Goal: Task Accomplishment & Management: Complete application form

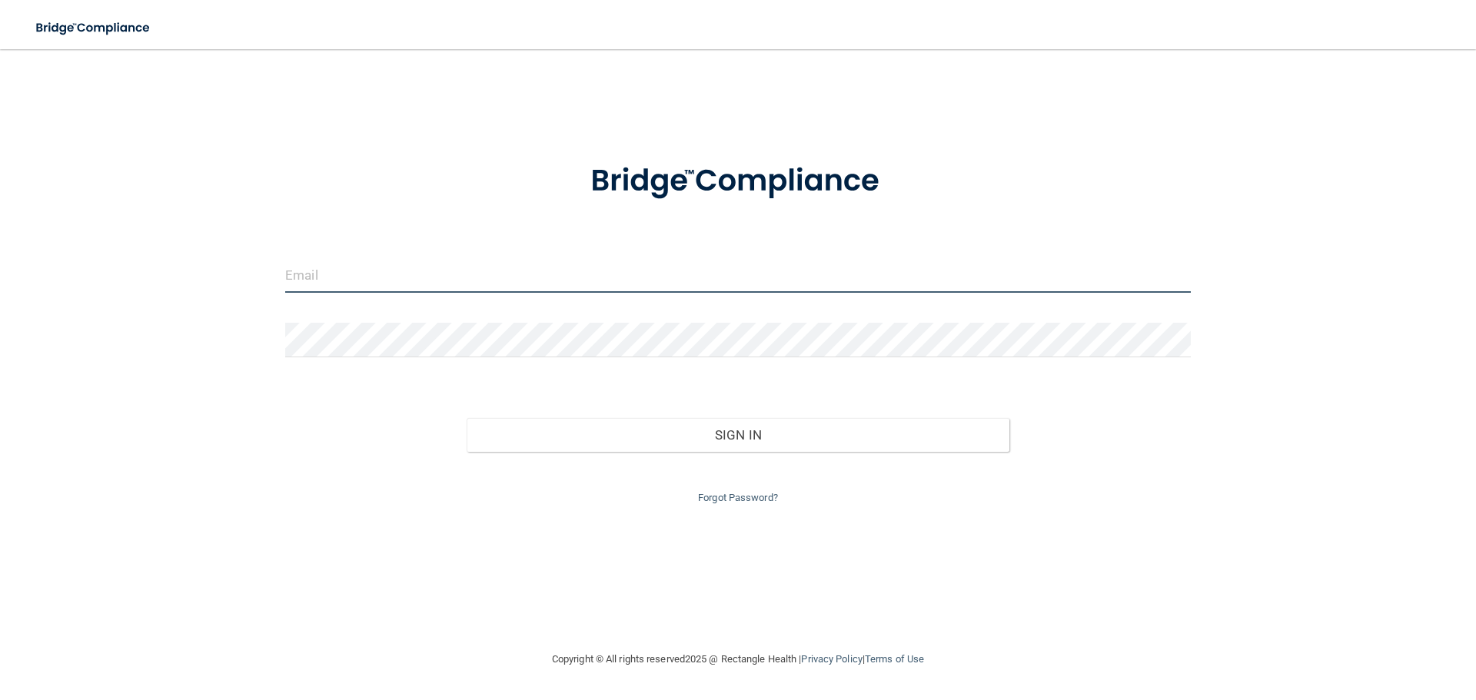
click at [565, 290] on input "email" at bounding box center [738, 275] width 906 height 35
type input "[EMAIL_ADDRESS][DOMAIN_NAME]"
click at [467, 418] on button "Sign In" at bounding box center [739, 435] width 544 height 34
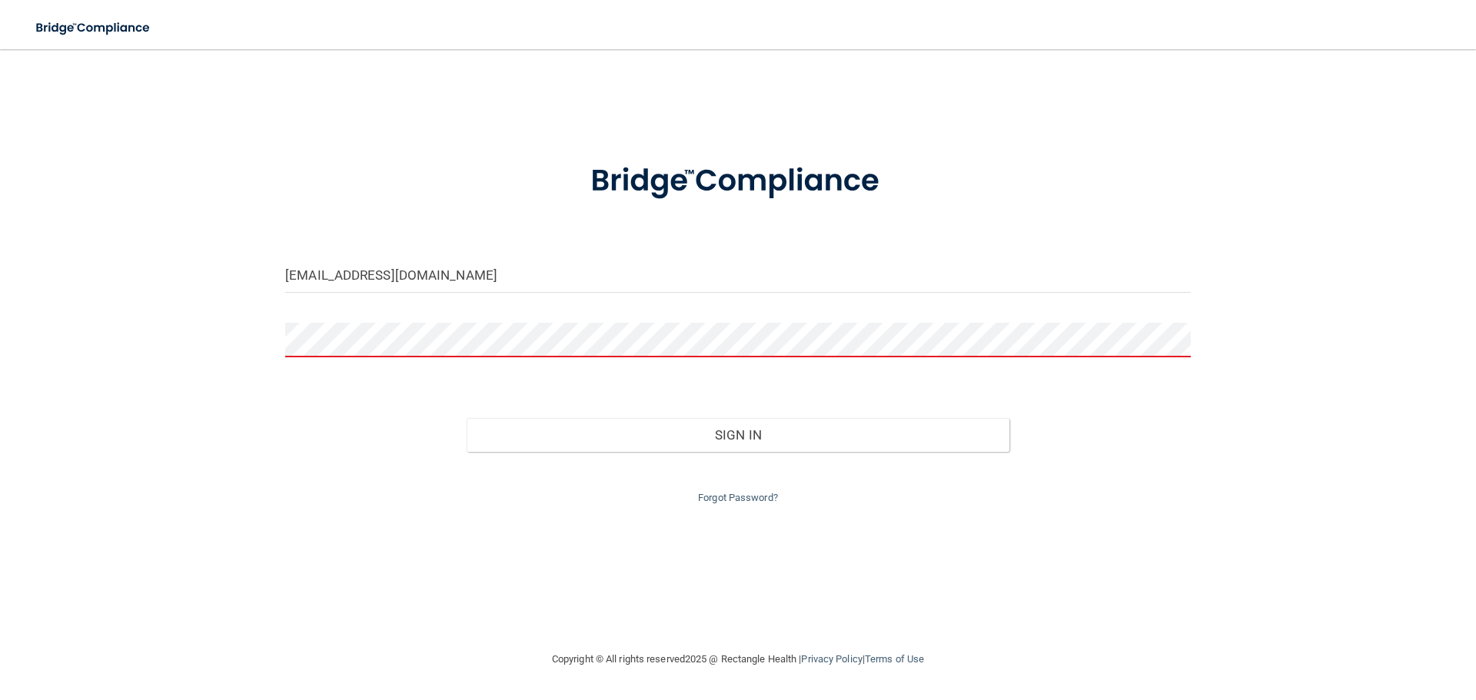
click at [467, 418] on button "Sign In" at bounding box center [739, 435] width 544 height 34
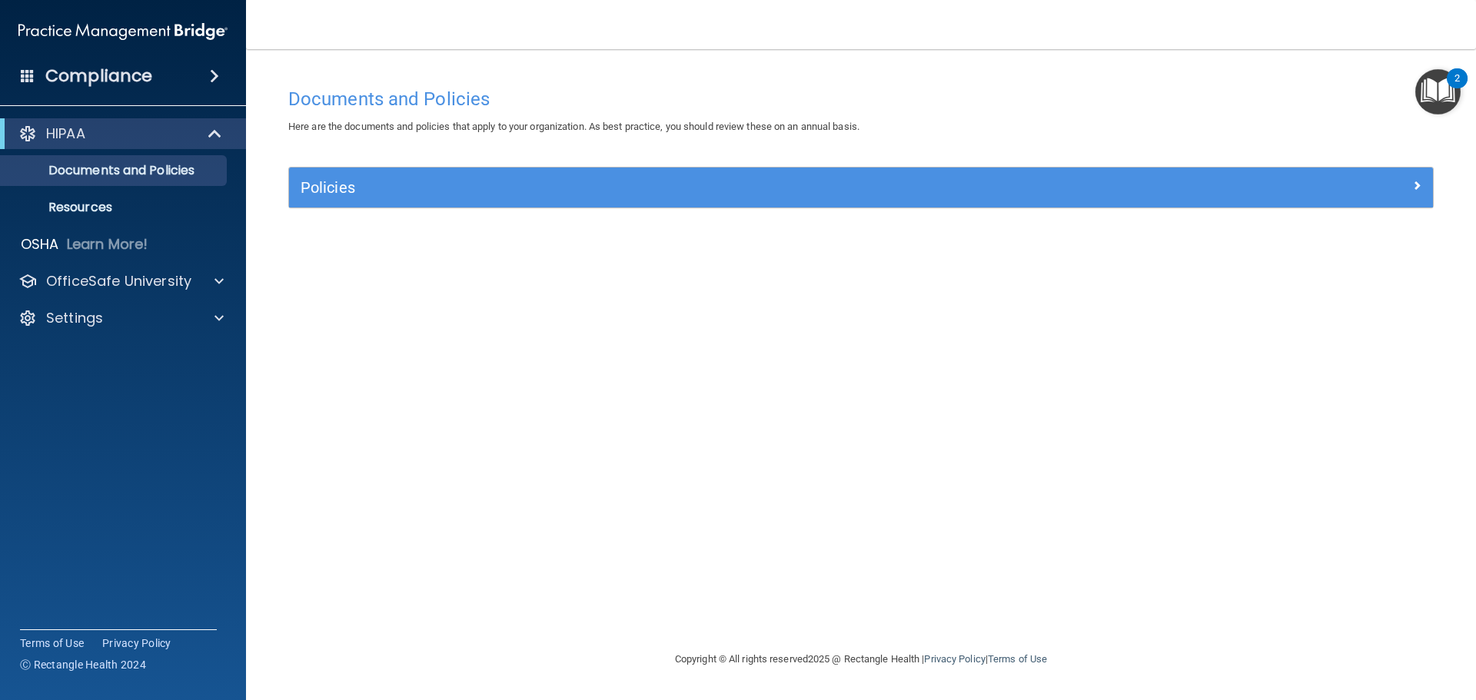
drag, startPoint x: 40, startPoint y: 400, endPoint x: 45, endPoint y: 350, distance: 50.3
click at [39, 397] on accordion "HIPAA Documents and Policies Report an Incident Business Associates Emergency P…" at bounding box center [123, 306] width 247 height 389
click at [212, 278] on div at bounding box center [217, 281] width 38 height 18
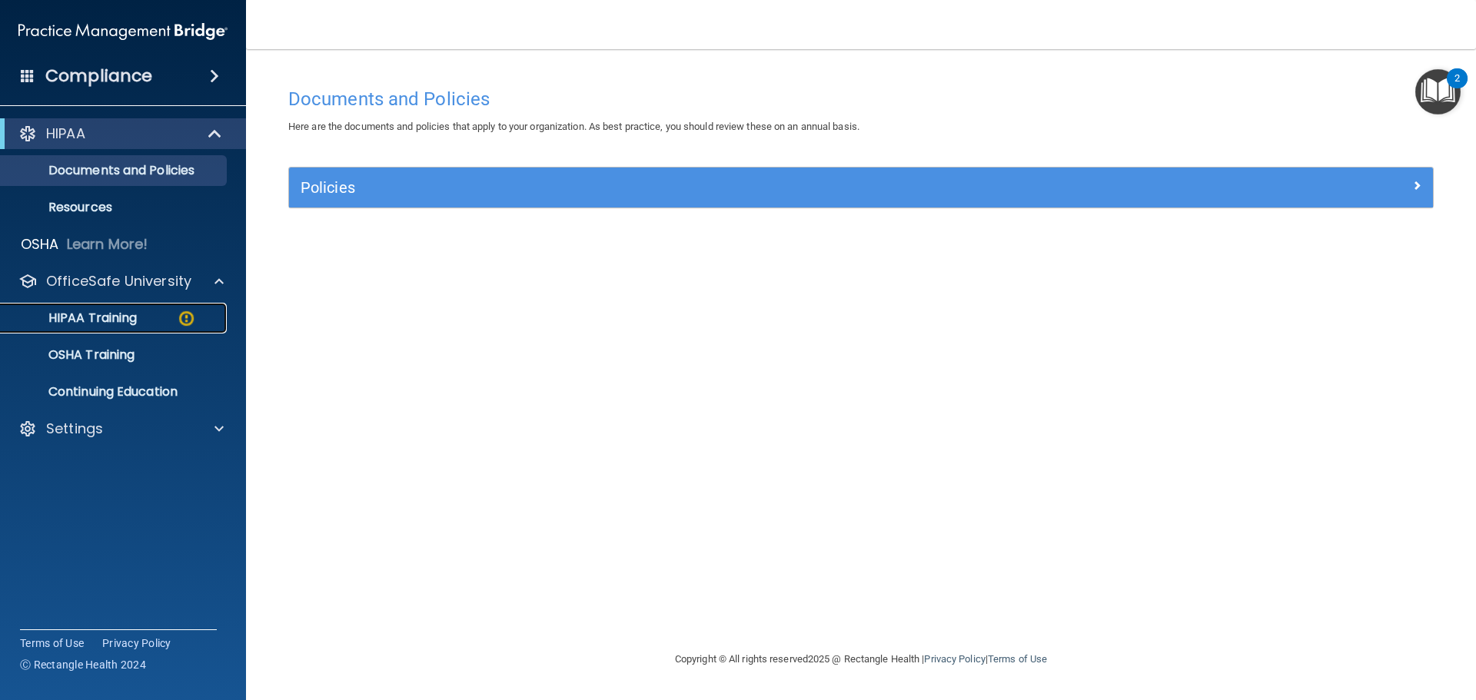
click at [128, 314] on p "HIPAA Training" at bounding box center [73, 318] width 127 height 15
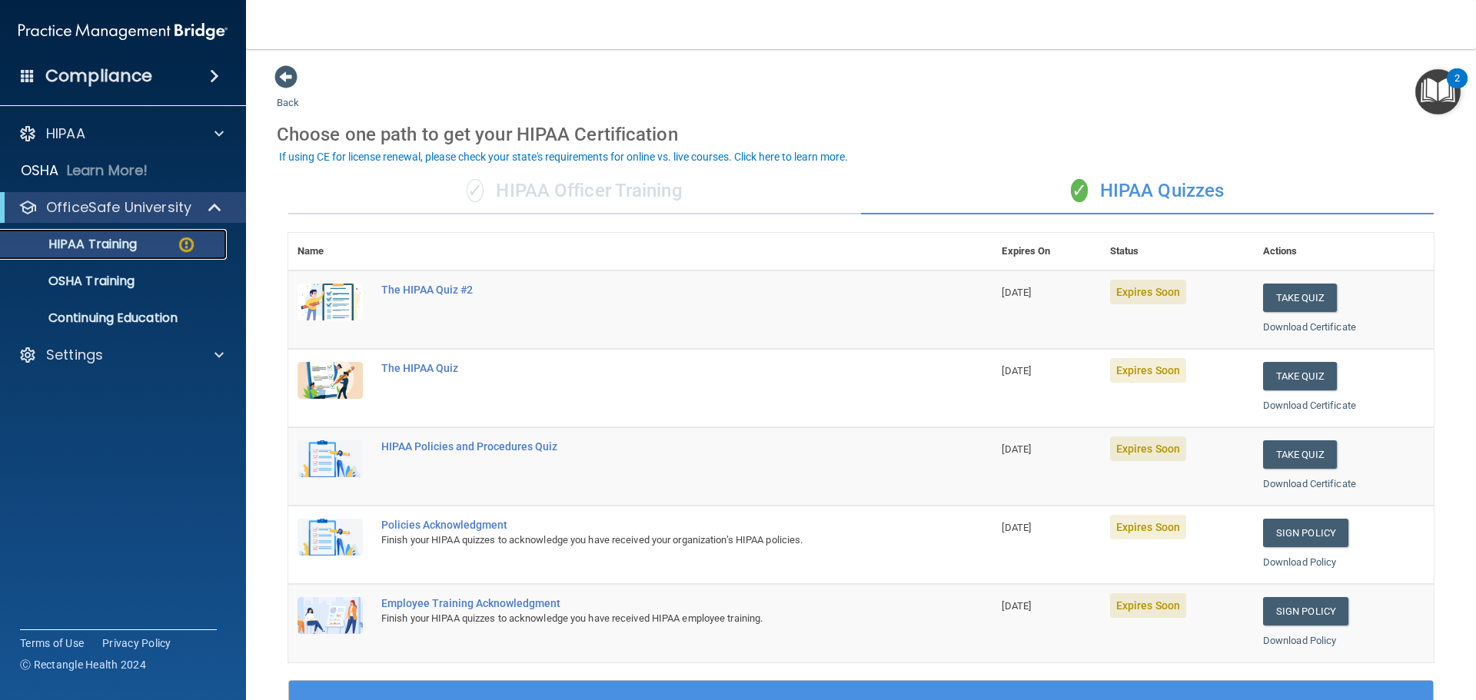
scroll to position [77, 0]
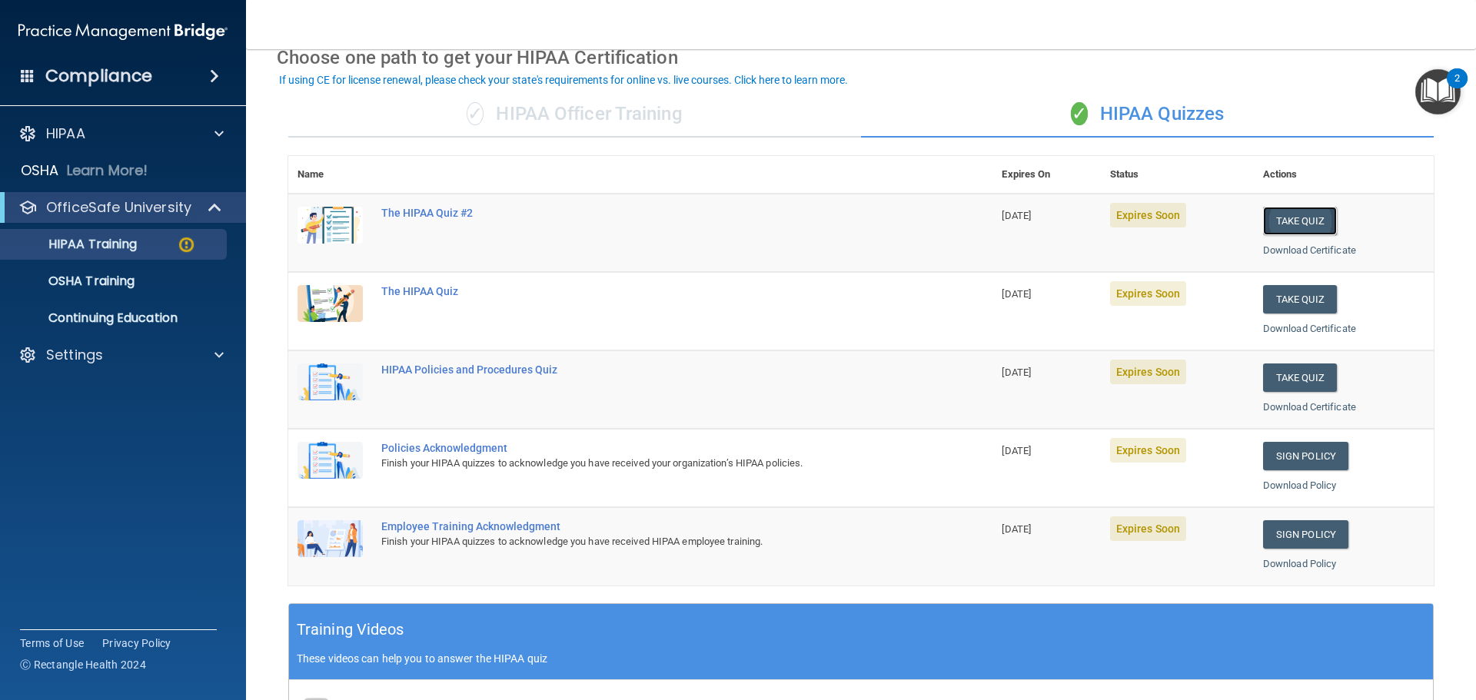
click at [1308, 214] on button "Take Quiz" at bounding box center [1300, 221] width 74 height 28
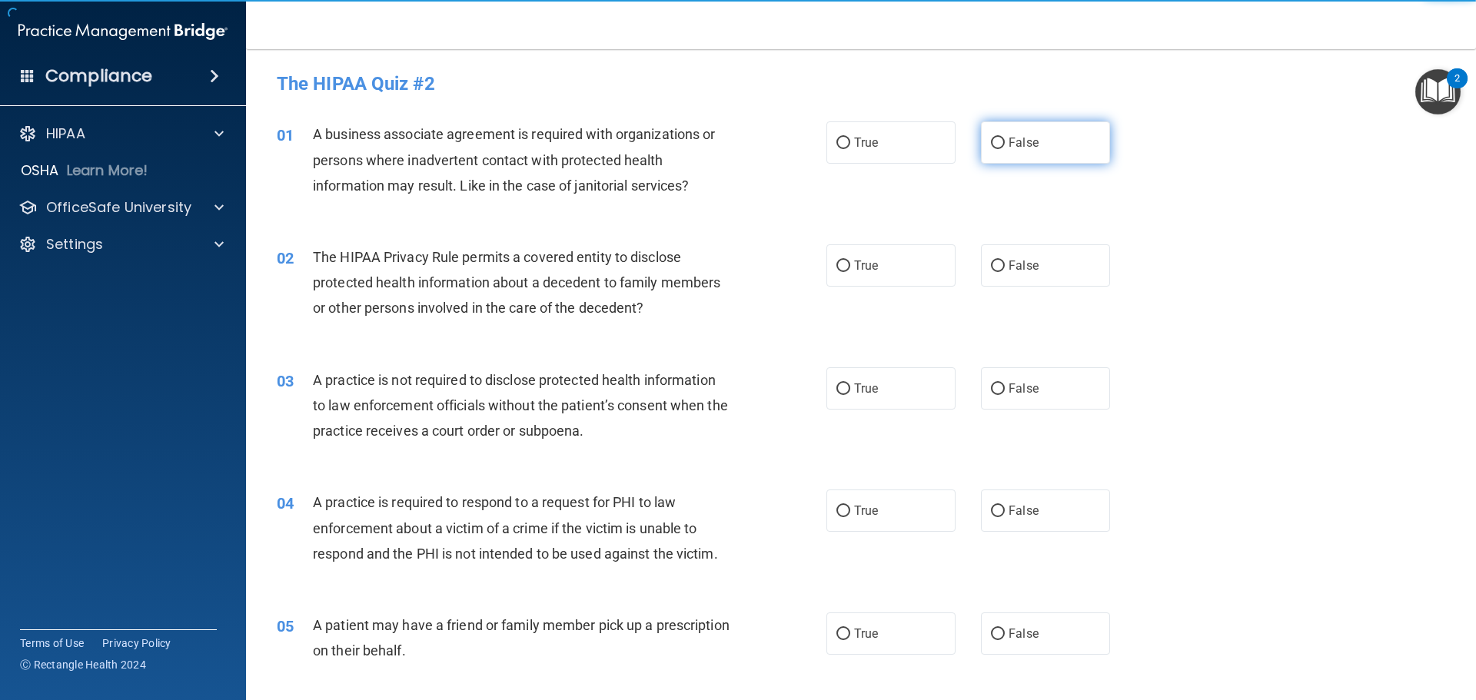
click at [993, 146] on input "False" at bounding box center [998, 144] width 14 height 12
radio input "true"
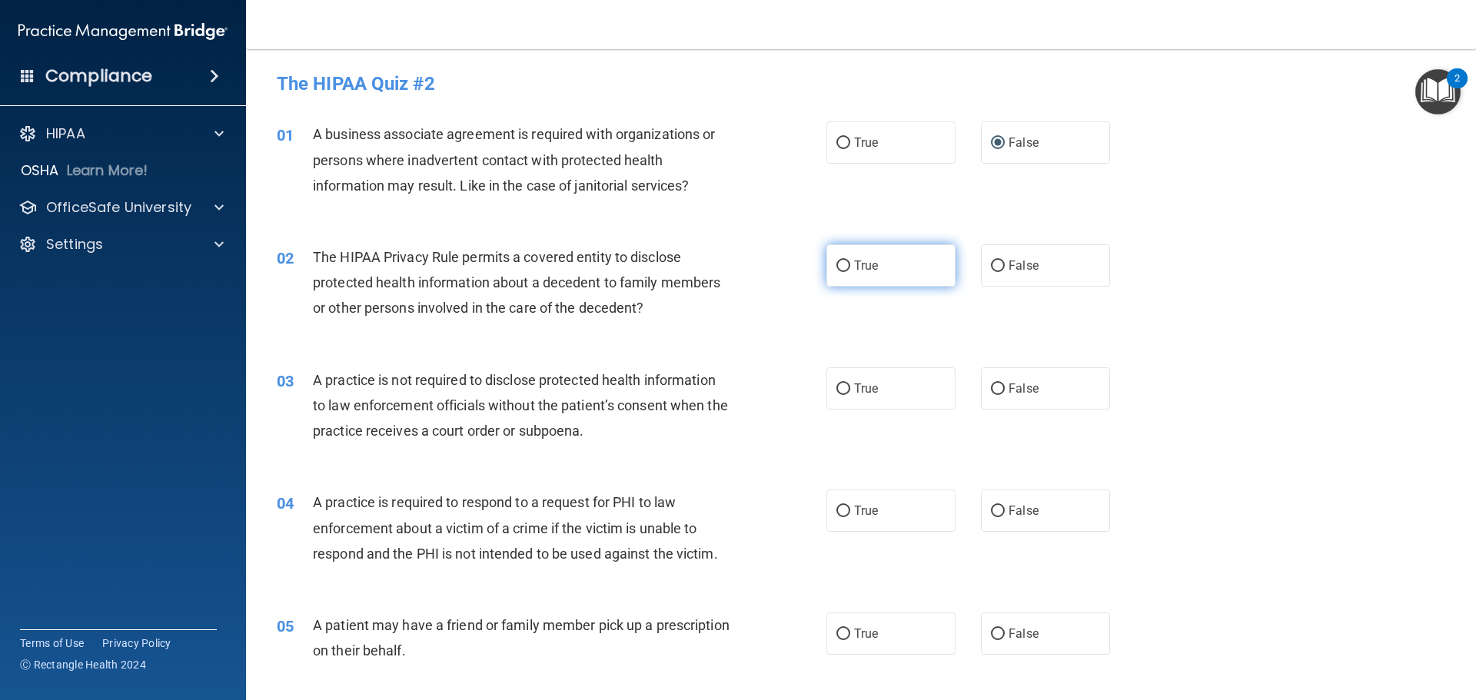
click at [839, 264] on input "True" at bounding box center [843, 267] width 14 height 12
radio input "true"
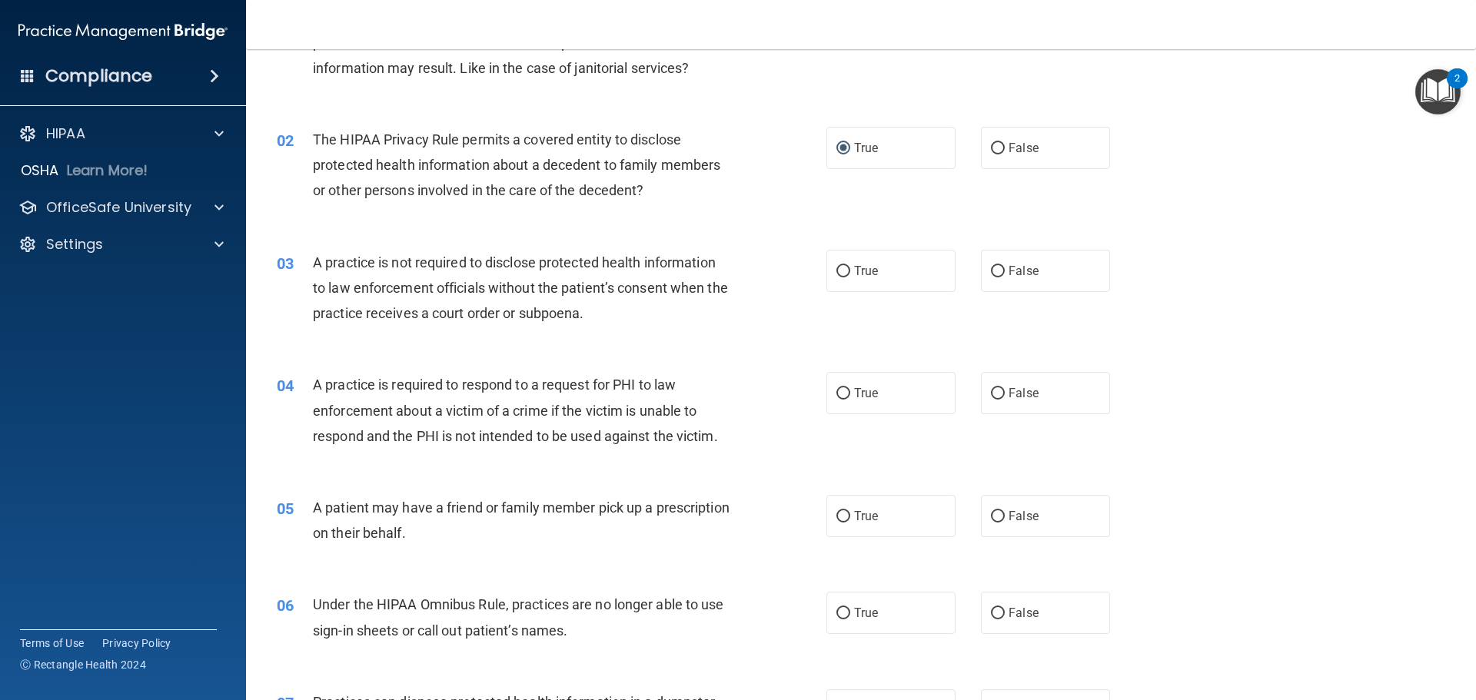
scroll to position [154, 0]
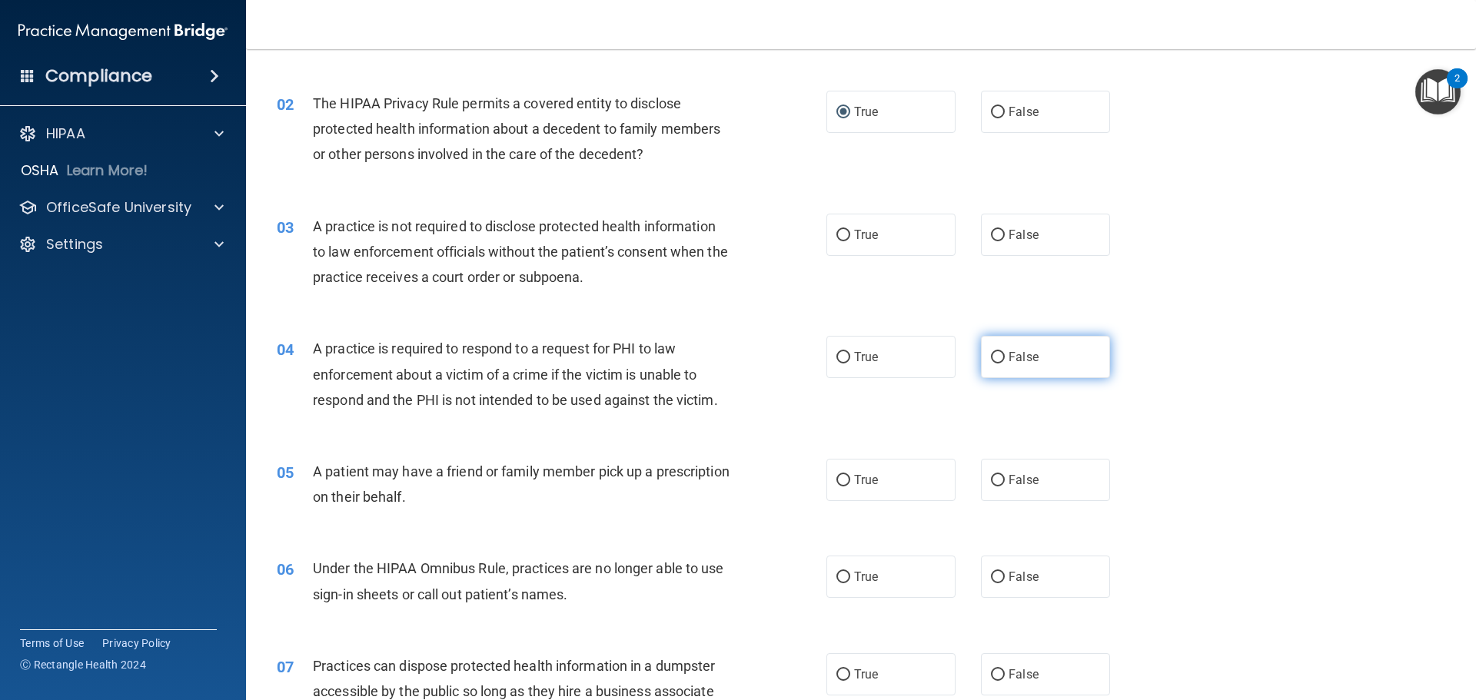
click at [991, 355] on input "False" at bounding box center [998, 358] width 14 height 12
radio input "true"
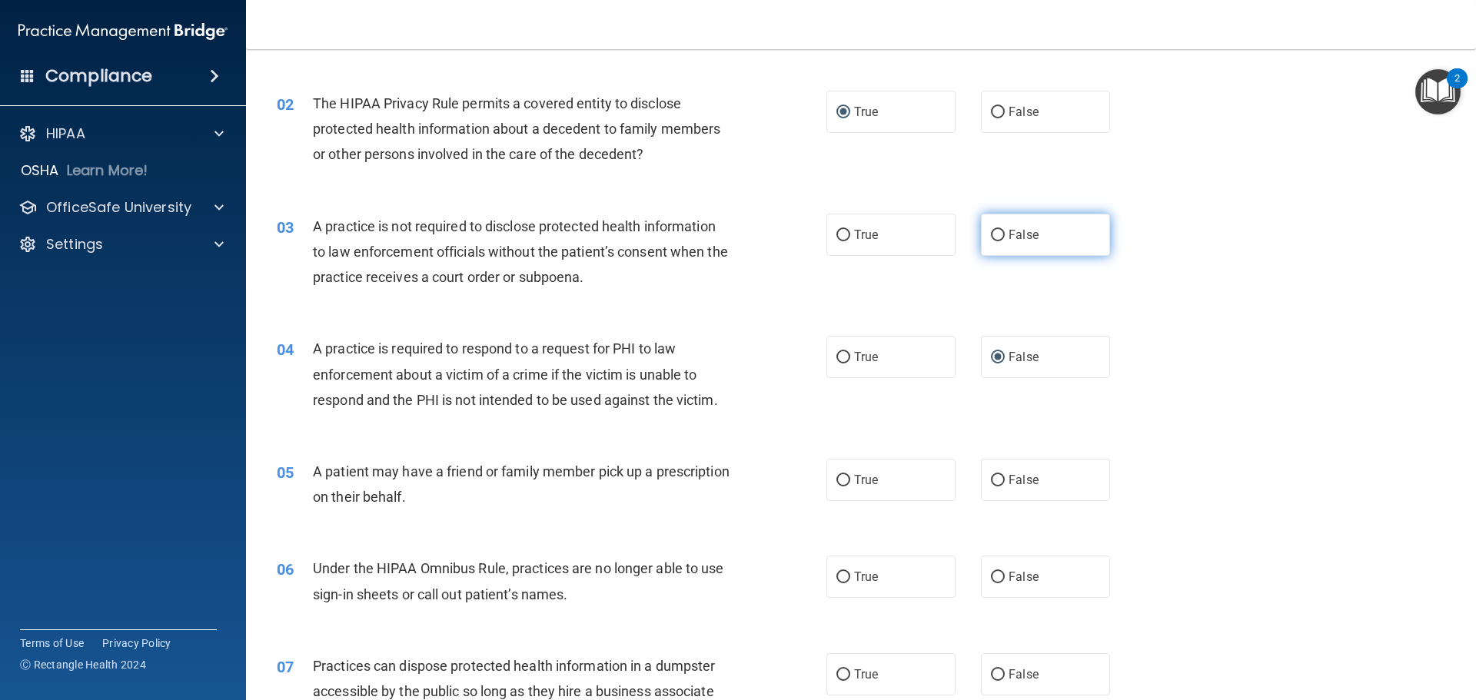
click at [992, 231] on input "False" at bounding box center [998, 236] width 14 height 12
radio input "true"
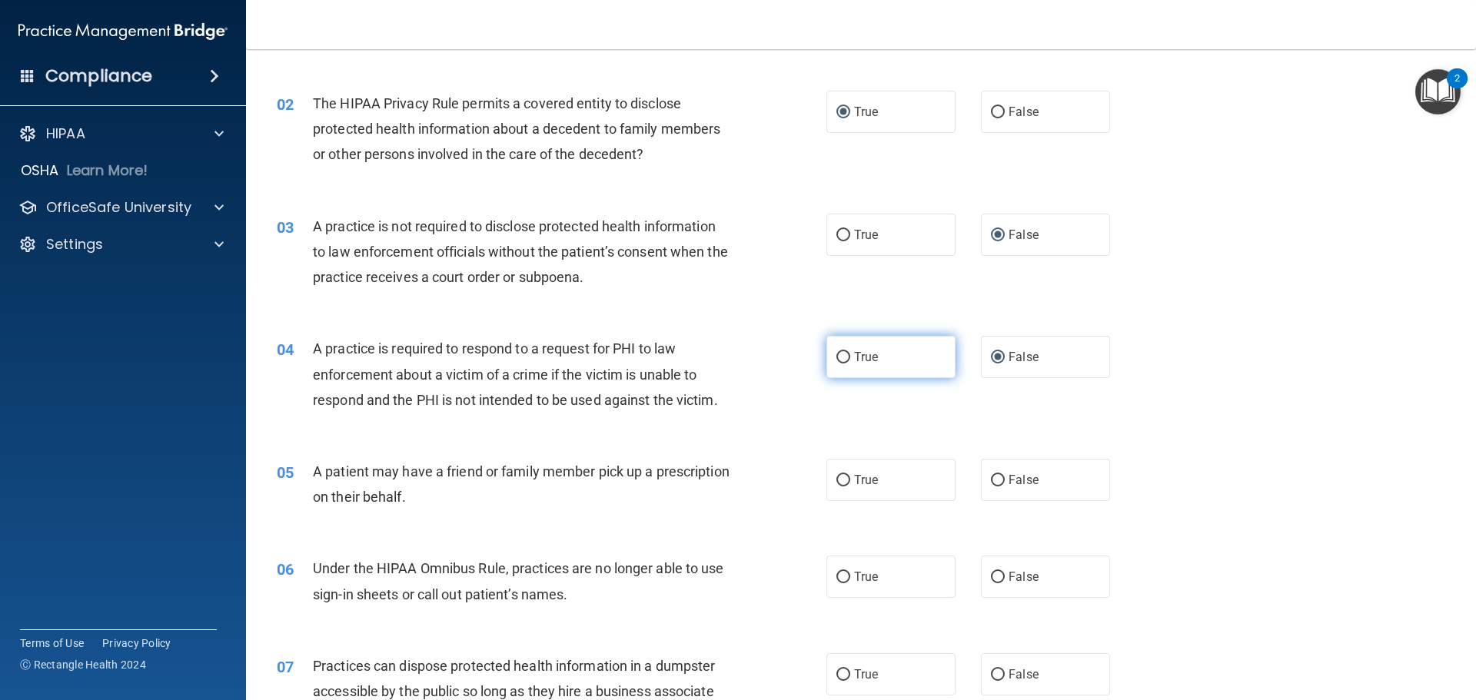
click at [841, 352] on input "True" at bounding box center [843, 358] width 14 height 12
radio input "true"
radio input "false"
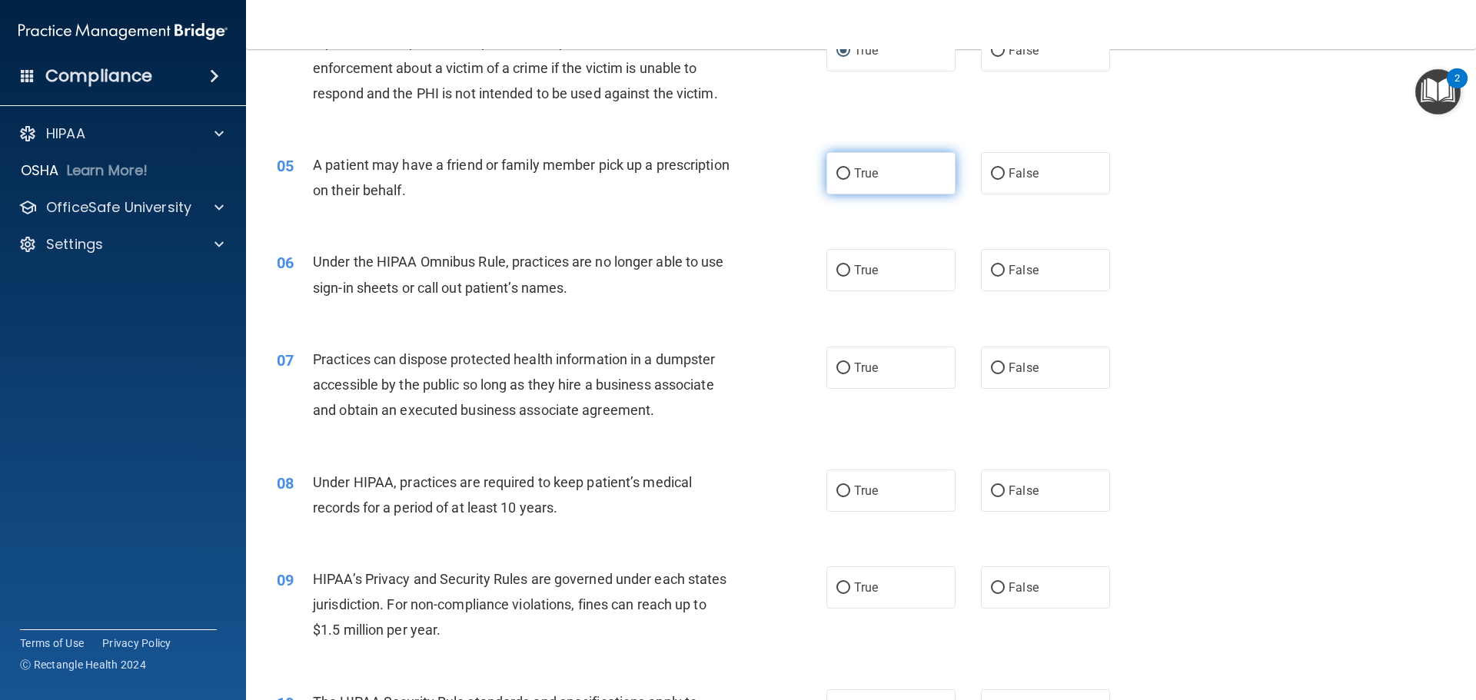
scroll to position [461, 0]
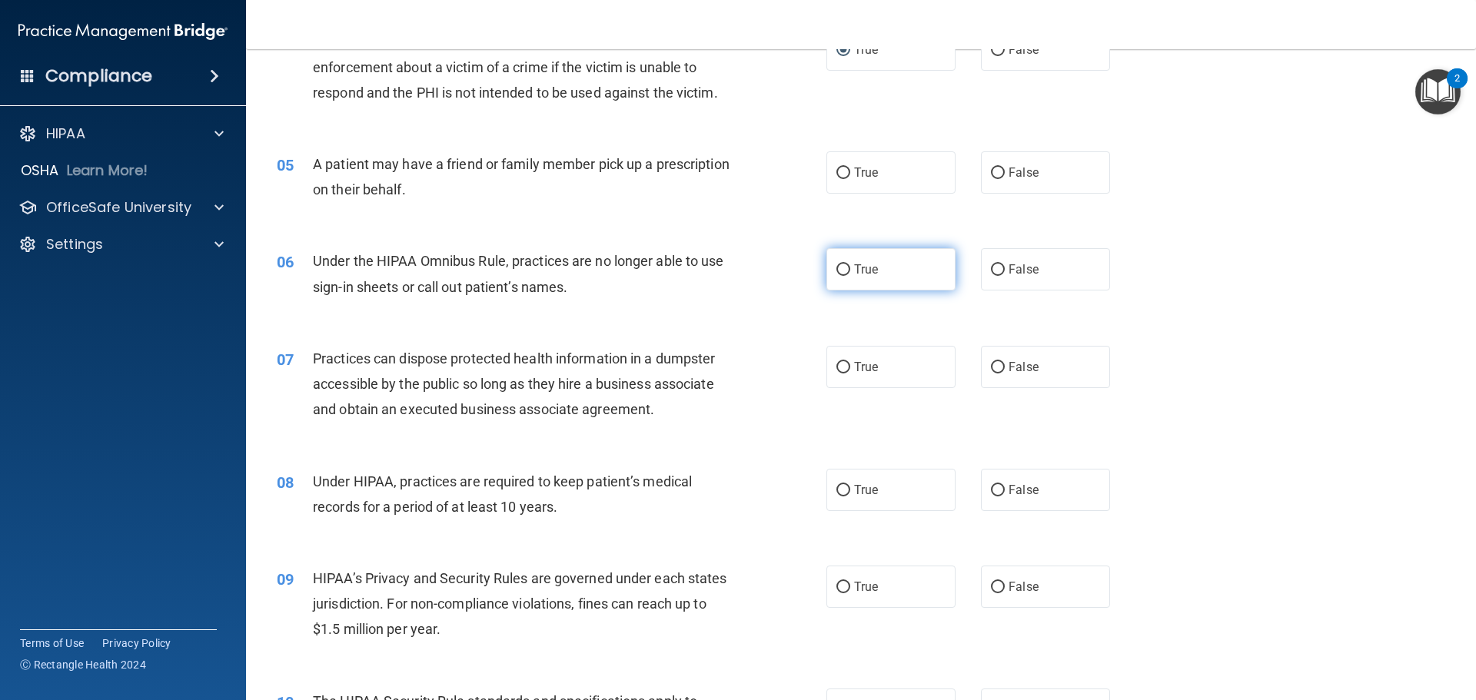
click at [854, 266] on span "True" at bounding box center [866, 269] width 24 height 15
click at [850, 266] on input "True" at bounding box center [843, 270] width 14 height 12
radio input "true"
click at [839, 169] on input "True" at bounding box center [843, 174] width 14 height 12
radio input "true"
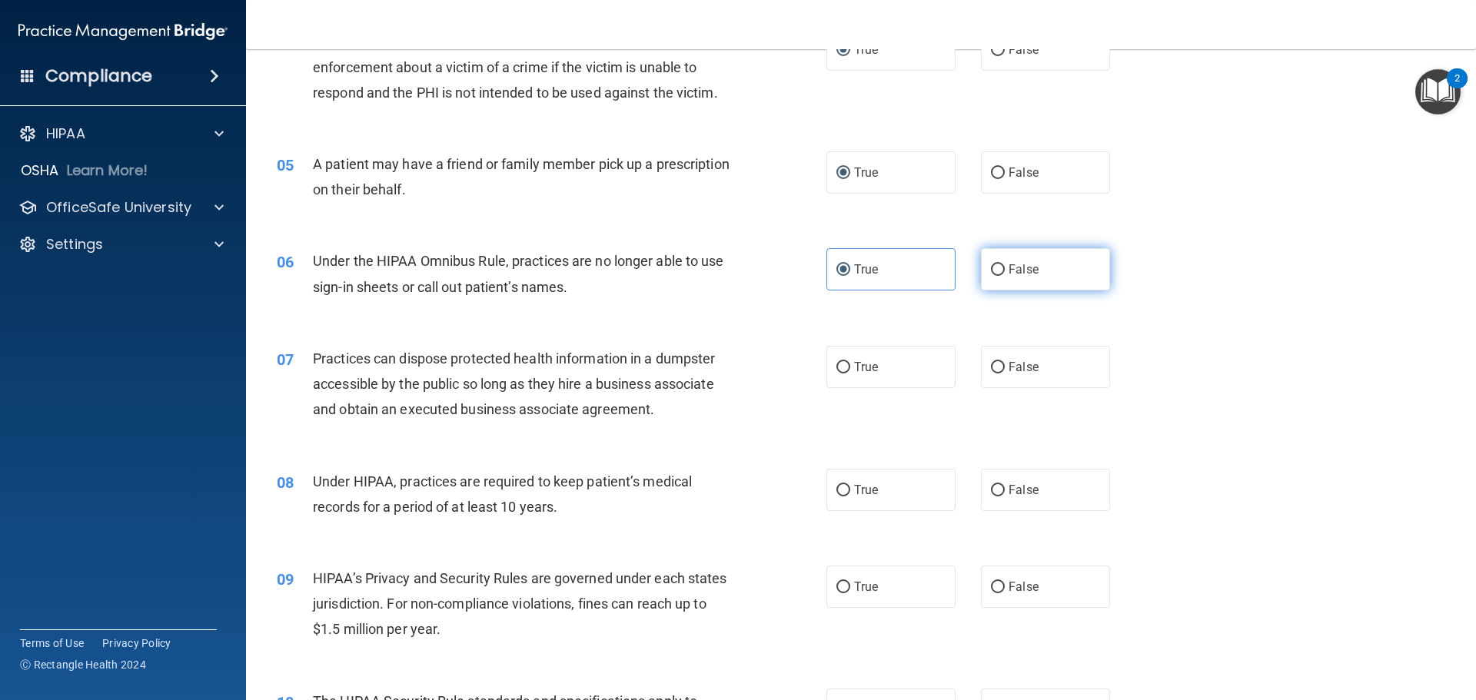
click at [991, 261] on label "False" at bounding box center [1045, 269] width 129 height 42
click at [991, 264] on input "False" at bounding box center [998, 270] width 14 height 12
radio input "true"
radio input "false"
click at [1009, 362] on span "False" at bounding box center [1024, 367] width 30 height 15
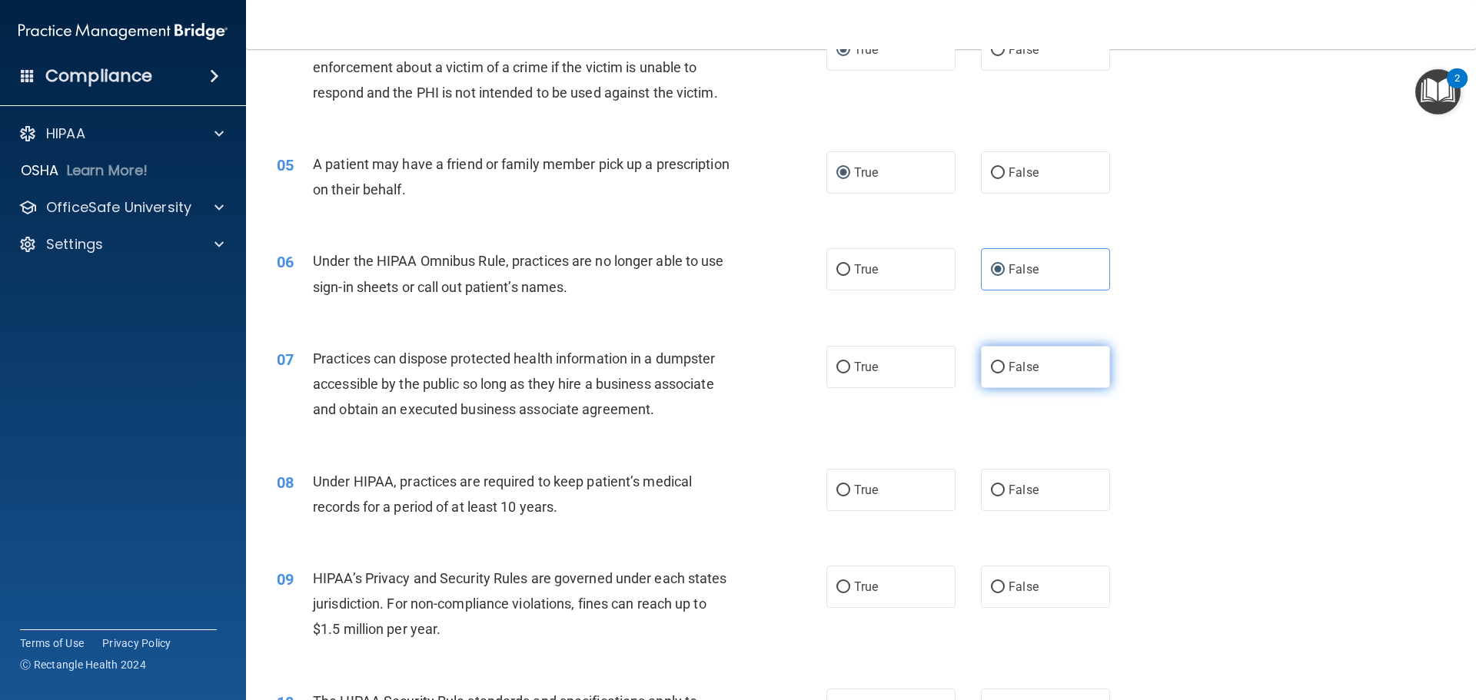
click at [1005, 362] on input "False" at bounding box center [998, 368] width 14 height 12
radio input "true"
click at [1008, 477] on label "False" at bounding box center [1045, 490] width 129 height 42
click at [1005, 485] on input "False" at bounding box center [998, 491] width 14 height 12
radio input "true"
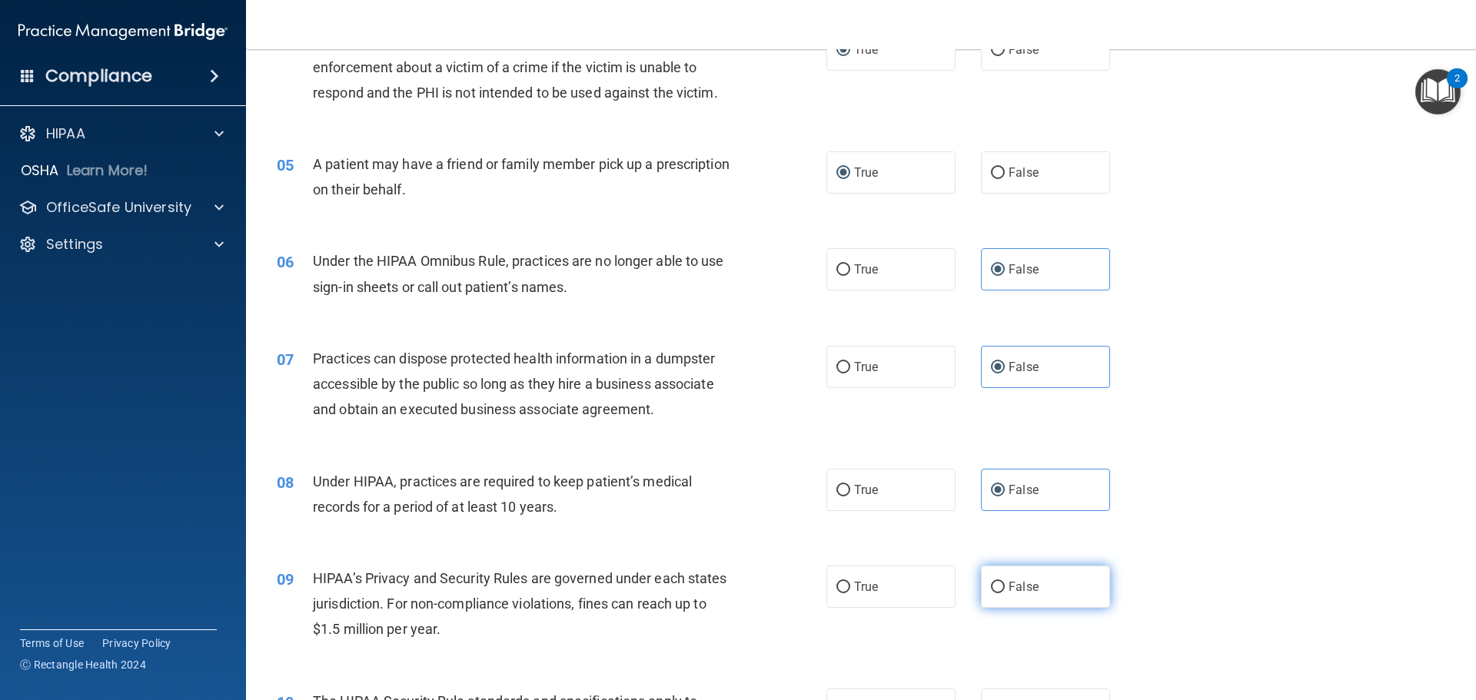
click at [1026, 582] on span "False" at bounding box center [1024, 587] width 30 height 15
click at [1005, 582] on input "False" at bounding box center [998, 588] width 14 height 12
radio input "true"
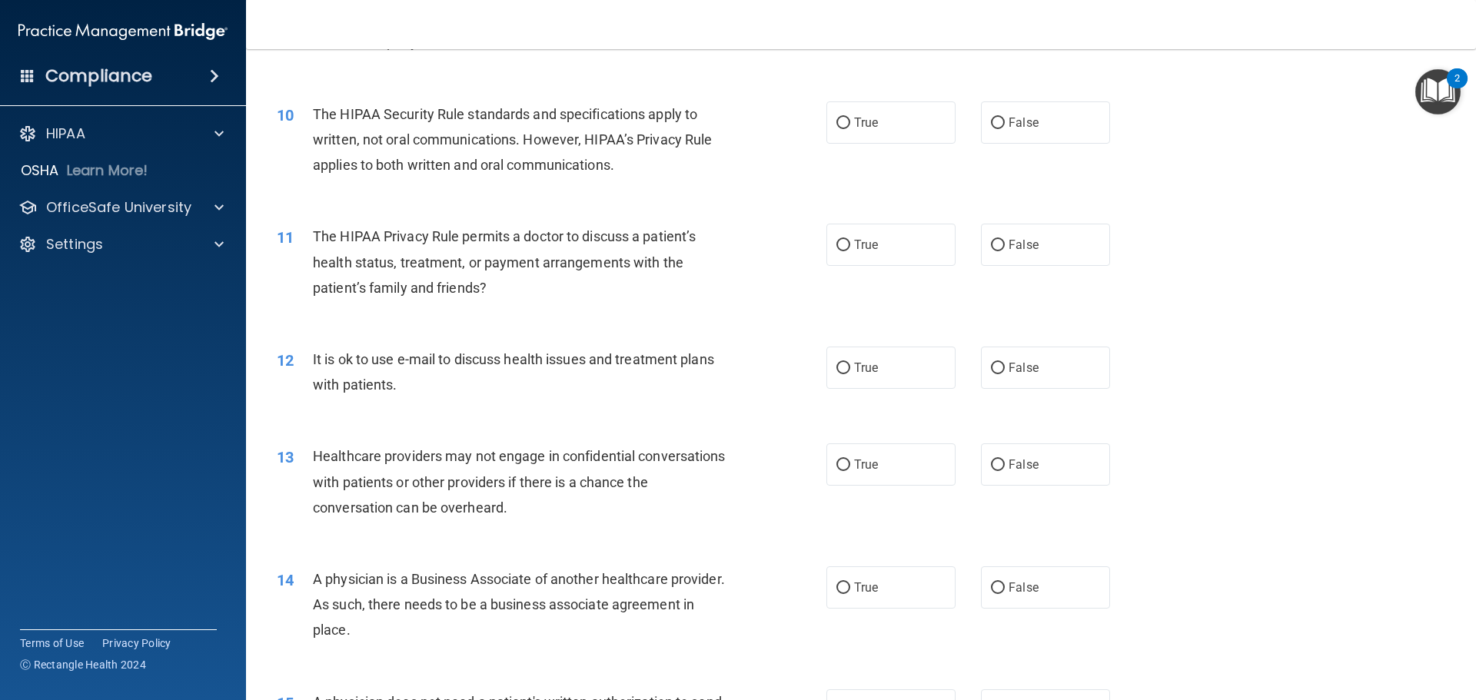
scroll to position [1076, 0]
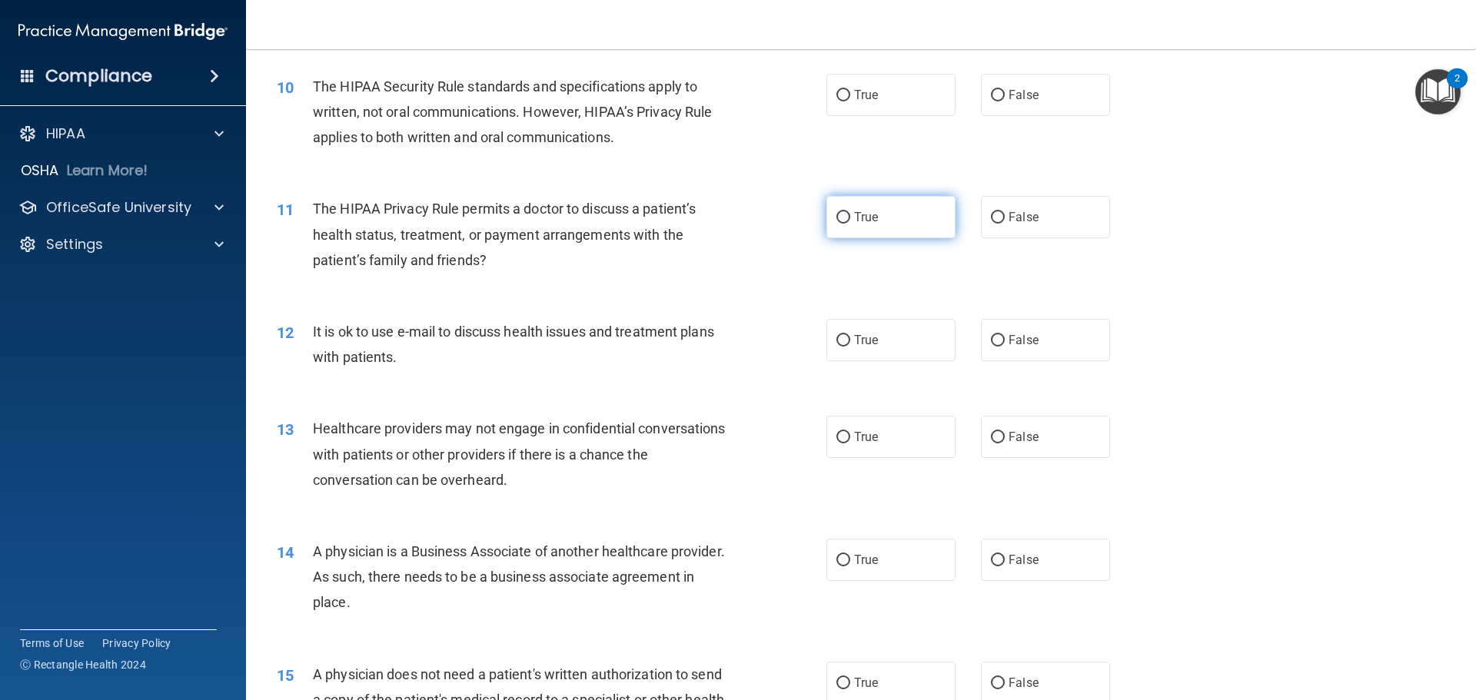
click at [879, 218] on label "True" at bounding box center [890, 217] width 129 height 42
click at [850, 218] on input "True" at bounding box center [843, 218] width 14 height 12
radio input "true"
click at [861, 97] on span "True" at bounding box center [866, 95] width 24 height 15
click at [850, 97] on input "True" at bounding box center [843, 96] width 14 height 12
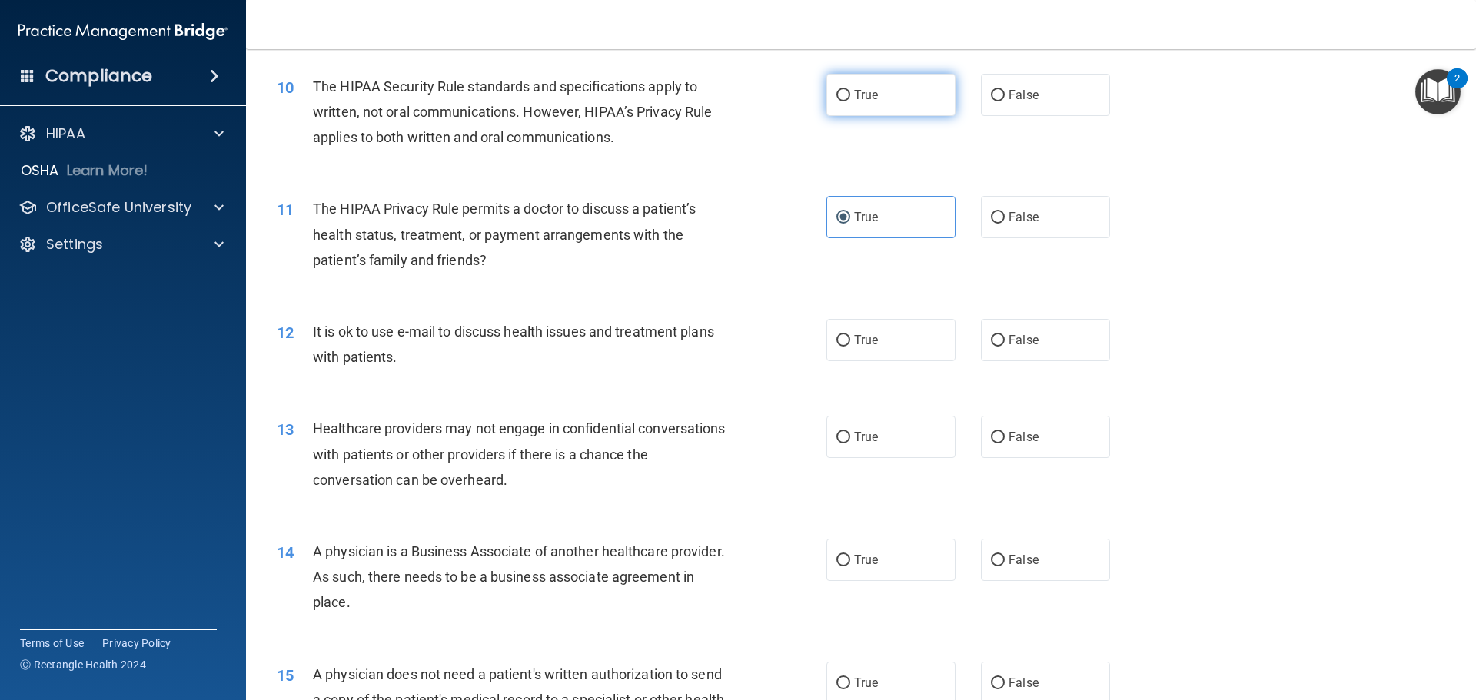
radio input "true"
click at [859, 341] on span "True" at bounding box center [866, 340] width 24 height 15
click at [850, 341] on input "True" at bounding box center [843, 341] width 14 height 12
radio input "true"
click at [1019, 432] on span "False" at bounding box center [1024, 437] width 30 height 15
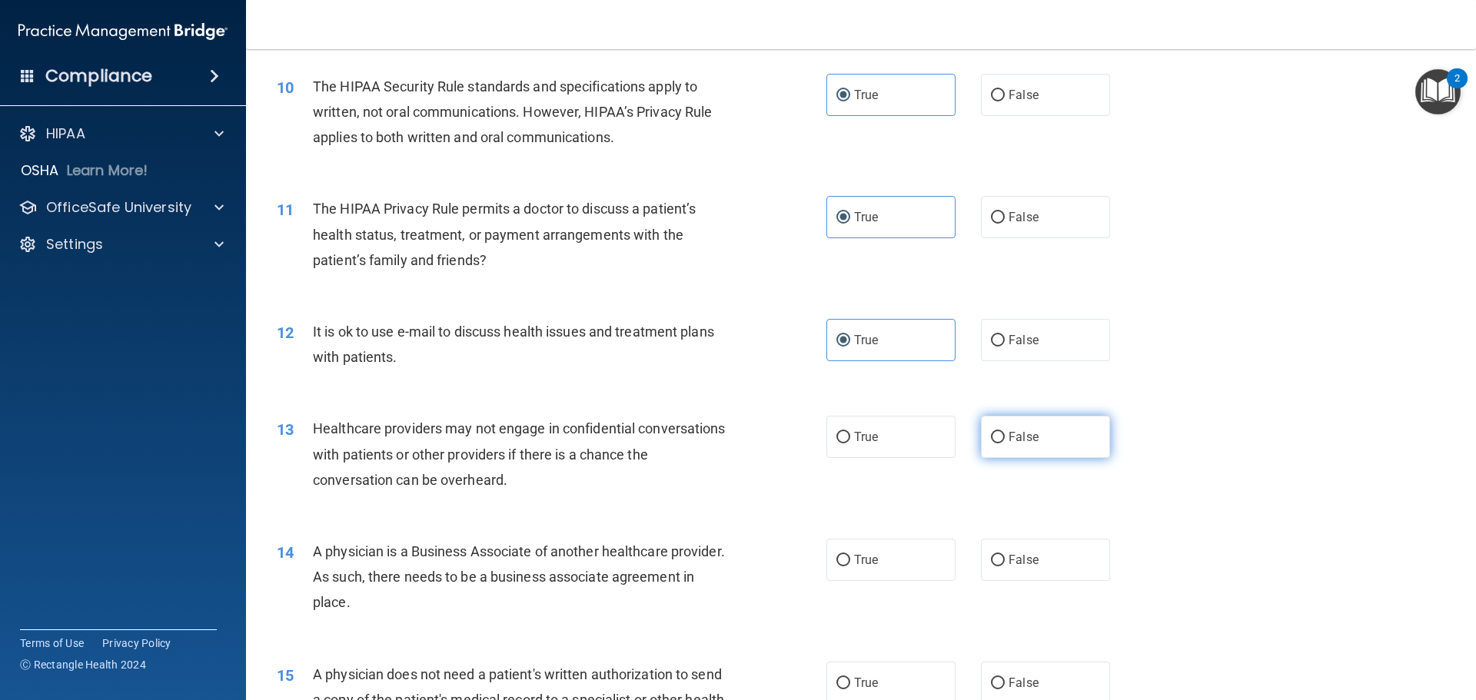
click at [1005, 432] on input "False" at bounding box center [998, 438] width 14 height 12
radio input "true"
click at [1009, 553] on span "False" at bounding box center [1024, 560] width 30 height 15
click at [1005, 555] on input "False" at bounding box center [998, 561] width 14 height 12
radio input "true"
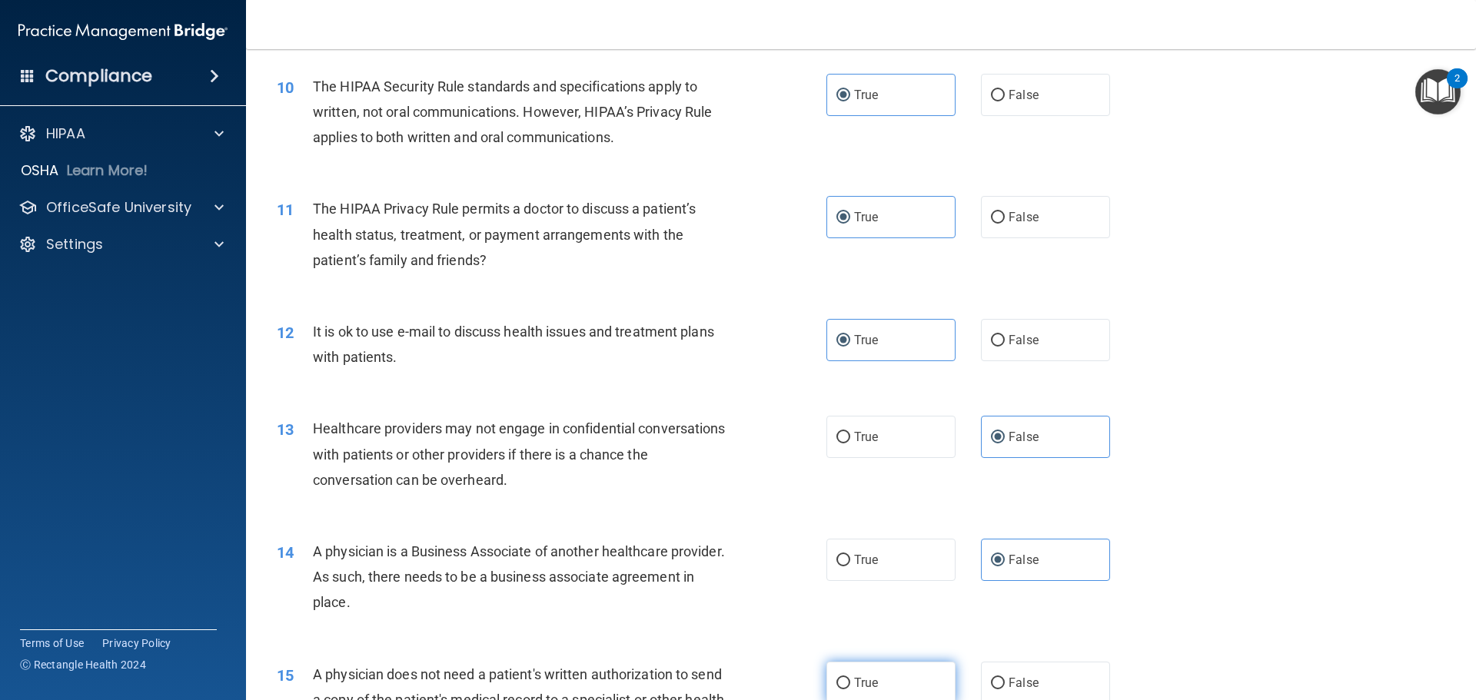
click at [849, 671] on label "True" at bounding box center [890, 683] width 129 height 42
click at [849, 678] on input "True" at bounding box center [843, 684] width 14 height 12
radio input "true"
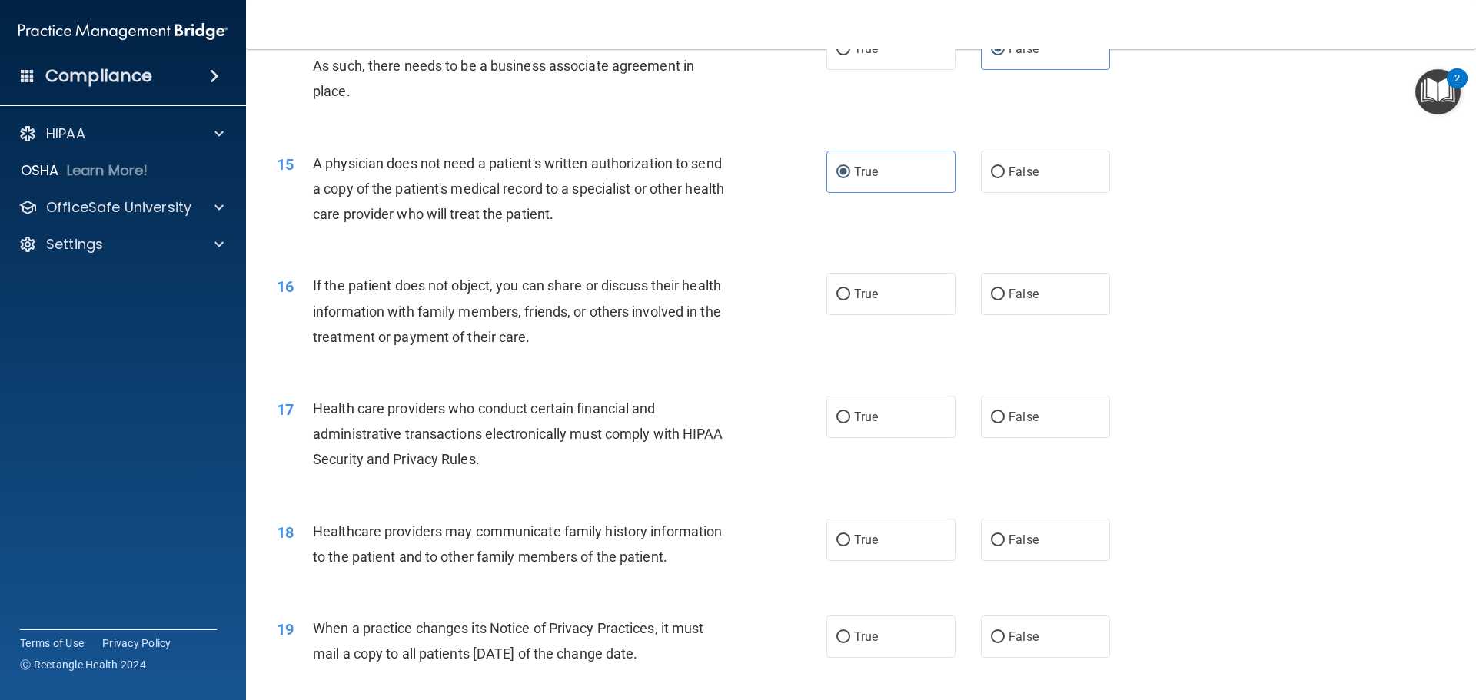
scroll to position [1614, 0]
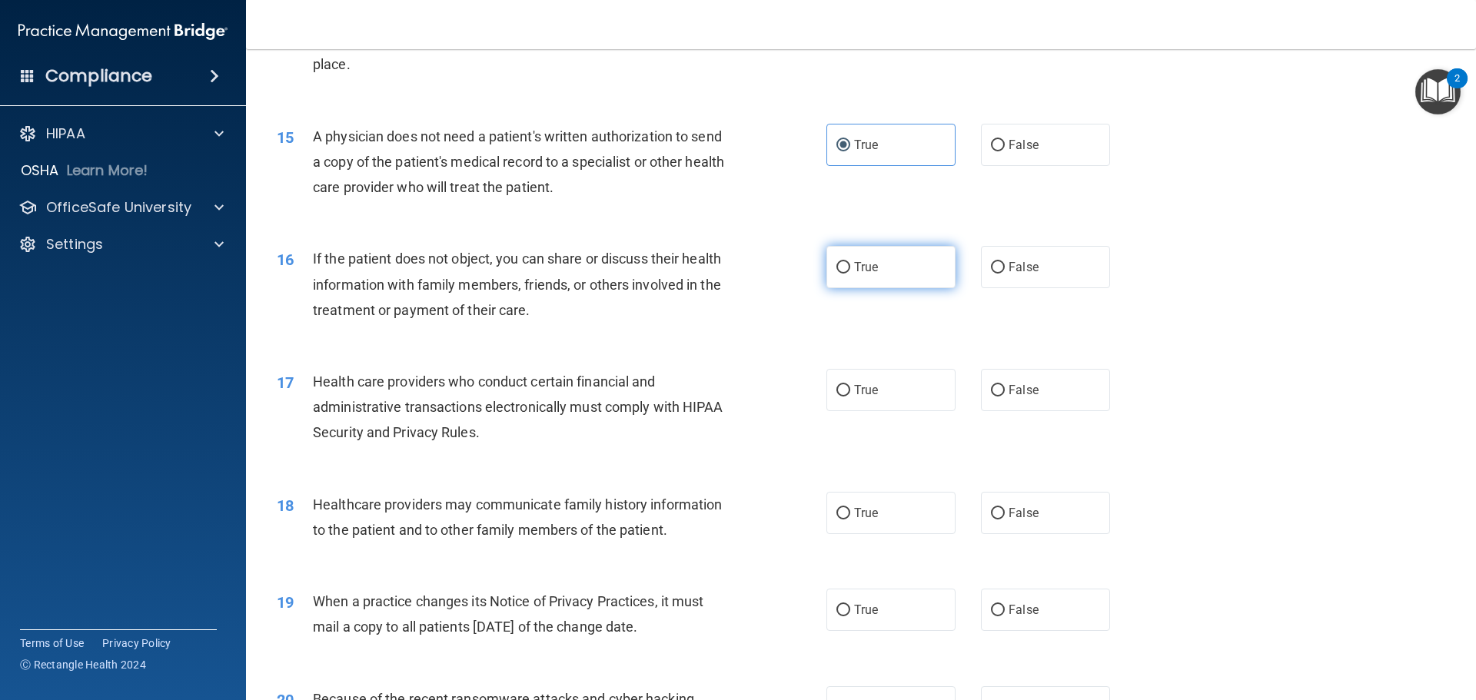
click at [883, 271] on label "True" at bounding box center [890, 267] width 129 height 42
click at [850, 271] on input "True" at bounding box center [843, 268] width 14 height 12
radio input "true"
click at [878, 388] on label "True" at bounding box center [890, 390] width 129 height 42
click at [850, 388] on input "True" at bounding box center [843, 391] width 14 height 12
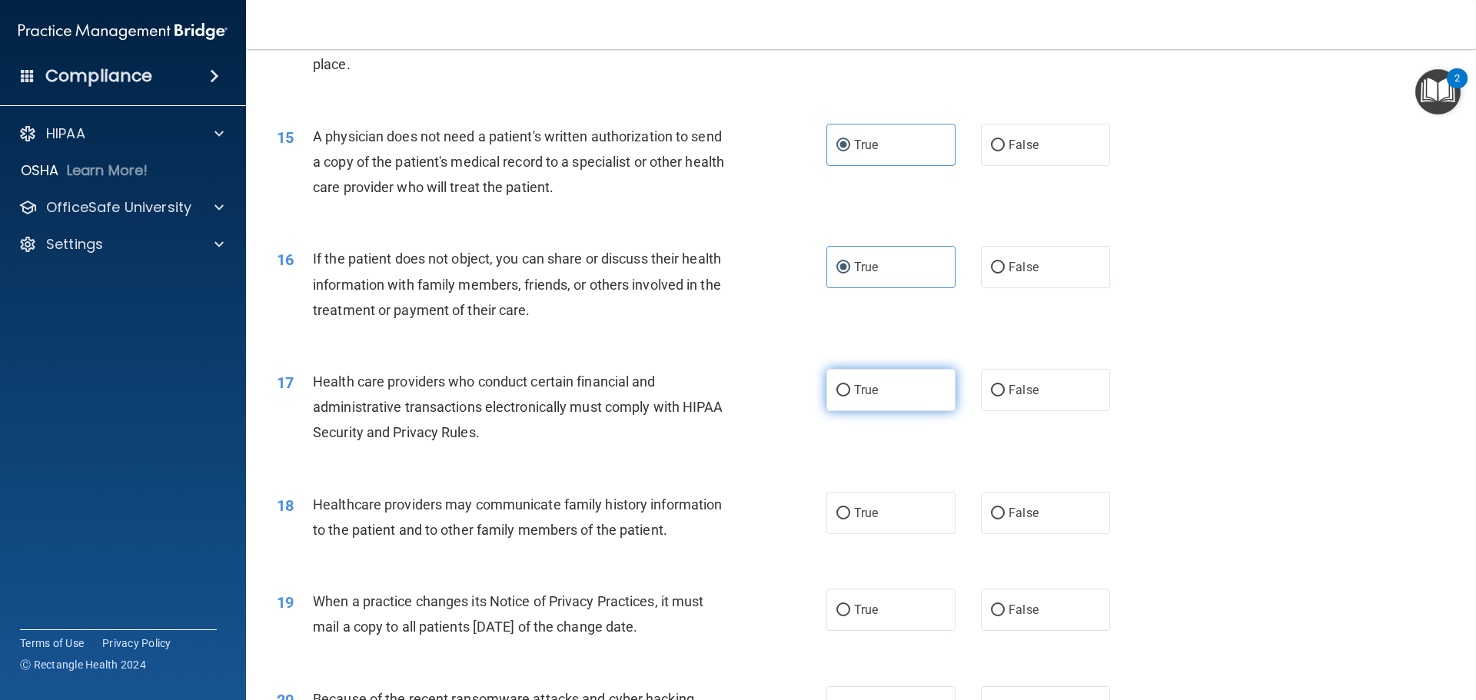
radio input "true"
click at [1009, 510] on span "False" at bounding box center [1024, 513] width 30 height 15
click at [1005, 510] on input "False" at bounding box center [998, 514] width 14 height 12
radio input "true"
click at [1015, 614] on span "False" at bounding box center [1024, 610] width 30 height 15
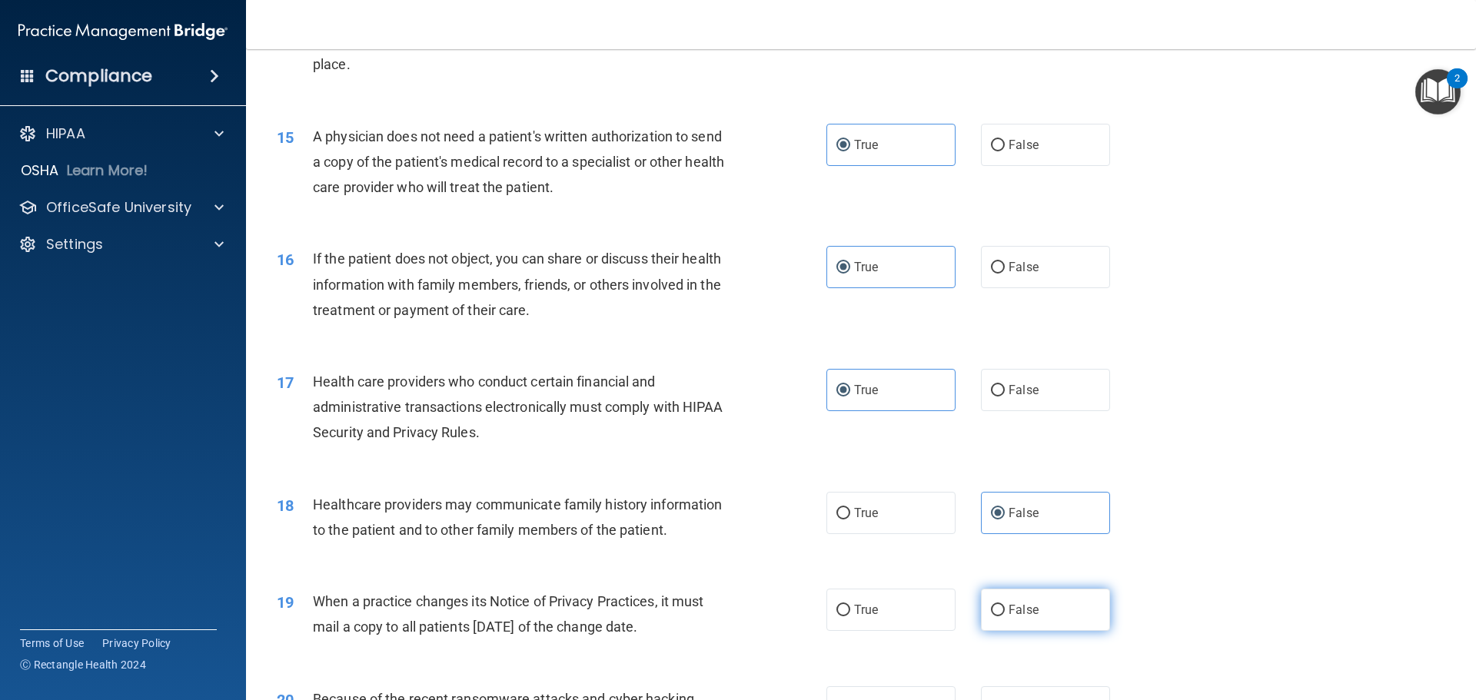
click at [1005, 614] on input "False" at bounding box center [998, 611] width 14 height 12
radio input "true"
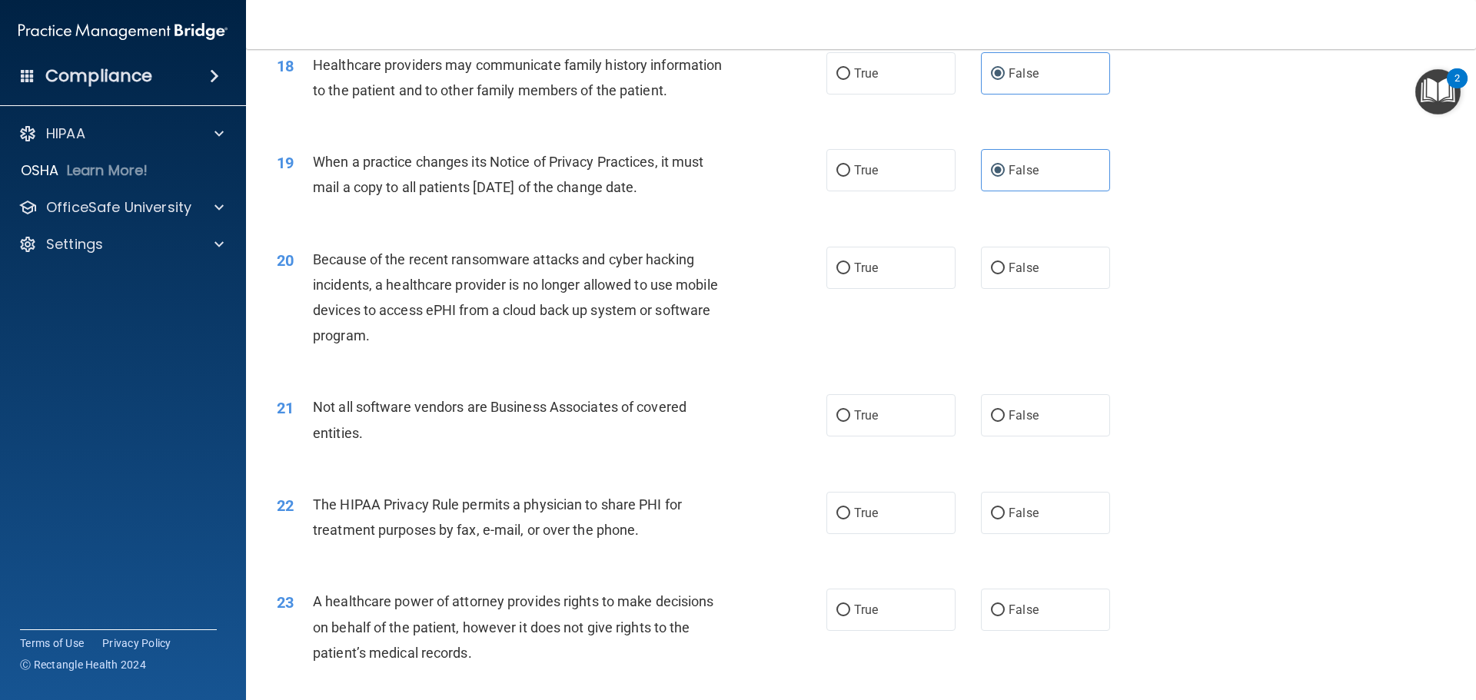
scroll to position [2076, 0]
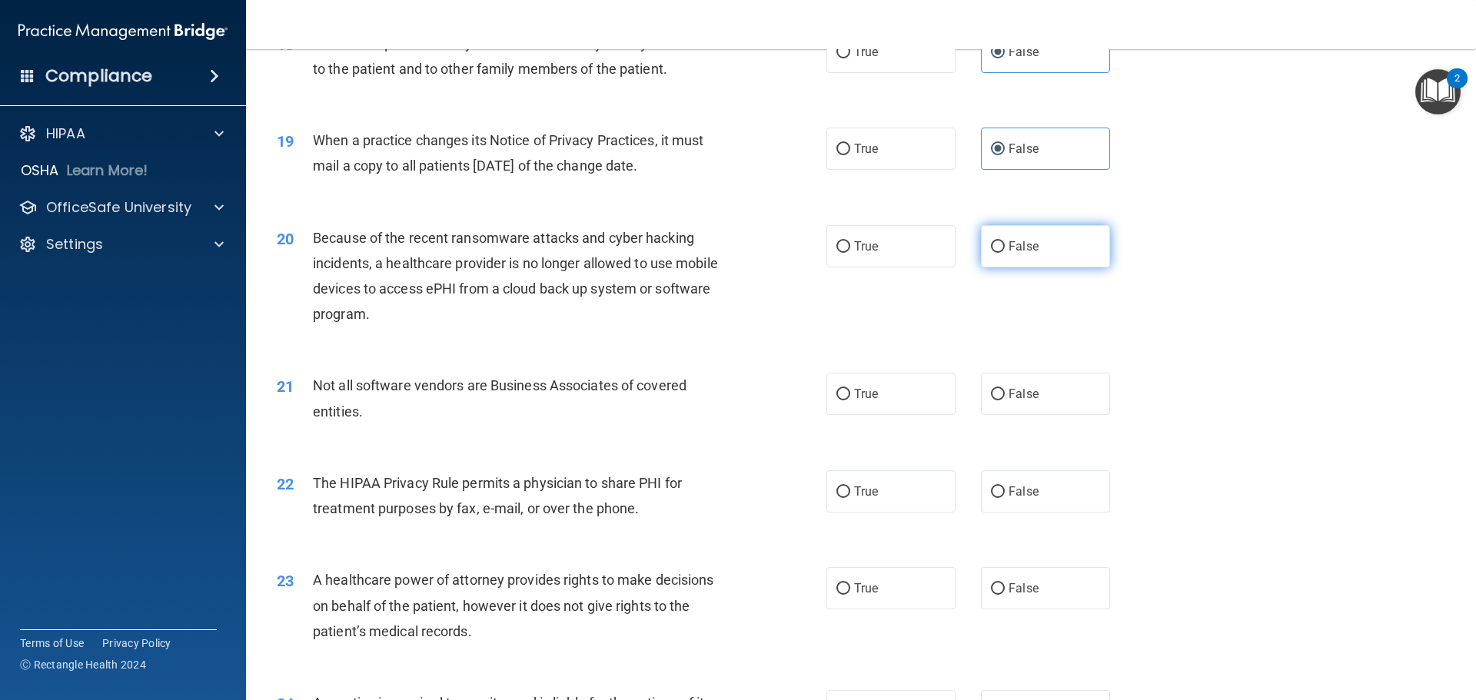
click at [1039, 252] on label "False" at bounding box center [1045, 246] width 129 height 42
click at [1005, 252] on input "False" at bounding box center [998, 247] width 14 height 12
radio input "true"
click at [894, 392] on label "True" at bounding box center [890, 394] width 129 height 42
click at [850, 392] on input "True" at bounding box center [843, 395] width 14 height 12
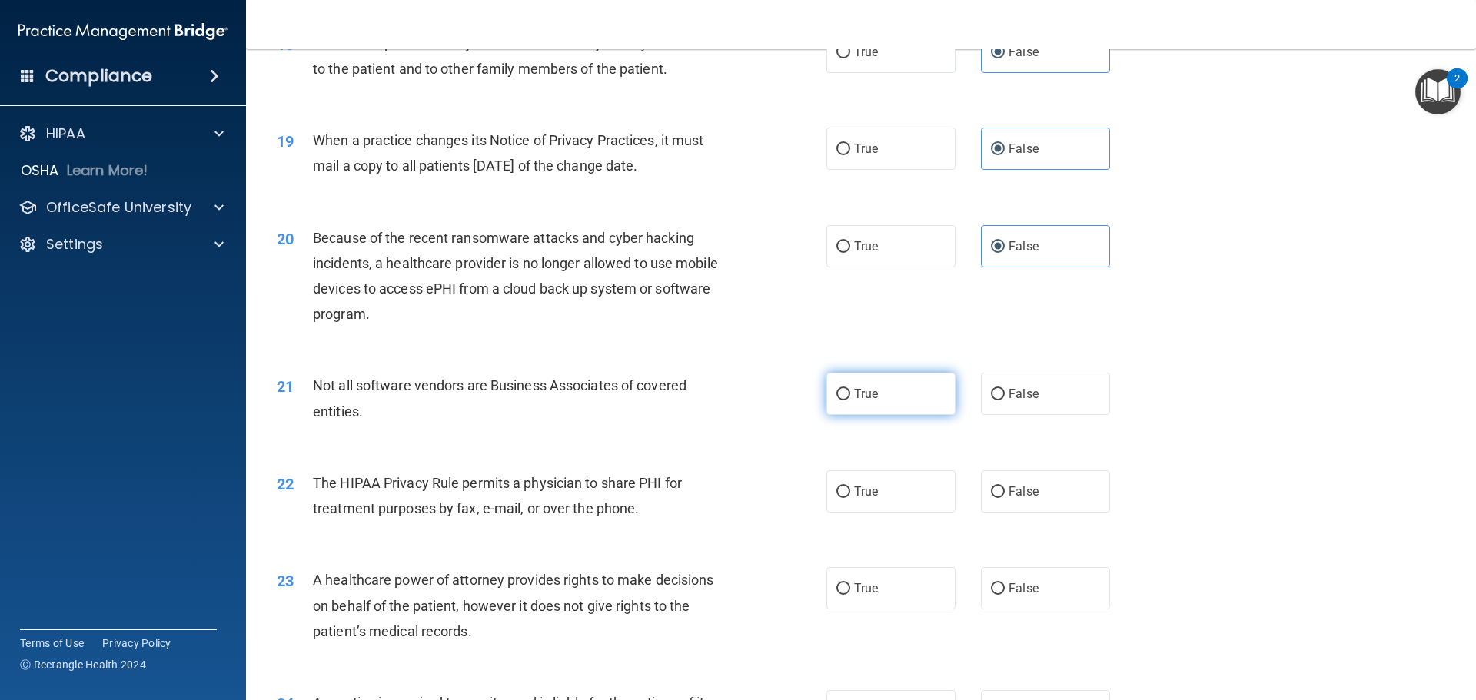
radio input "true"
click at [886, 488] on label "True" at bounding box center [890, 491] width 129 height 42
click at [850, 488] on input "True" at bounding box center [843, 493] width 14 height 12
radio input "true"
click at [1032, 592] on label "False" at bounding box center [1045, 588] width 129 height 42
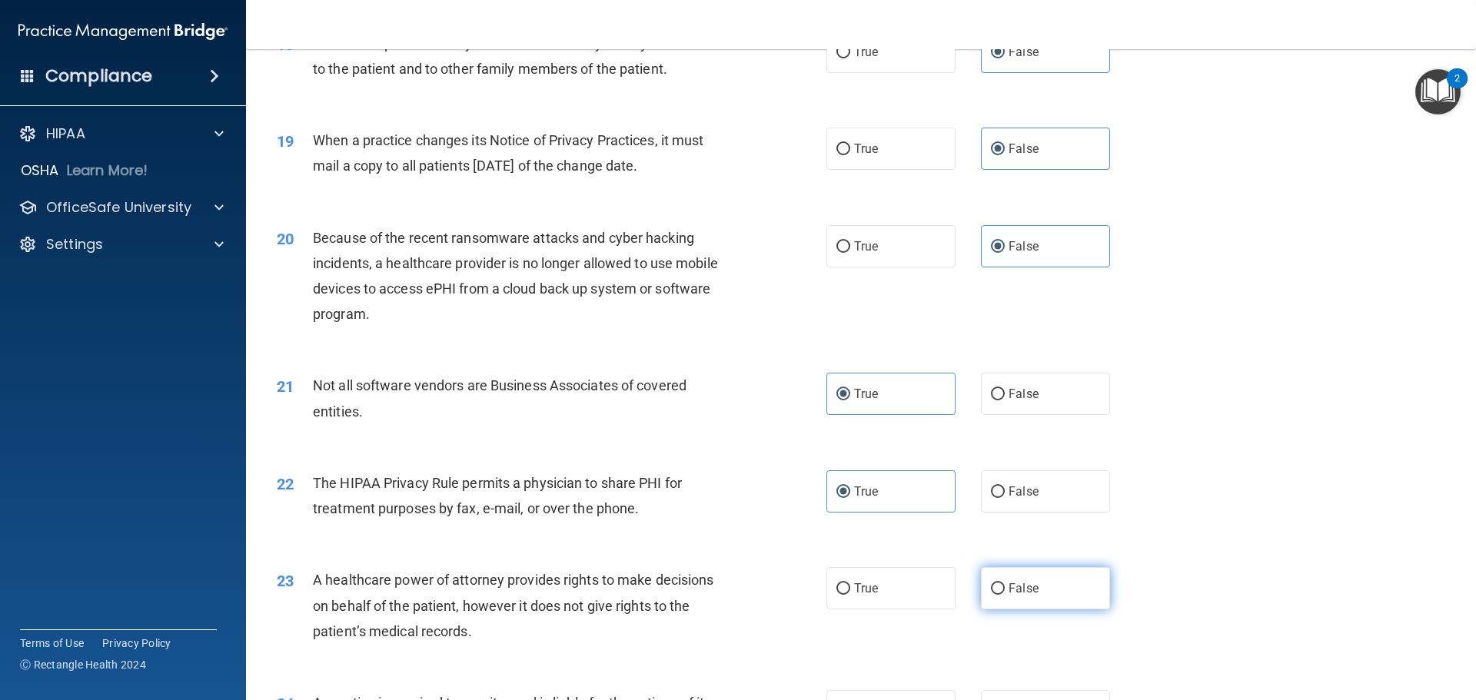
click at [1005, 592] on input "False" at bounding box center [998, 589] width 14 height 12
radio input "true"
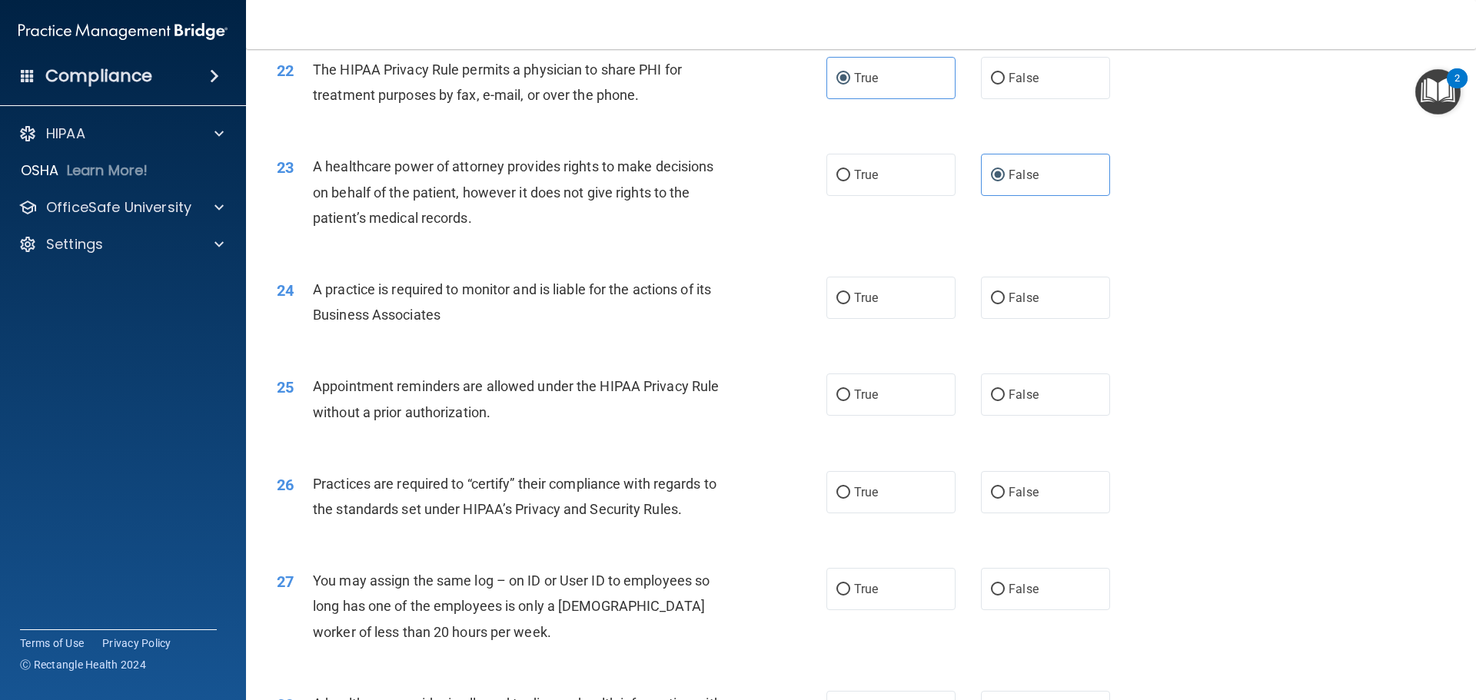
scroll to position [2537, 0]
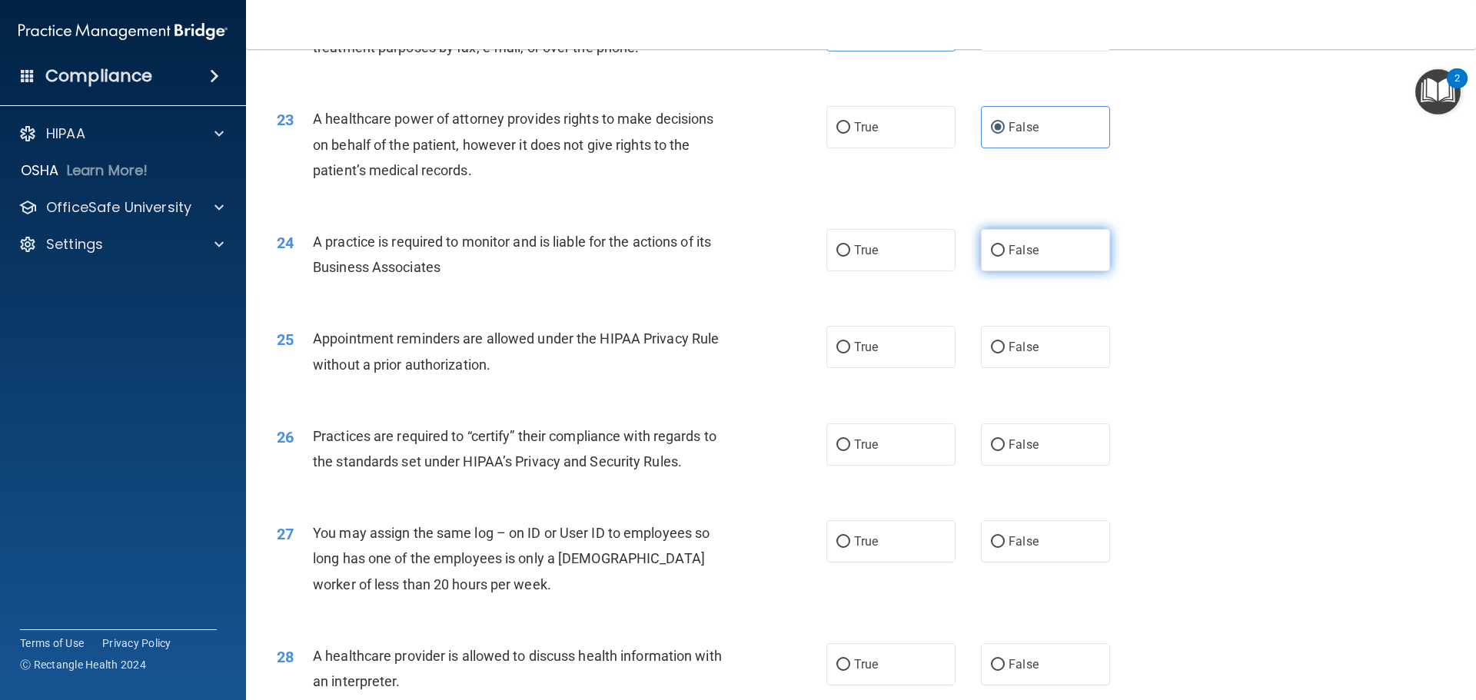
click at [1066, 258] on label "False" at bounding box center [1045, 250] width 129 height 42
click at [1005, 257] on input "False" at bounding box center [998, 251] width 14 height 12
radio input "true"
click at [896, 359] on label "True" at bounding box center [890, 347] width 129 height 42
click at [850, 354] on input "True" at bounding box center [843, 348] width 14 height 12
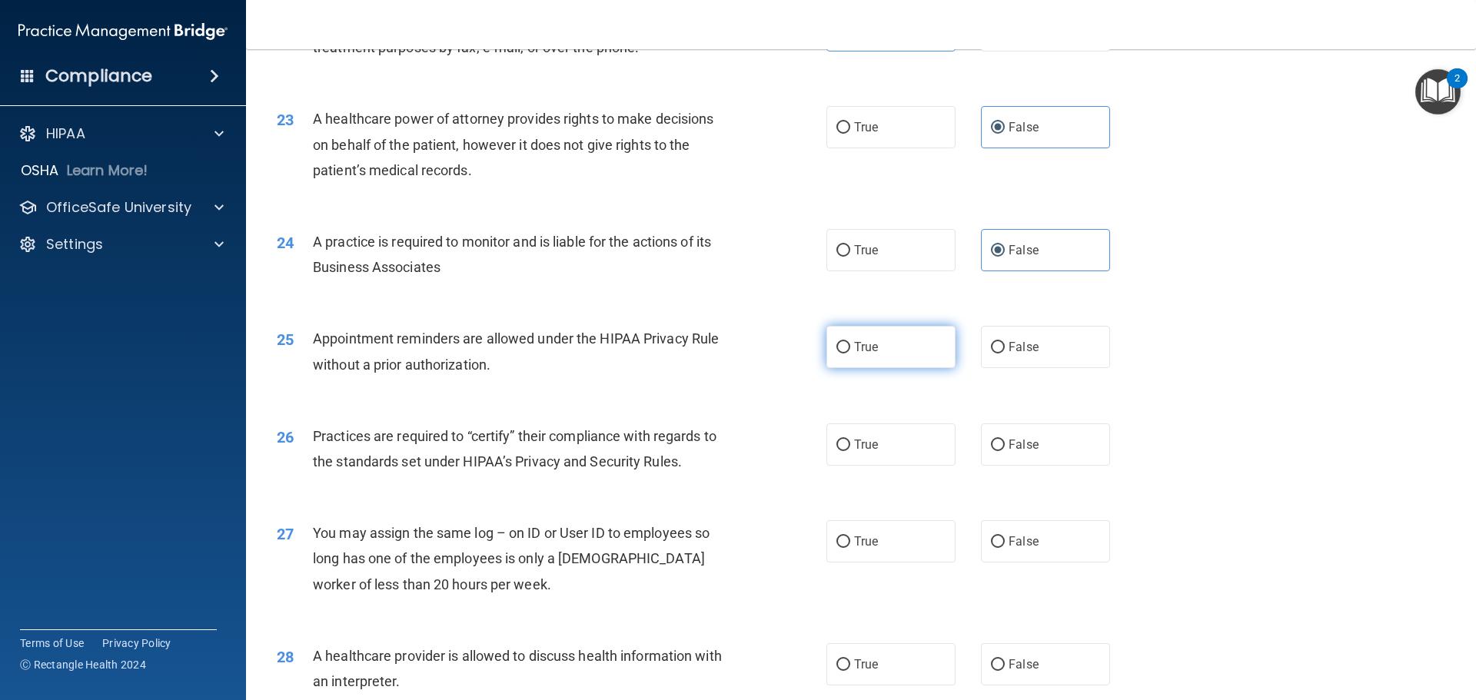
radio input "true"
click at [1032, 445] on label "False" at bounding box center [1045, 445] width 129 height 42
click at [1005, 445] on input "False" at bounding box center [998, 446] width 14 height 12
radio input "true"
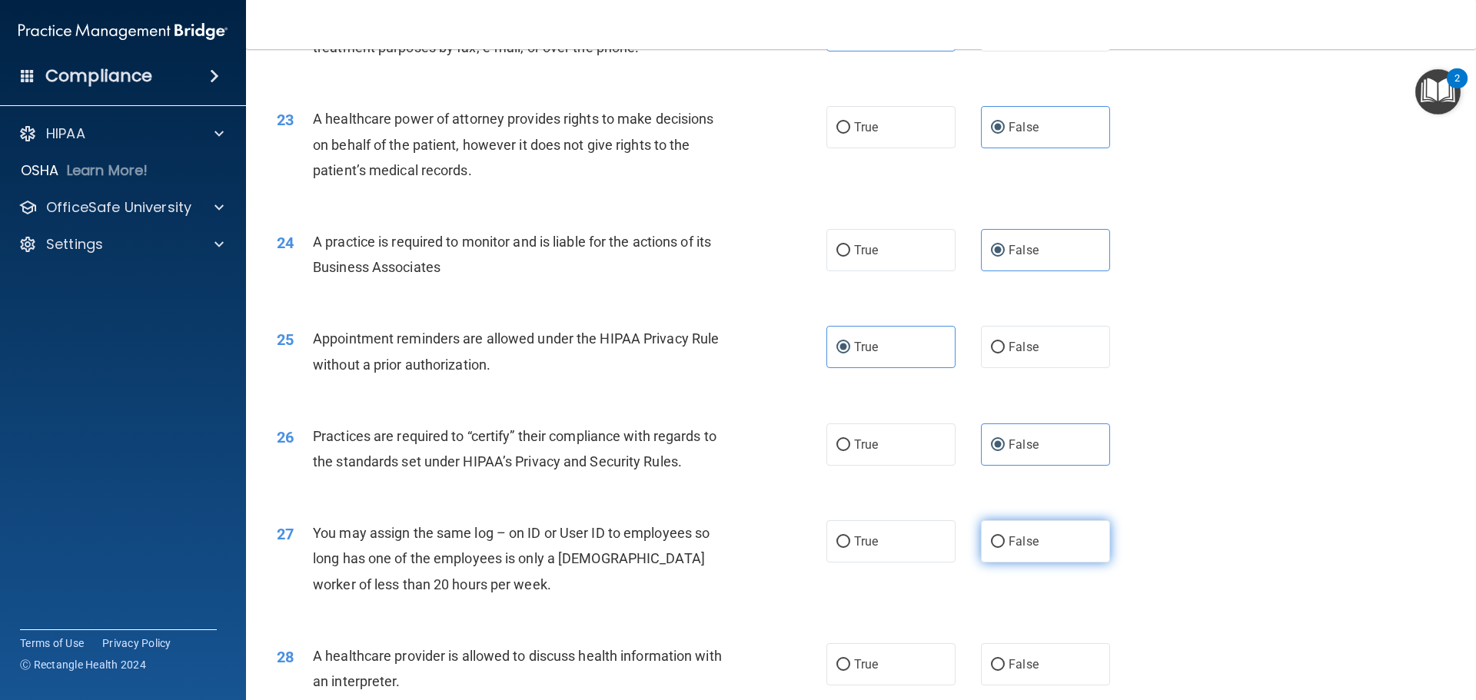
click at [1018, 549] on label "False" at bounding box center [1045, 541] width 129 height 42
click at [1005, 548] on input "False" at bounding box center [998, 543] width 14 height 12
radio input "true"
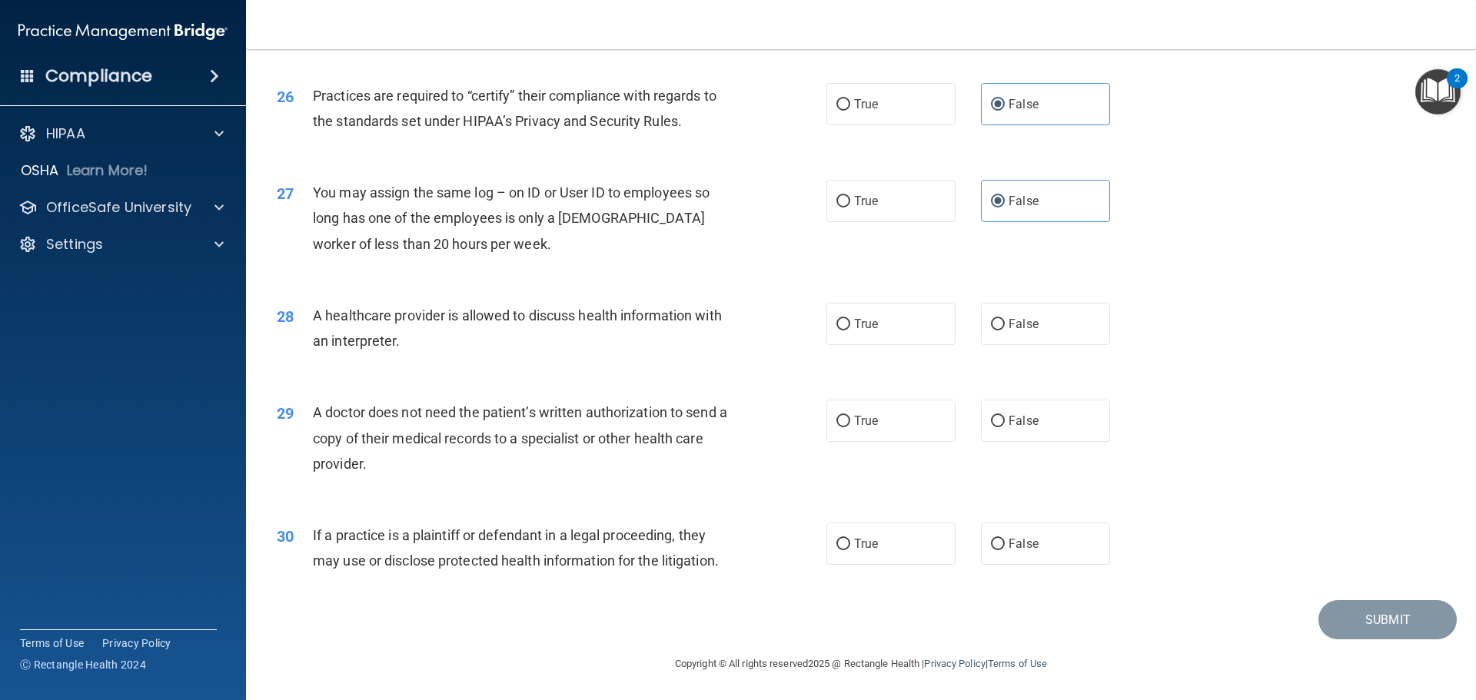
scroll to position [2878, 0]
click at [889, 331] on label "True" at bounding box center [890, 323] width 129 height 42
click at [850, 330] on input "True" at bounding box center [843, 324] width 14 height 12
radio input "true"
click at [892, 415] on label "True" at bounding box center [890, 420] width 129 height 42
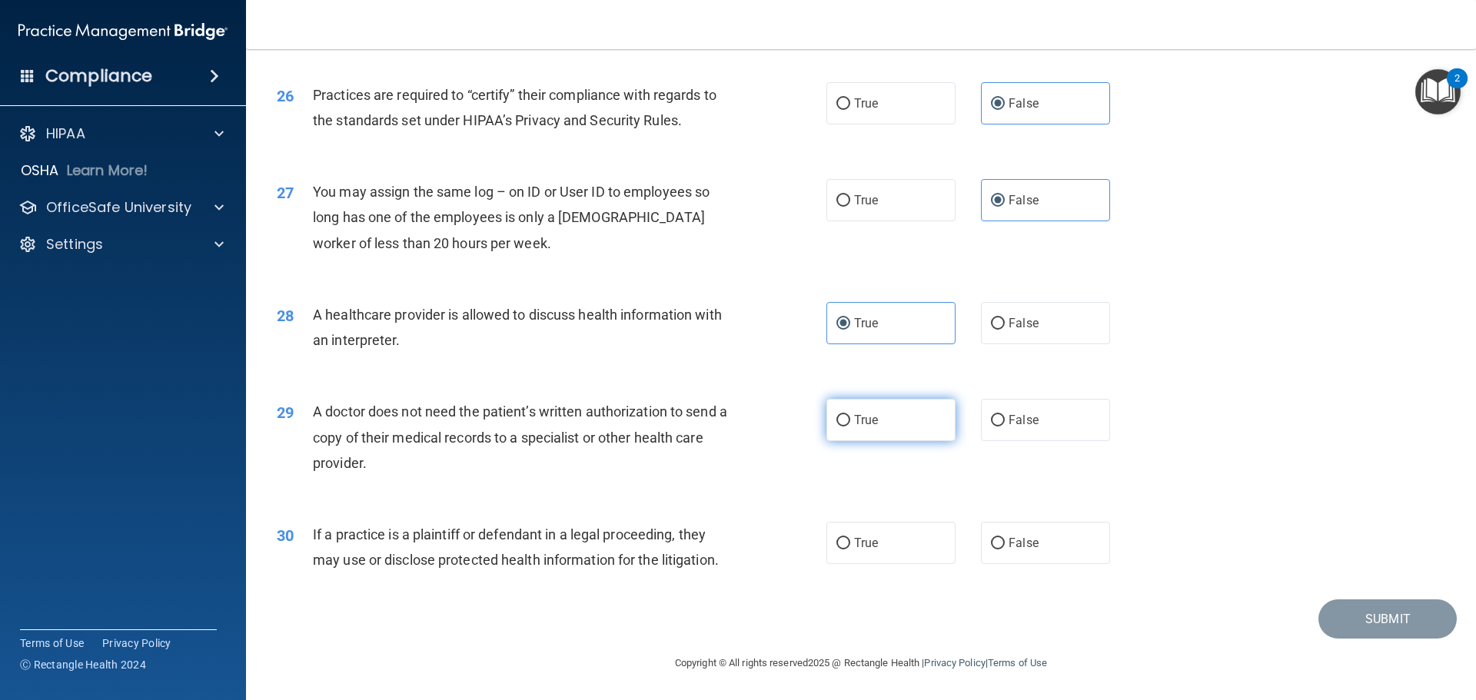
click at [850, 415] on input "True" at bounding box center [843, 421] width 14 height 12
radio input "true"
click at [901, 539] on label "True" at bounding box center [890, 543] width 129 height 42
click at [850, 539] on input "True" at bounding box center [843, 544] width 14 height 12
radio input "true"
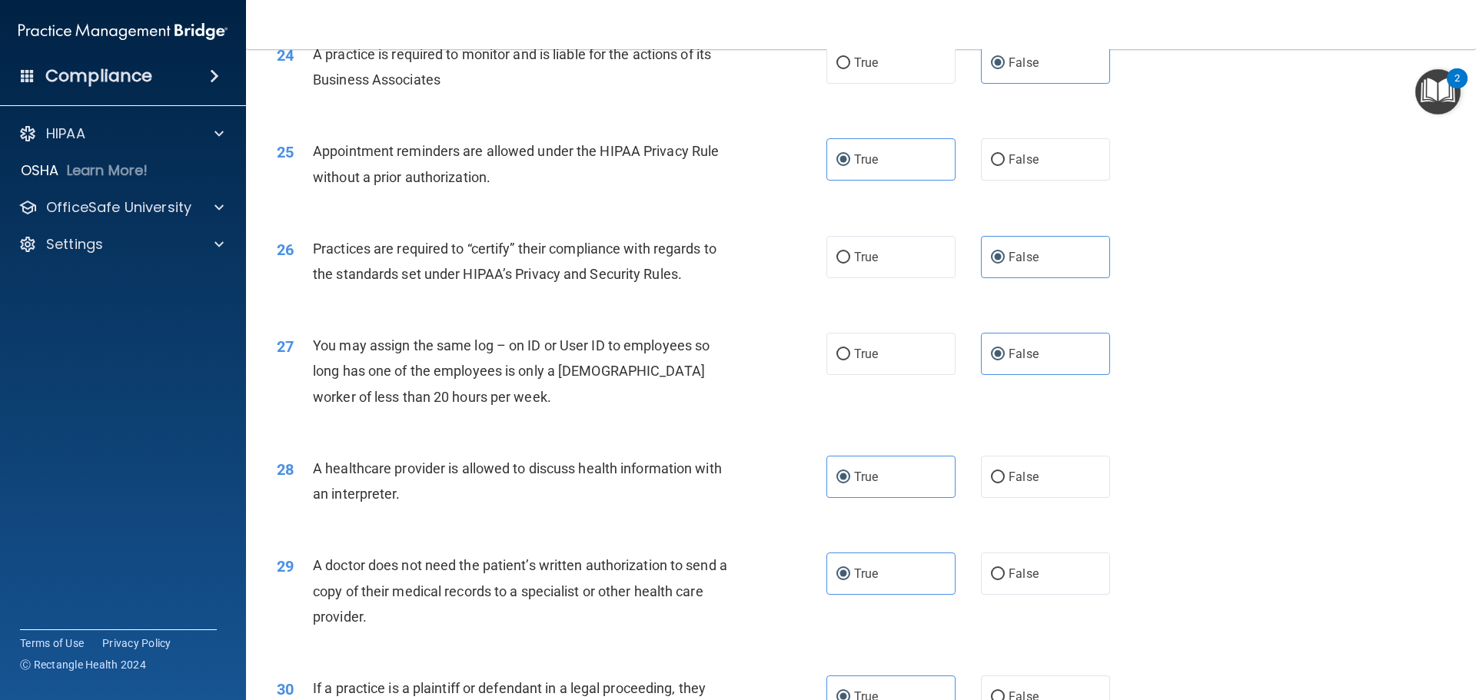
scroll to position [2801, 0]
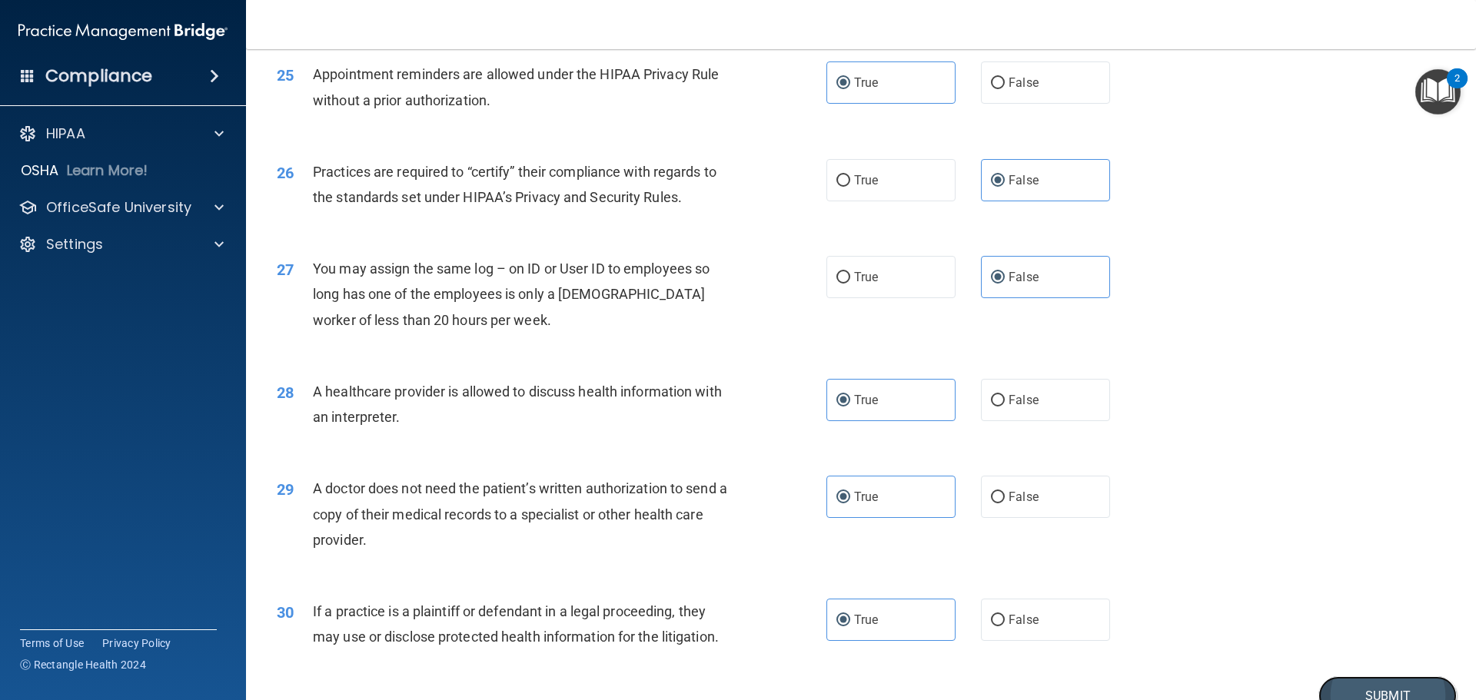
click at [1358, 684] on button "Submit" at bounding box center [1387, 695] width 138 height 39
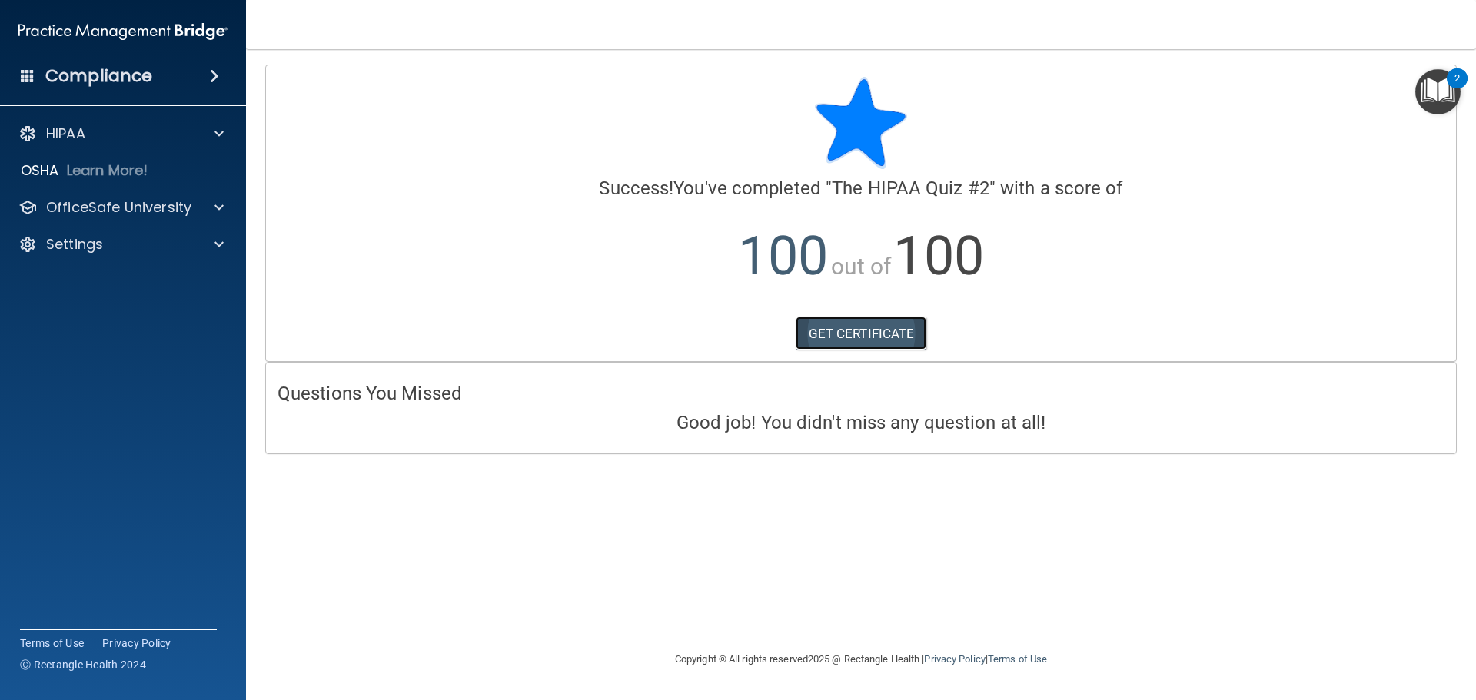
click at [876, 328] on link "GET CERTIFICATE" at bounding box center [861, 334] width 131 height 34
click at [174, 167] on div "OSHA Learn More!" at bounding box center [123, 170] width 270 height 31
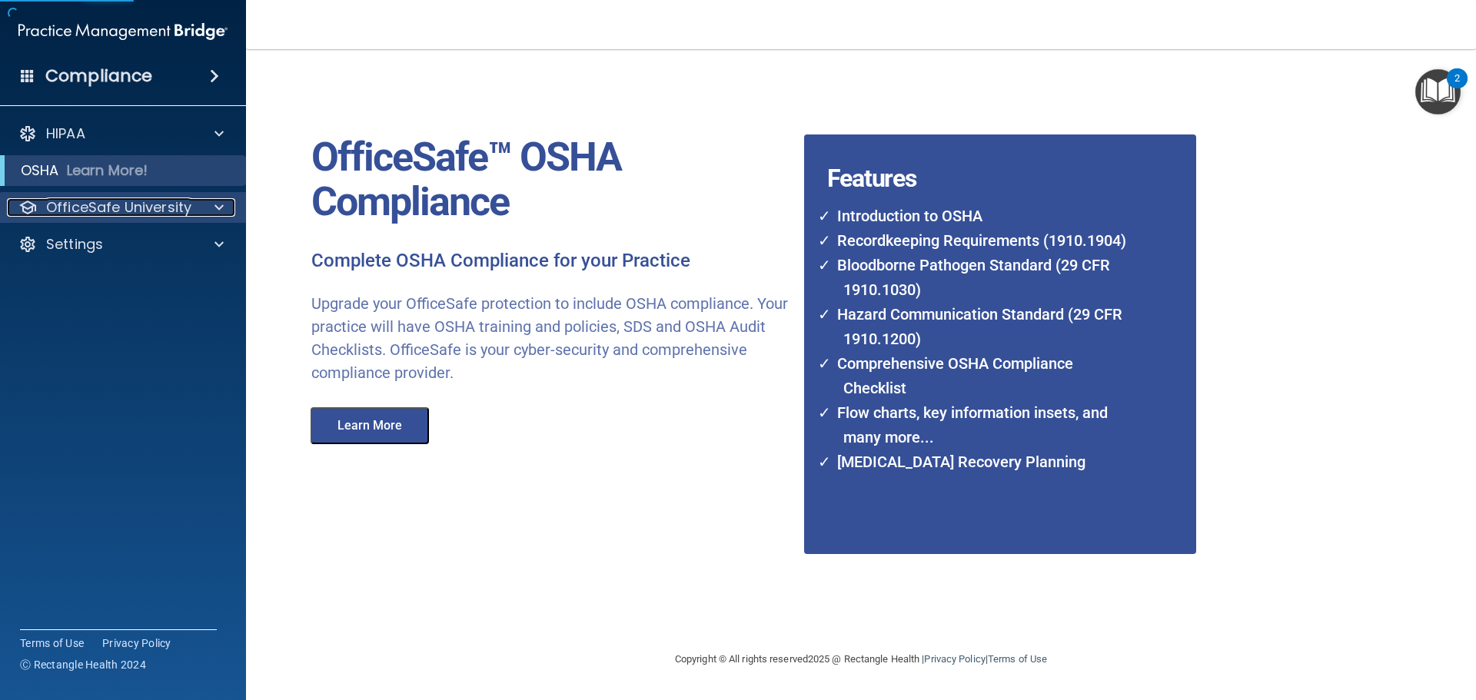
click at [178, 203] on p "OfficeSafe University" at bounding box center [118, 207] width 145 height 18
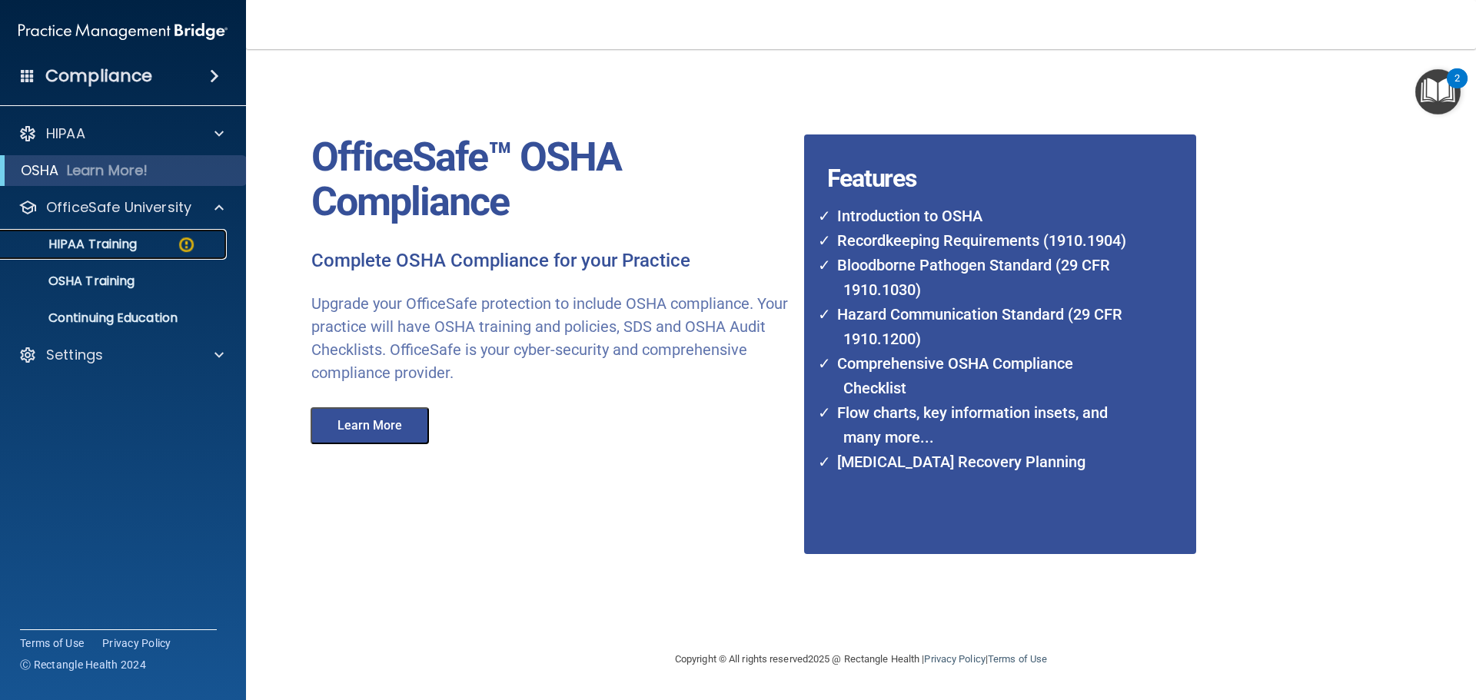
click at [148, 248] on div "HIPAA Training" at bounding box center [115, 244] width 210 height 15
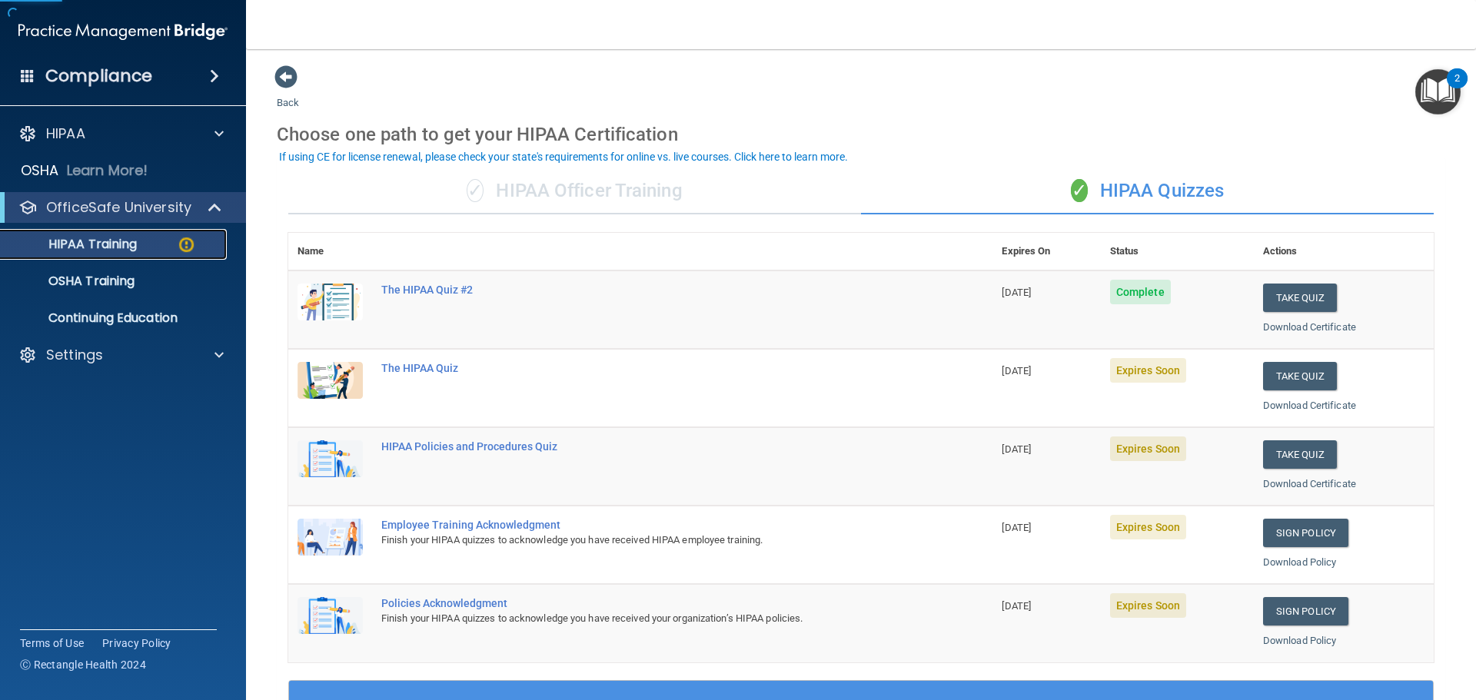
scroll to position [77, 0]
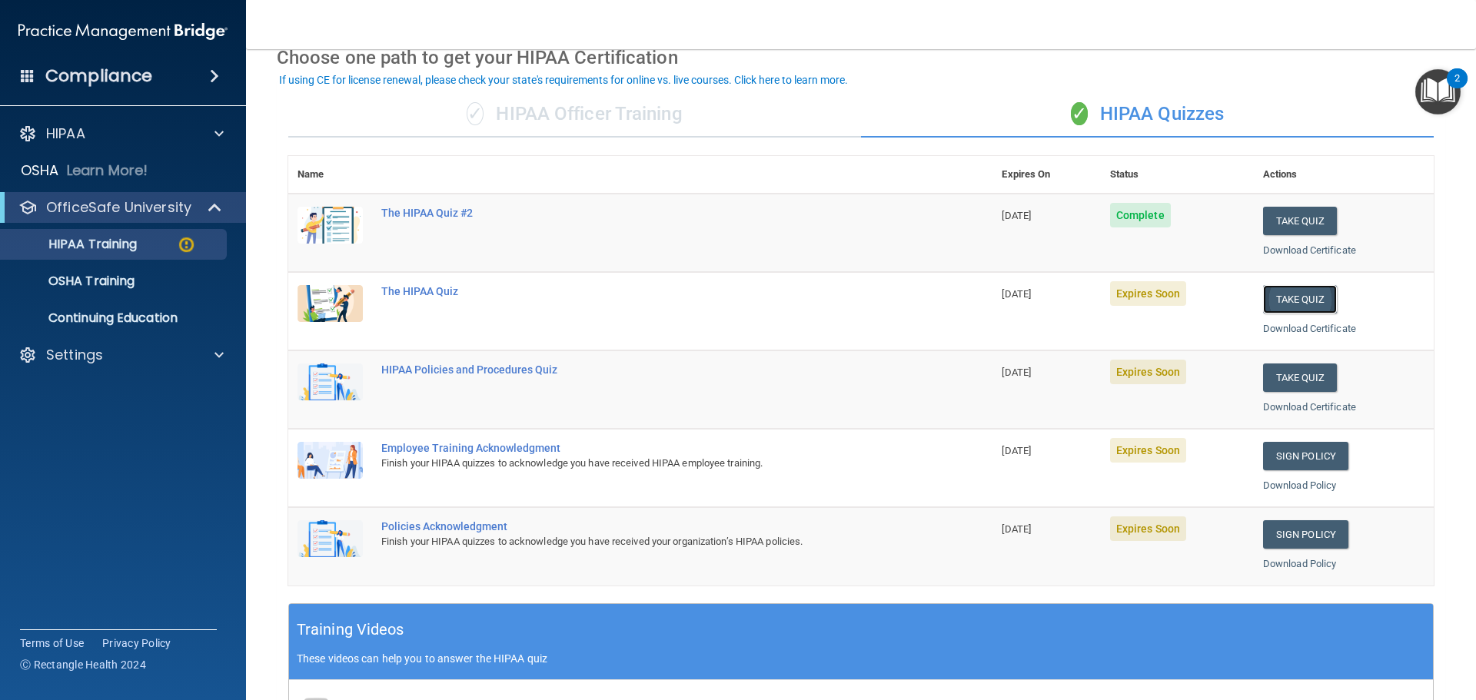
click at [1277, 296] on button "Take Quiz" at bounding box center [1300, 299] width 74 height 28
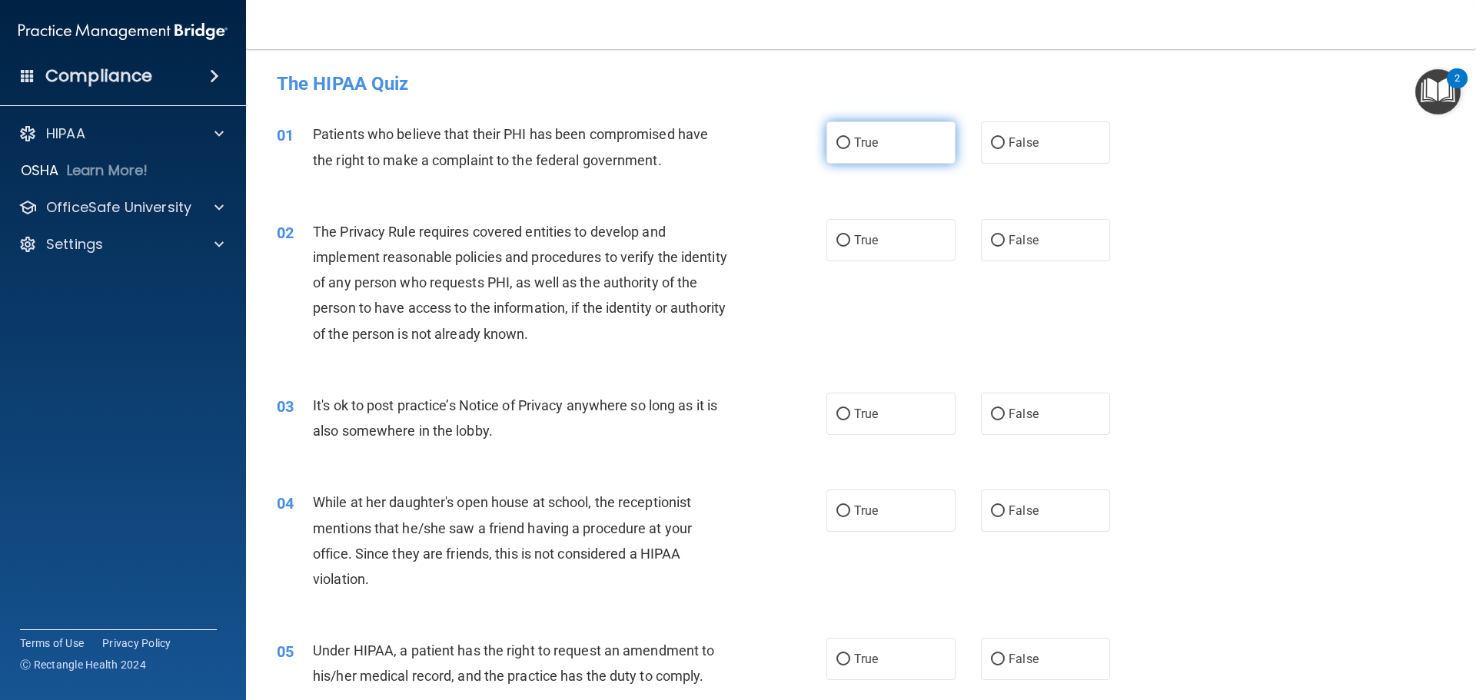
click at [868, 136] on span "True" at bounding box center [866, 142] width 24 height 15
click at [850, 138] on input "True" at bounding box center [843, 144] width 14 height 12
radio input "true"
click at [895, 241] on label "True" at bounding box center [890, 240] width 129 height 42
click at [850, 241] on input "True" at bounding box center [843, 241] width 14 height 12
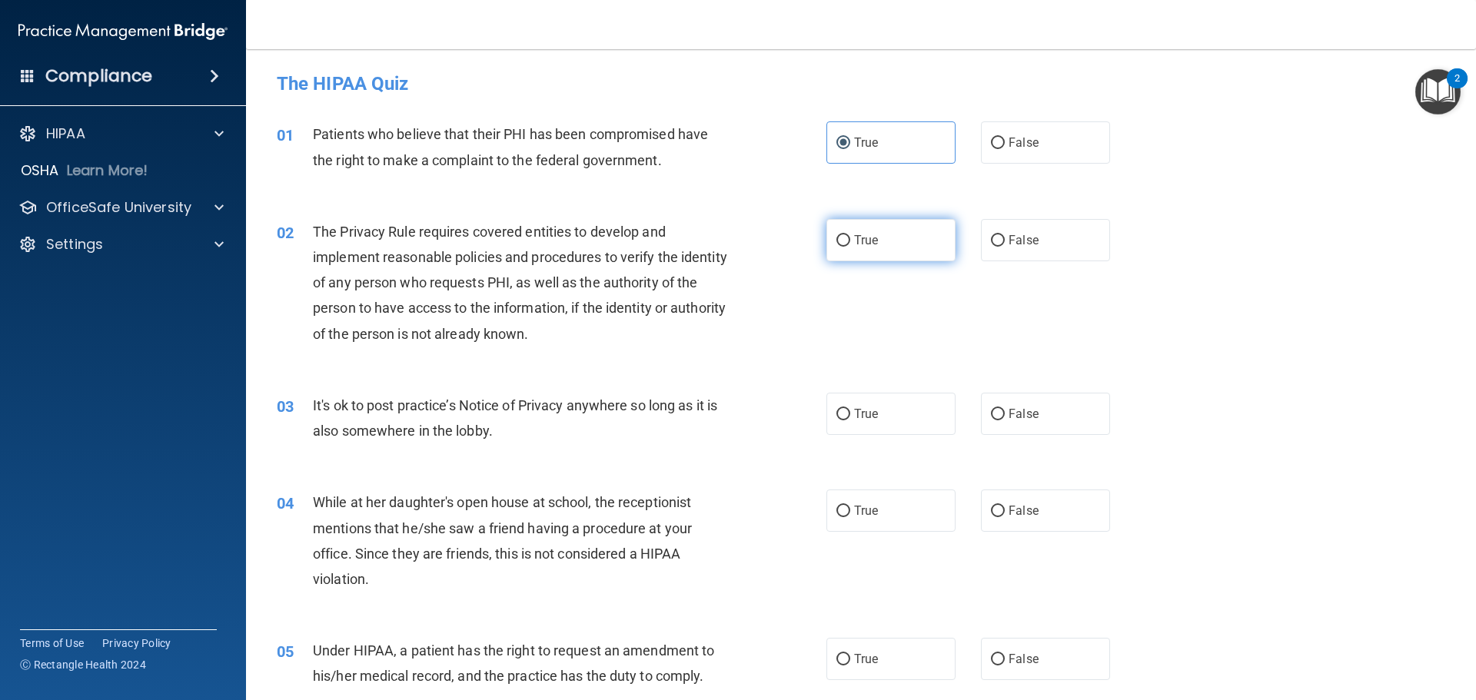
radio input "true"
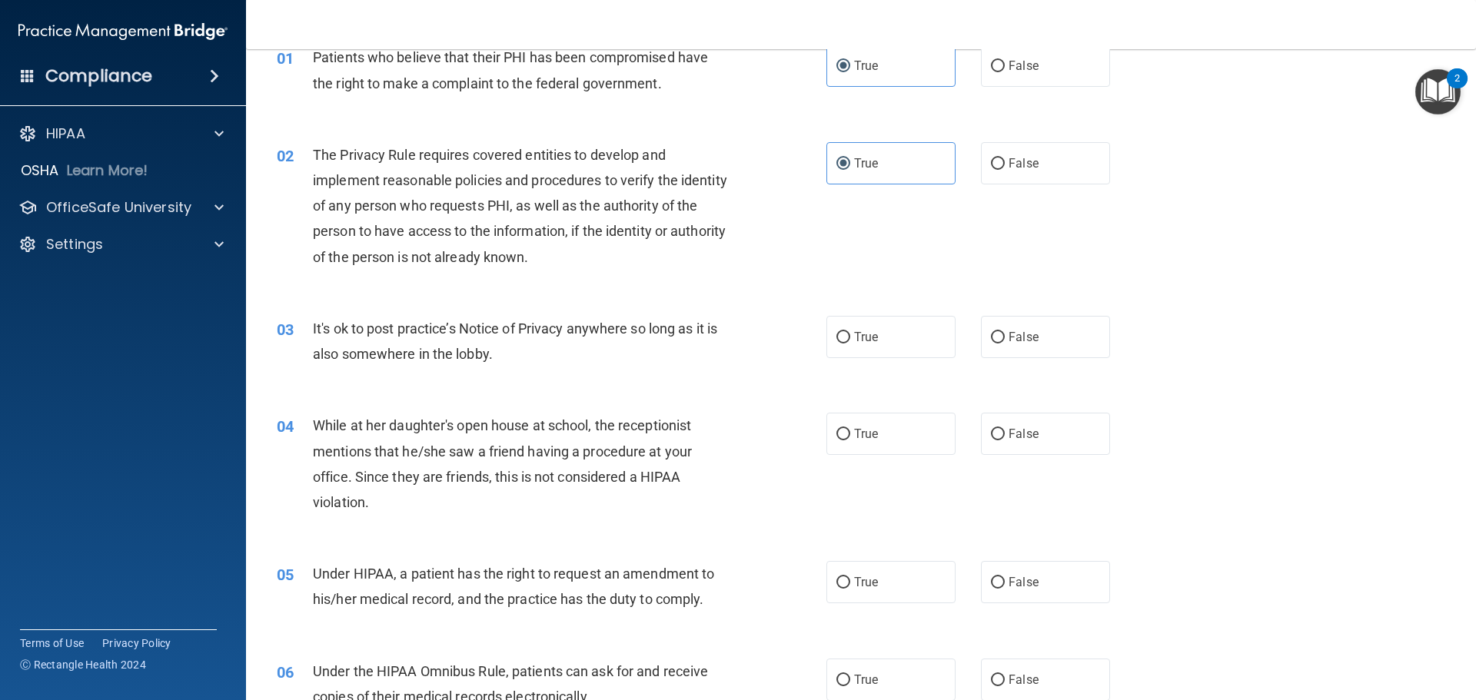
scroll to position [154, 0]
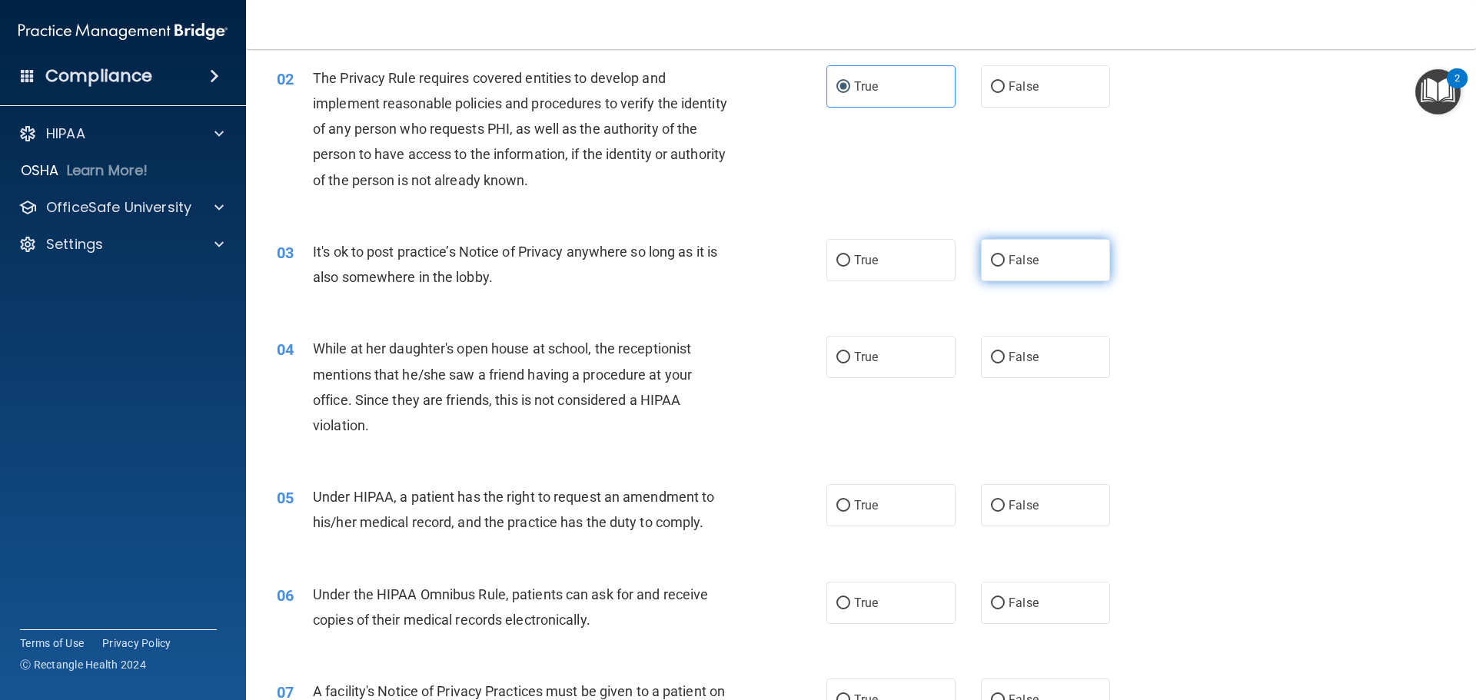
click at [1065, 261] on label "False" at bounding box center [1045, 260] width 129 height 42
click at [1005, 261] on input "False" at bounding box center [998, 261] width 14 height 12
radio input "true"
click at [1059, 352] on label "False" at bounding box center [1045, 357] width 129 height 42
click at [1005, 352] on input "False" at bounding box center [998, 358] width 14 height 12
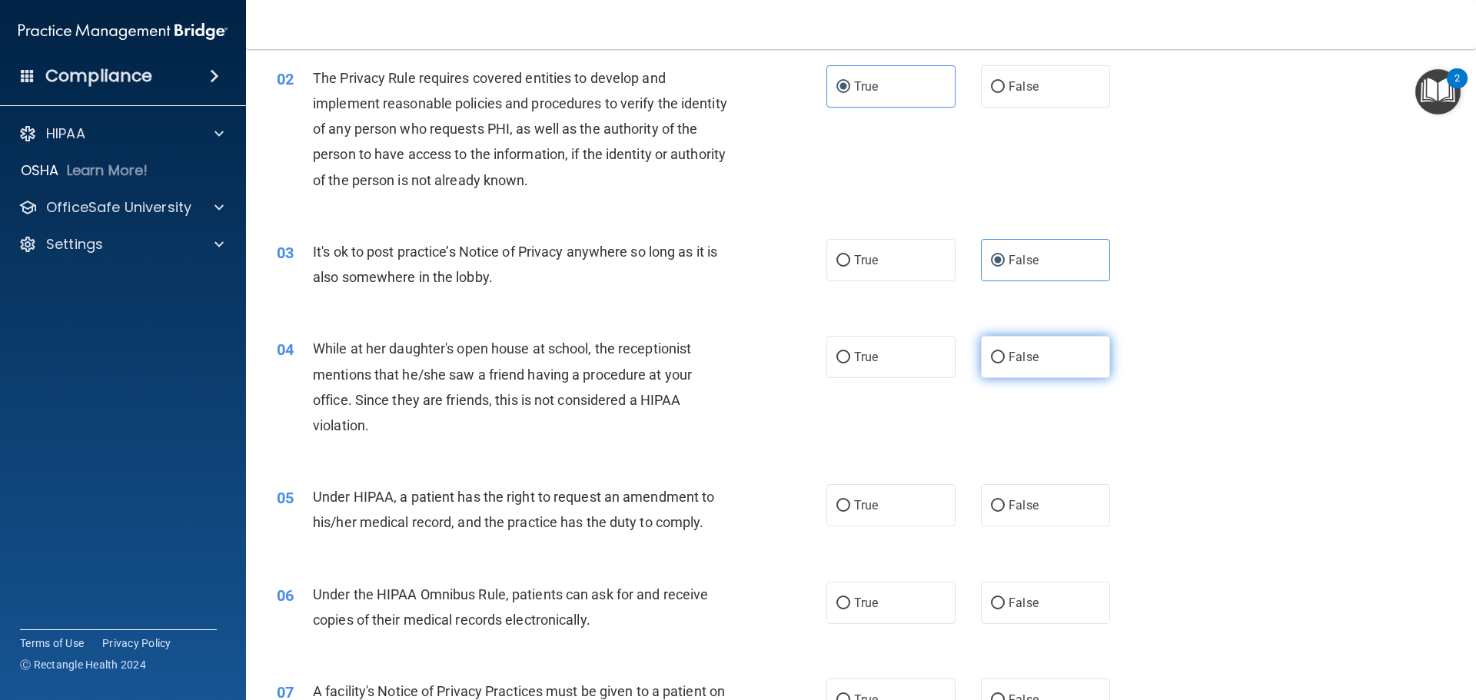
radio input "true"
click at [1061, 505] on label "False" at bounding box center [1045, 505] width 129 height 42
click at [1005, 505] on input "False" at bounding box center [998, 506] width 14 height 12
radio input "true"
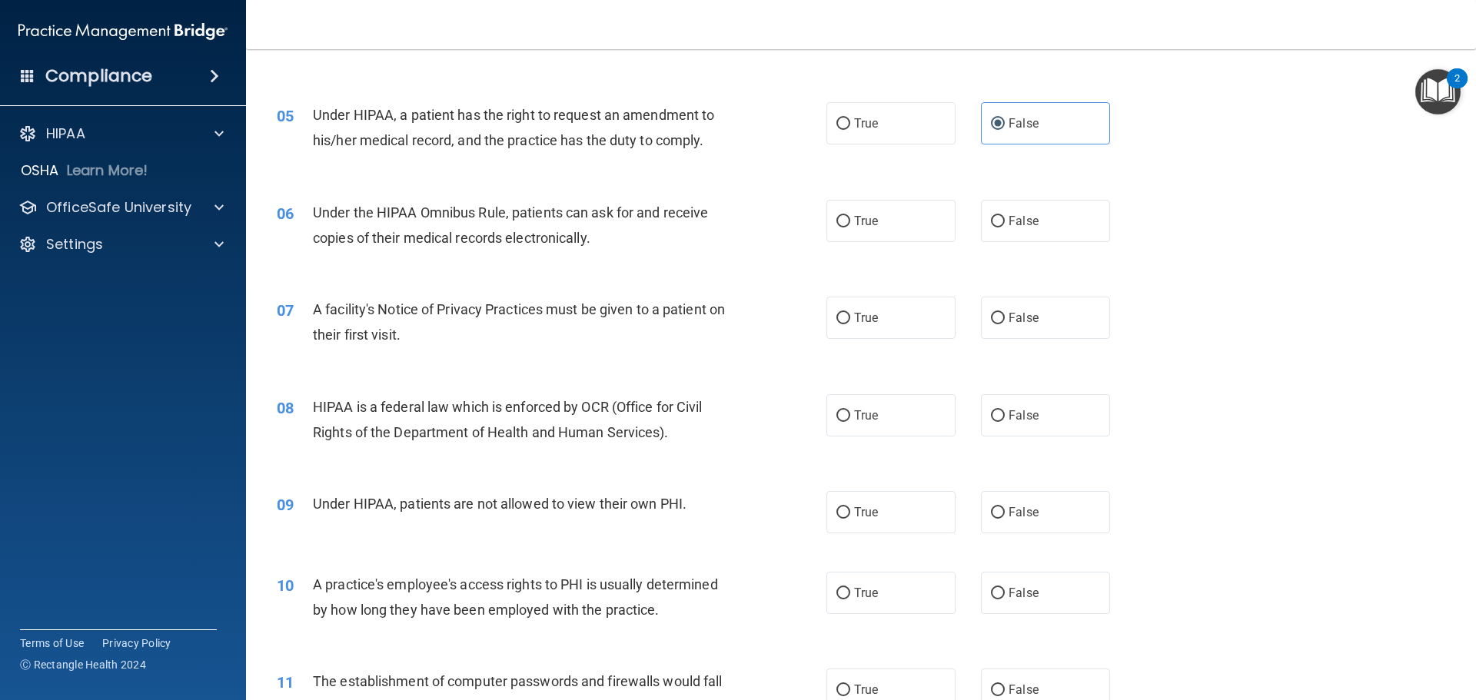
scroll to position [538, 0]
click at [876, 216] on label "True" at bounding box center [890, 219] width 129 height 42
click at [850, 216] on input "True" at bounding box center [843, 220] width 14 height 12
radio input "true"
click at [909, 321] on label "True" at bounding box center [890, 315] width 129 height 42
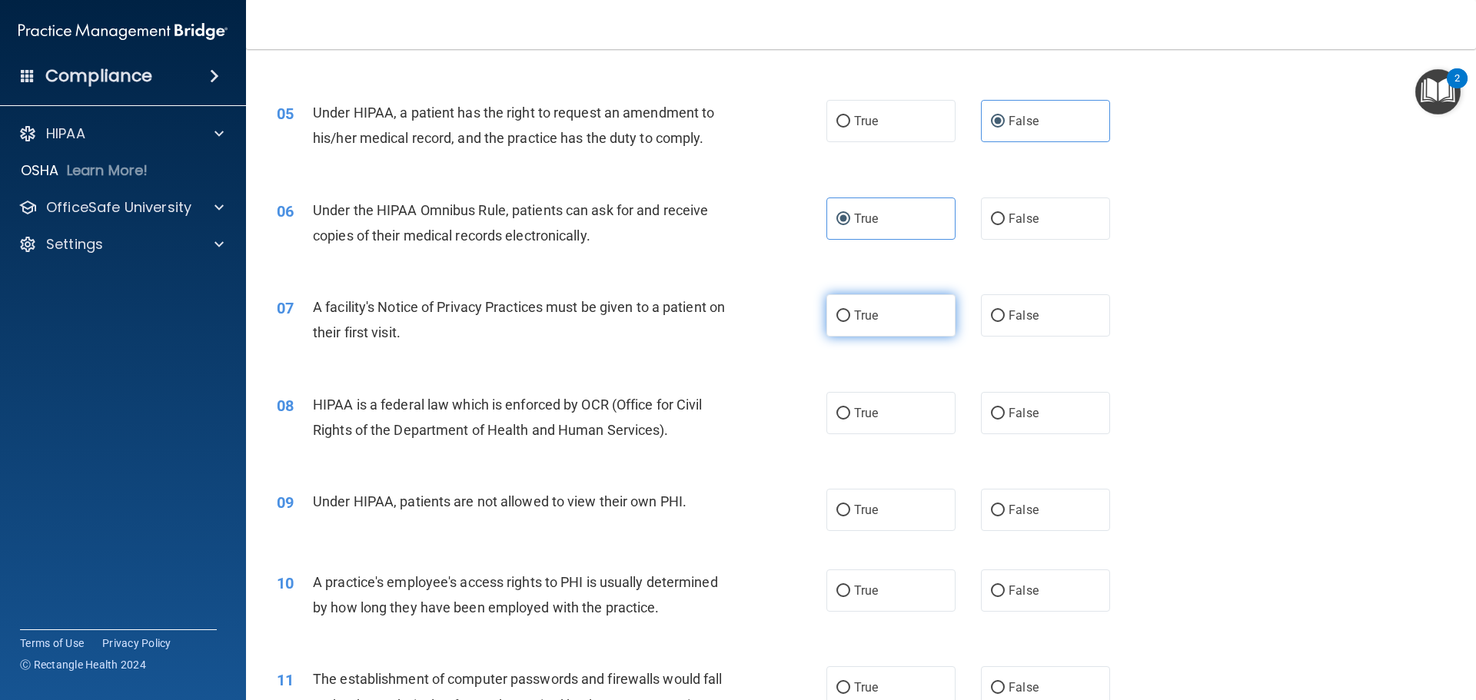
click at [850, 321] on input "True" at bounding box center [843, 317] width 14 height 12
radio input "true"
click at [903, 413] on label "True" at bounding box center [890, 413] width 129 height 42
click at [850, 413] on input "True" at bounding box center [843, 414] width 14 height 12
radio input "true"
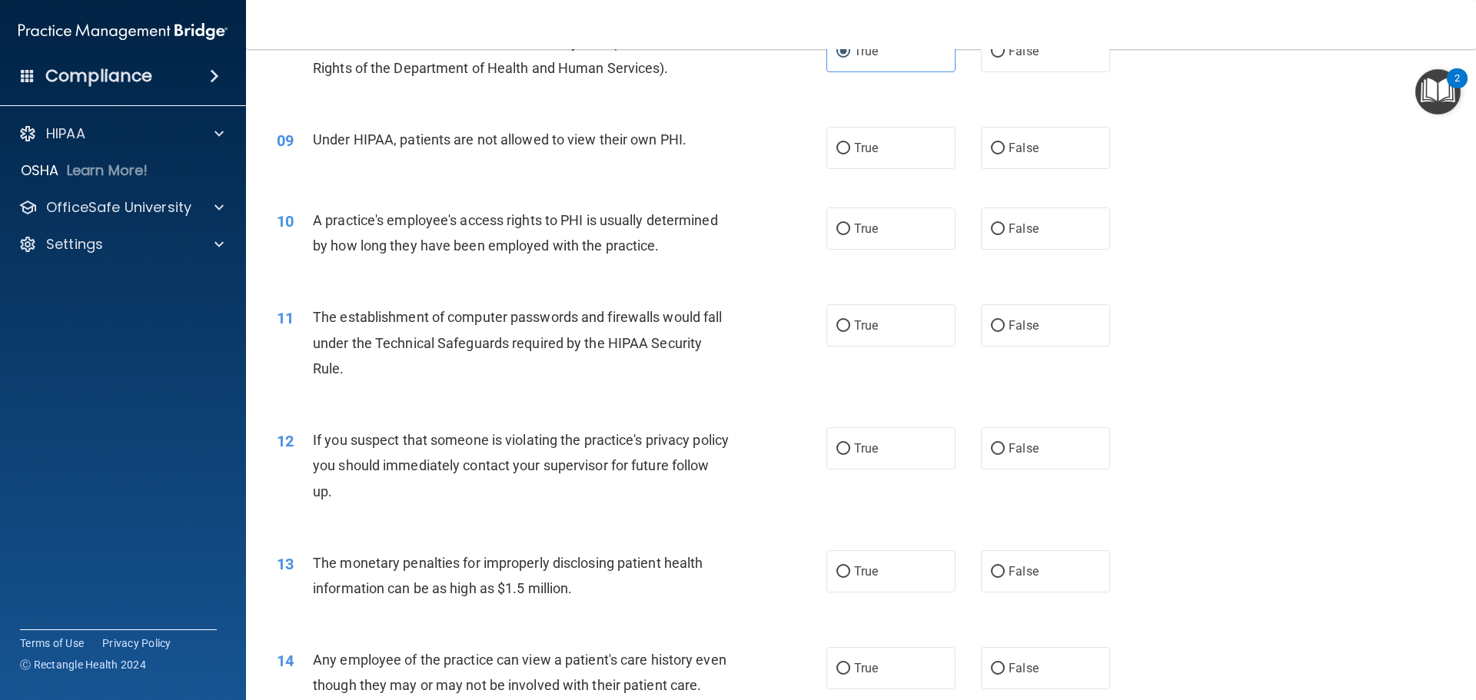
scroll to position [922, 0]
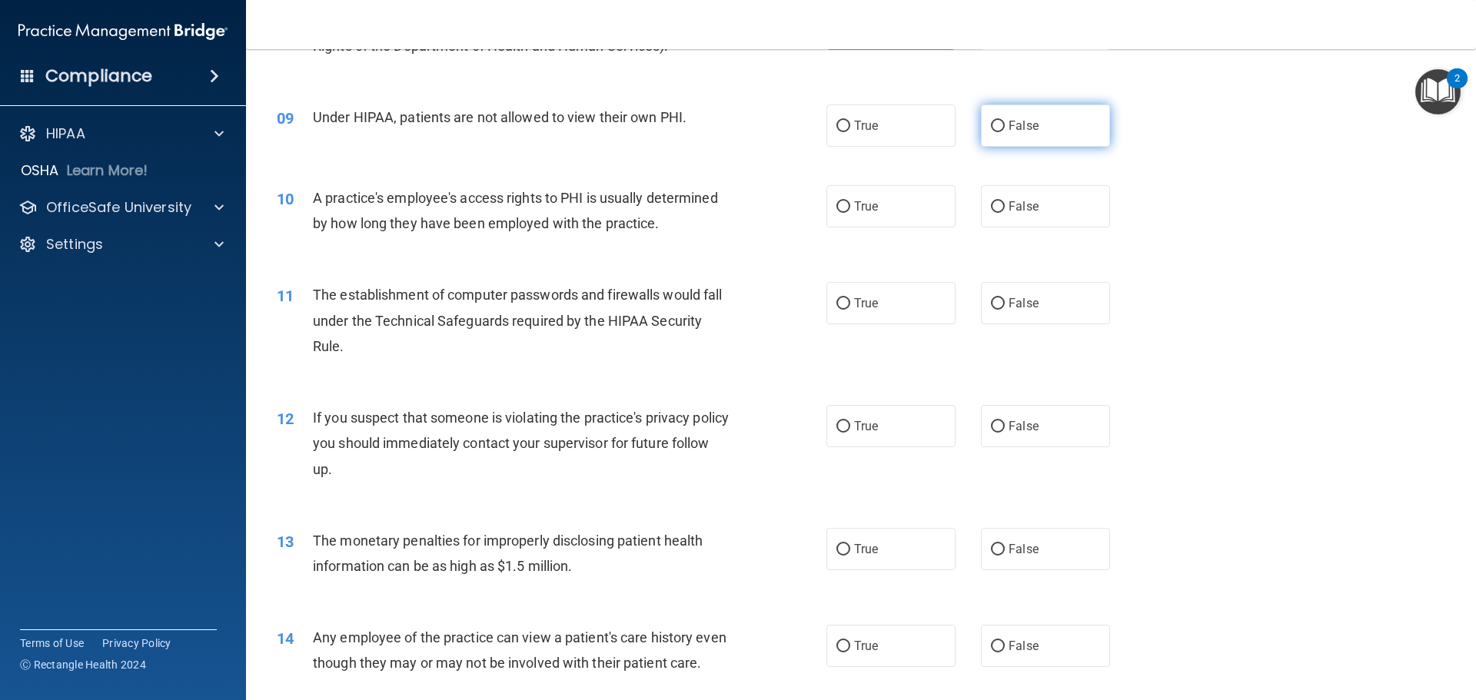
click at [1045, 117] on label "False" at bounding box center [1045, 126] width 129 height 42
click at [1005, 121] on input "False" at bounding box center [998, 127] width 14 height 12
radio input "true"
click at [1062, 217] on label "False" at bounding box center [1045, 206] width 129 height 42
click at [1005, 213] on input "False" at bounding box center [998, 207] width 14 height 12
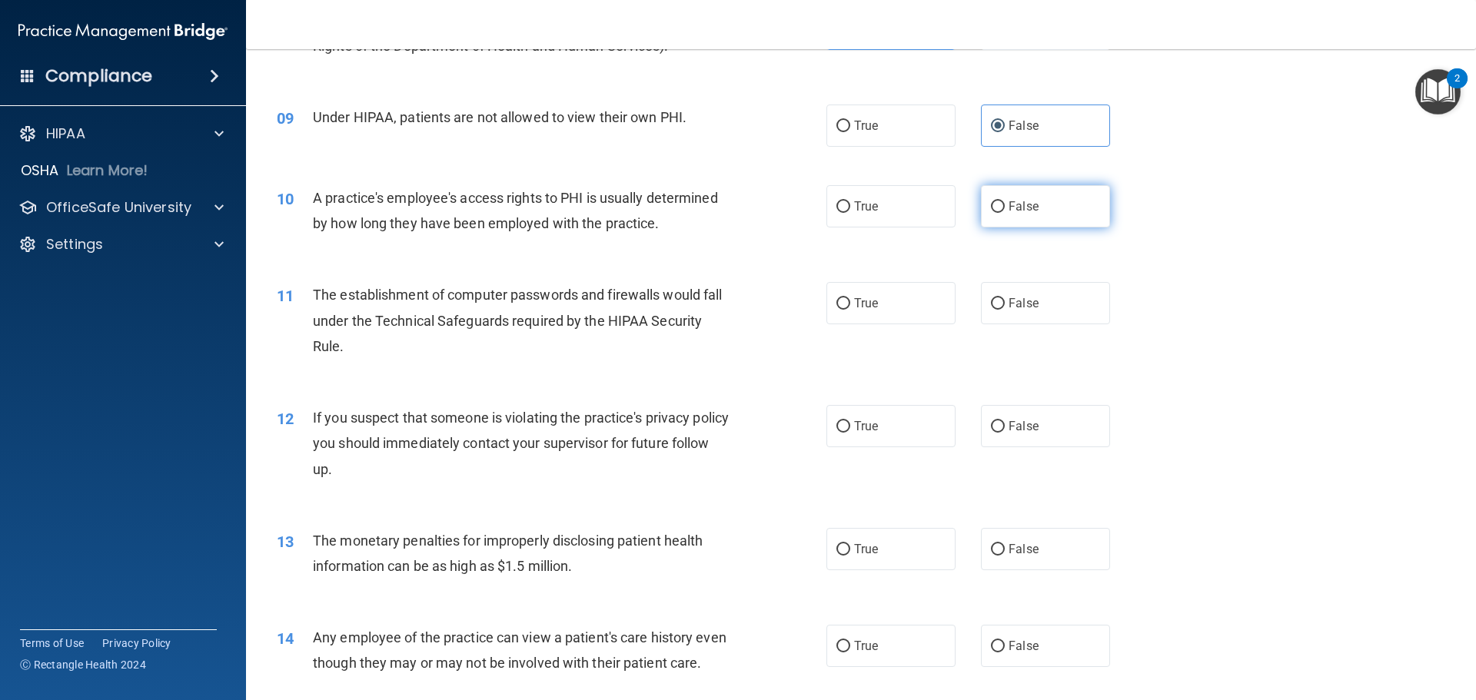
radio input "true"
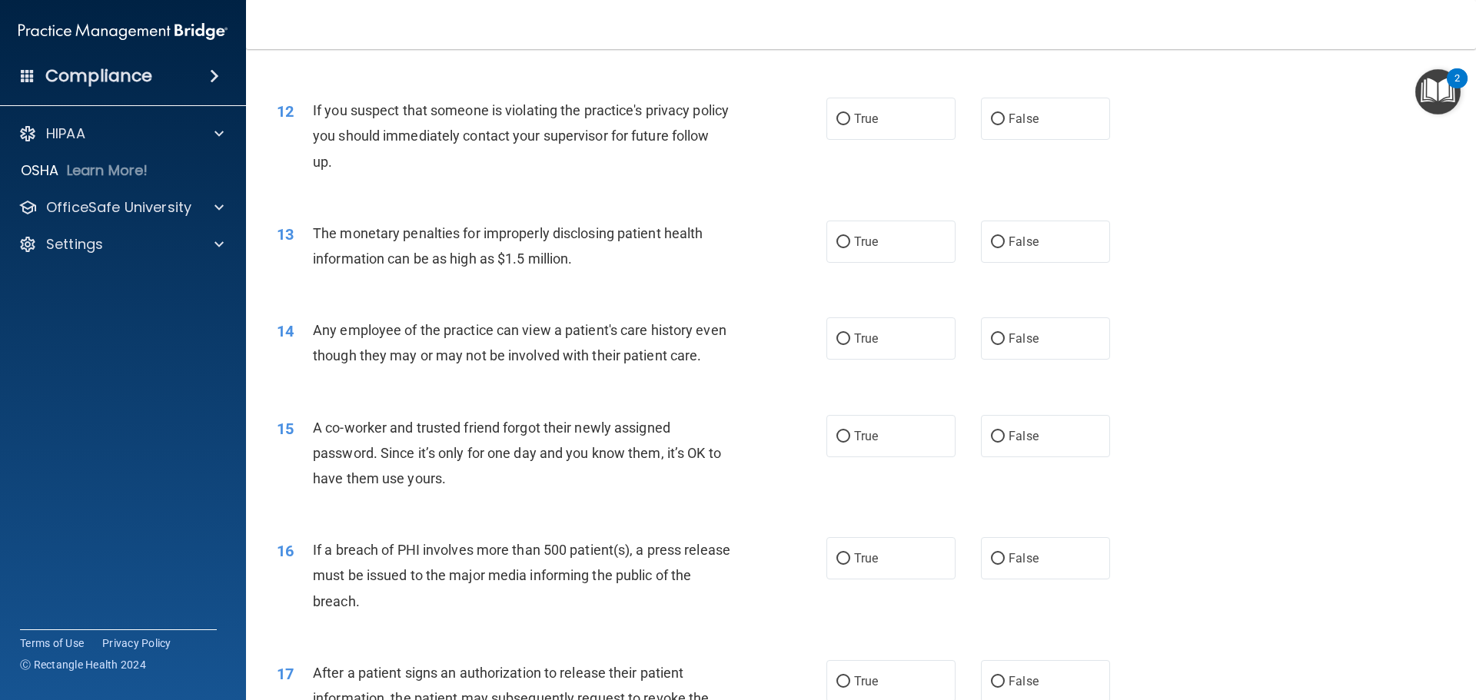
scroll to position [1153, 0]
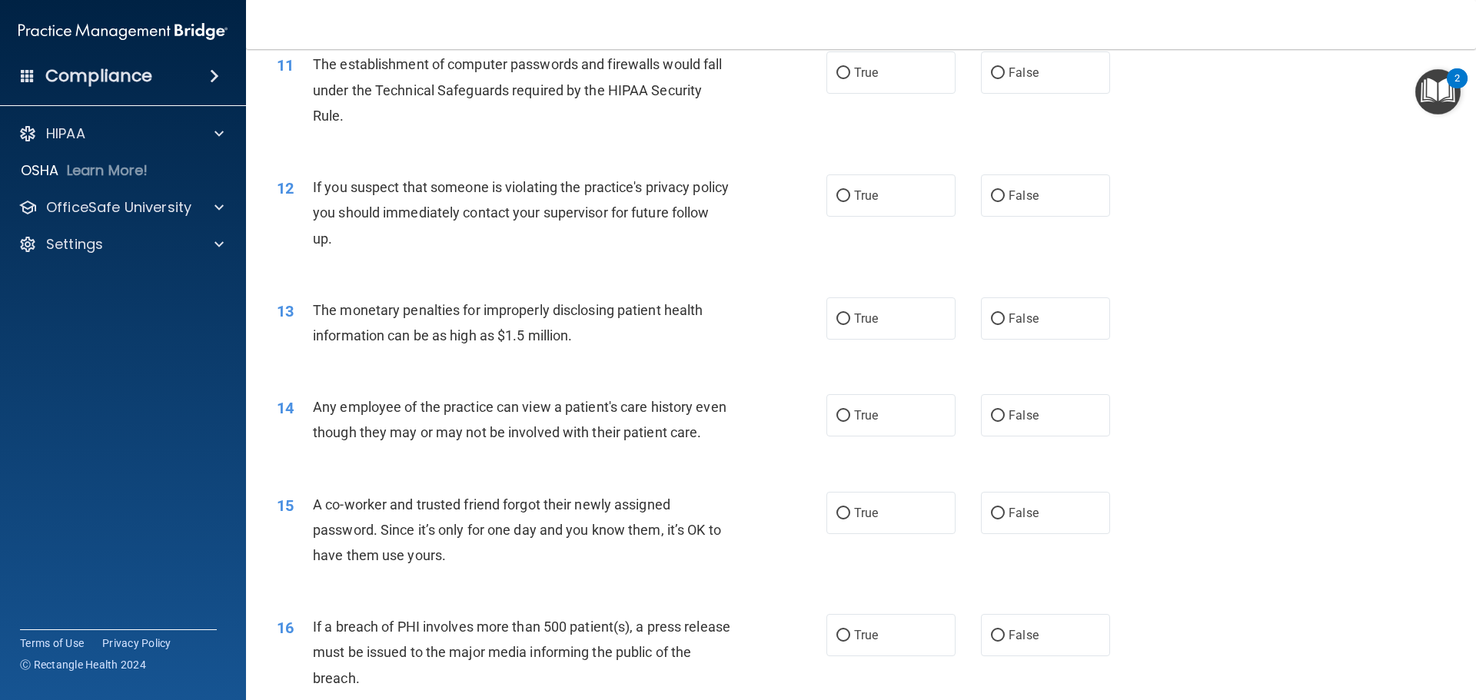
drag, startPoint x: 901, startPoint y: 76, endPoint x: 905, endPoint y: 95, distance: 19.6
click at [900, 77] on label "True" at bounding box center [890, 73] width 129 height 42
click at [850, 77] on input "True" at bounding box center [843, 74] width 14 height 12
radio input "true"
click at [903, 216] on label "True" at bounding box center [890, 196] width 129 height 42
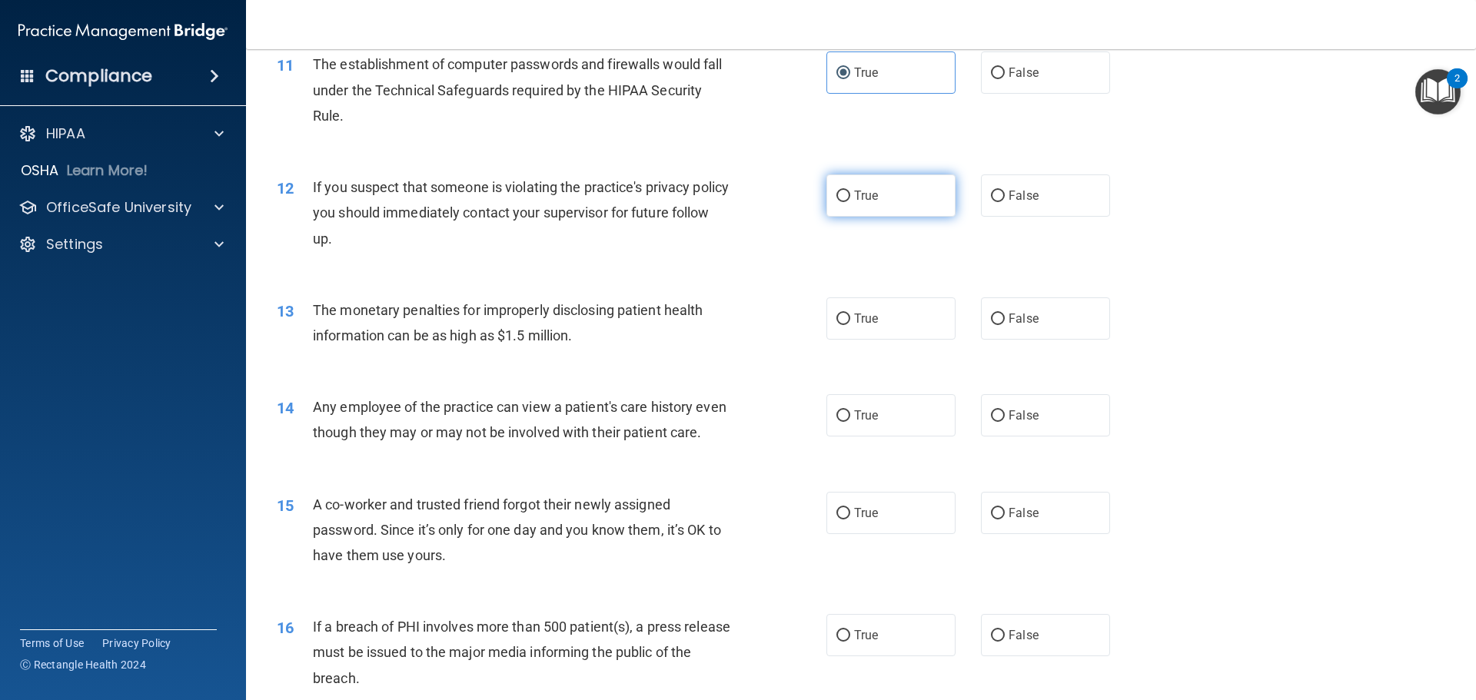
click at [850, 202] on input "True" at bounding box center [843, 197] width 14 height 12
radio input "true"
click at [910, 322] on label "True" at bounding box center [890, 319] width 129 height 42
click at [850, 322] on input "True" at bounding box center [843, 320] width 14 height 12
radio input "true"
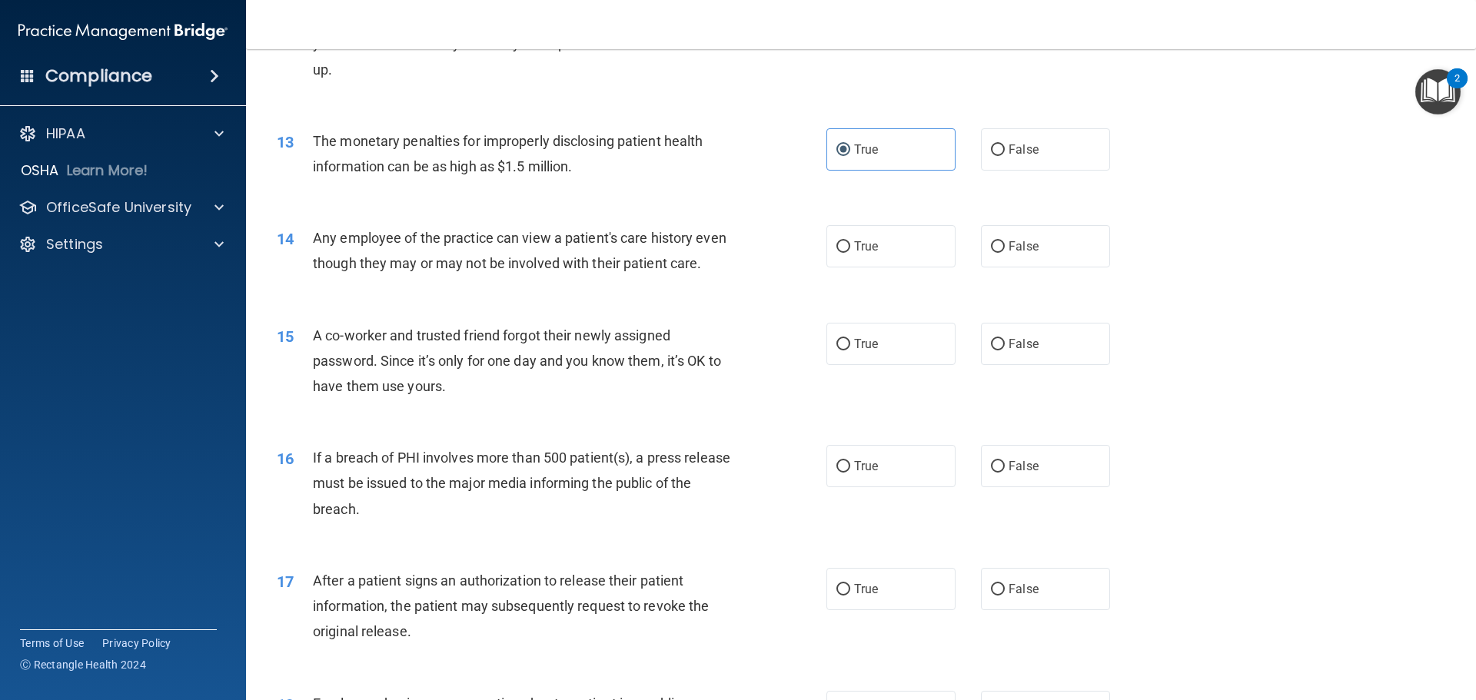
scroll to position [1384, 0]
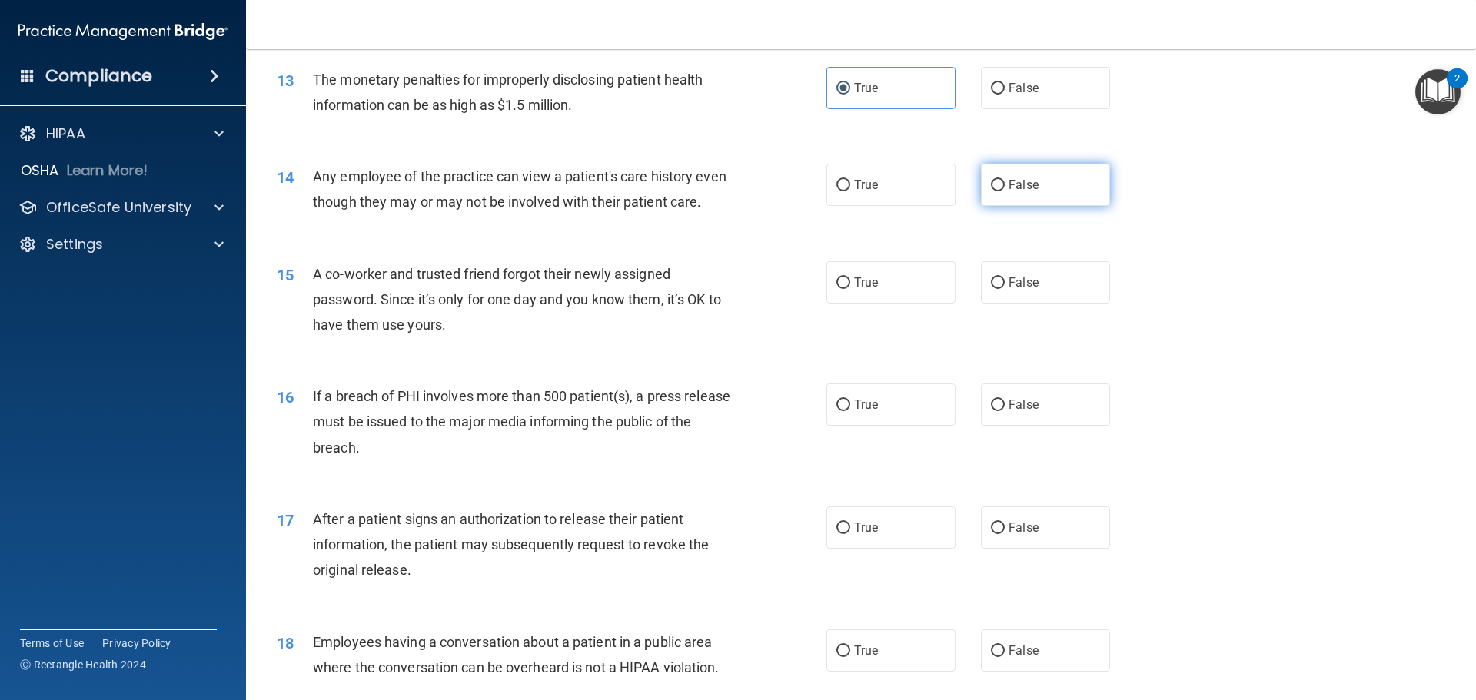
click at [1043, 182] on label "False" at bounding box center [1045, 185] width 129 height 42
click at [1005, 182] on input "False" at bounding box center [998, 186] width 14 height 12
radio input "true"
click at [1051, 304] on label "False" at bounding box center [1045, 282] width 129 height 42
click at [1005, 289] on input "False" at bounding box center [998, 284] width 14 height 12
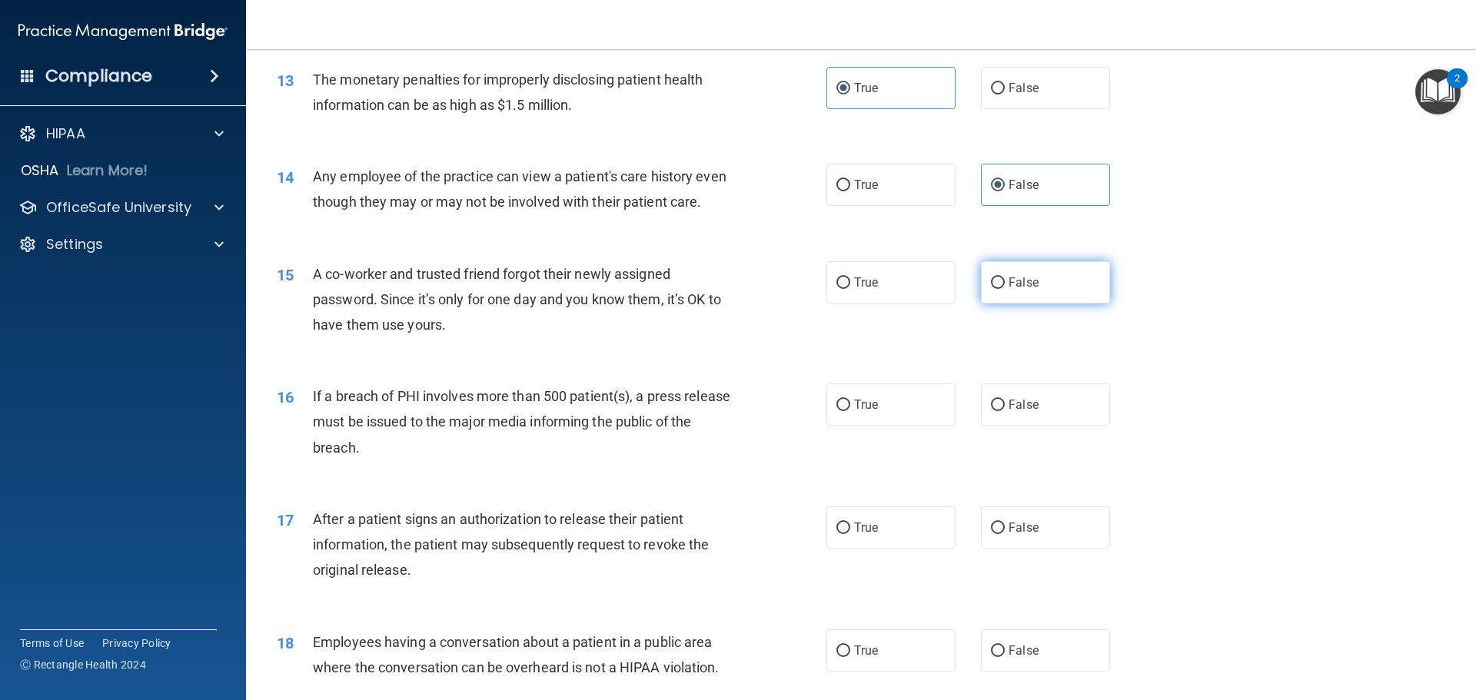
radio input "true"
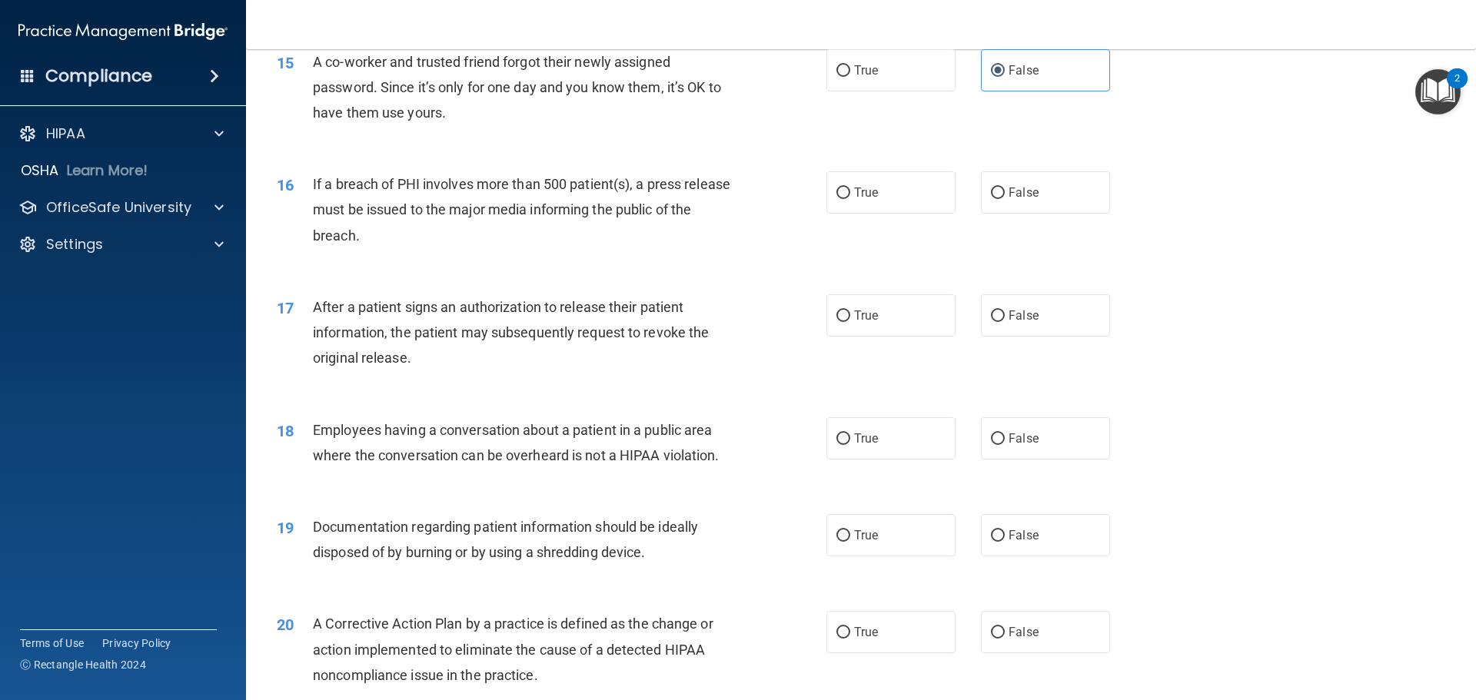
scroll to position [1614, 0]
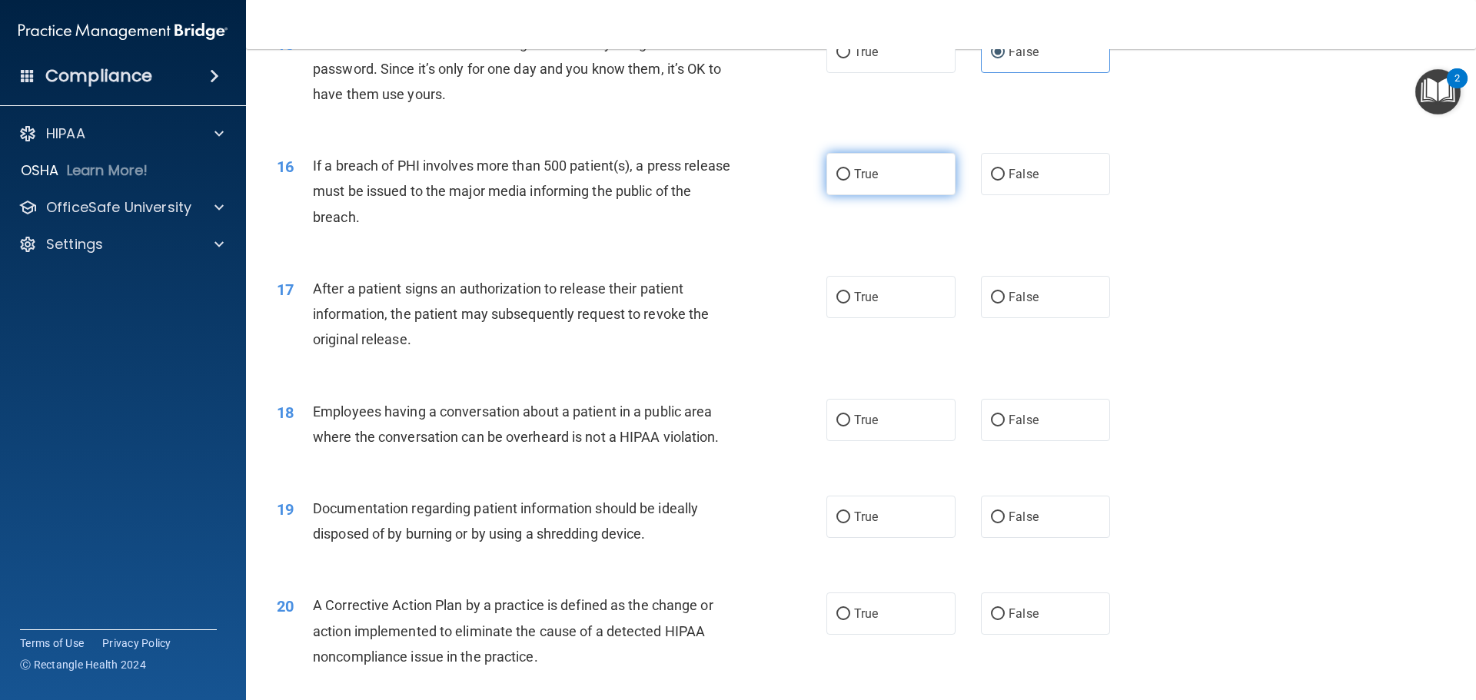
click at [899, 195] on label "True" at bounding box center [890, 174] width 129 height 42
click at [850, 181] on input "True" at bounding box center [843, 175] width 14 height 12
radio input "true"
click at [883, 318] on label "True" at bounding box center [890, 297] width 129 height 42
click at [850, 304] on input "True" at bounding box center [843, 298] width 14 height 12
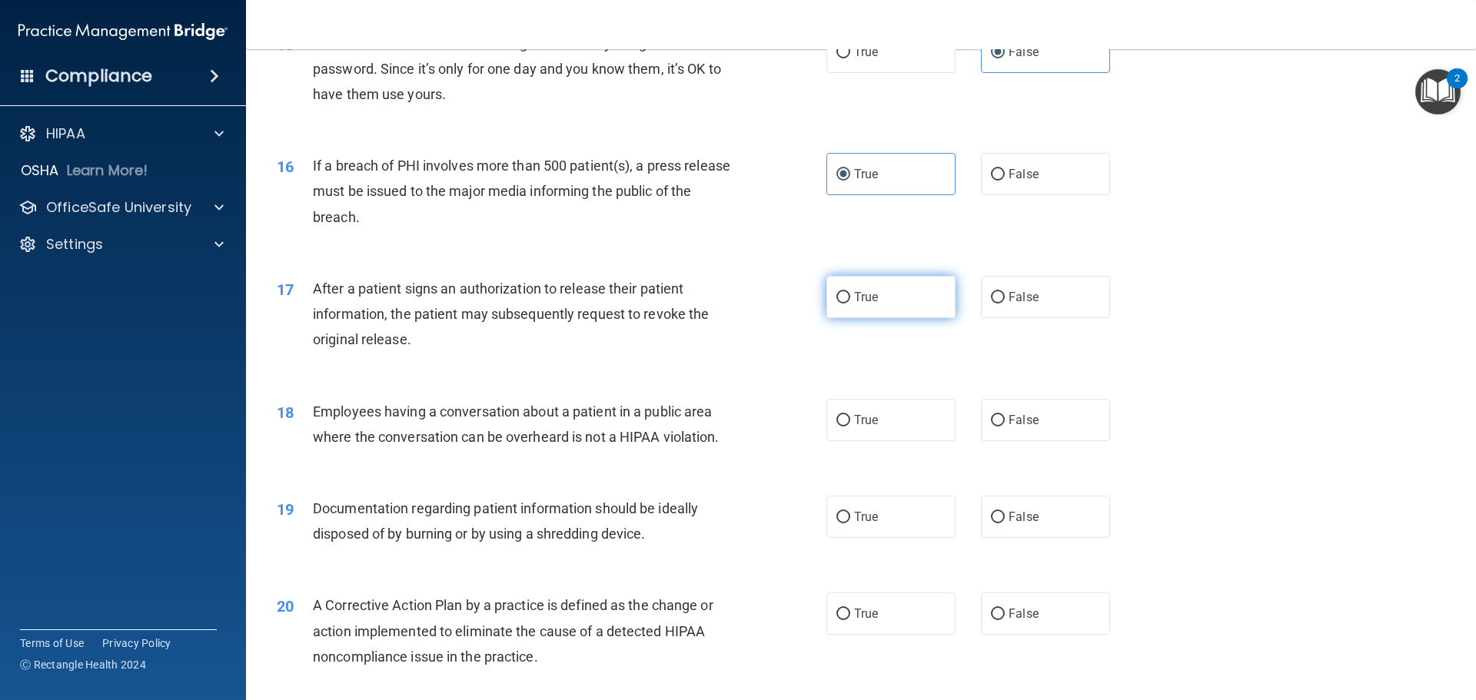
radio input "true"
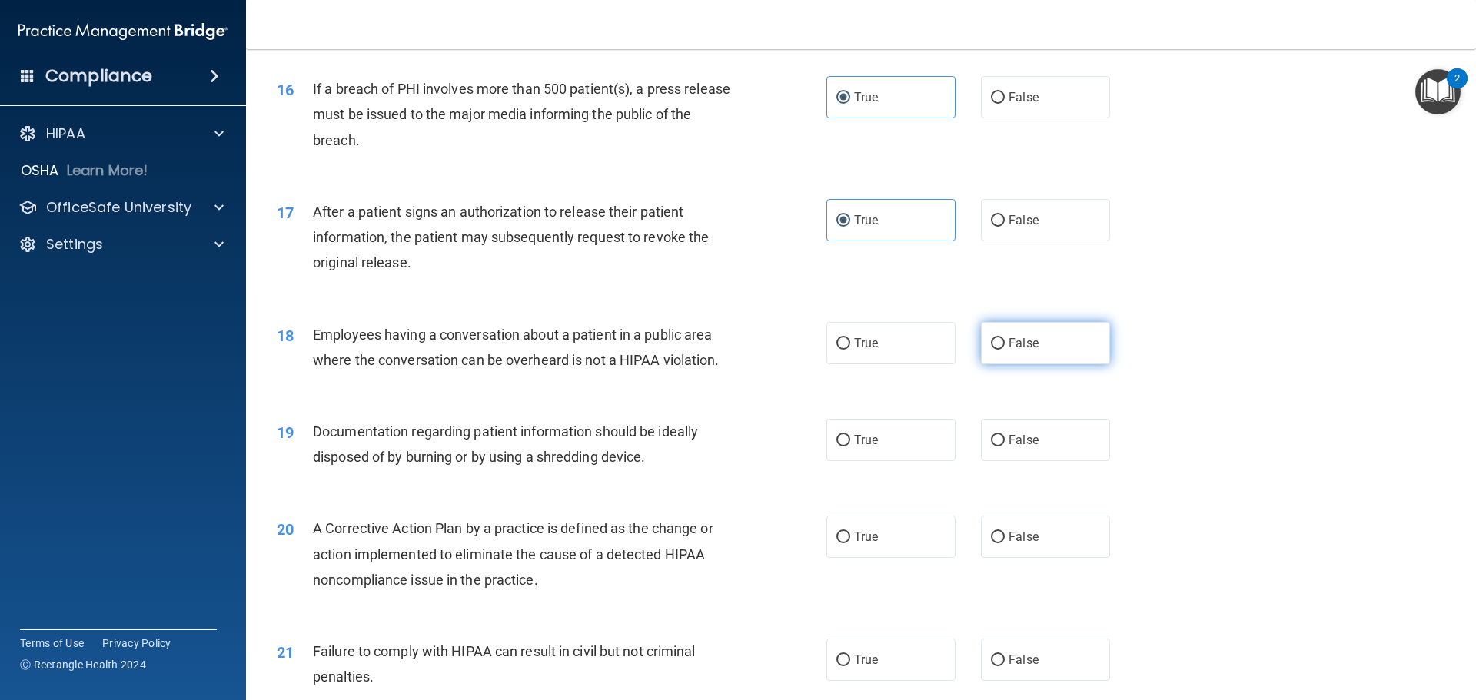
click at [1062, 360] on label "False" at bounding box center [1045, 343] width 129 height 42
click at [1005, 350] on input "False" at bounding box center [998, 344] width 14 height 12
radio input "true"
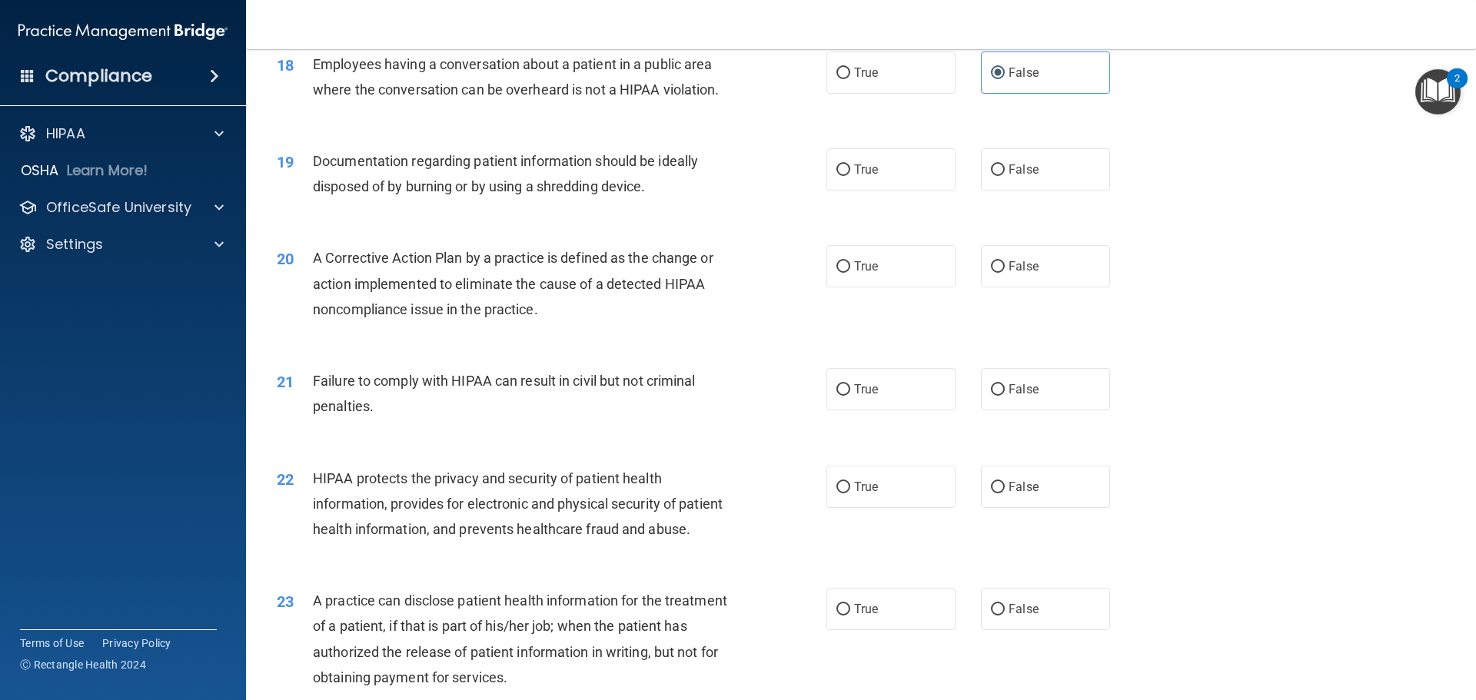
scroll to position [1999, 0]
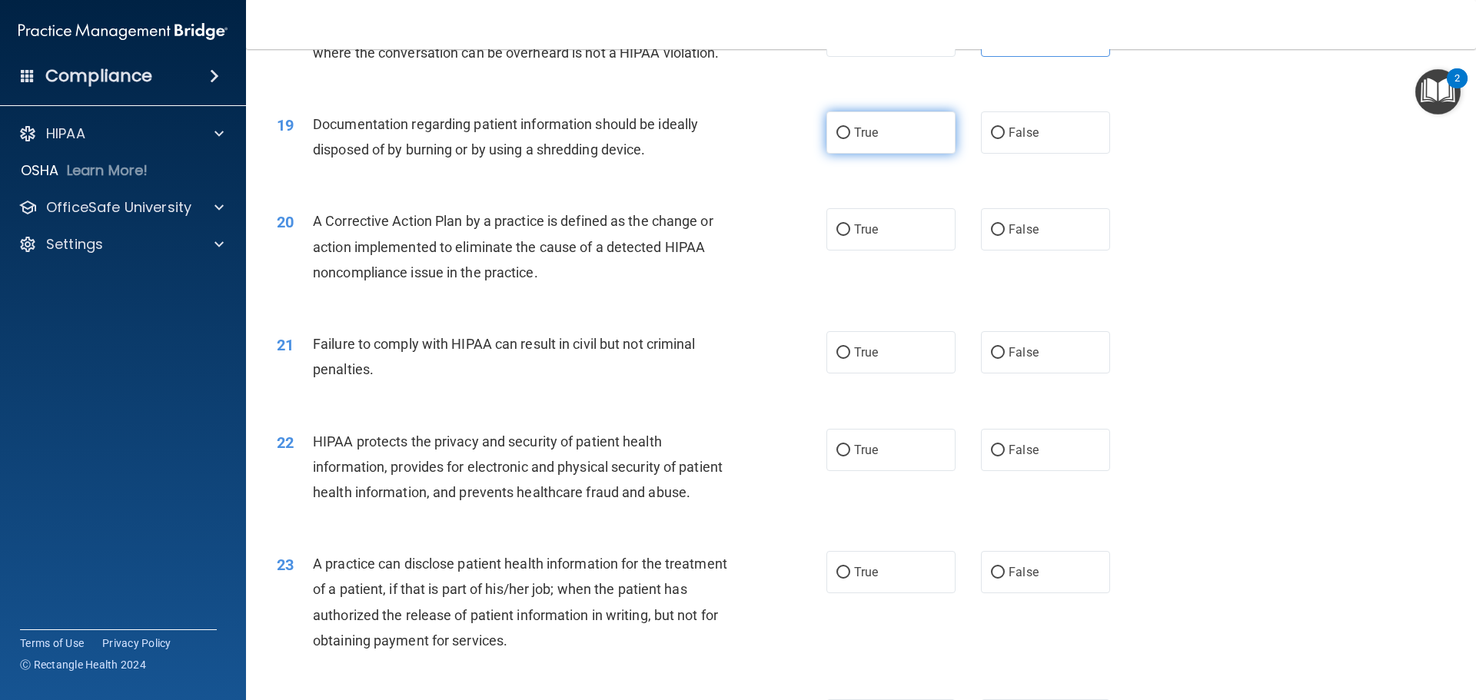
click at [896, 154] on label "True" at bounding box center [890, 132] width 129 height 42
click at [850, 139] on input "True" at bounding box center [843, 134] width 14 height 12
radio input "true"
click at [913, 250] on label "True" at bounding box center [890, 229] width 129 height 42
click at [850, 236] on input "True" at bounding box center [843, 230] width 14 height 12
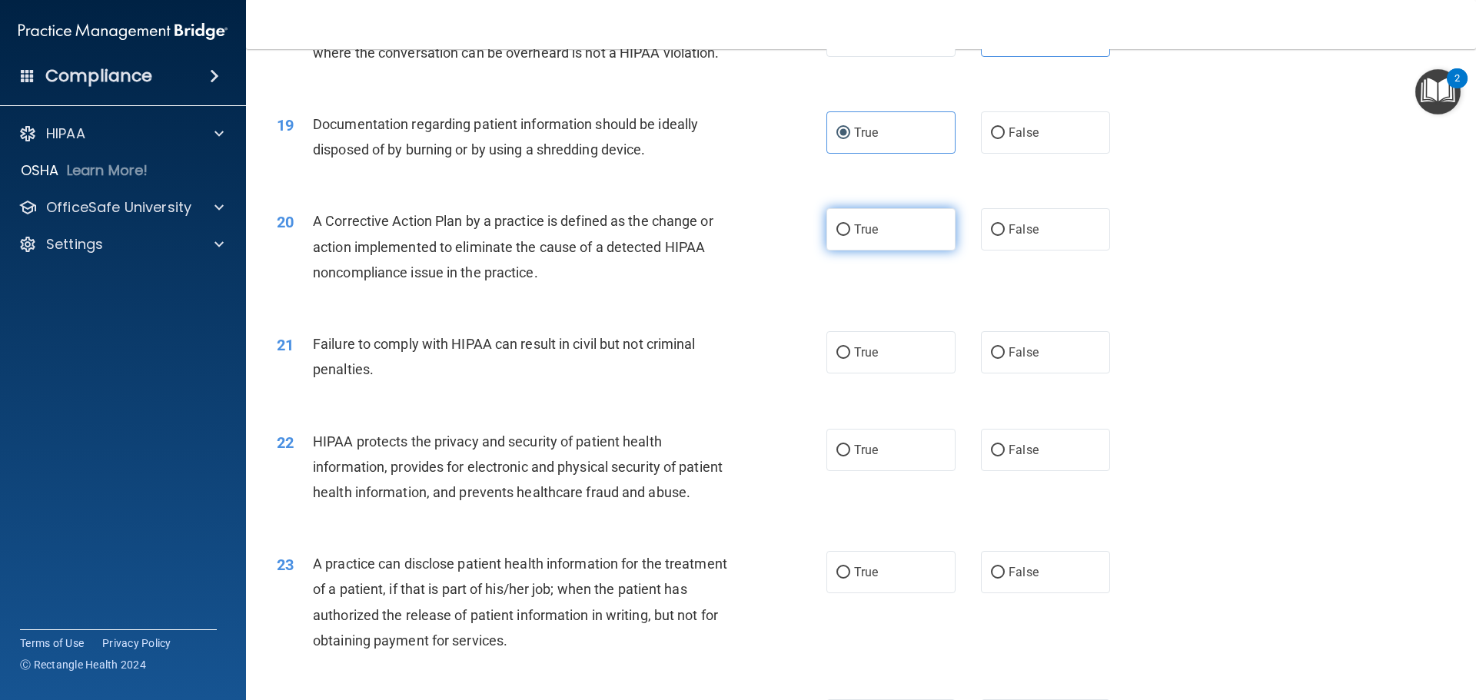
radio input "true"
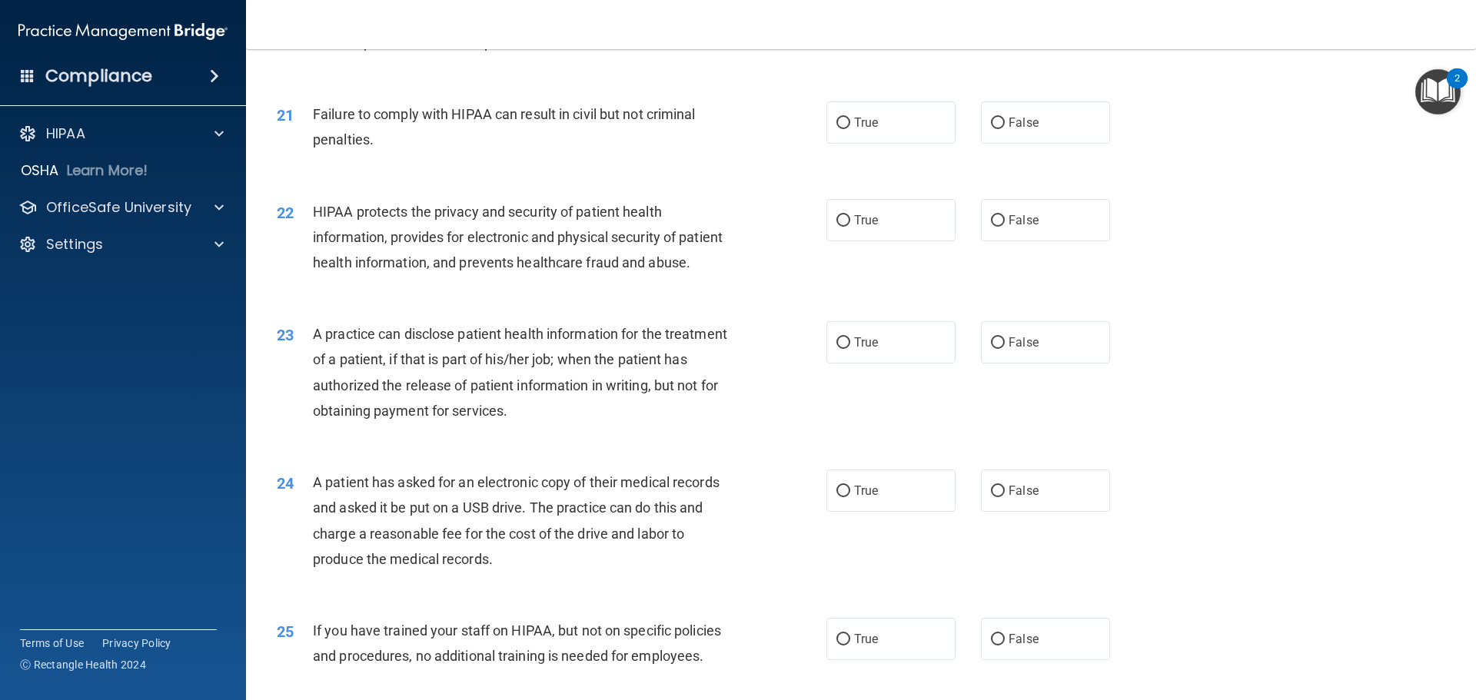
scroll to position [2229, 0]
click at [1033, 143] on label "False" at bounding box center [1045, 122] width 129 height 42
click at [1005, 128] on input "False" at bounding box center [998, 123] width 14 height 12
radio input "true"
click at [907, 241] on label "True" at bounding box center [890, 219] width 129 height 42
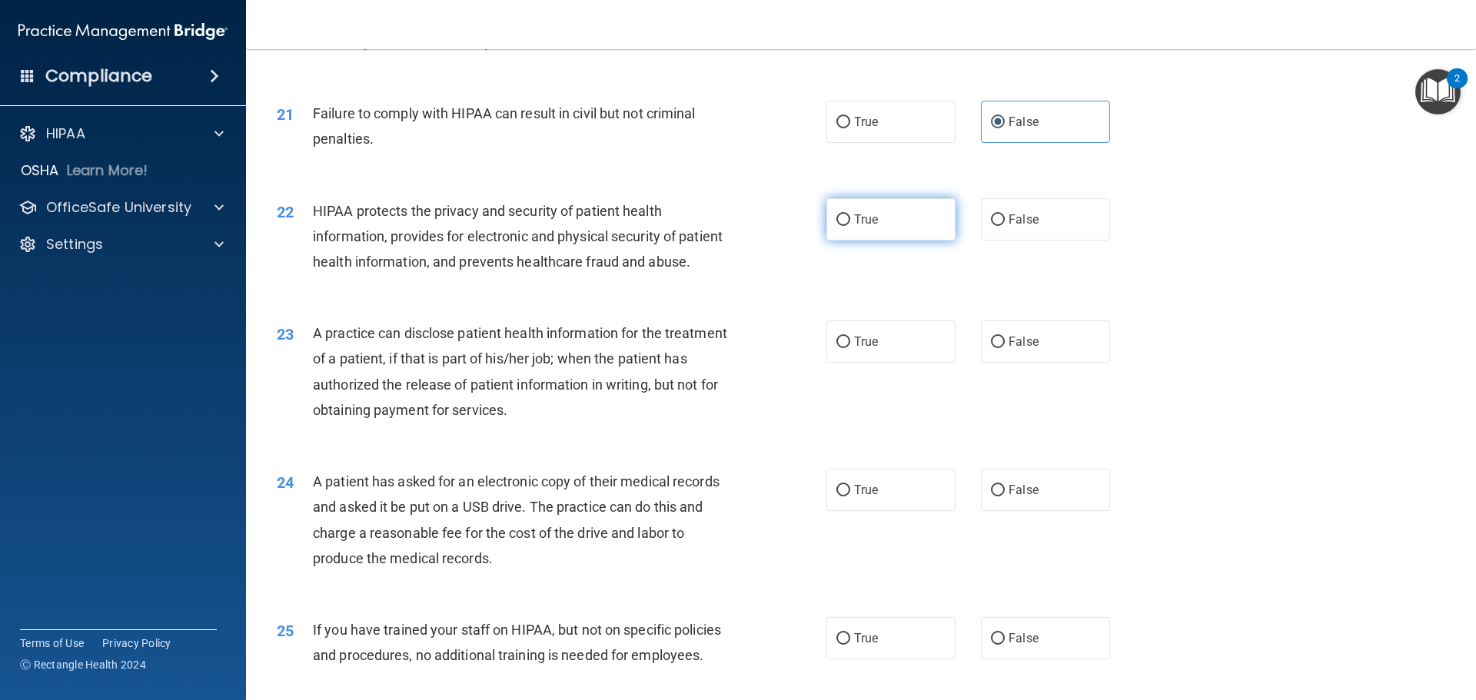
click at [850, 226] on input "True" at bounding box center [843, 220] width 14 height 12
radio input "true"
click at [1058, 363] on label "False" at bounding box center [1045, 342] width 129 height 42
click at [1005, 348] on input "False" at bounding box center [998, 343] width 14 height 12
radio input "true"
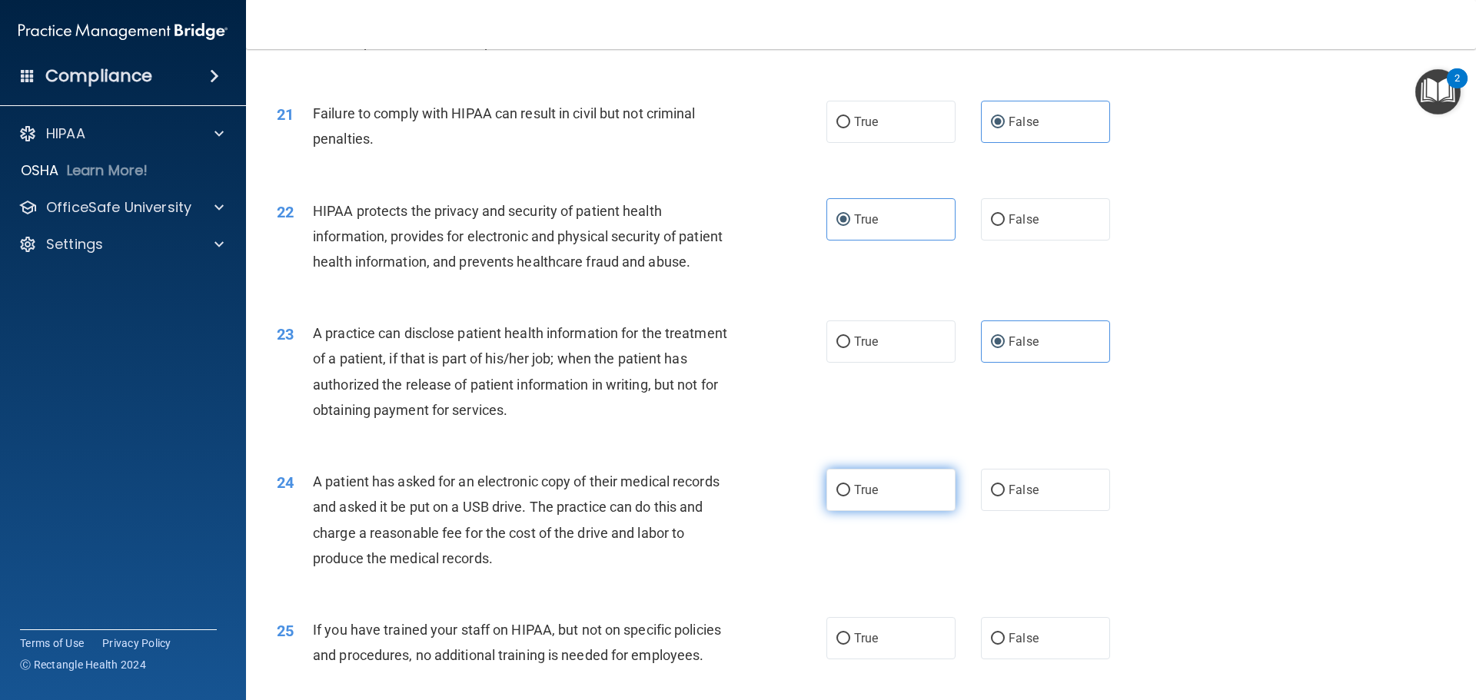
click at [920, 511] on label "True" at bounding box center [890, 490] width 129 height 42
click at [850, 497] on input "True" at bounding box center [843, 491] width 14 height 12
radio input "true"
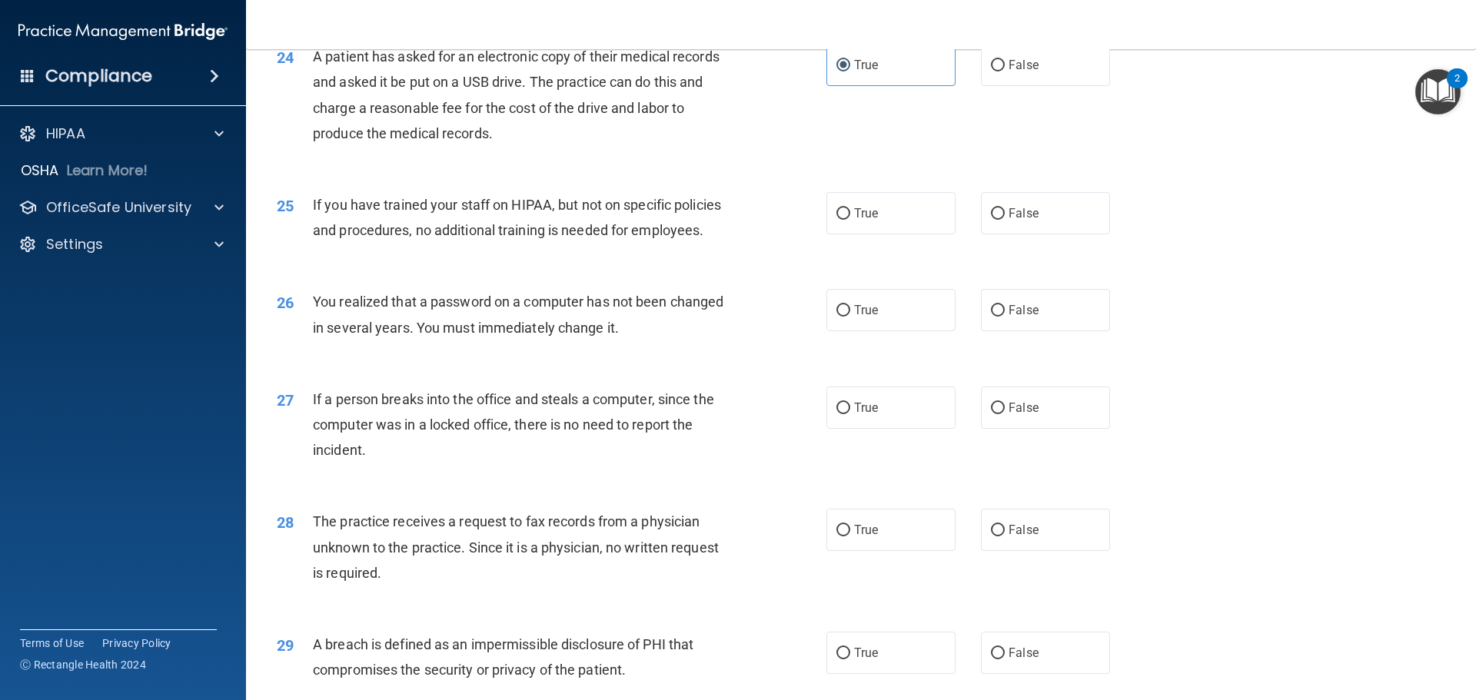
scroll to position [2691, 0]
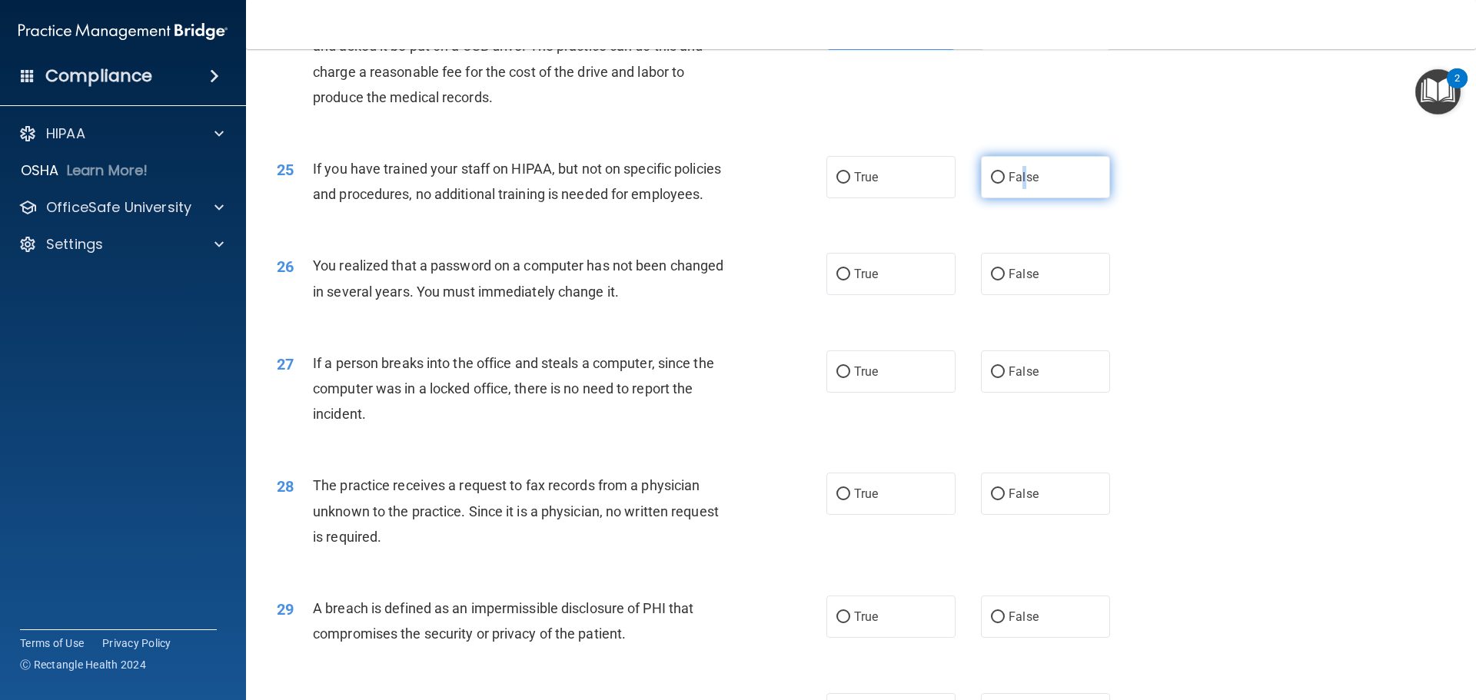
click at [1017, 184] on span "False" at bounding box center [1024, 177] width 30 height 15
click at [1083, 198] on label "False" at bounding box center [1045, 177] width 129 height 42
click at [1005, 184] on input "False" at bounding box center [998, 178] width 14 height 12
radio input "true"
click at [903, 295] on label "True" at bounding box center [890, 274] width 129 height 42
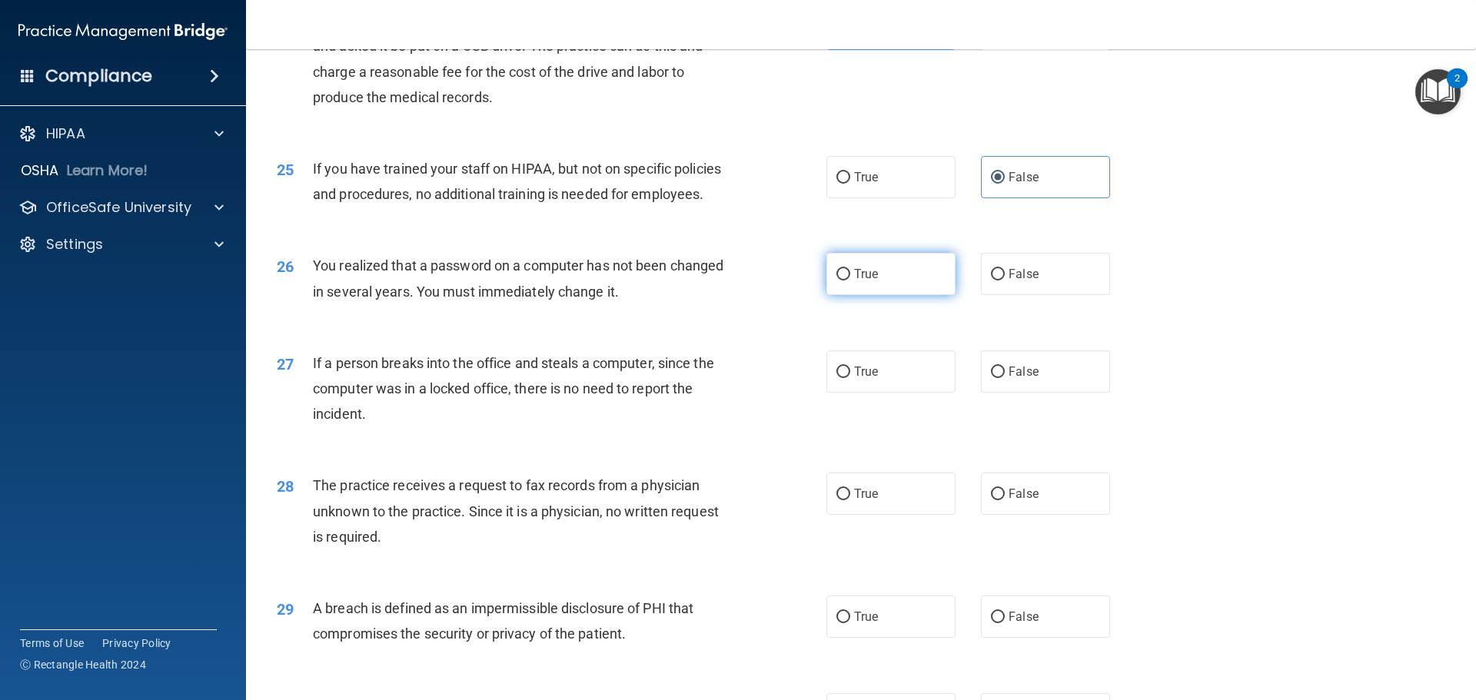
click at [850, 281] on input "True" at bounding box center [843, 275] width 14 height 12
radio input "true"
click at [1061, 393] on label "False" at bounding box center [1045, 372] width 129 height 42
click at [1005, 378] on input "False" at bounding box center [998, 373] width 14 height 12
radio input "true"
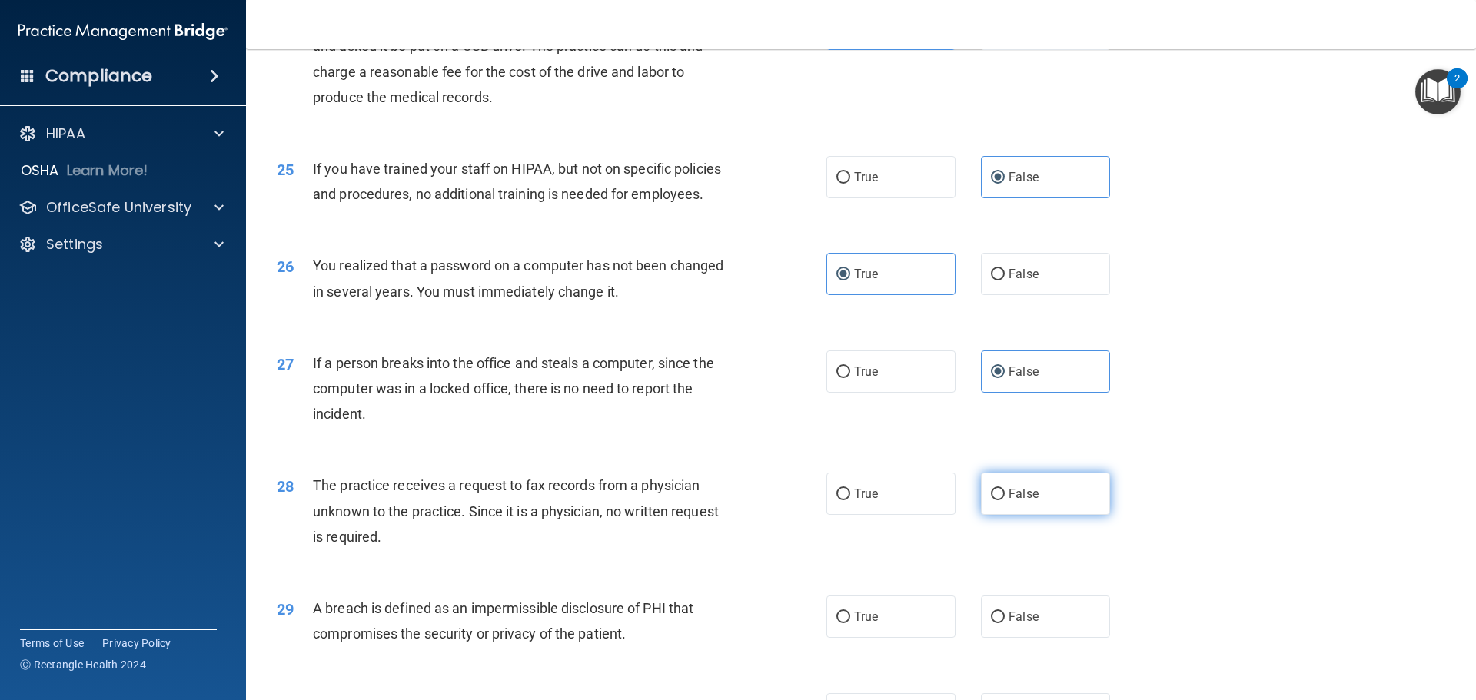
click at [1065, 515] on label "False" at bounding box center [1045, 494] width 129 height 42
click at [1005, 500] on input "False" at bounding box center [998, 495] width 14 height 12
radio input "true"
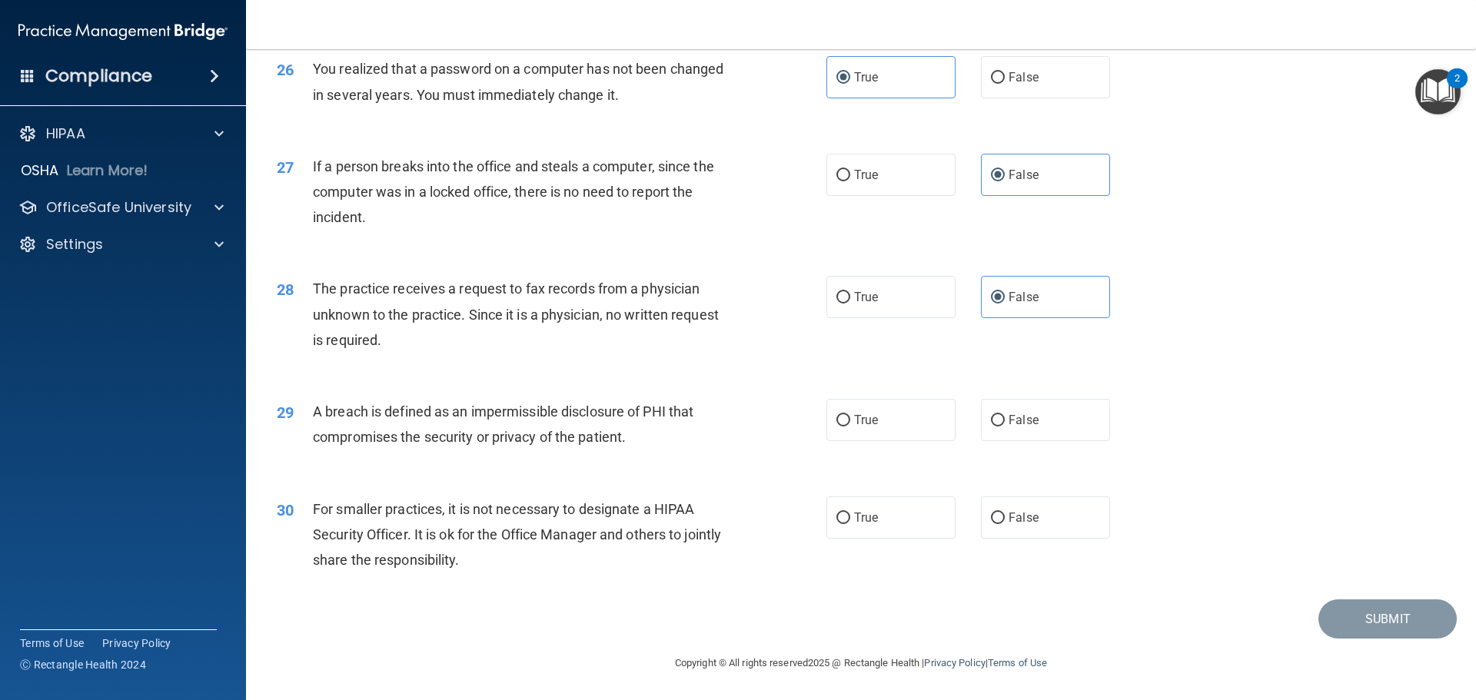
scroll to position [2938, 0]
click at [893, 419] on label "True" at bounding box center [890, 420] width 129 height 42
click at [850, 419] on input "True" at bounding box center [843, 421] width 14 height 12
radio input "true"
click at [1073, 522] on label "False" at bounding box center [1045, 518] width 129 height 42
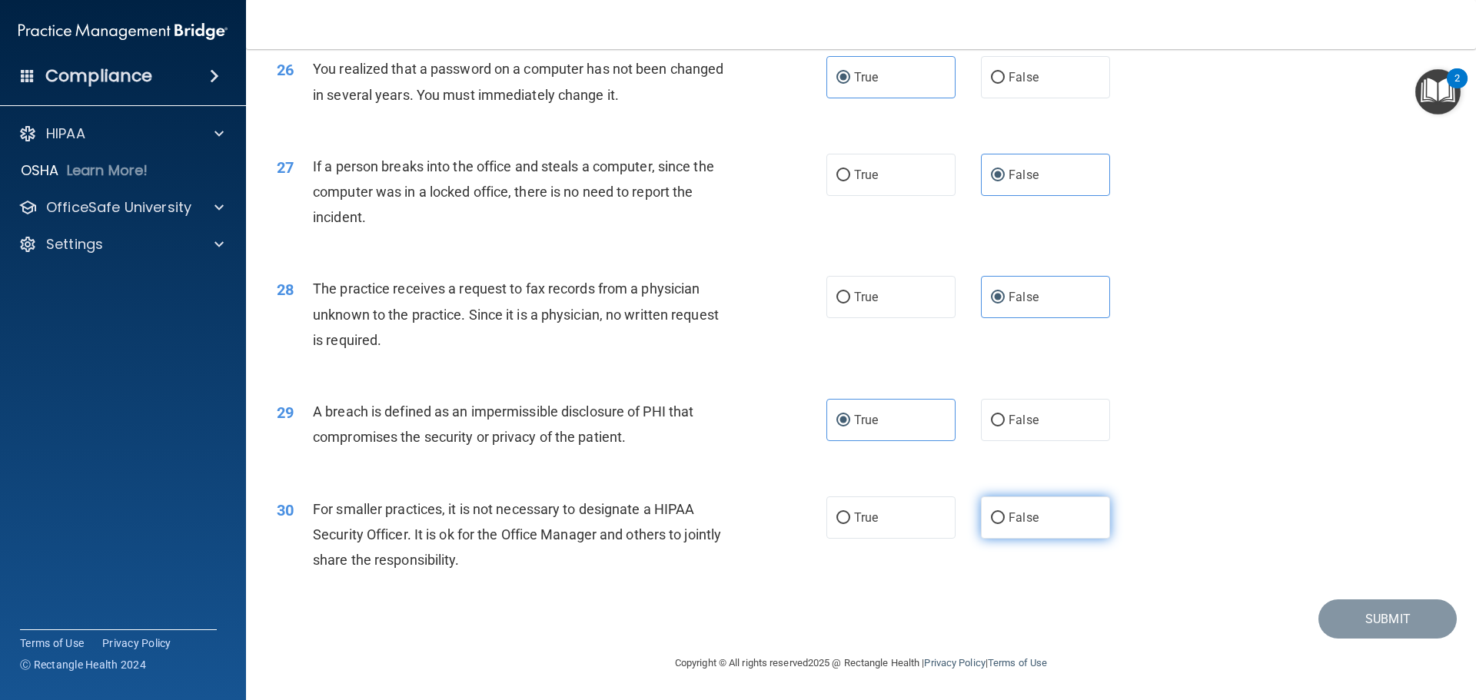
click at [1005, 522] on input "False" at bounding box center [998, 519] width 14 height 12
radio input "true"
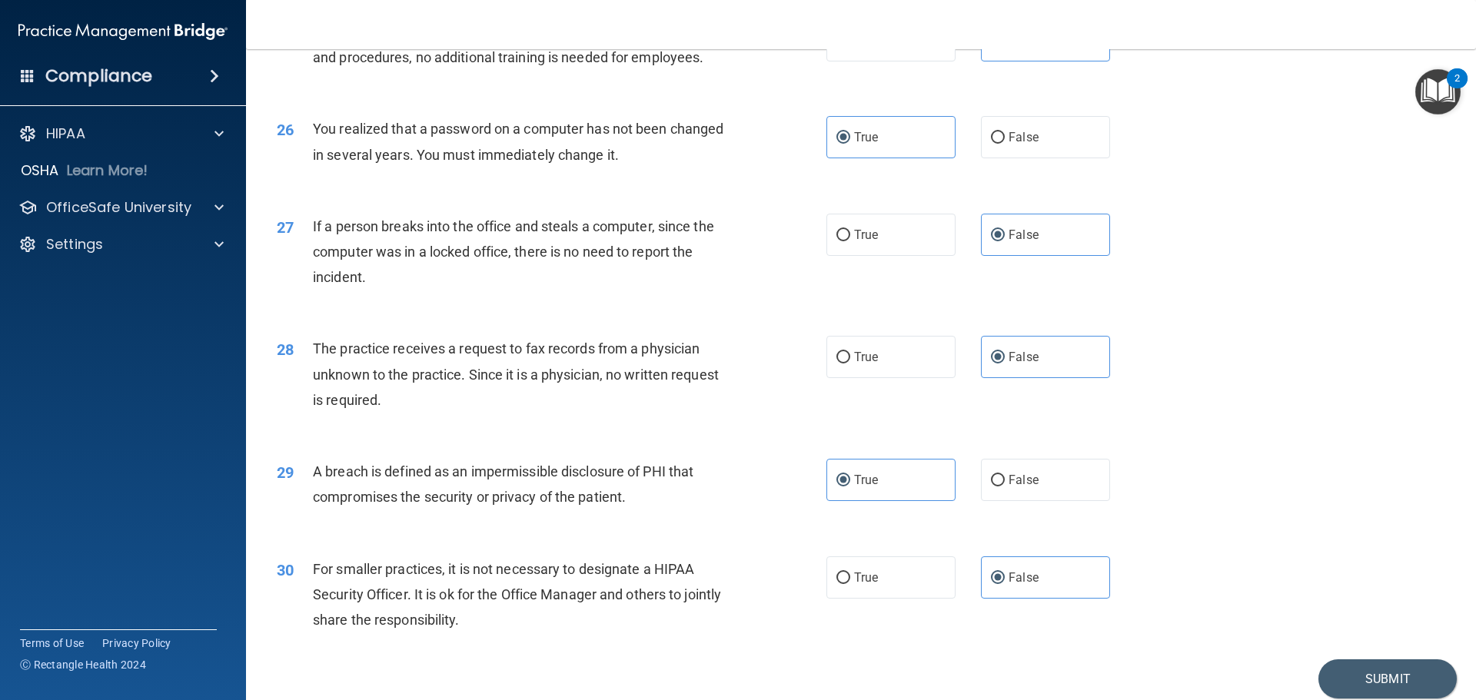
scroll to position [2861, 0]
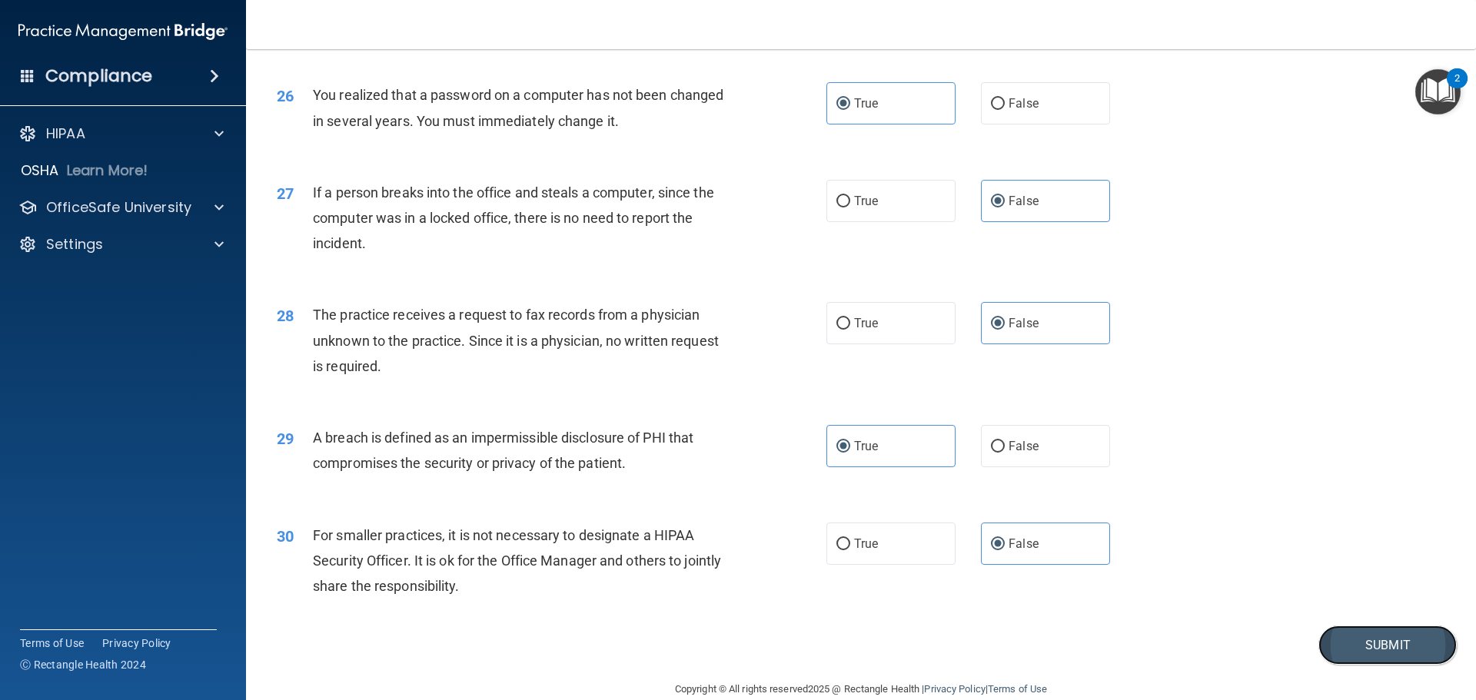
click at [1376, 665] on button "Submit" at bounding box center [1387, 645] width 138 height 39
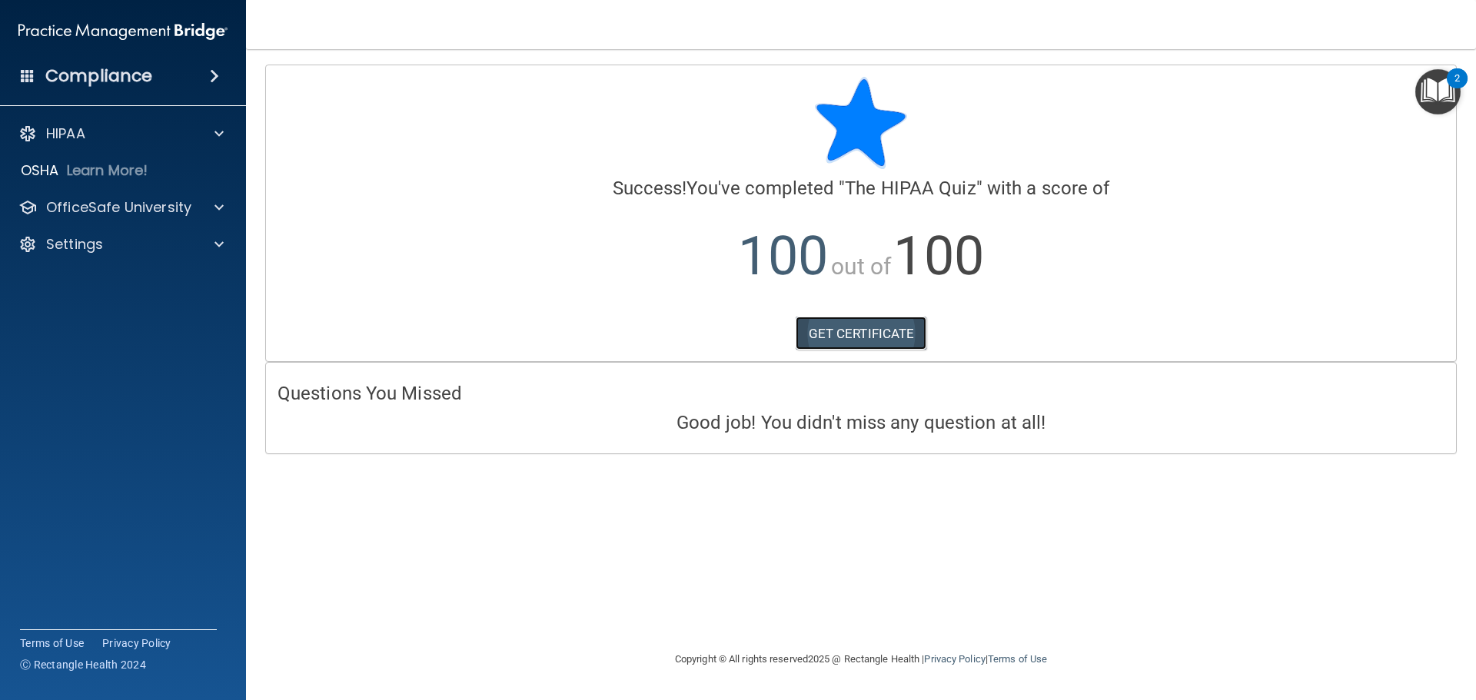
click at [893, 331] on link "GET CERTIFICATE" at bounding box center [861, 334] width 131 height 34
click at [151, 199] on p "OfficeSafe University" at bounding box center [118, 207] width 145 height 18
click at [166, 244] on div "HIPAA Training" at bounding box center [115, 244] width 210 height 15
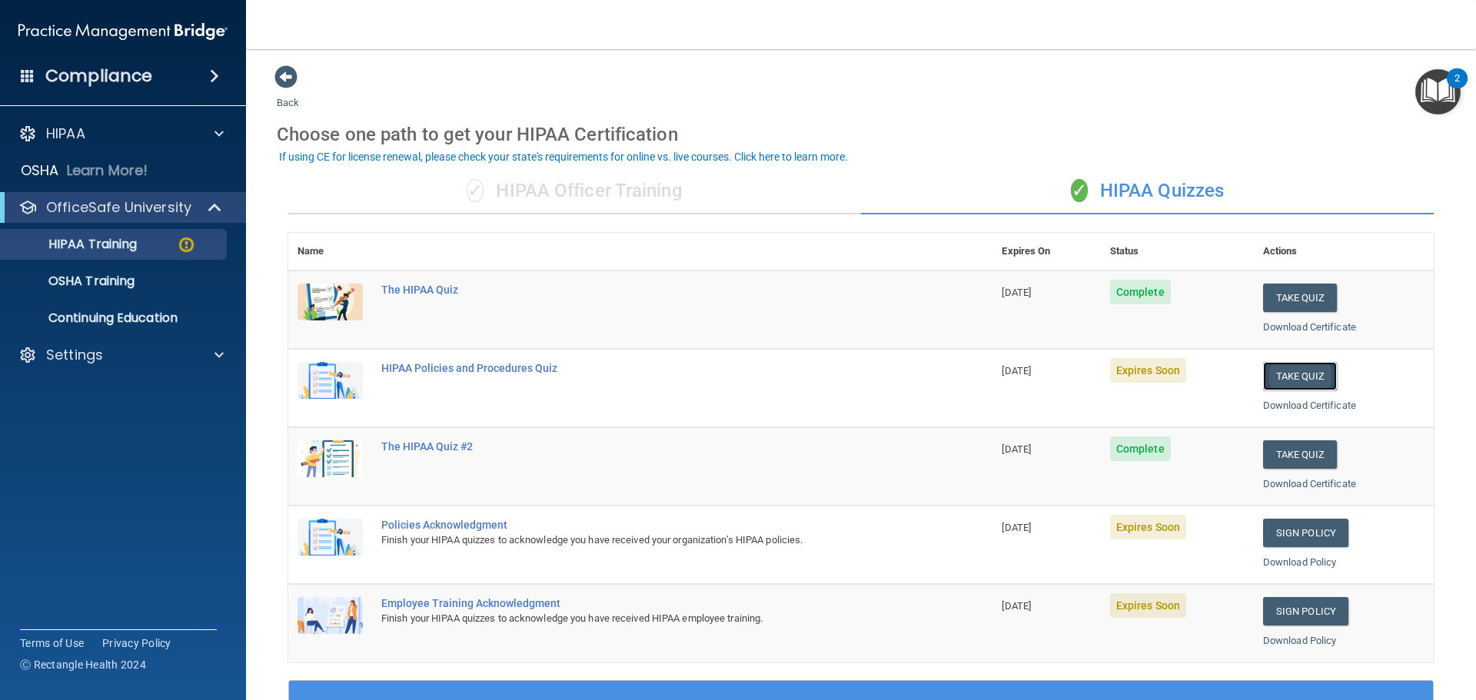
click at [1290, 380] on button "Take Quiz" at bounding box center [1300, 376] width 74 height 28
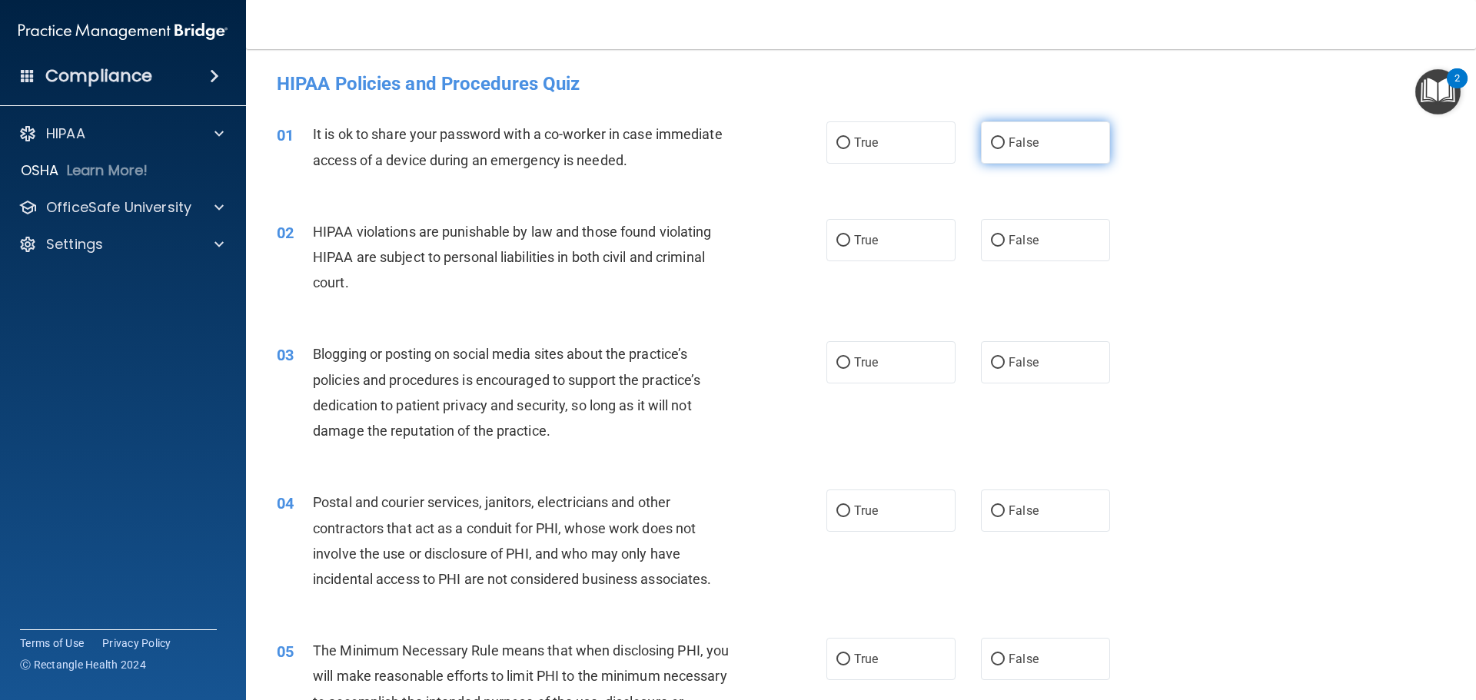
click at [1027, 143] on span "False" at bounding box center [1024, 142] width 30 height 15
click at [1005, 143] on input "False" at bounding box center [998, 144] width 14 height 12
radio input "true"
click at [890, 234] on label "True" at bounding box center [890, 240] width 129 height 42
click at [850, 235] on input "True" at bounding box center [843, 241] width 14 height 12
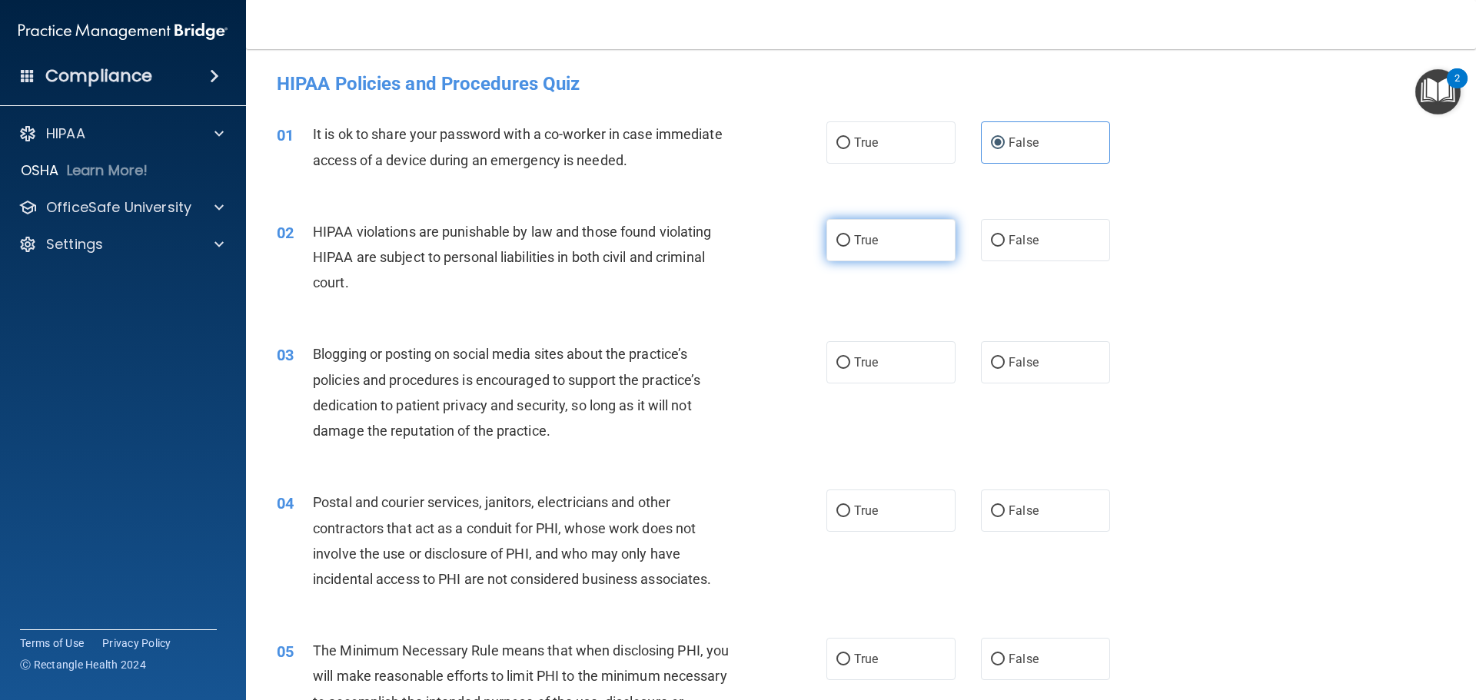
radio input "true"
click at [1045, 238] on label "False" at bounding box center [1045, 240] width 129 height 42
click at [1005, 238] on input "False" at bounding box center [998, 241] width 14 height 12
radio input "true"
radio input "false"
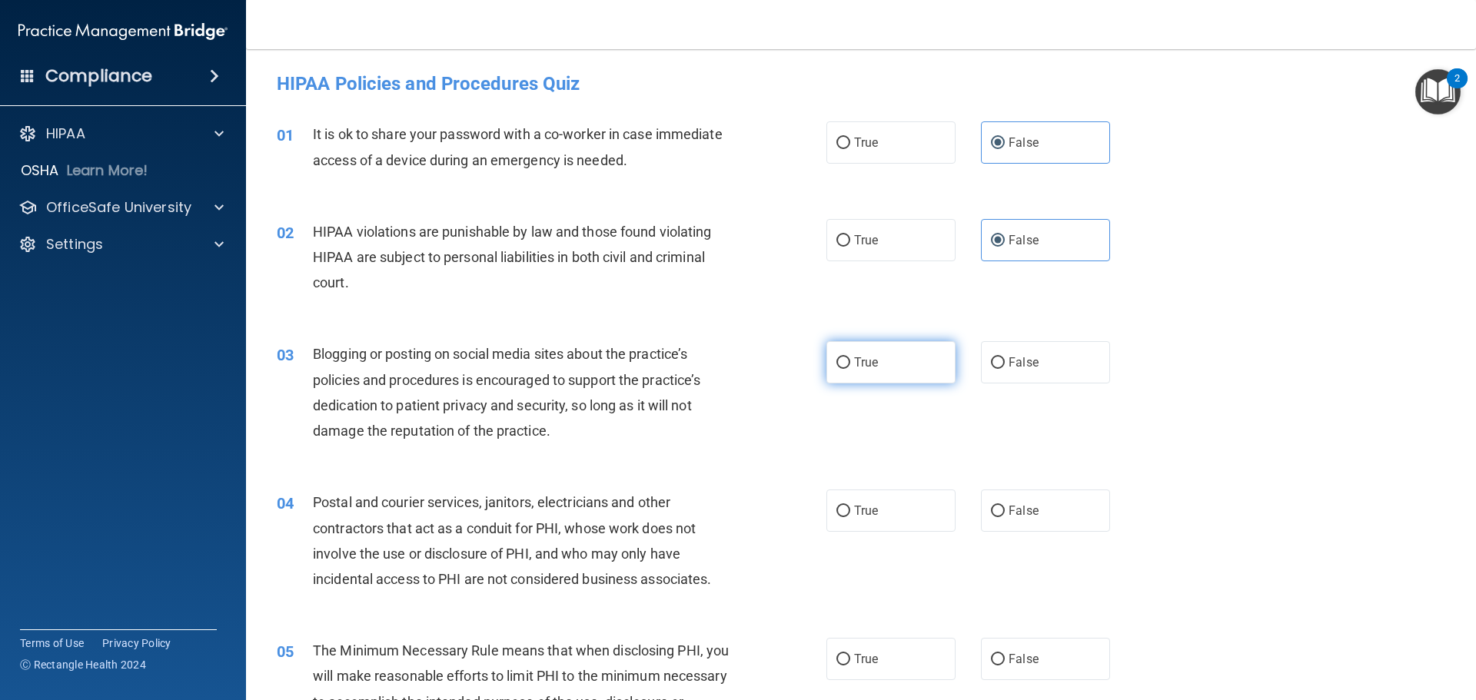
click at [897, 356] on label "True" at bounding box center [890, 362] width 129 height 42
click at [850, 357] on input "True" at bounding box center [843, 363] width 14 height 12
radio input "true"
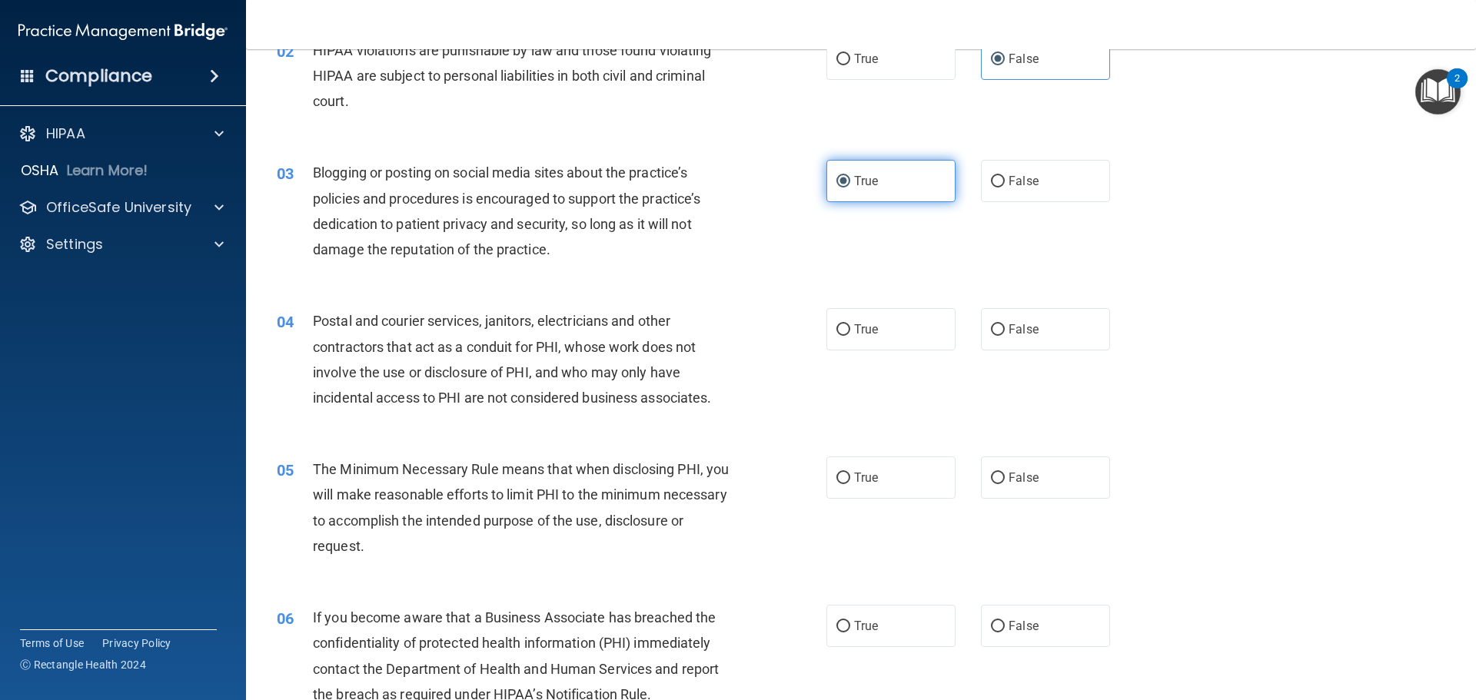
scroll to position [231, 0]
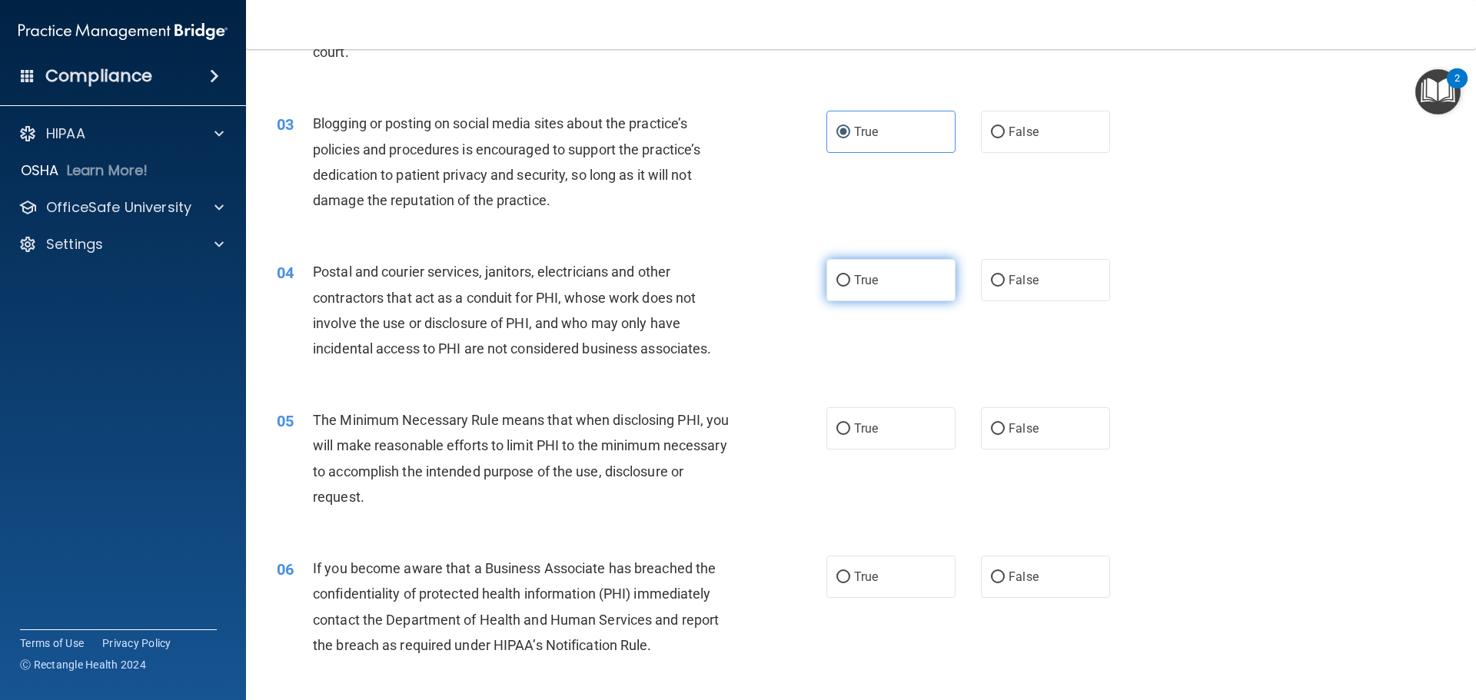
drag, startPoint x: 895, startPoint y: 284, endPoint x: 887, endPoint y: 307, distance: 24.3
click at [894, 284] on label "True" at bounding box center [890, 280] width 129 height 42
click at [850, 284] on input "True" at bounding box center [843, 281] width 14 height 12
radio input "true"
click at [897, 423] on label "True" at bounding box center [890, 428] width 129 height 42
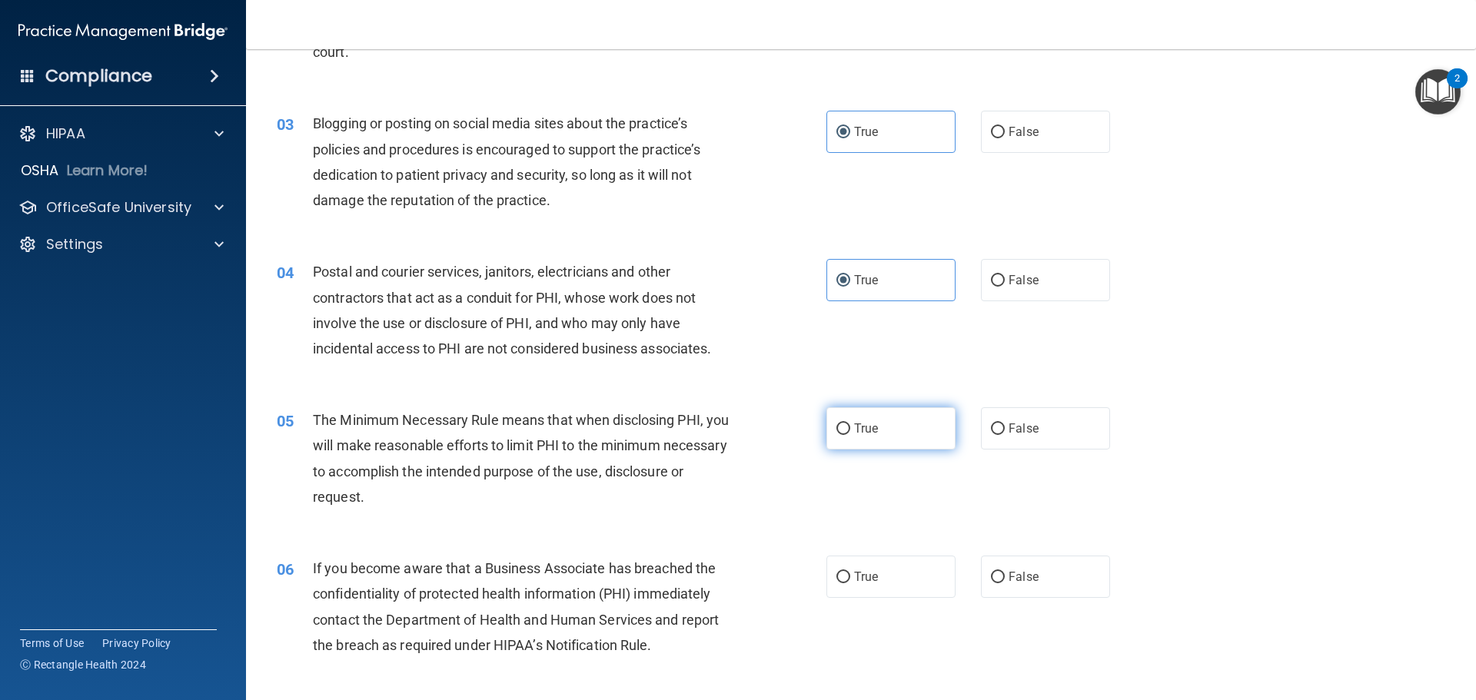
click at [850, 424] on input "True" at bounding box center [843, 430] width 14 height 12
radio input "true"
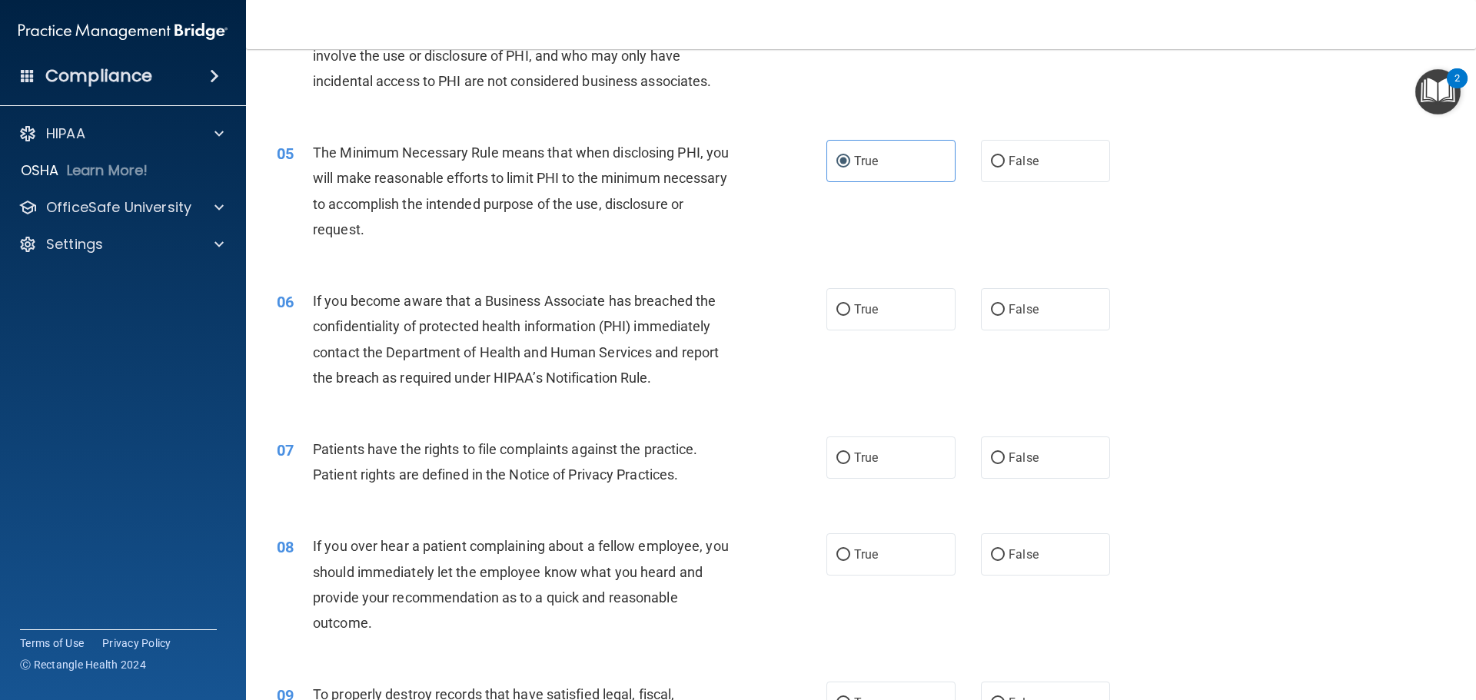
scroll to position [538, 0]
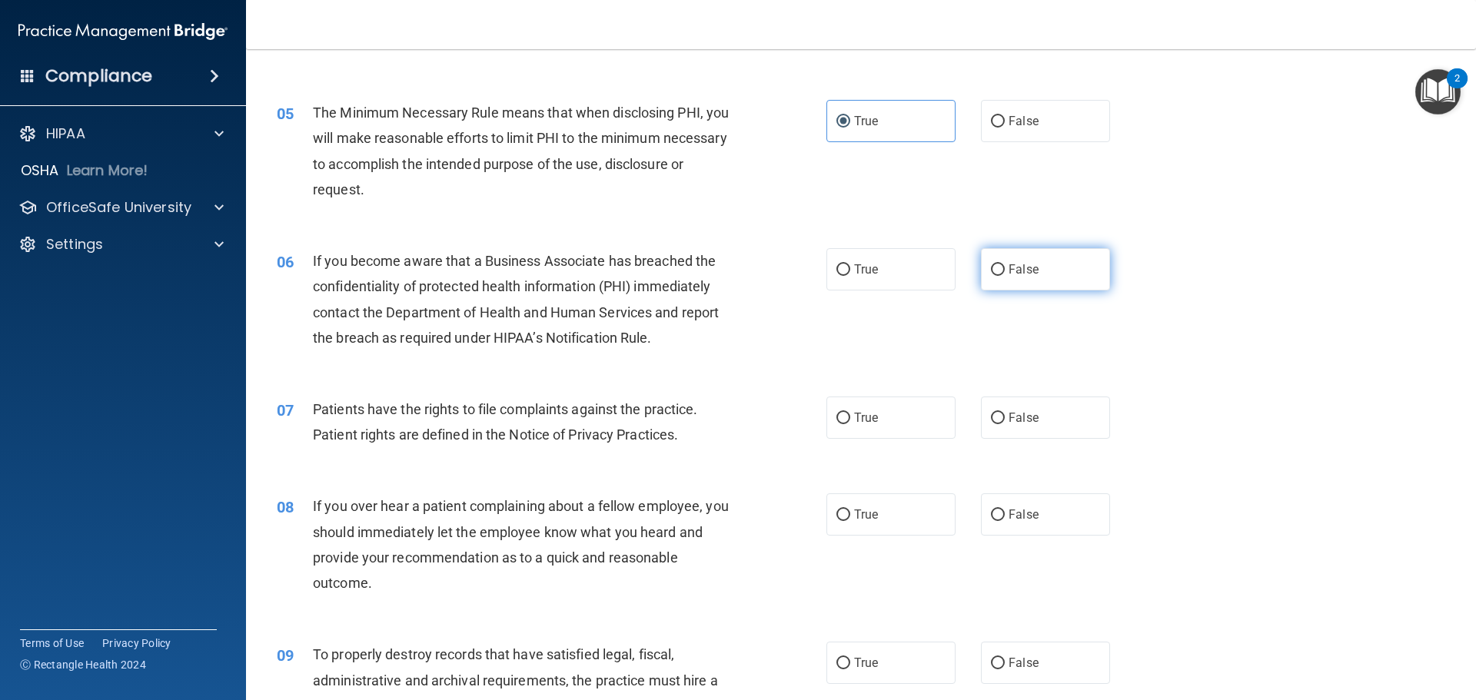
click at [1066, 264] on label "False" at bounding box center [1045, 269] width 129 height 42
click at [1005, 264] on input "False" at bounding box center [998, 270] width 14 height 12
radio input "true"
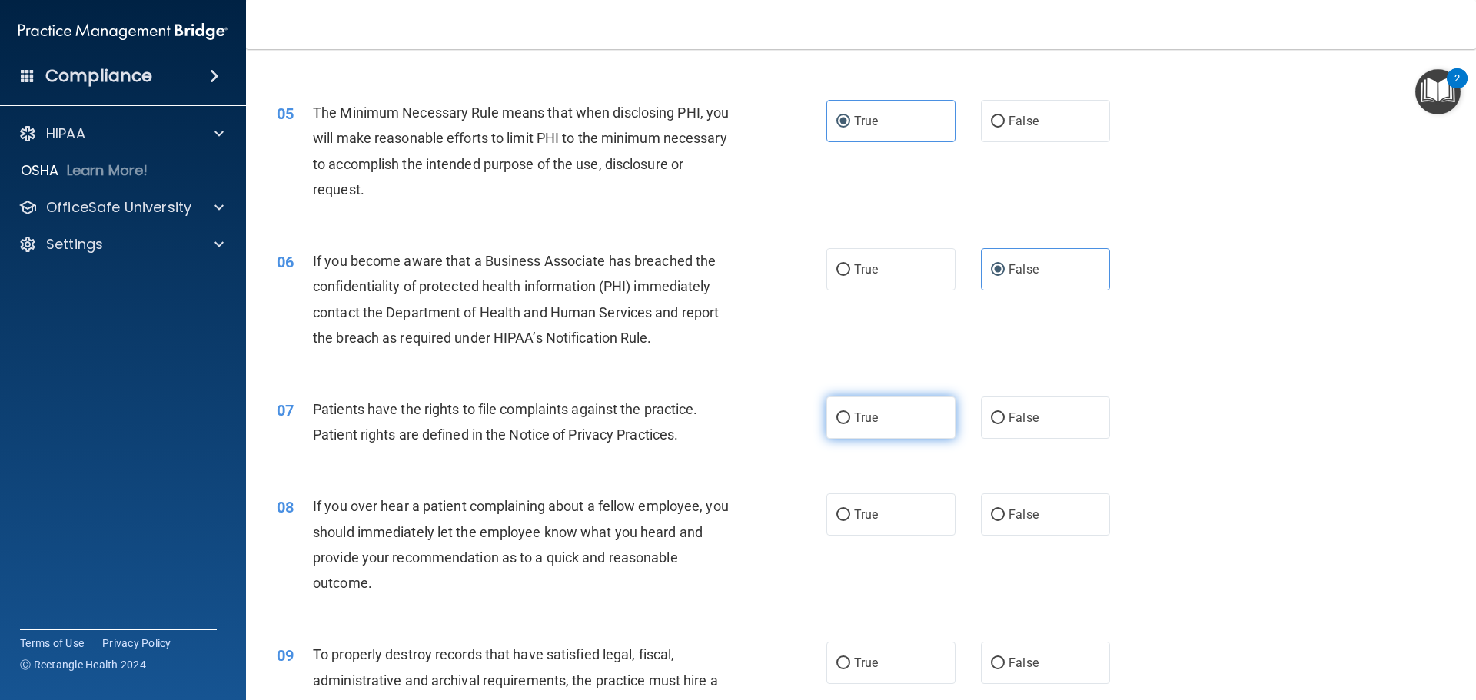
click at [908, 417] on label "True" at bounding box center [890, 418] width 129 height 42
click at [850, 417] on input "True" at bounding box center [843, 419] width 14 height 12
radio input "true"
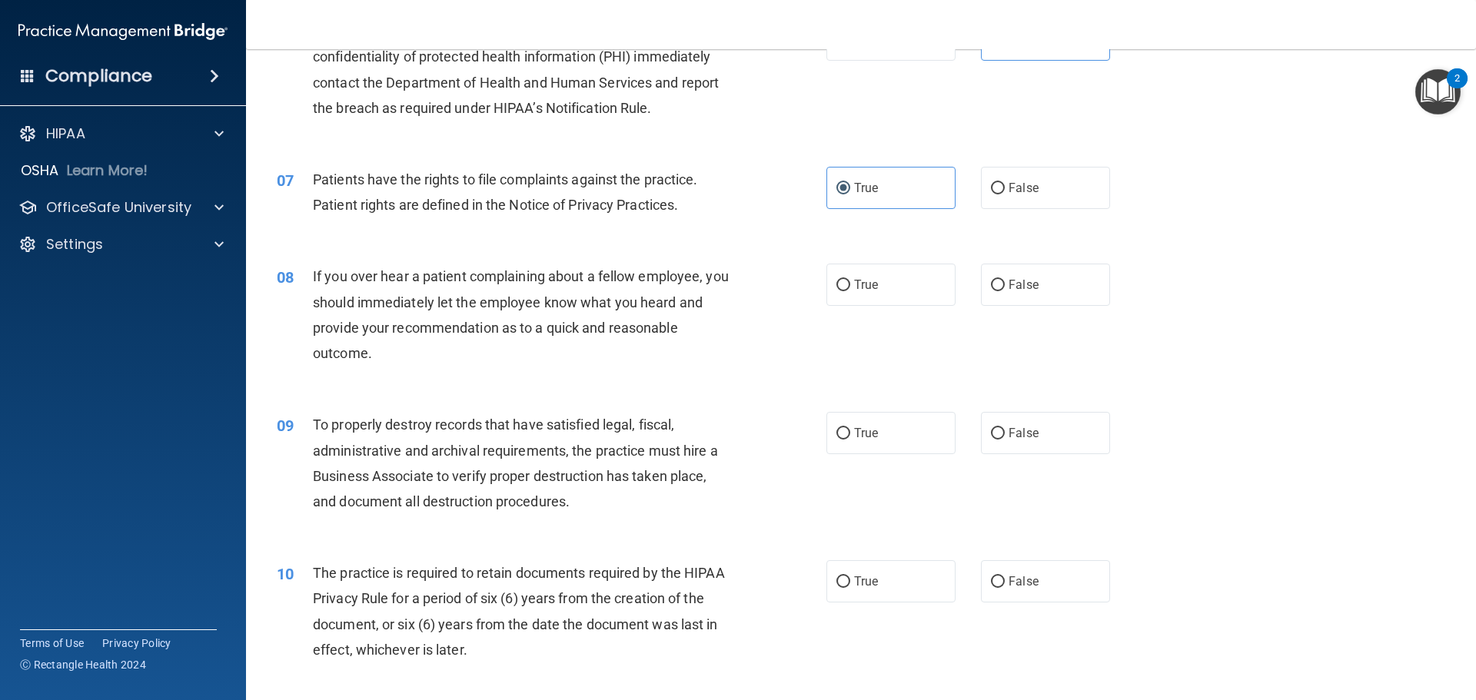
scroll to position [769, 0]
click at [1084, 284] on label "False" at bounding box center [1045, 284] width 129 height 42
click at [1005, 284] on input "False" at bounding box center [998, 285] width 14 height 12
radio input "true"
click at [1059, 432] on label "False" at bounding box center [1045, 432] width 129 height 42
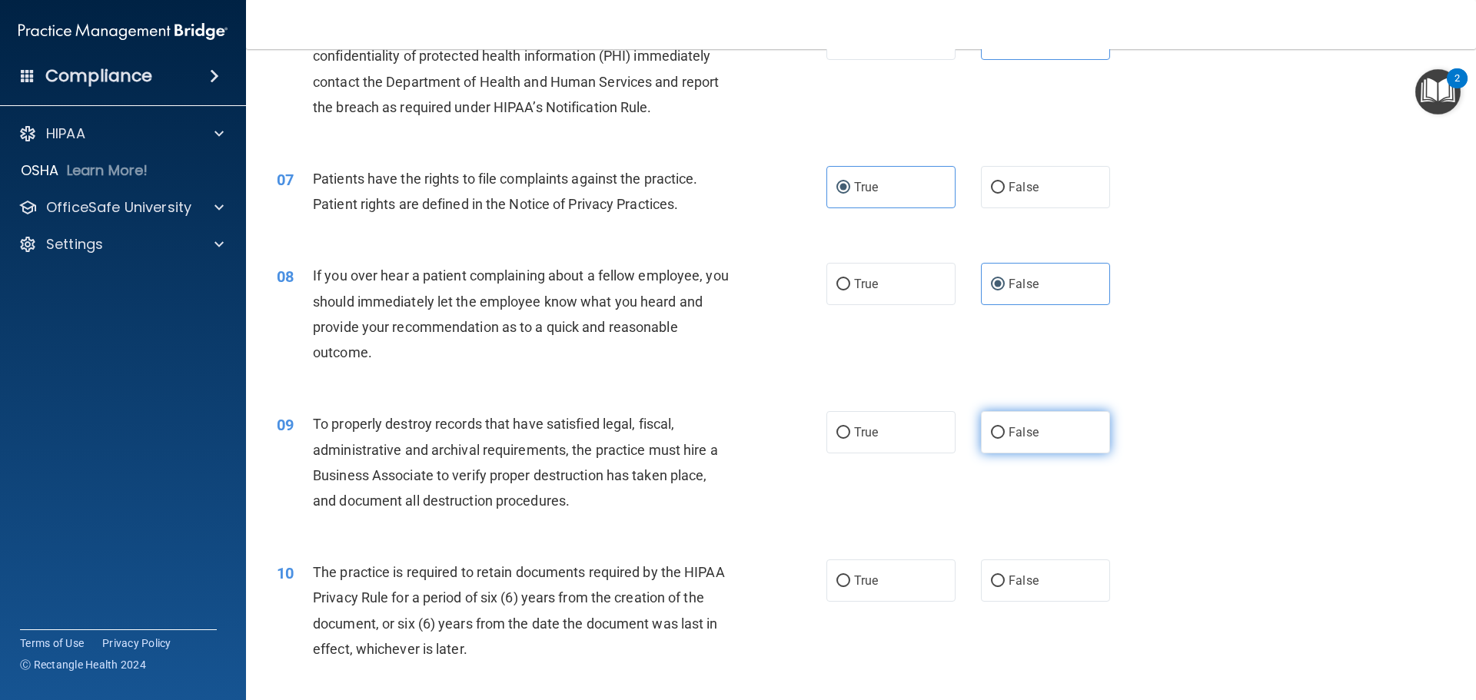
click at [1005, 432] on input "False" at bounding box center [998, 433] width 14 height 12
radio input "true"
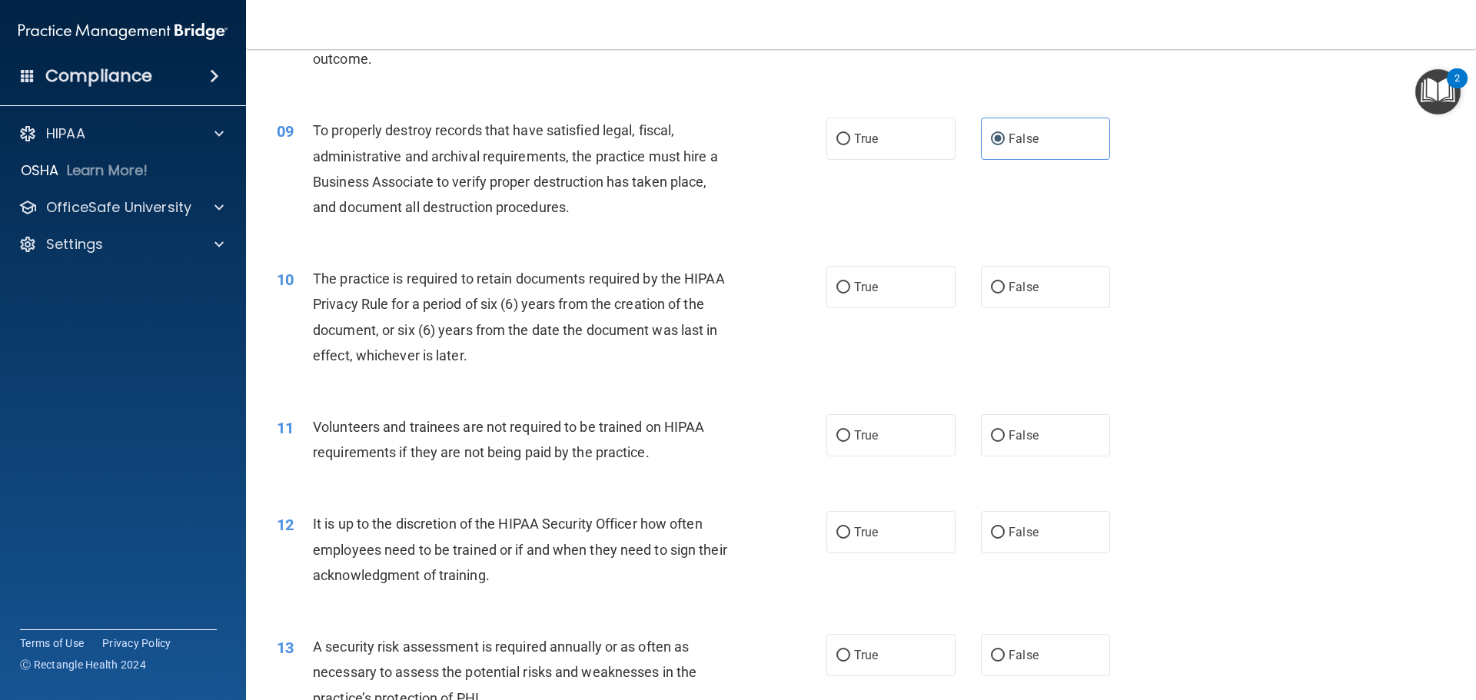
scroll to position [1076, 0]
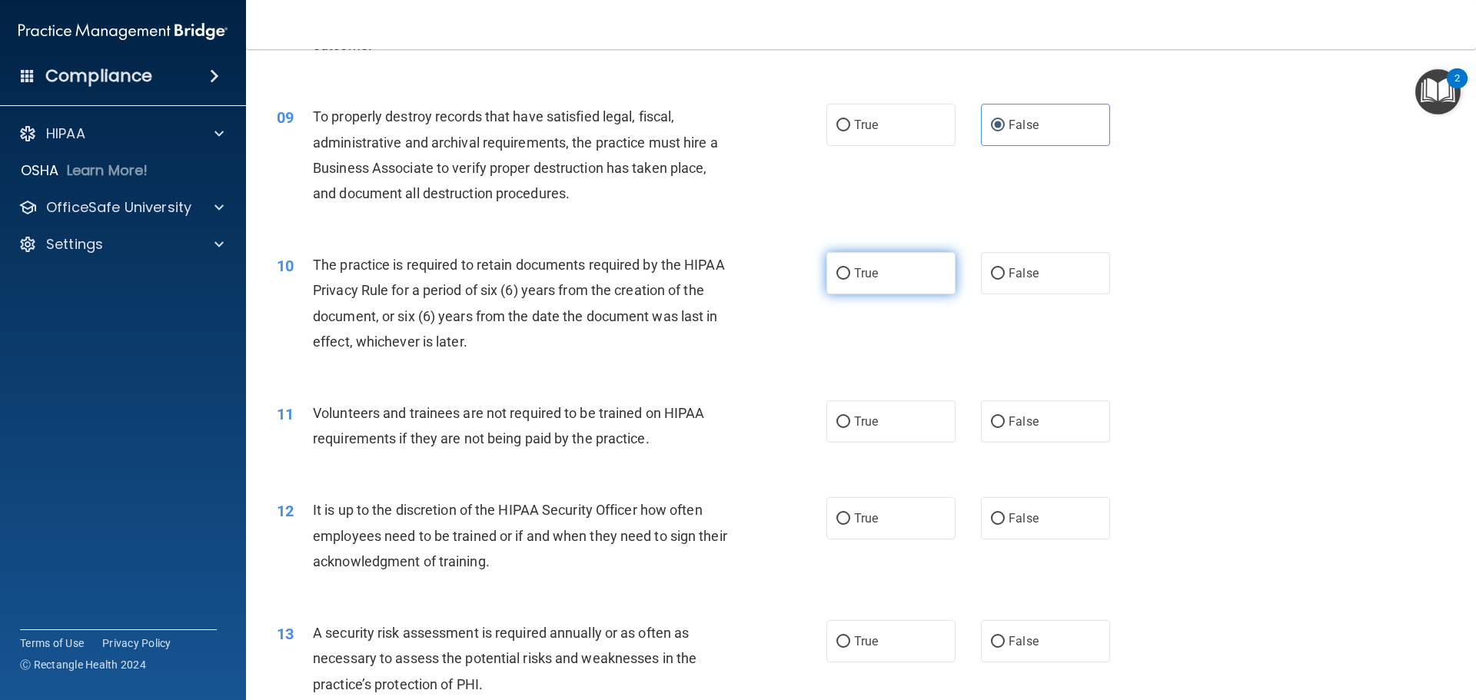
click at [923, 273] on label "True" at bounding box center [890, 273] width 129 height 42
click at [850, 273] on input "True" at bounding box center [843, 274] width 14 height 12
radio input "true"
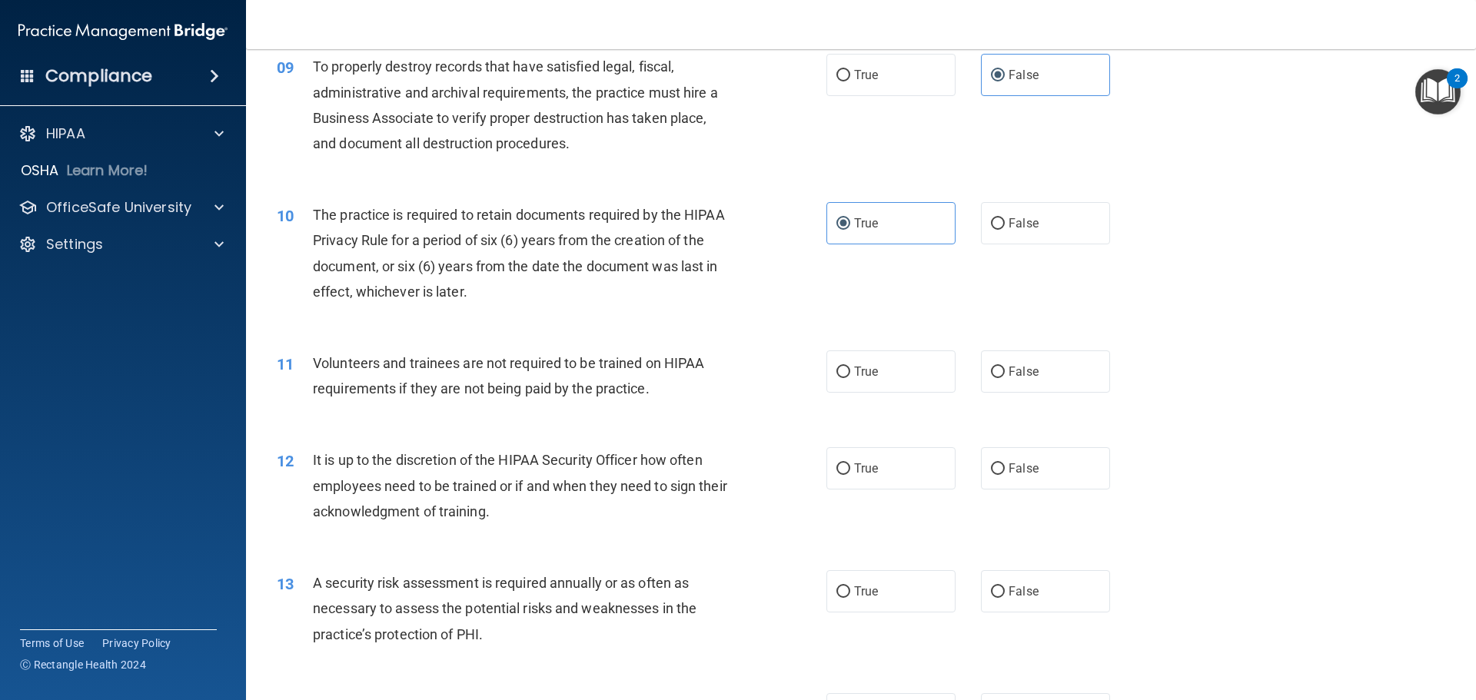
scroll to position [1153, 0]
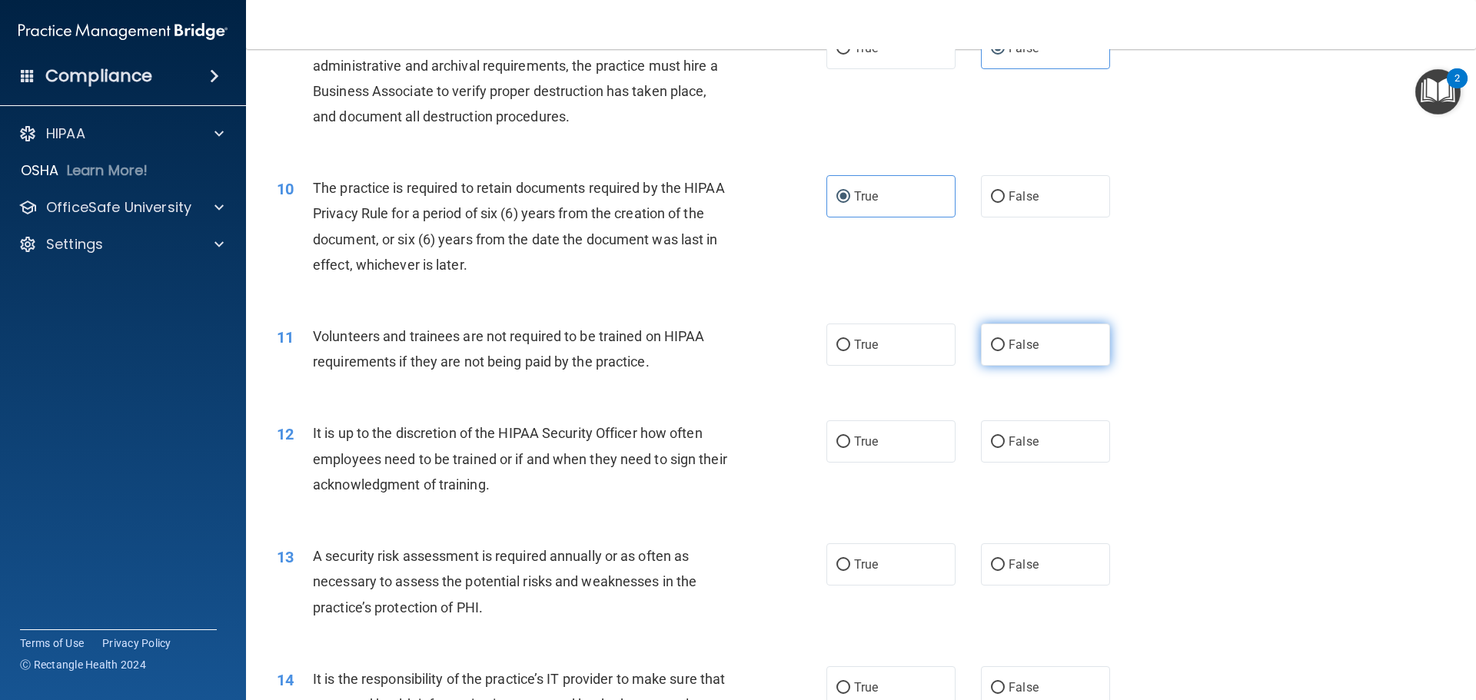
click at [1052, 357] on label "False" at bounding box center [1045, 345] width 129 height 42
click at [1005, 351] on input "False" at bounding box center [998, 346] width 14 height 12
radio input "true"
click at [1064, 446] on label "False" at bounding box center [1045, 442] width 129 height 42
click at [1005, 446] on input "False" at bounding box center [998, 443] width 14 height 12
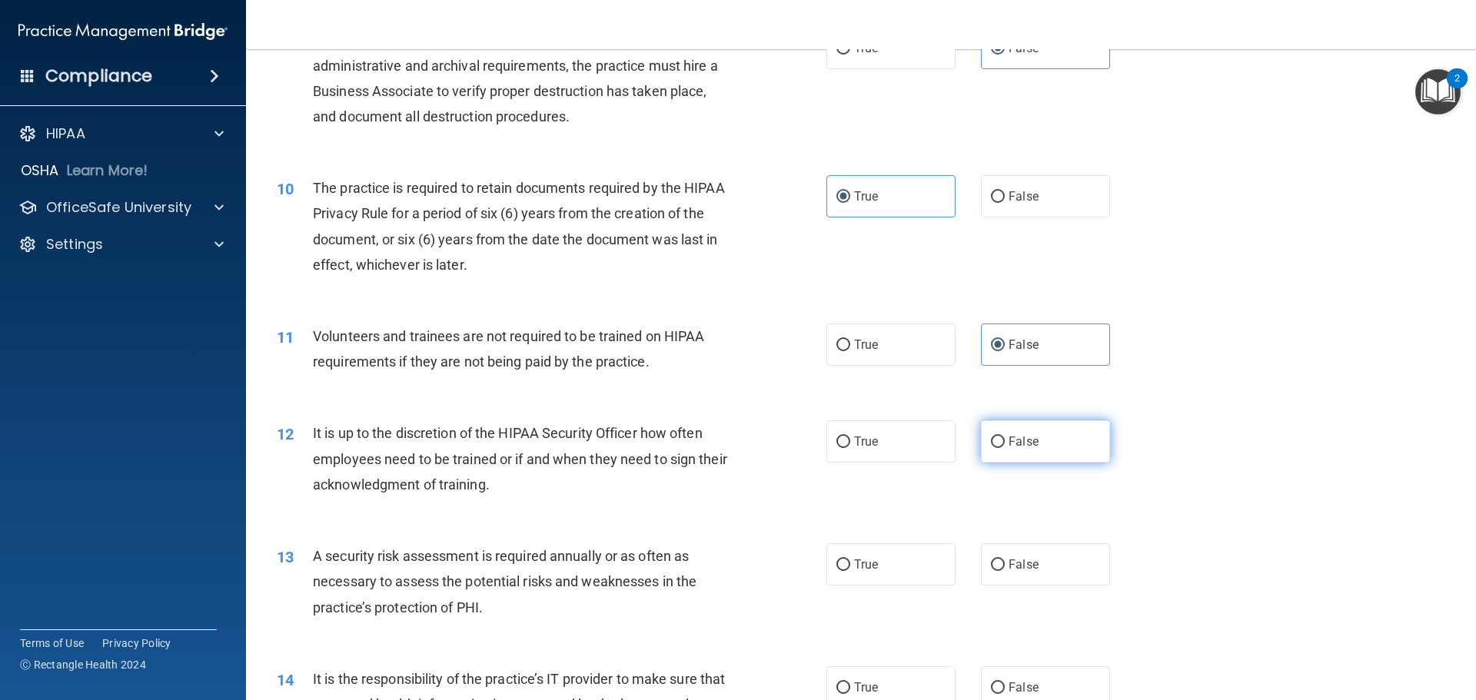
radio input "true"
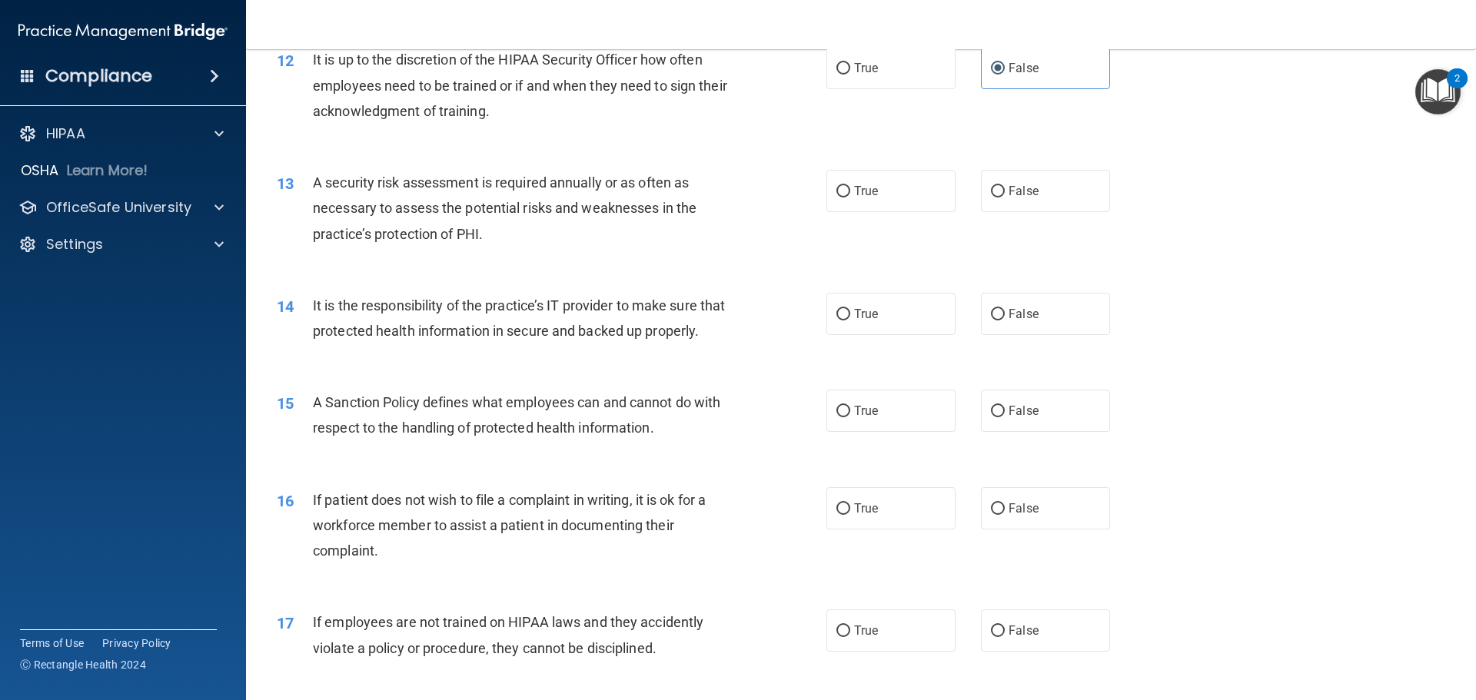
scroll to position [1537, 0]
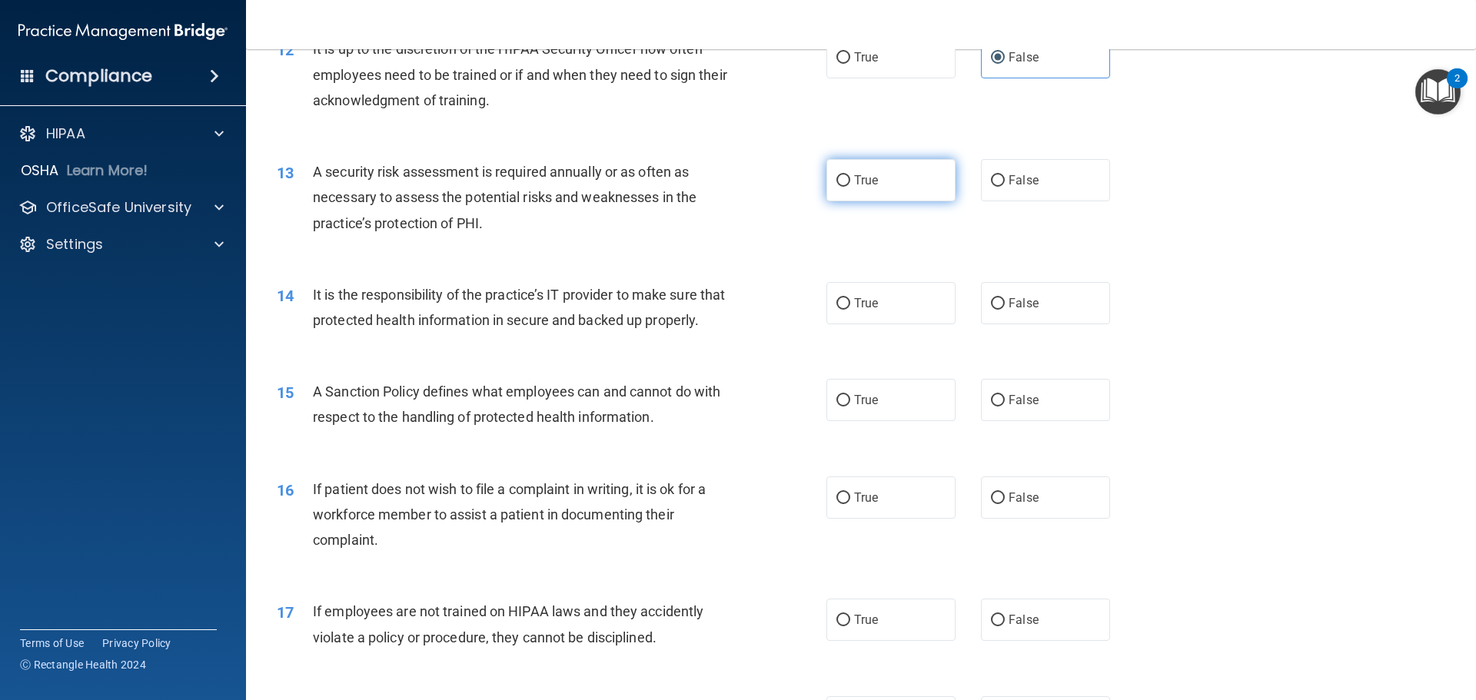
click at [894, 175] on label "True" at bounding box center [890, 180] width 129 height 42
click at [850, 175] on input "True" at bounding box center [843, 181] width 14 height 12
radio input "true"
drag, startPoint x: 1075, startPoint y: 300, endPoint x: 1065, endPoint y: 336, distance: 37.7
click at [1075, 301] on label "False" at bounding box center [1045, 303] width 129 height 42
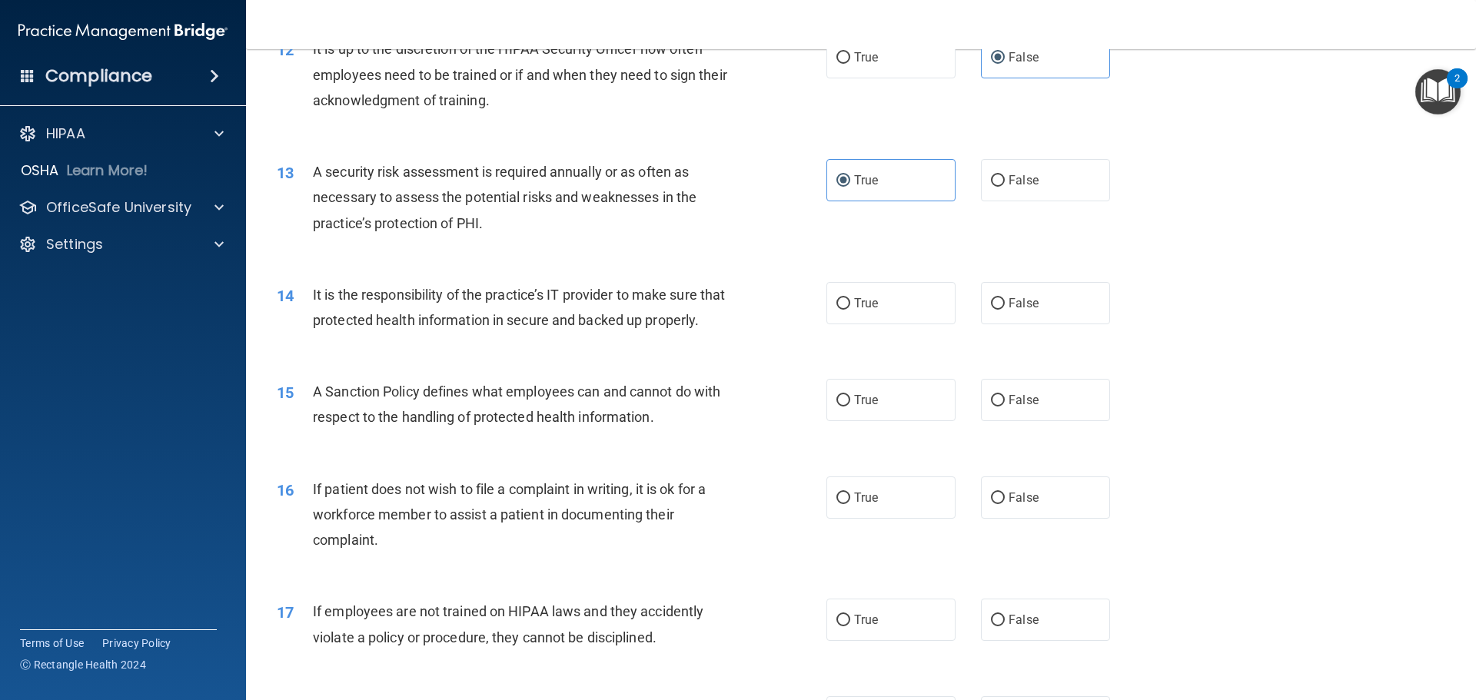
click at [1005, 301] on input "False" at bounding box center [998, 304] width 14 height 12
radio input "true"
click at [1074, 420] on label "False" at bounding box center [1045, 400] width 129 height 42
click at [1005, 407] on input "False" at bounding box center [998, 401] width 14 height 12
radio input "true"
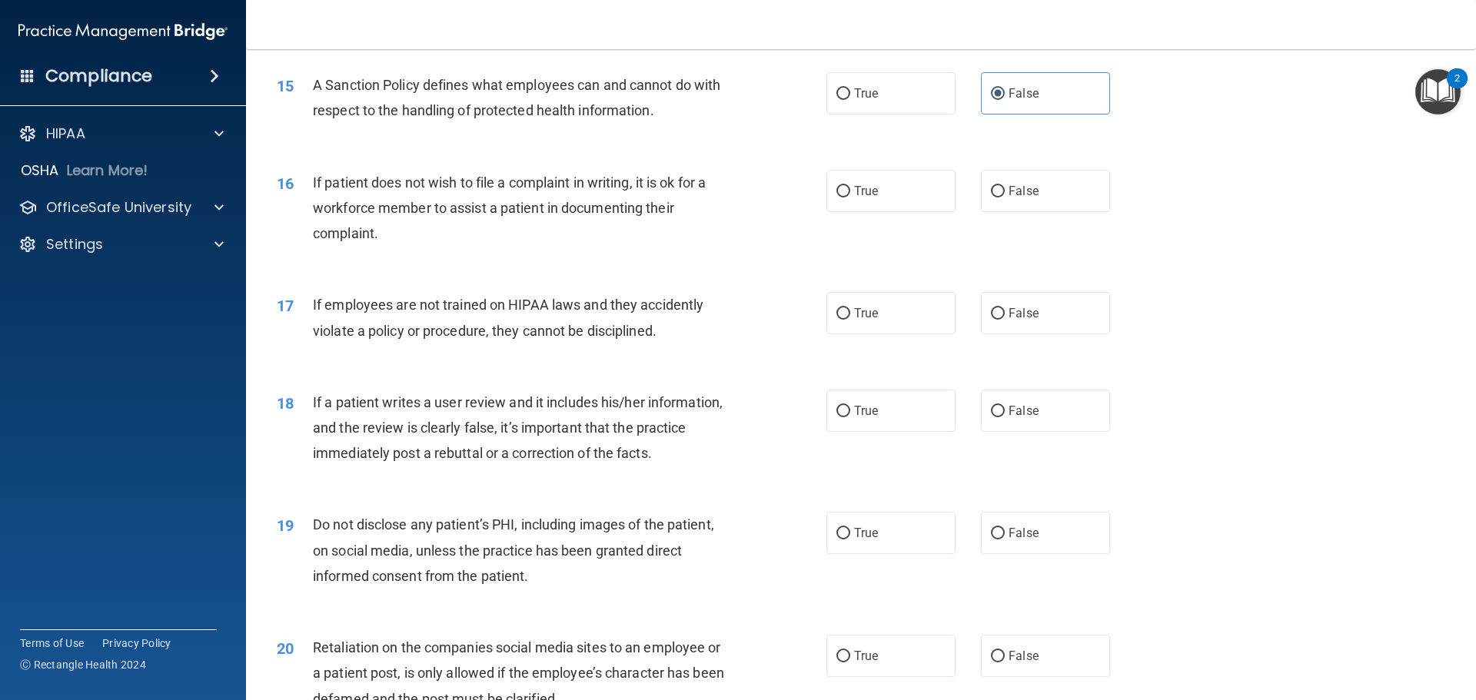
scroll to position [1845, 0]
click at [926, 211] on label "True" at bounding box center [890, 190] width 129 height 42
click at [850, 197] on input "True" at bounding box center [843, 191] width 14 height 12
radio input "true"
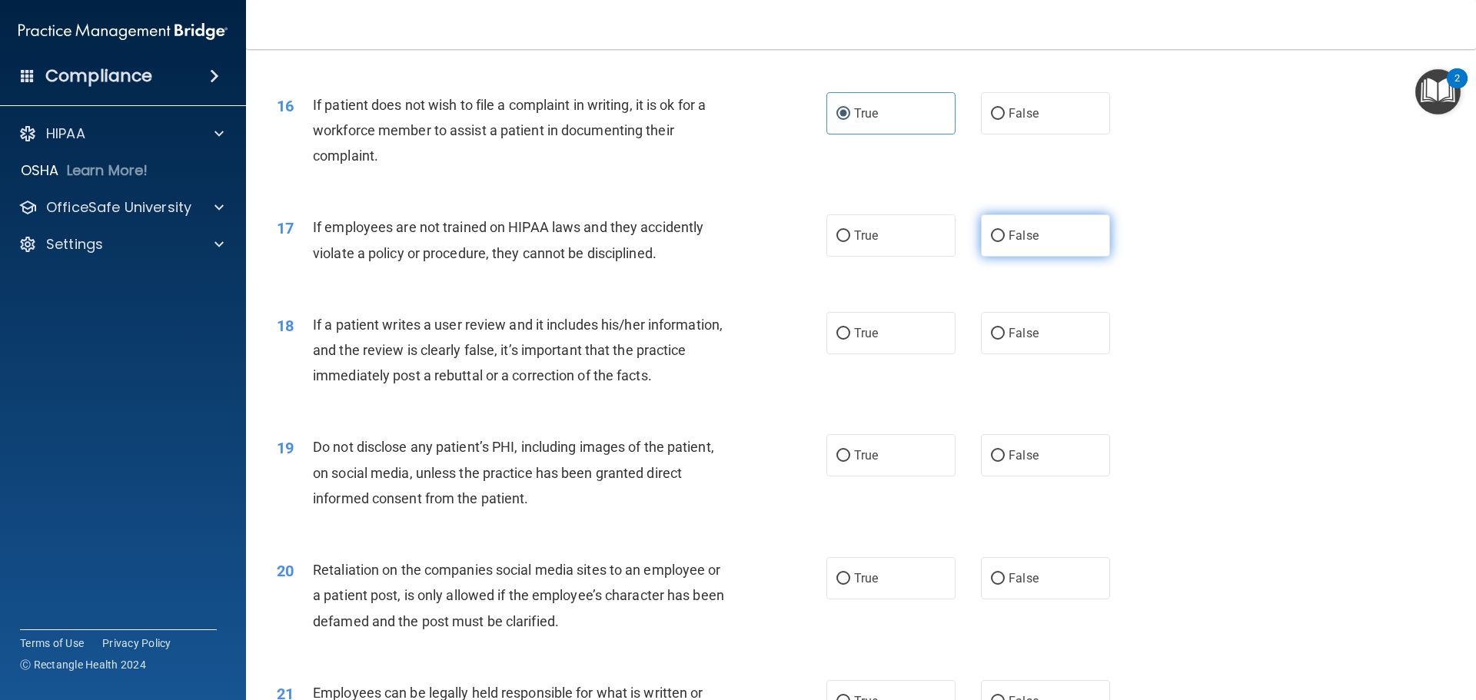
click at [1056, 257] on label "False" at bounding box center [1045, 235] width 129 height 42
click at [1005, 242] on input "False" at bounding box center [998, 237] width 14 height 12
radio input "true"
click at [1059, 346] on label "False" at bounding box center [1045, 333] width 129 height 42
click at [1005, 340] on input "False" at bounding box center [998, 334] width 14 height 12
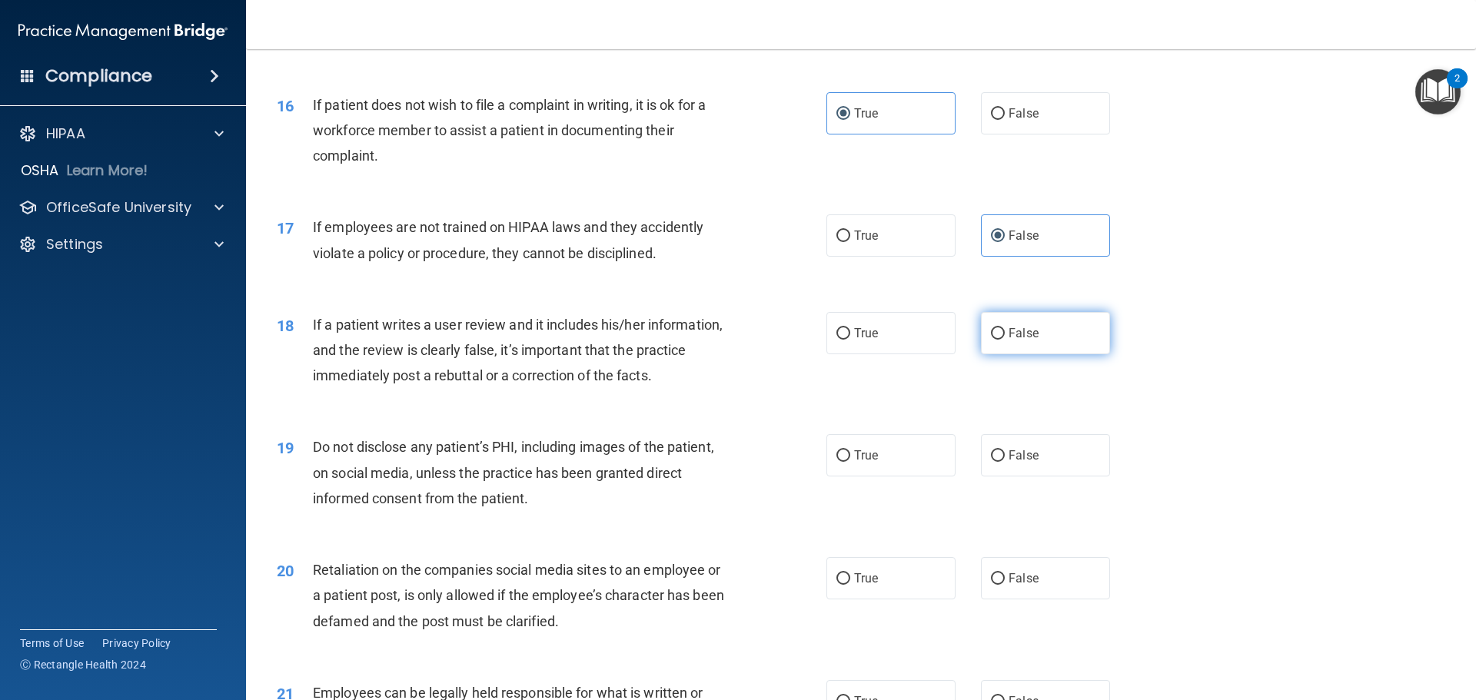
radio input "true"
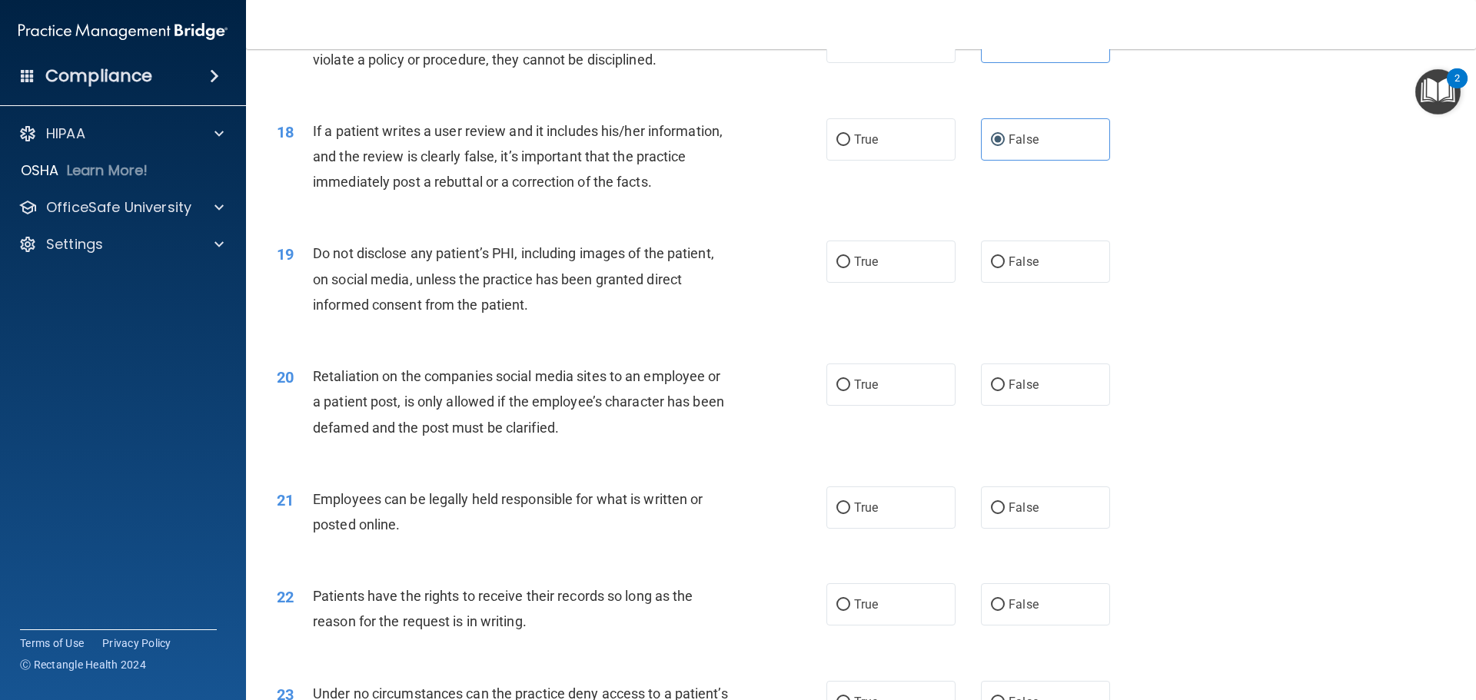
scroll to position [2152, 0]
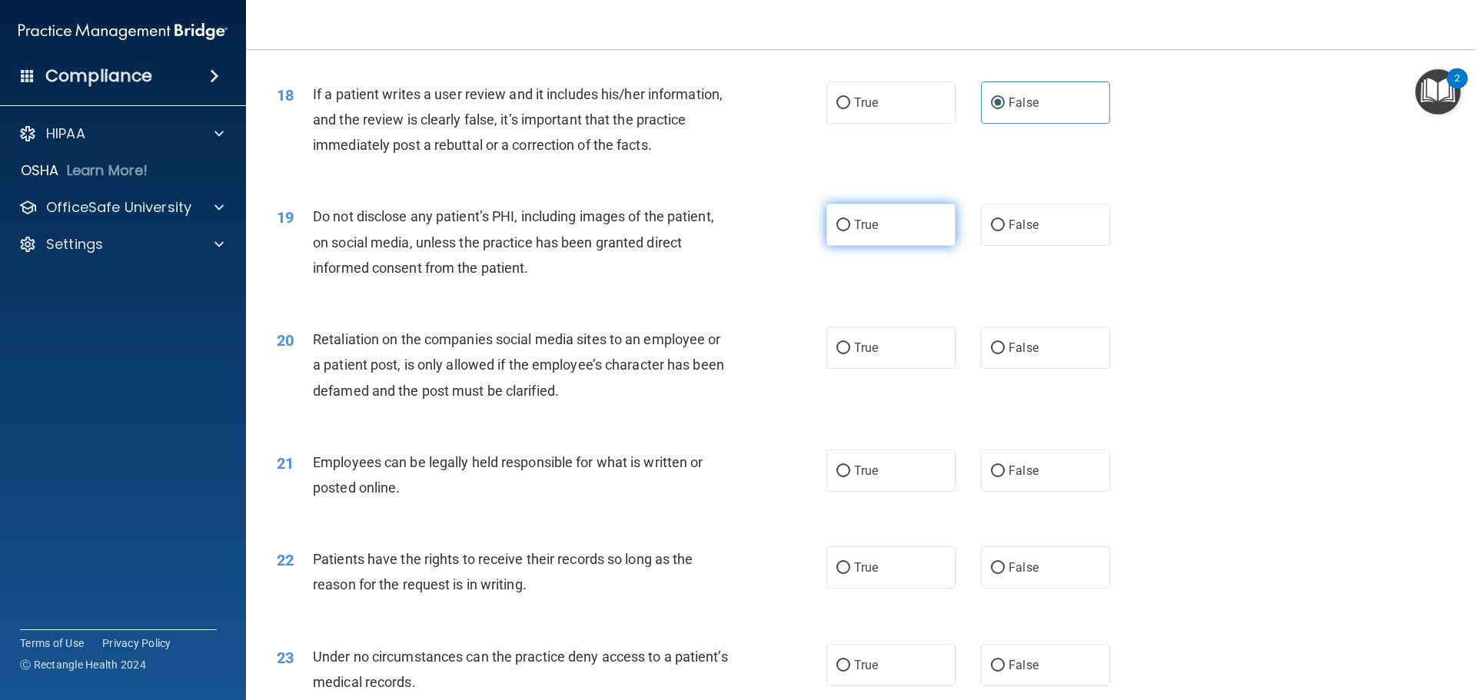
click at [899, 246] on label "True" at bounding box center [890, 225] width 129 height 42
click at [850, 231] on input "True" at bounding box center [843, 226] width 14 height 12
radio input "true"
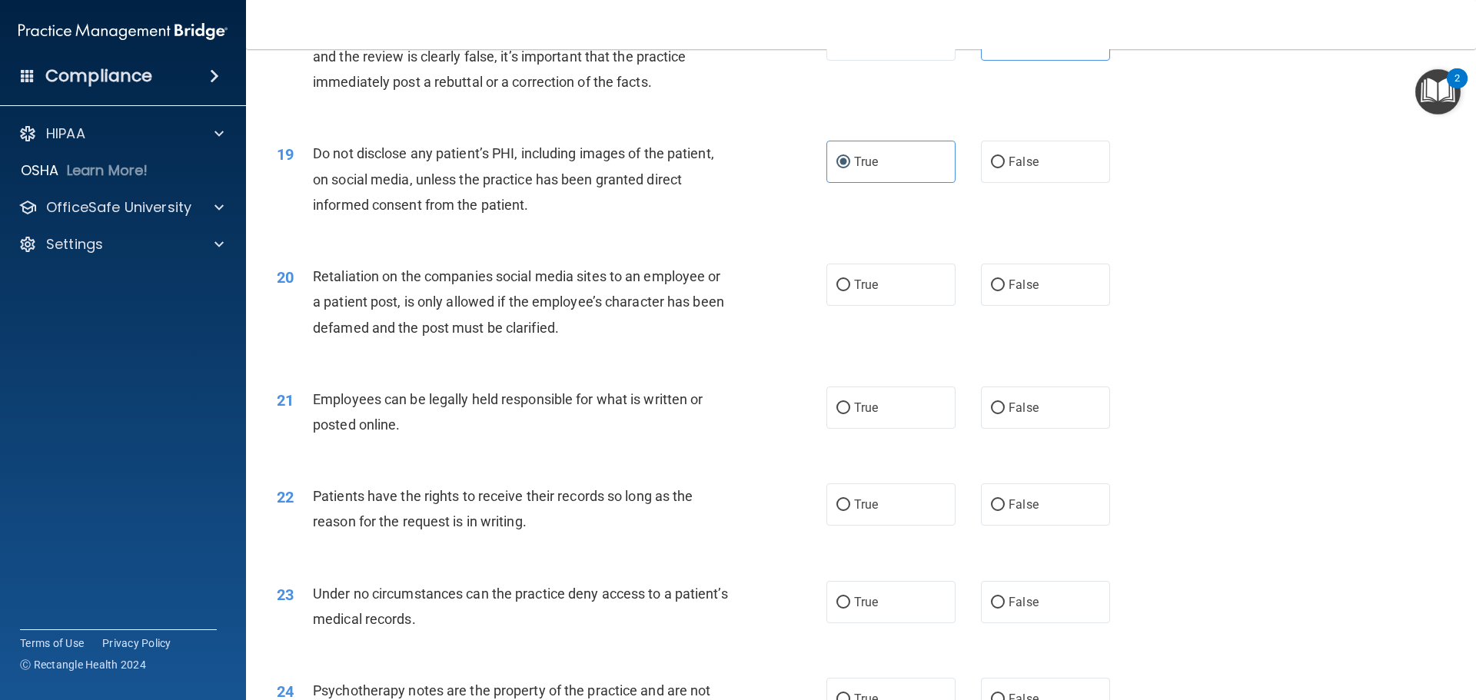
scroll to position [2306, 0]
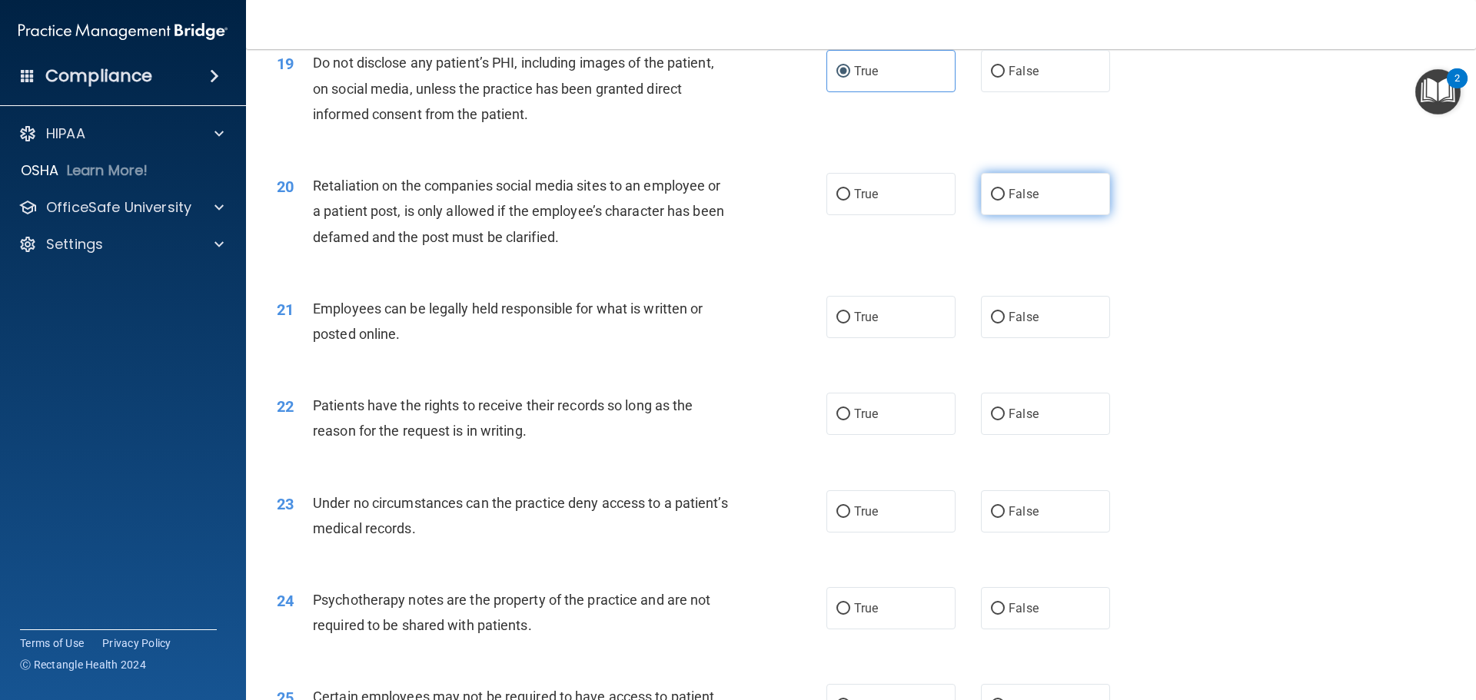
click at [1046, 215] on label "False" at bounding box center [1045, 194] width 129 height 42
click at [1005, 201] on input "False" at bounding box center [998, 195] width 14 height 12
radio input "true"
click at [896, 337] on label "True" at bounding box center [890, 317] width 129 height 42
click at [850, 324] on input "True" at bounding box center [843, 318] width 14 height 12
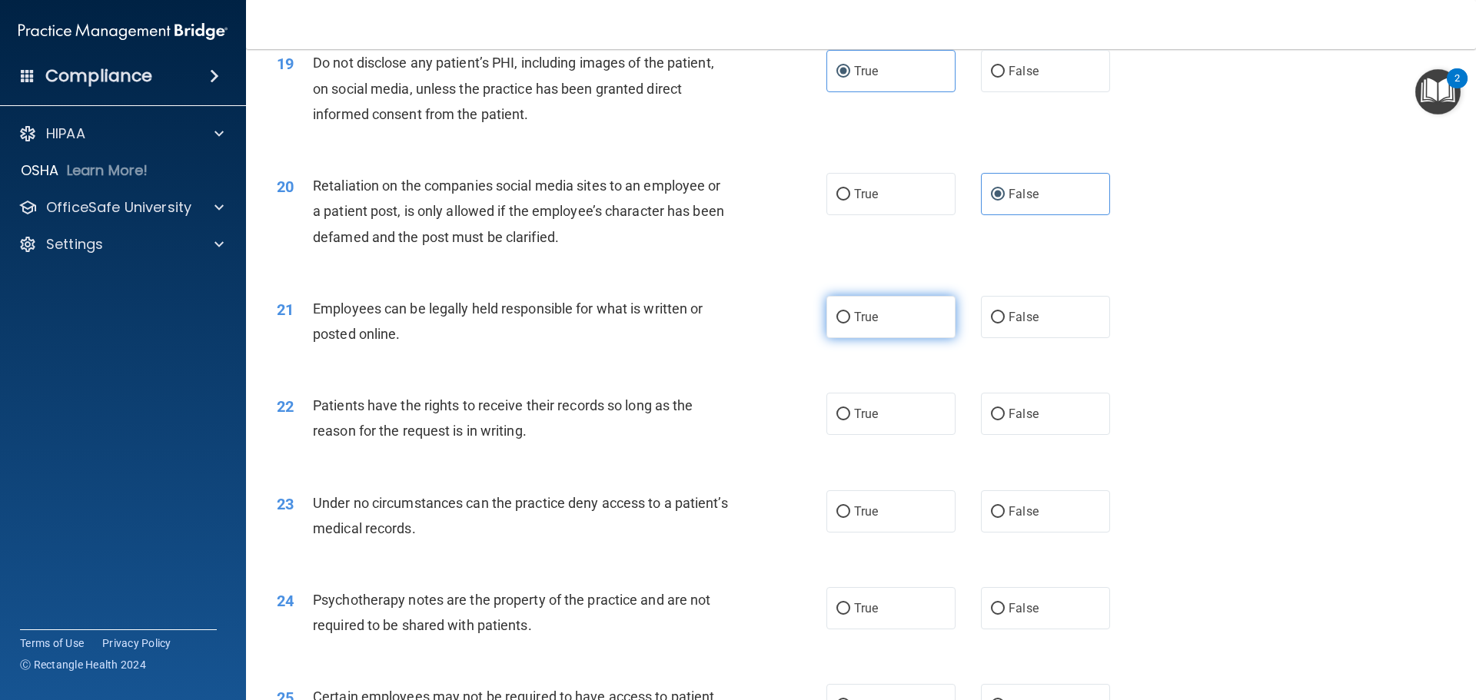
radio input "true"
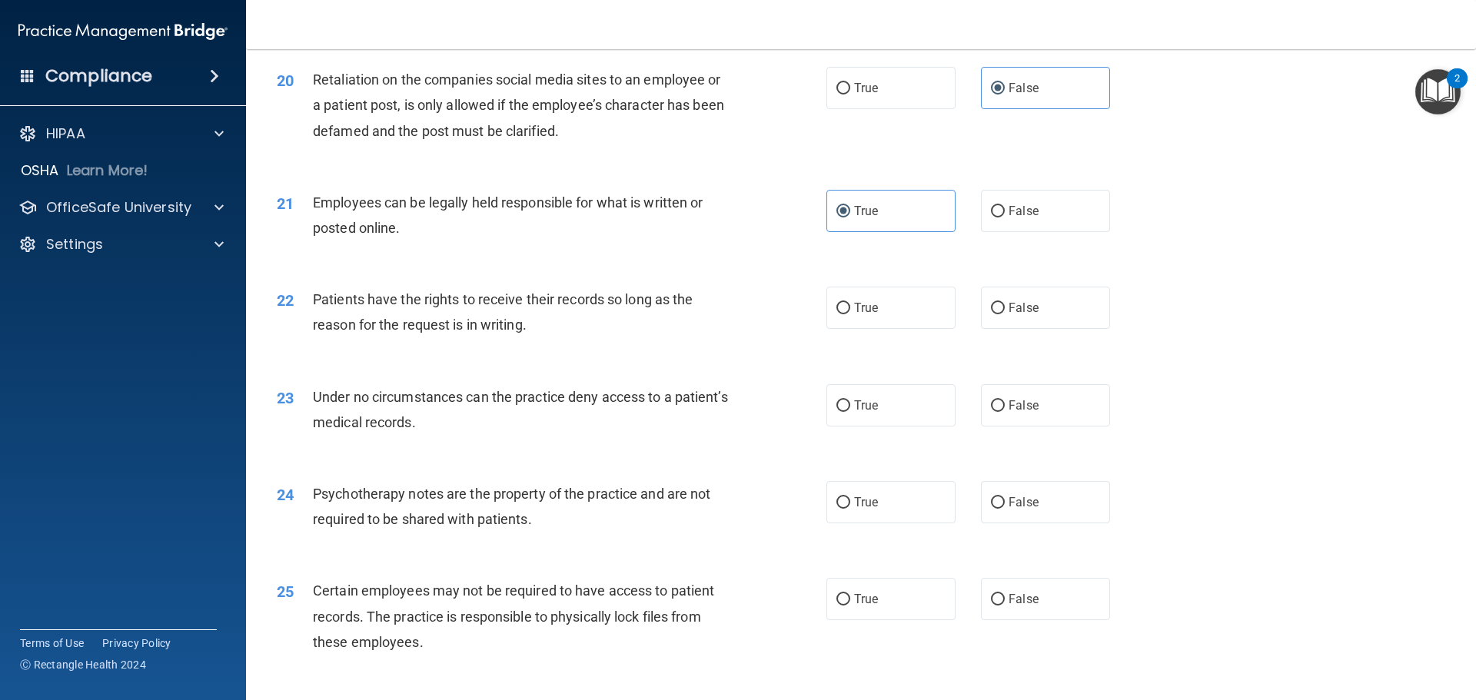
scroll to position [2460, 0]
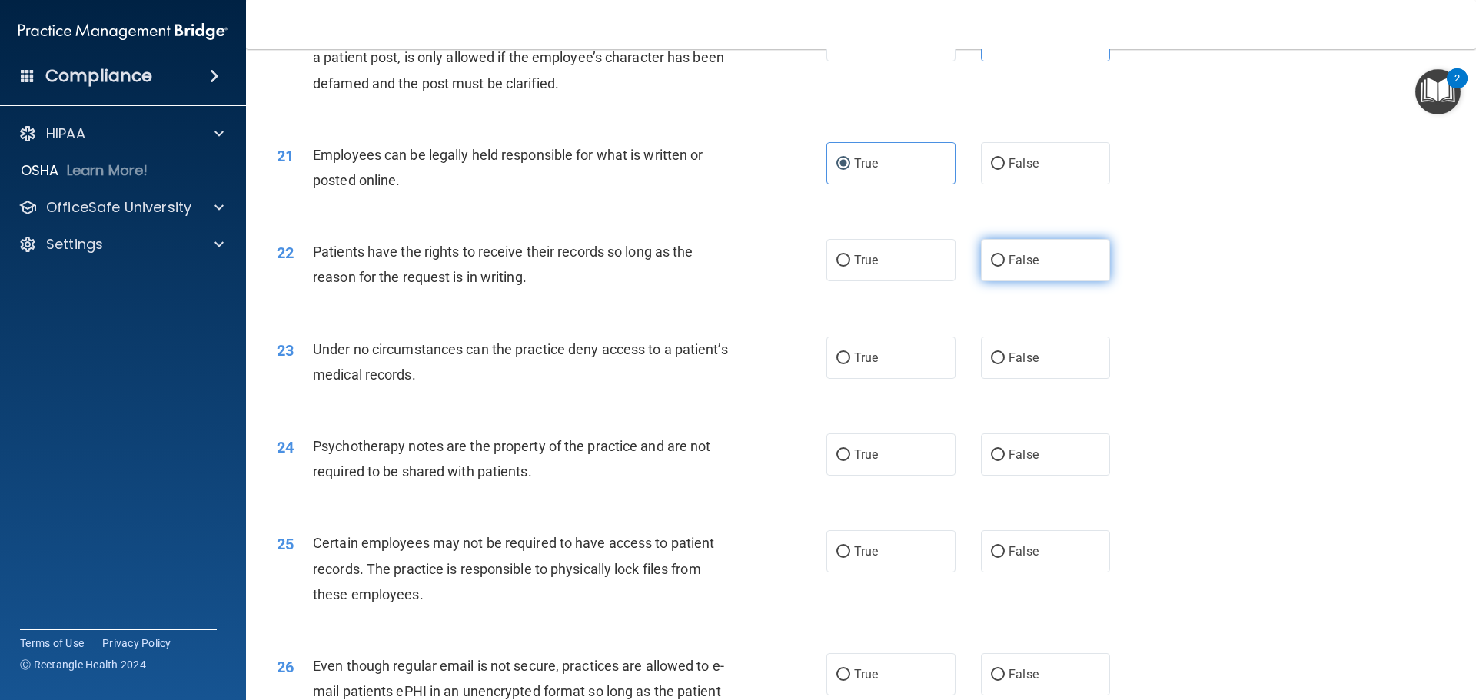
click at [1059, 281] on label "False" at bounding box center [1045, 260] width 129 height 42
click at [1005, 267] on input "False" at bounding box center [998, 261] width 14 height 12
radio input "true"
click at [1033, 379] on label "False" at bounding box center [1045, 358] width 129 height 42
click at [1005, 364] on input "False" at bounding box center [998, 359] width 14 height 12
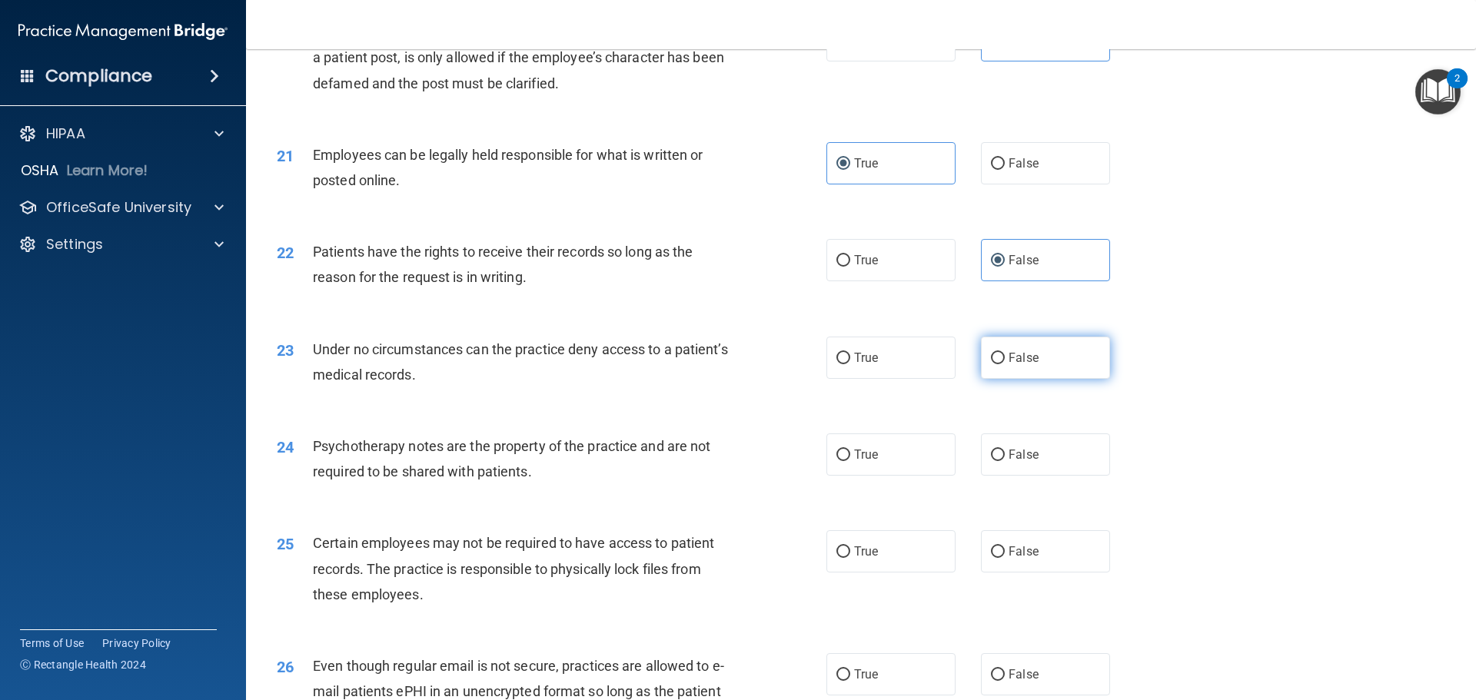
radio input "true"
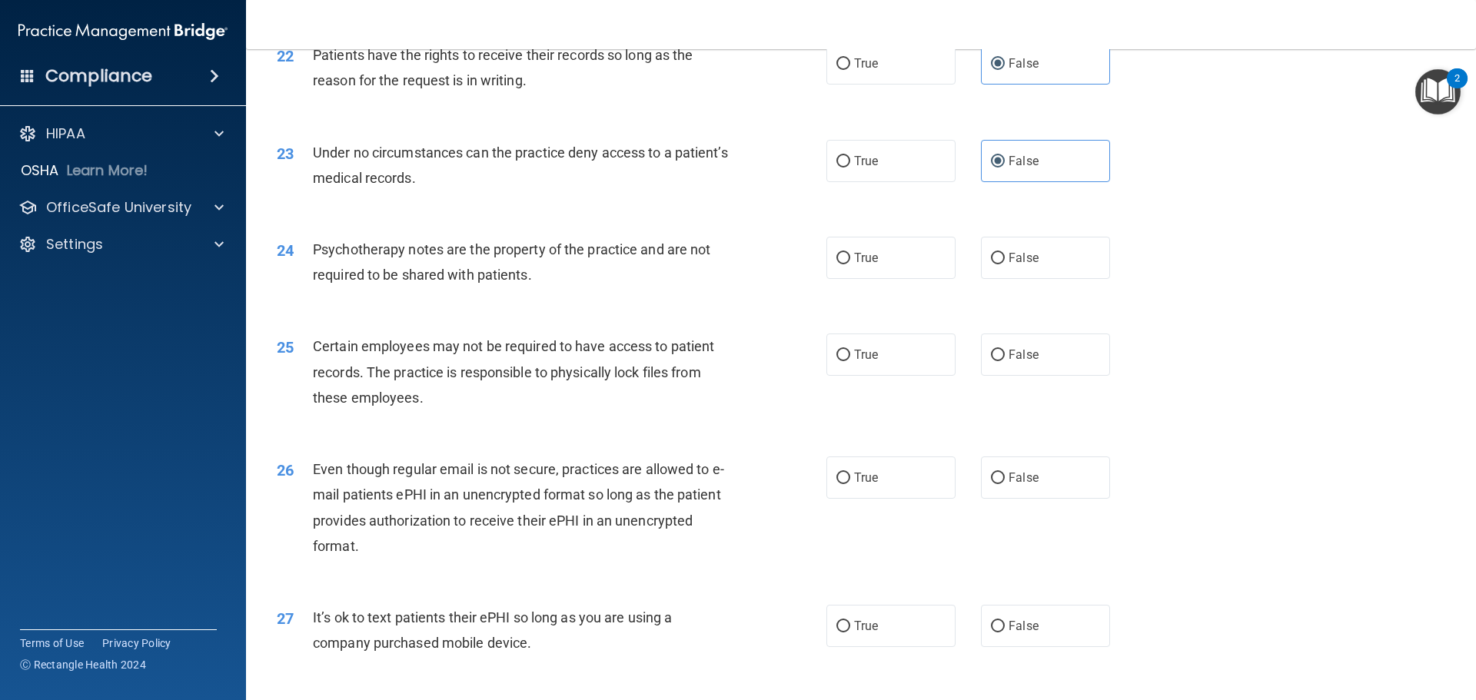
scroll to position [2691, 0]
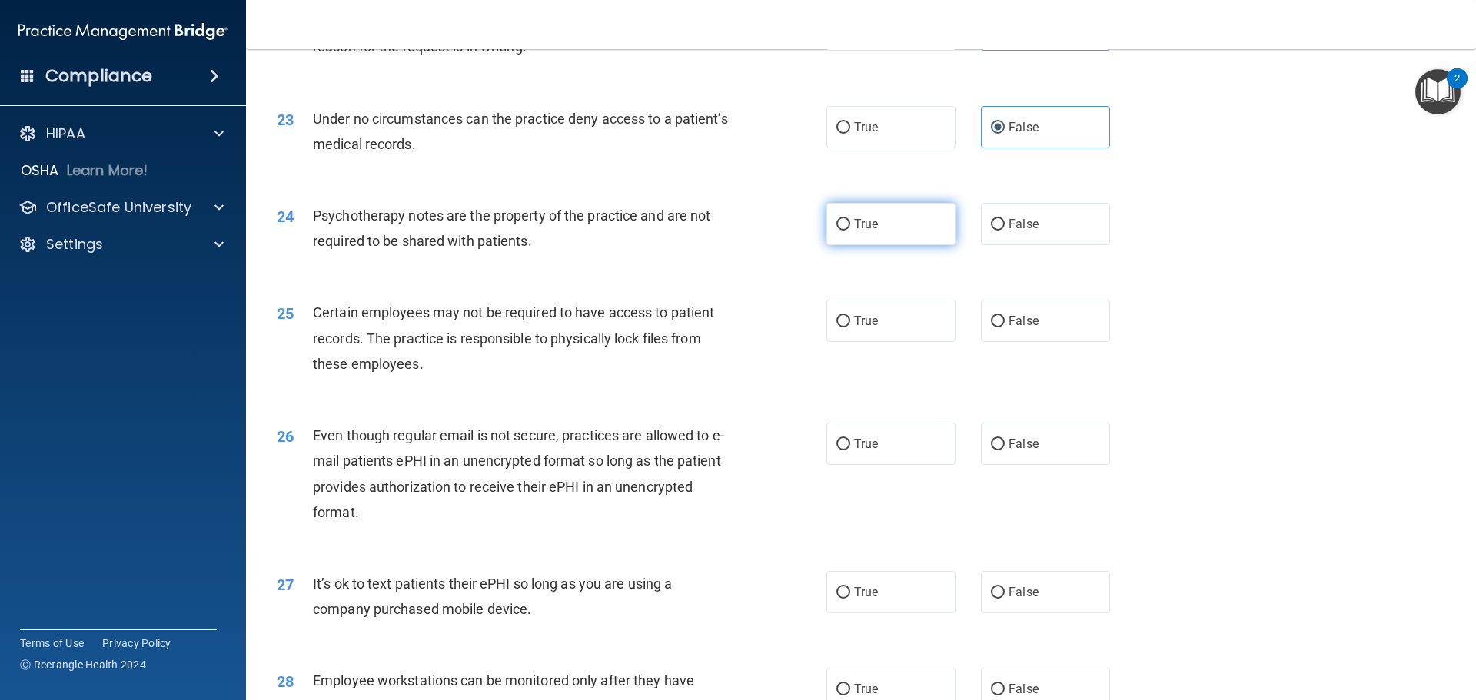
click at [919, 245] on label "True" at bounding box center [890, 224] width 129 height 42
click at [850, 231] on input "True" at bounding box center [843, 225] width 14 height 12
radio input "true"
click at [907, 342] on label "True" at bounding box center [890, 321] width 129 height 42
click at [850, 327] on input "True" at bounding box center [843, 322] width 14 height 12
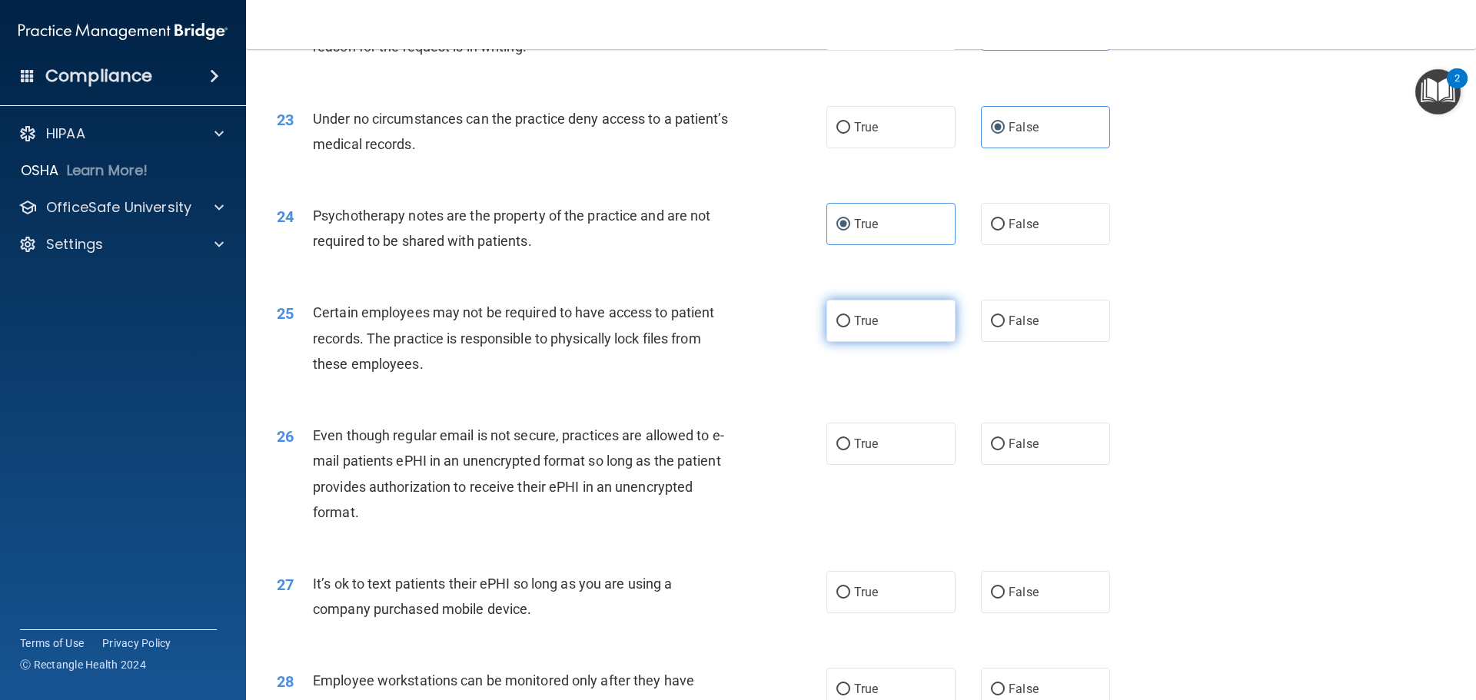
radio input "true"
click at [901, 464] on label "True" at bounding box center [890, 444] width 129 height 42
click at [850, 450] on input "True" at bounding box center [843, 445] width 14 height 12
radio input "true"
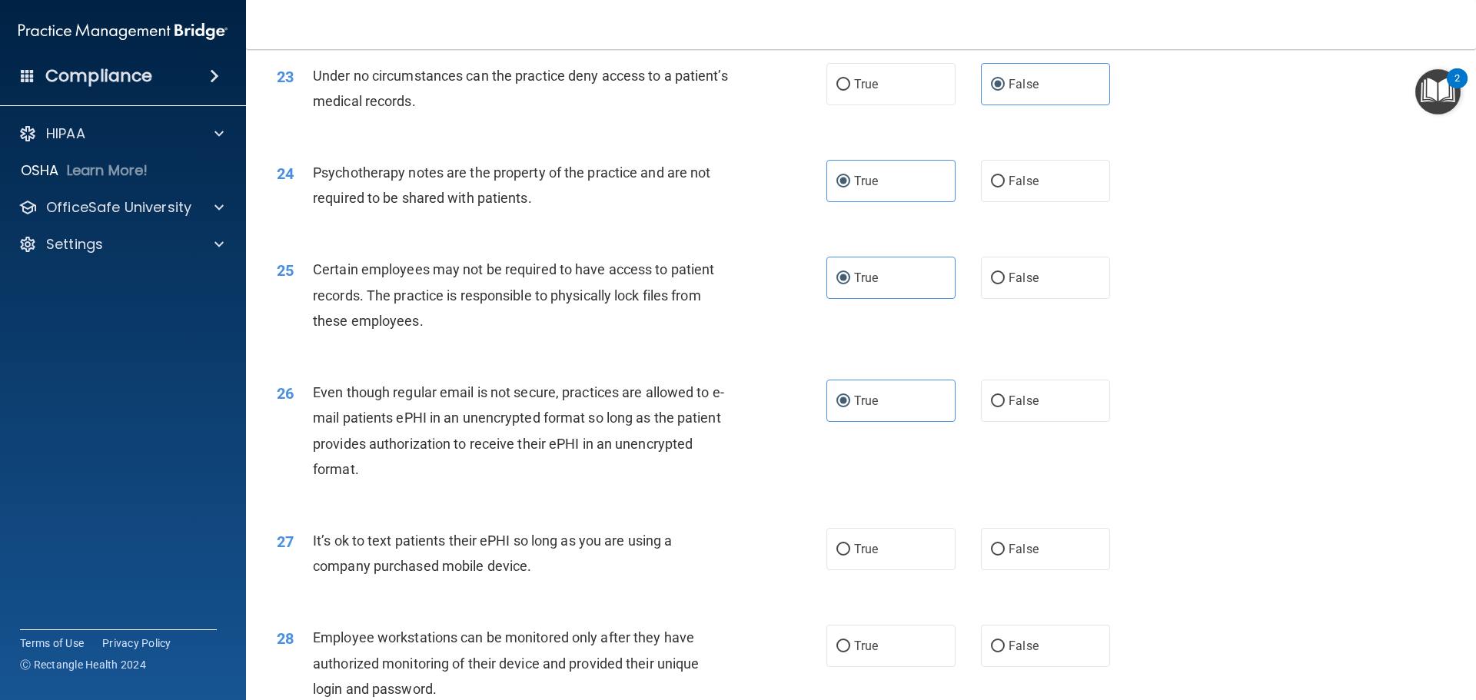
scroll to position [2844, 0]
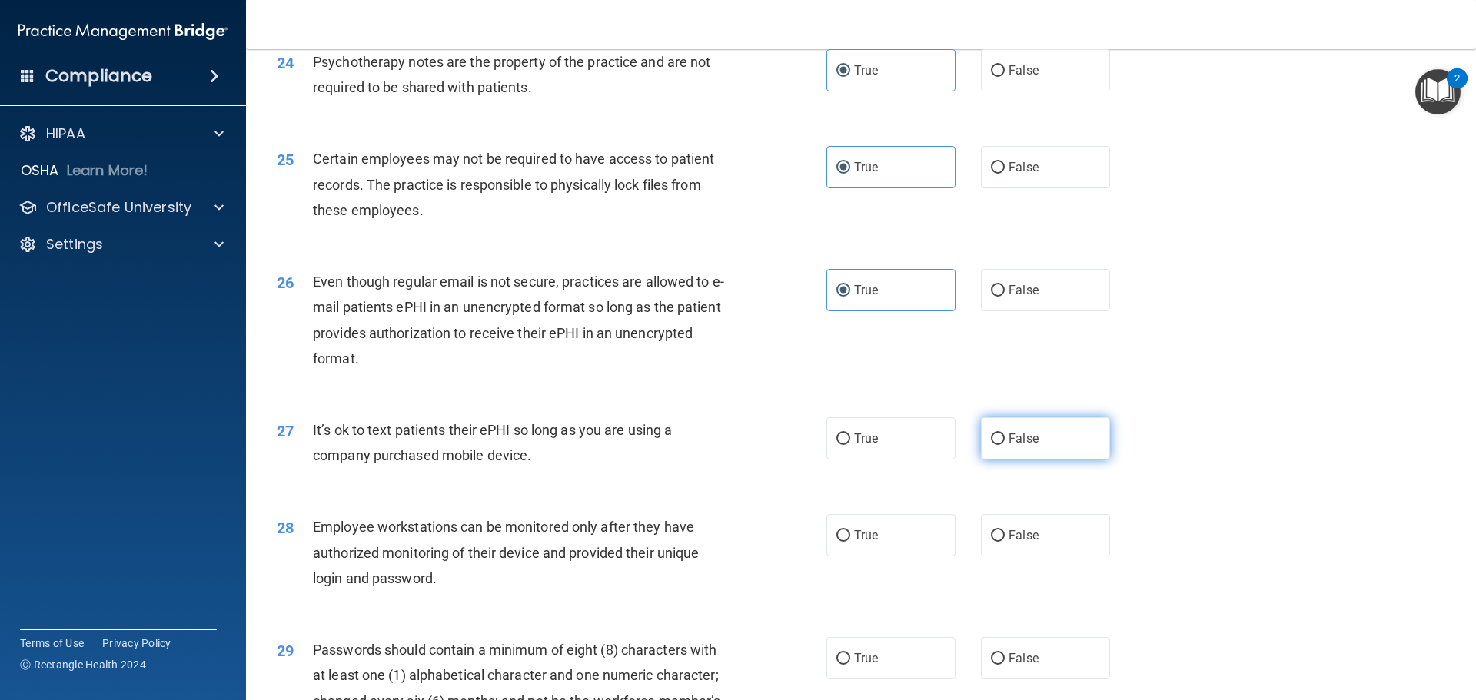
click at [1043, 460] on label "False" at bounding box center [1045, 438] width 129 height 42
click at [1005, 445] on input "False" at bounding box center [998, 440] width 14 height 12
radio input "true"
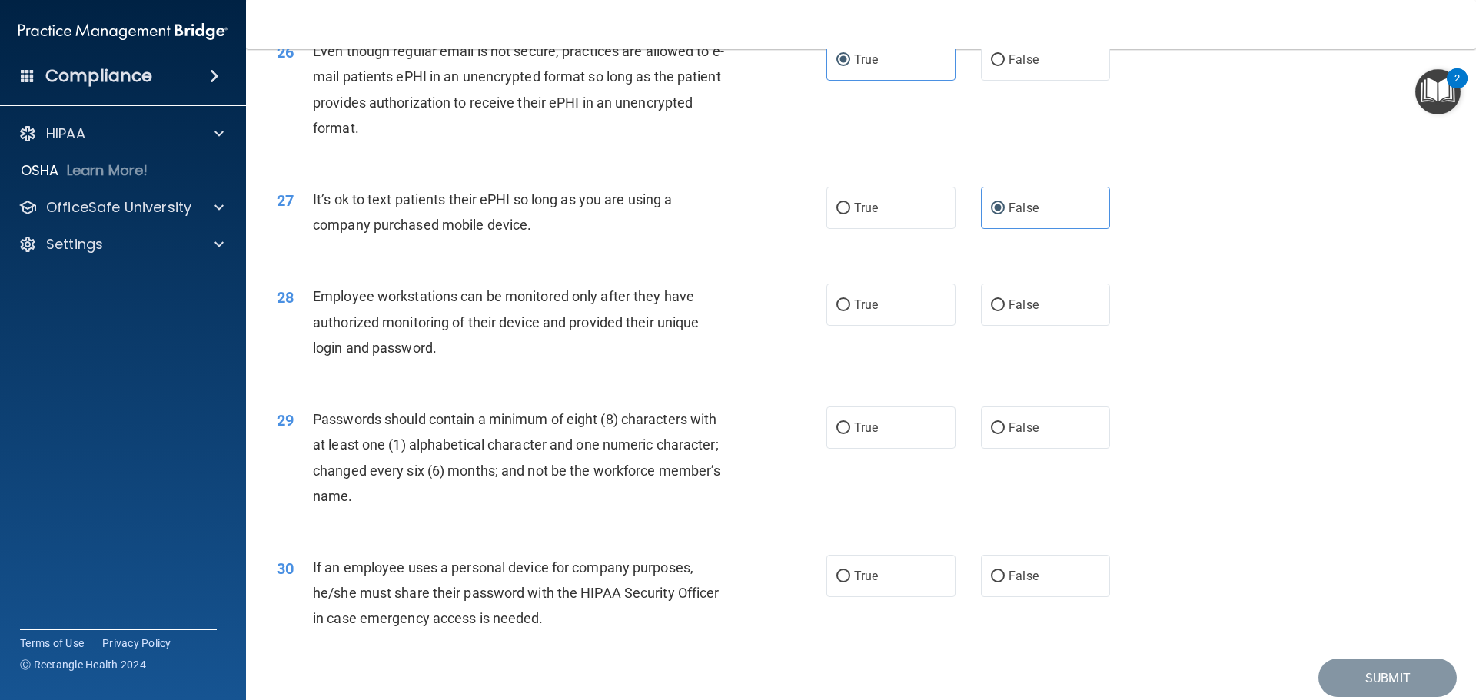
scroll to position [3159, 0]
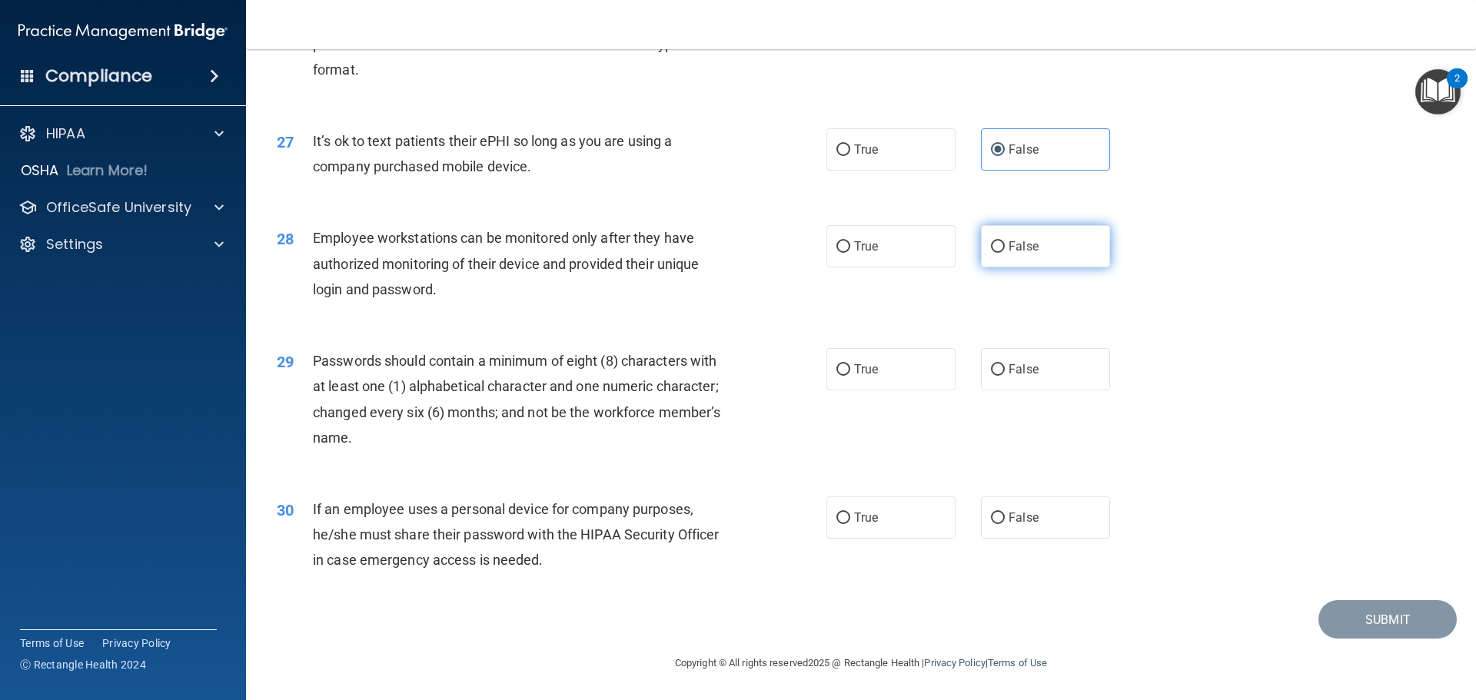
click at [1053, 254] on label "False" at bounding box center [1045, 246] width 129 height 42
click at [1005, 253] on input "False" at bounding box center [998, 247] width 14 height 12
radio input "true"
click at [916, 378] on label "True" at bounding box center [890, 369] width 129 height 42
click at [850, 376] on input "True" at bounding box center [843, 370] width 14 height 12
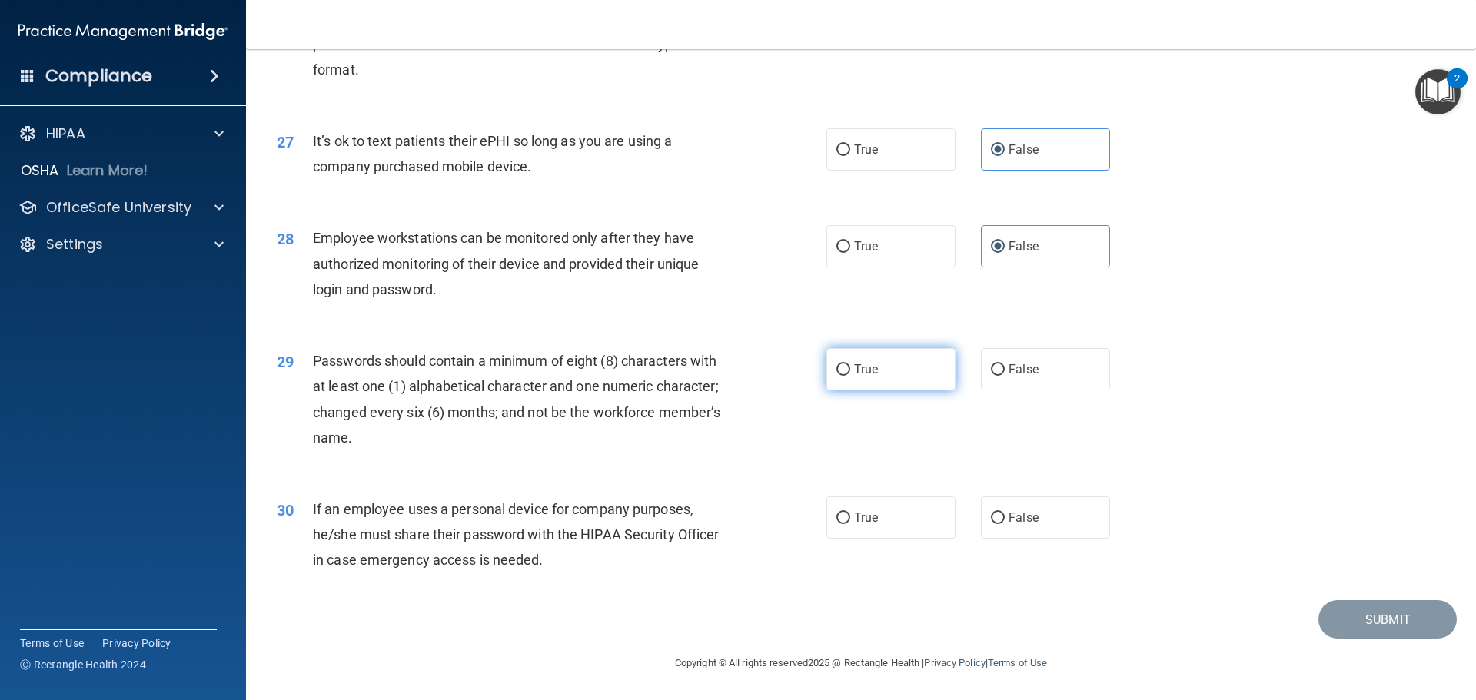
radio input "true"
click at [1033, 510] on label "False" at bounding box center [1045, 518] width 129 height 42
click at [1005, 513] on input "False" at bounding box center [998, 519] width 14 height 12
radio input "true"
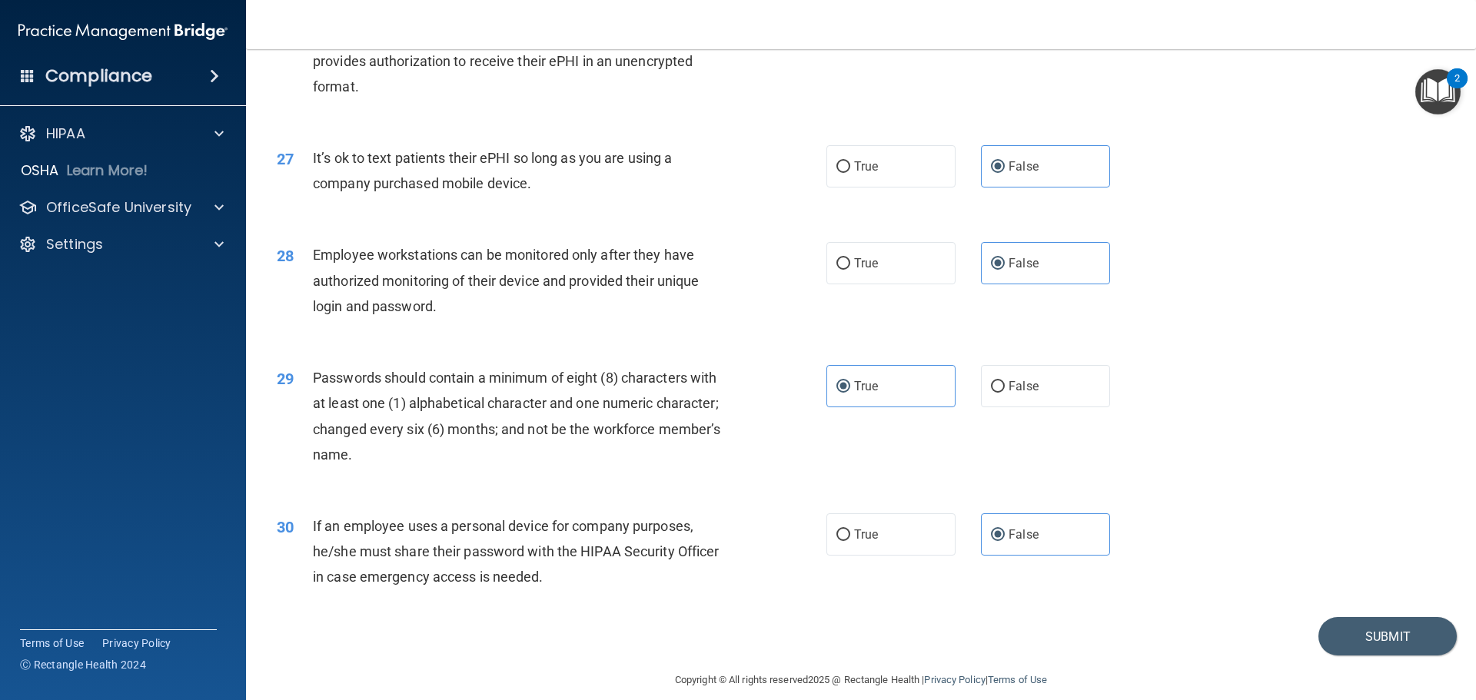
scroll to position [3082, 0]
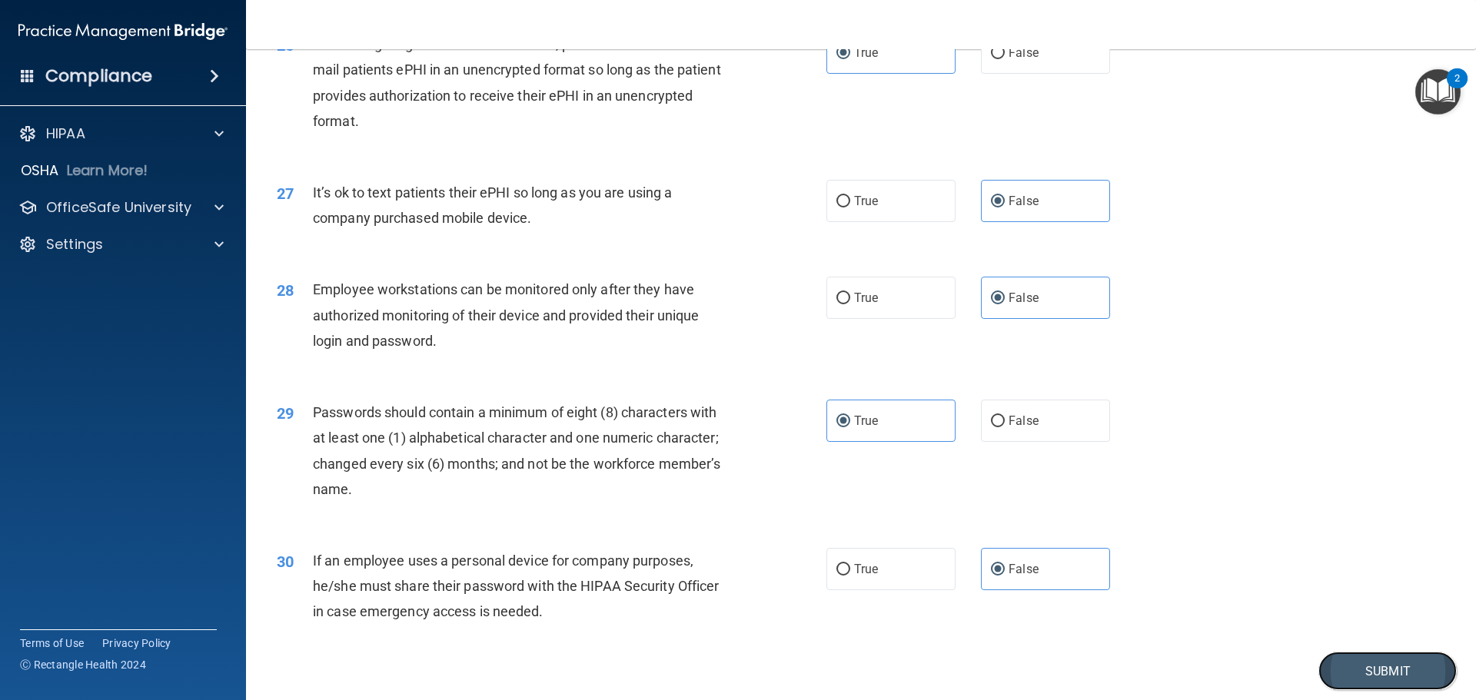
click at [1355, 690] on button "Submit" at bounding box center [1387, 671] width 138 height 39
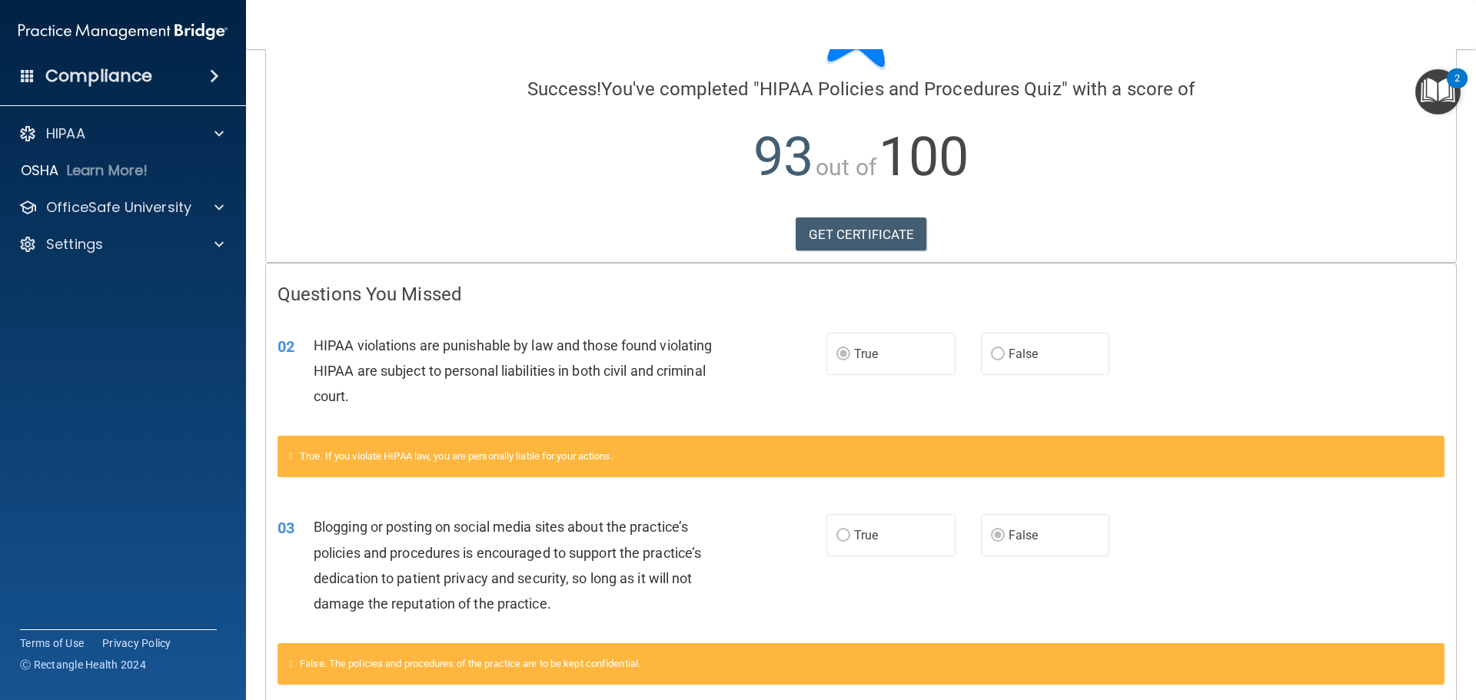
scroll to position [154, 0]
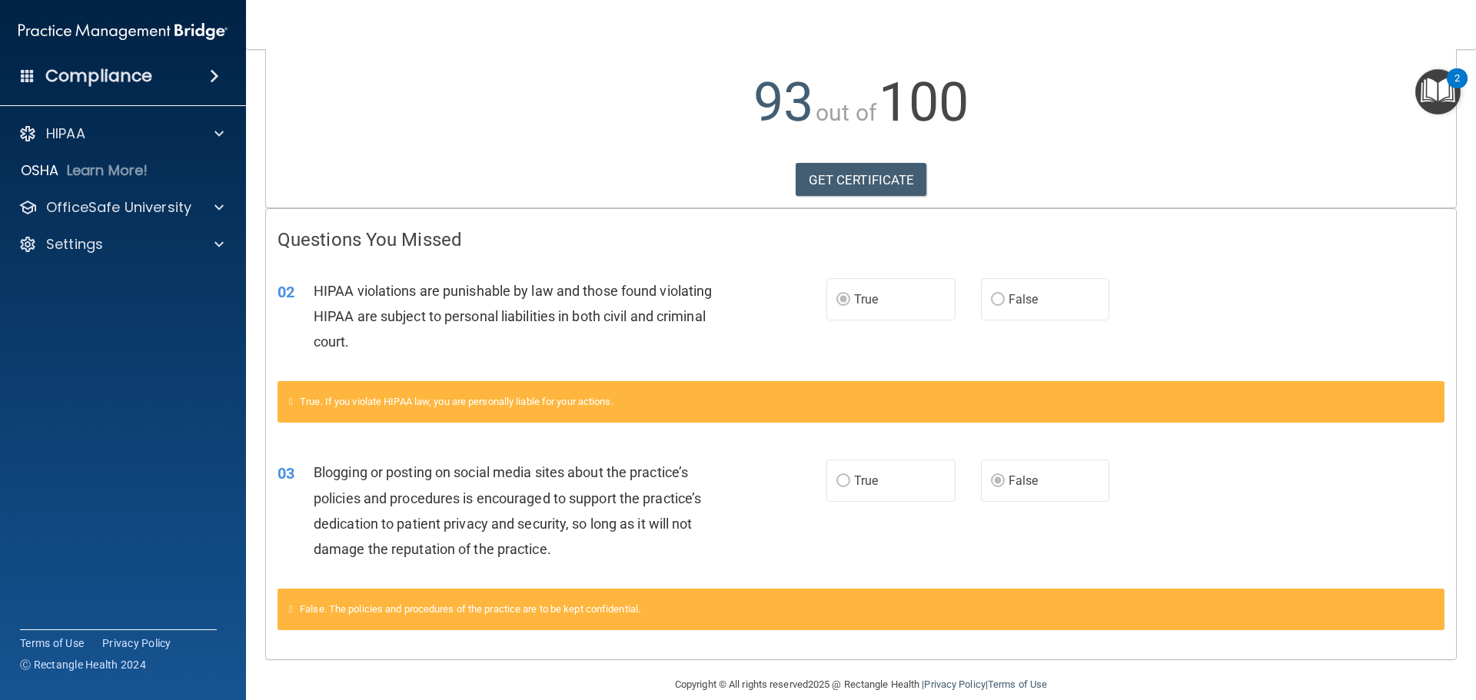
click at [893, 305] on label "True" at bounding box center [890, 299] width 129 height 42
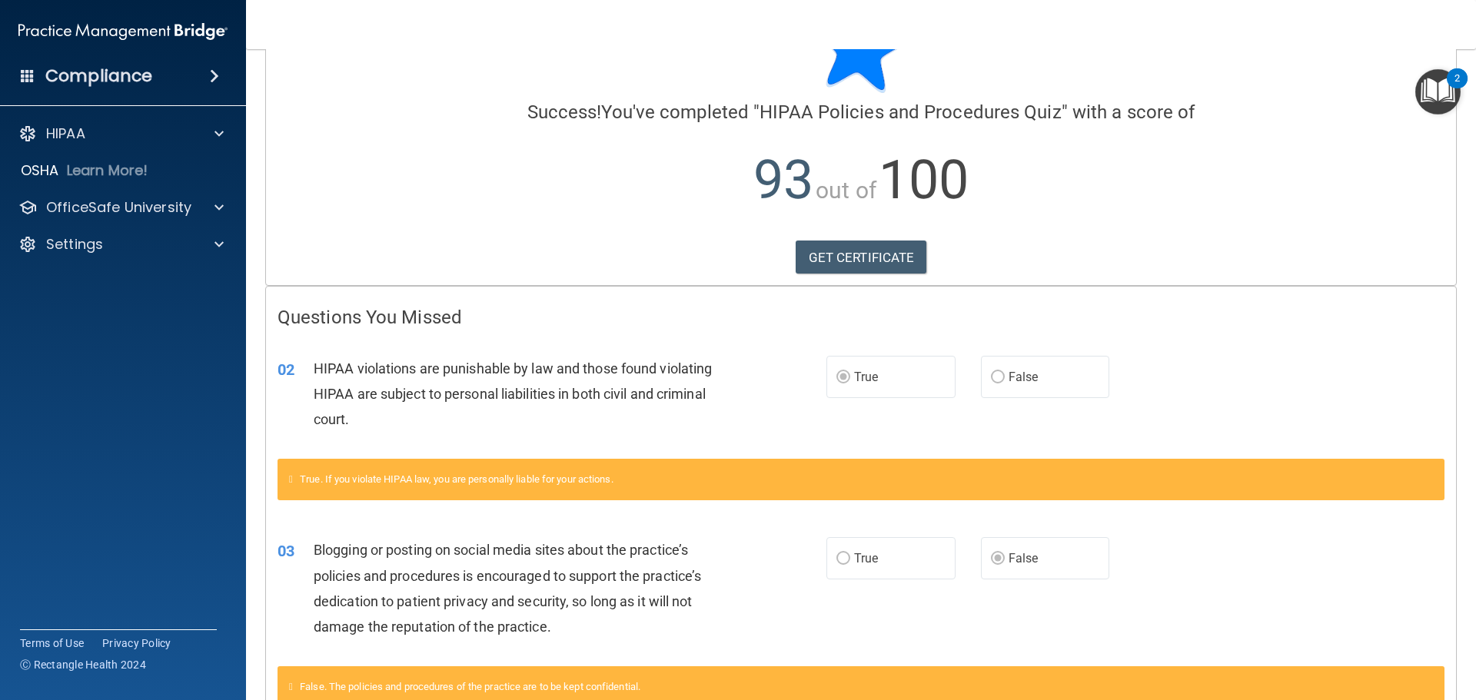
scroll to position [77, 0]
click at [845, 258] on link "GET CERTIFICATE" at bounding box center [861, 257] width 131 height 34
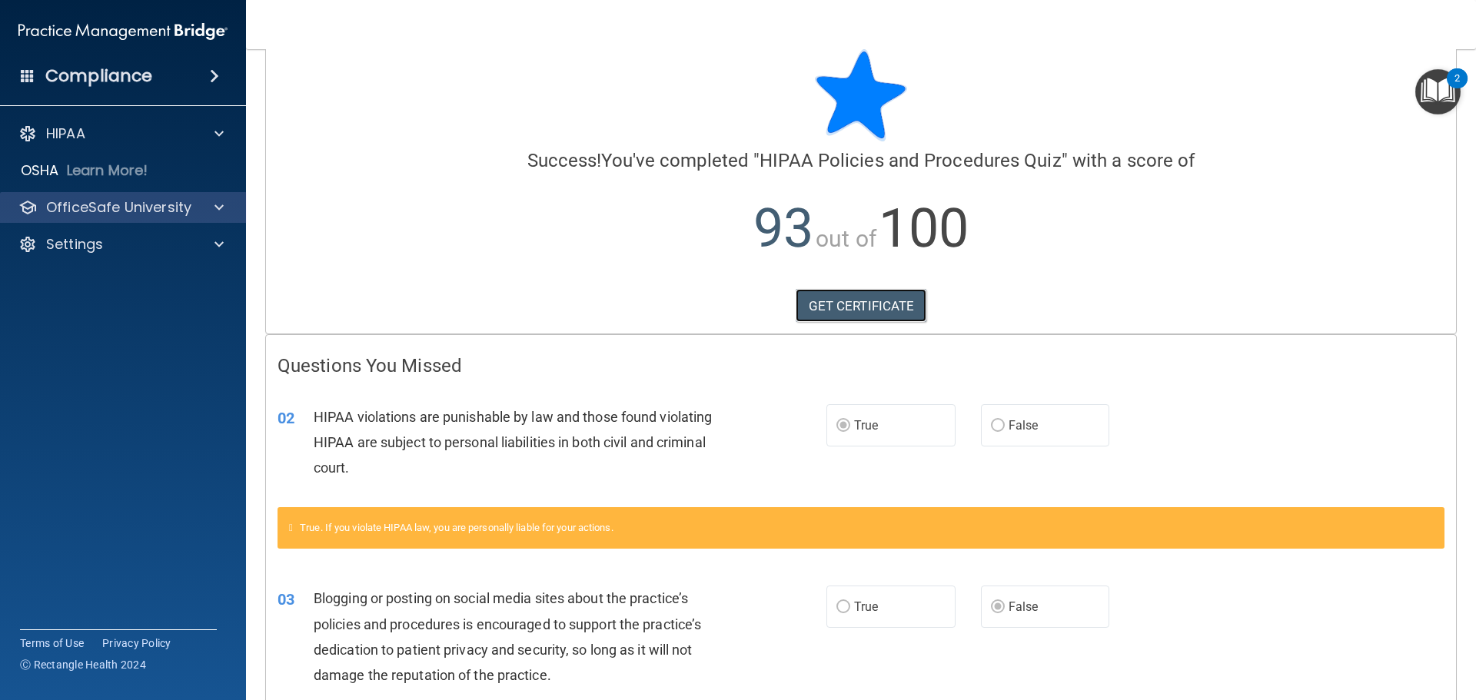
scroll to position [0, 0]
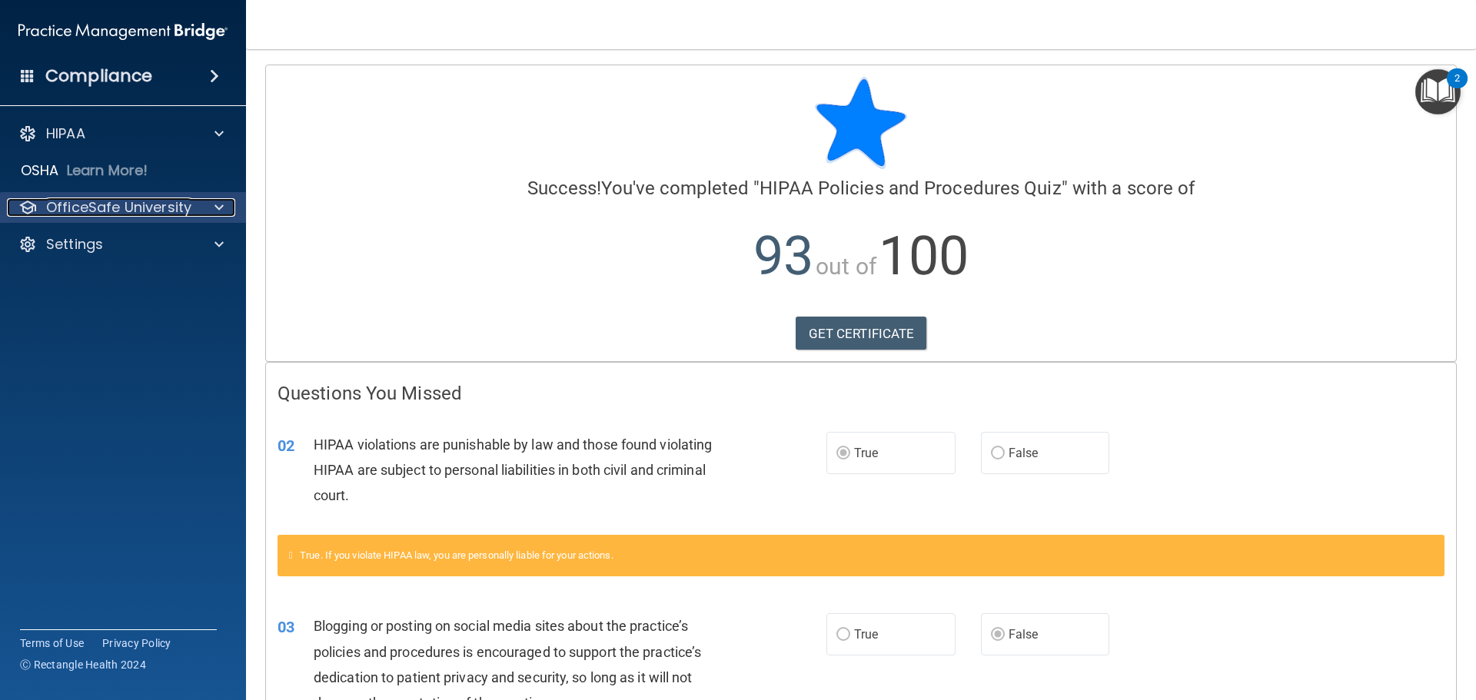
click at [166, 204] on p "OfficeSafe University" at bounding box center [118, 207] width 145 height 18
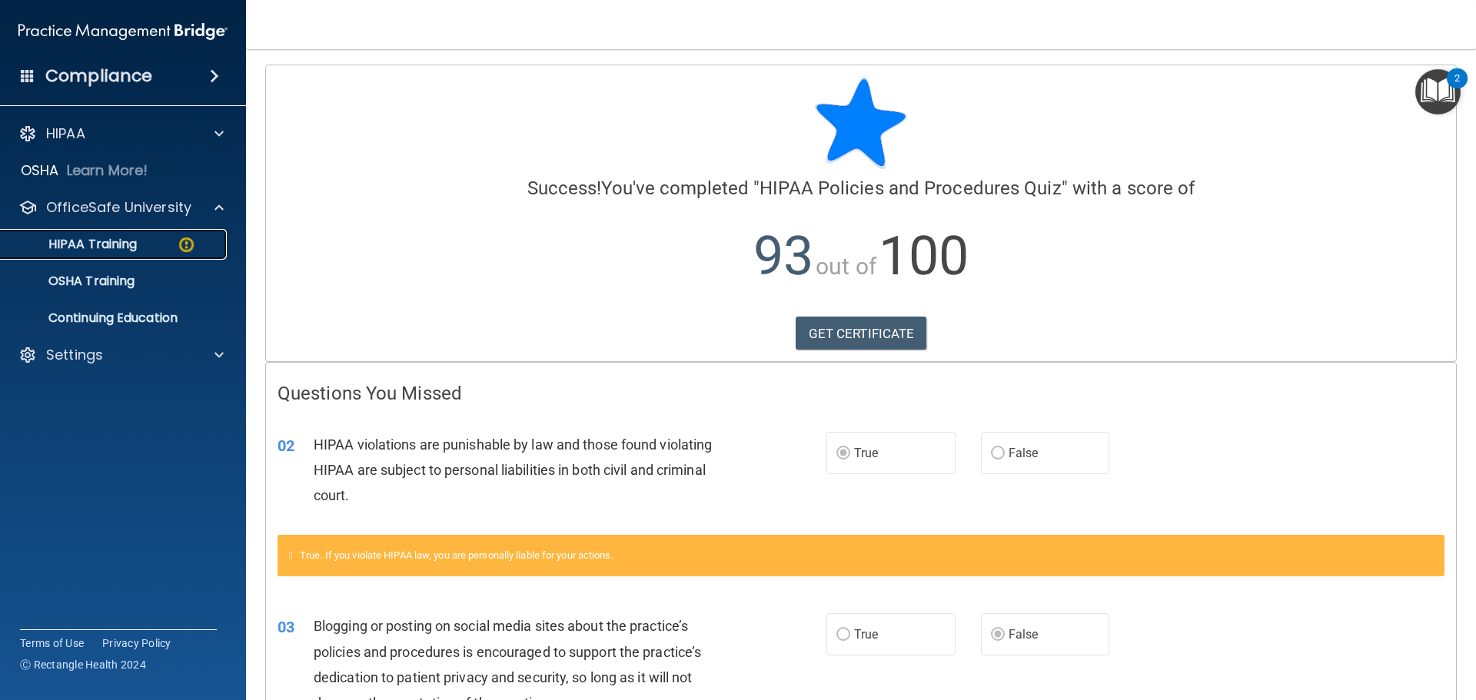
click at [89, 246] on p "HIPAA Training" at bounding box center [73, 244] width 127 height 15
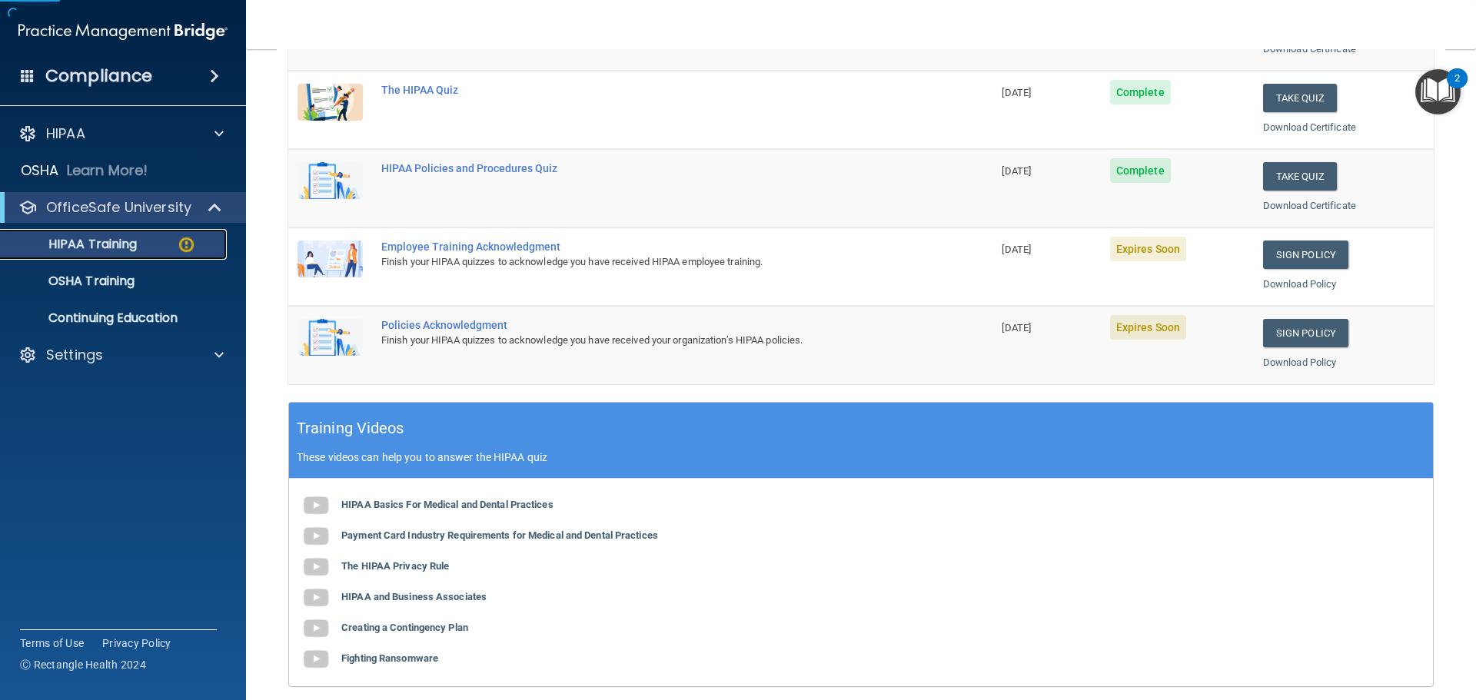
scroll to position [307, 0]
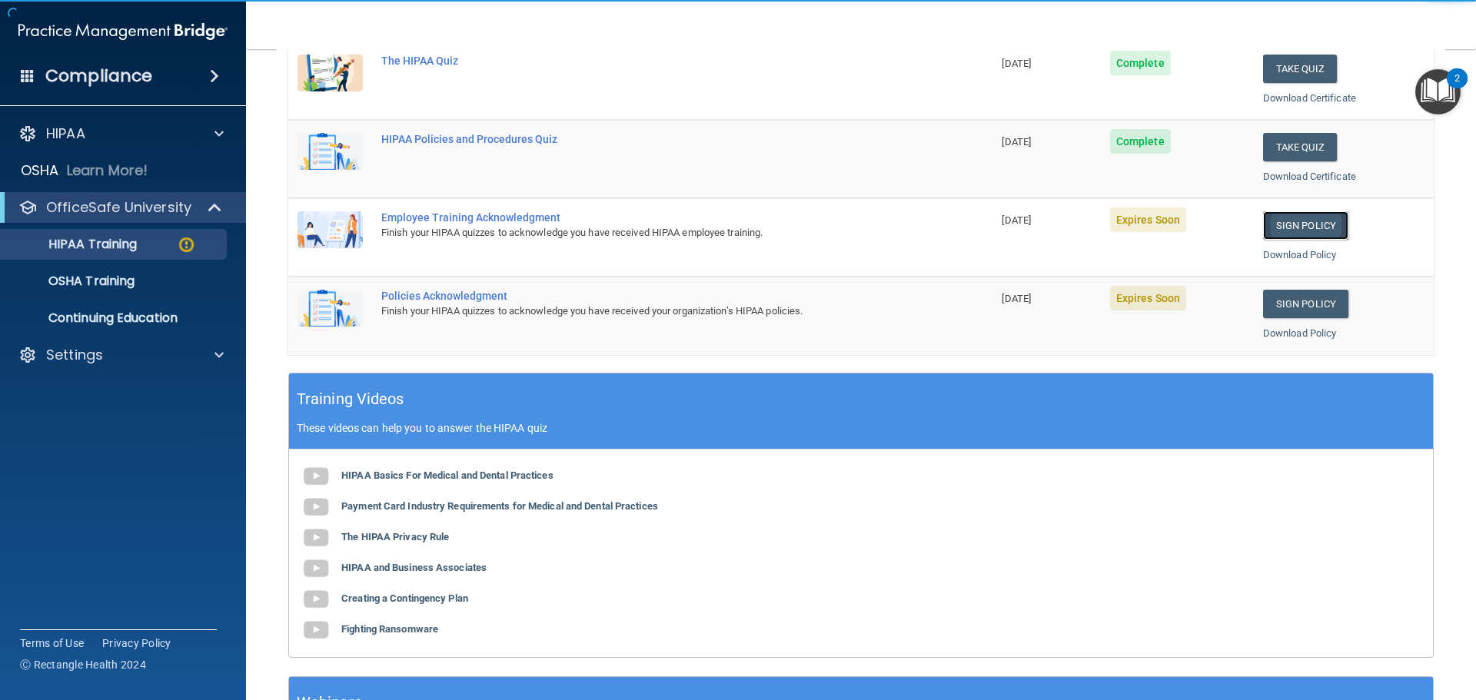
click at [1279, 225] on link "Sign Policy" at bounding box center [1305, 225] width 85 height 28
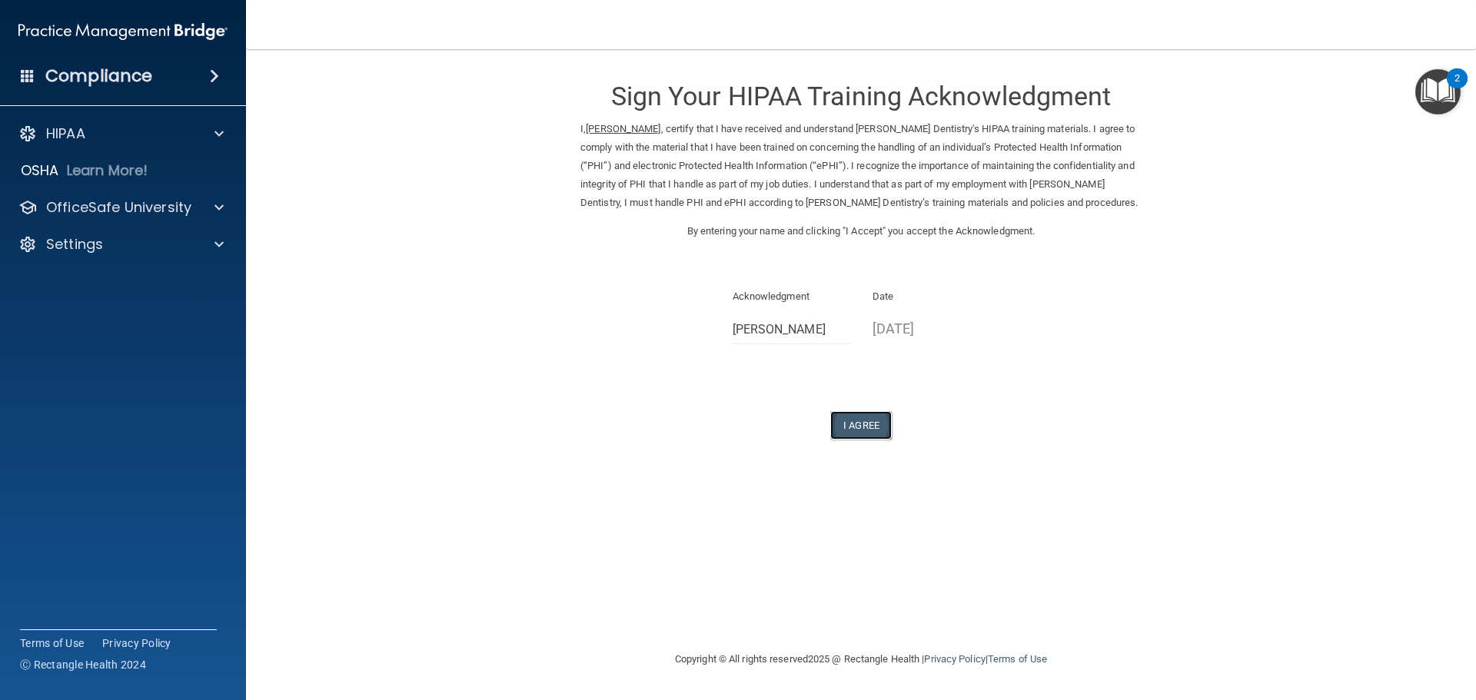
click at [866, 419] on button "I Agree" at bounding box center [860, 425] width 61 height 28
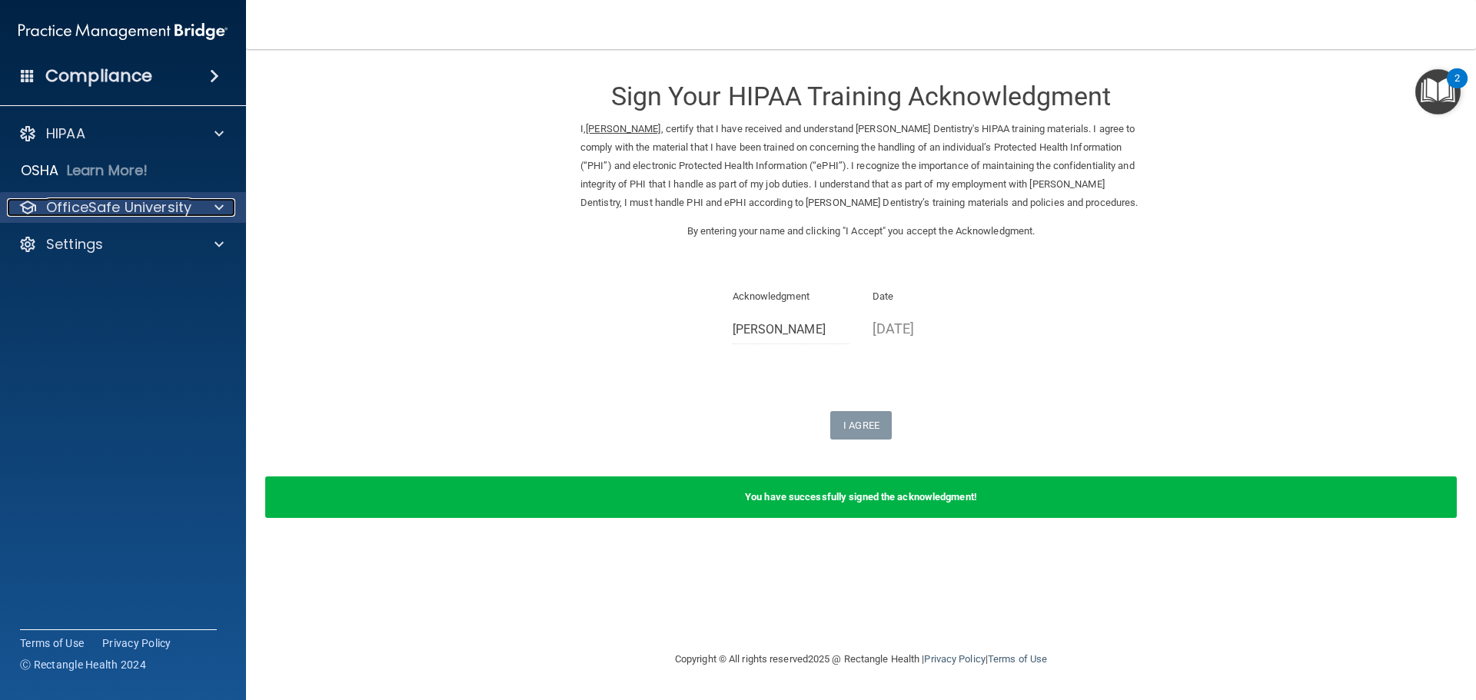
click at [113, 213] on p "OfficeSafe University" at bounding box center [118, 207] width 145 height 18
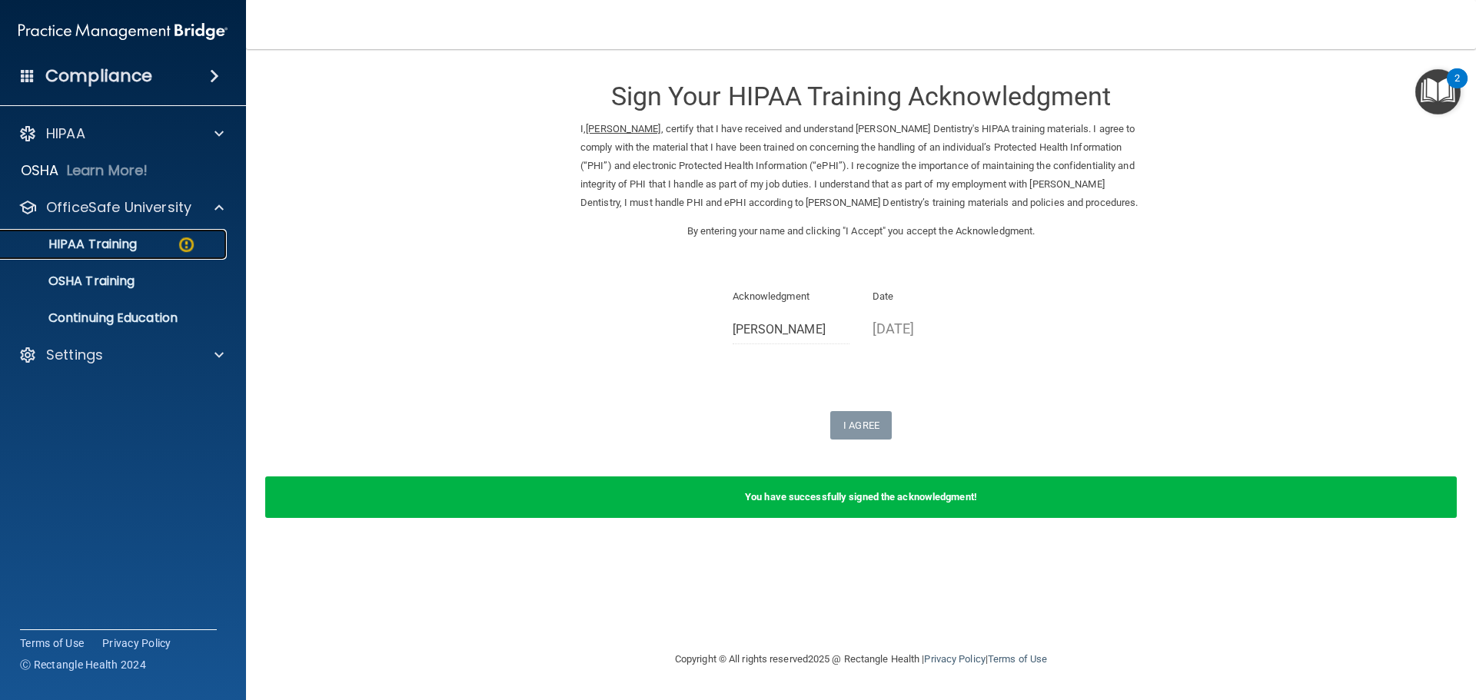
click at [138, 244] on div "HIPAA Training" at bounding box center [115, 244] width 210 height 15
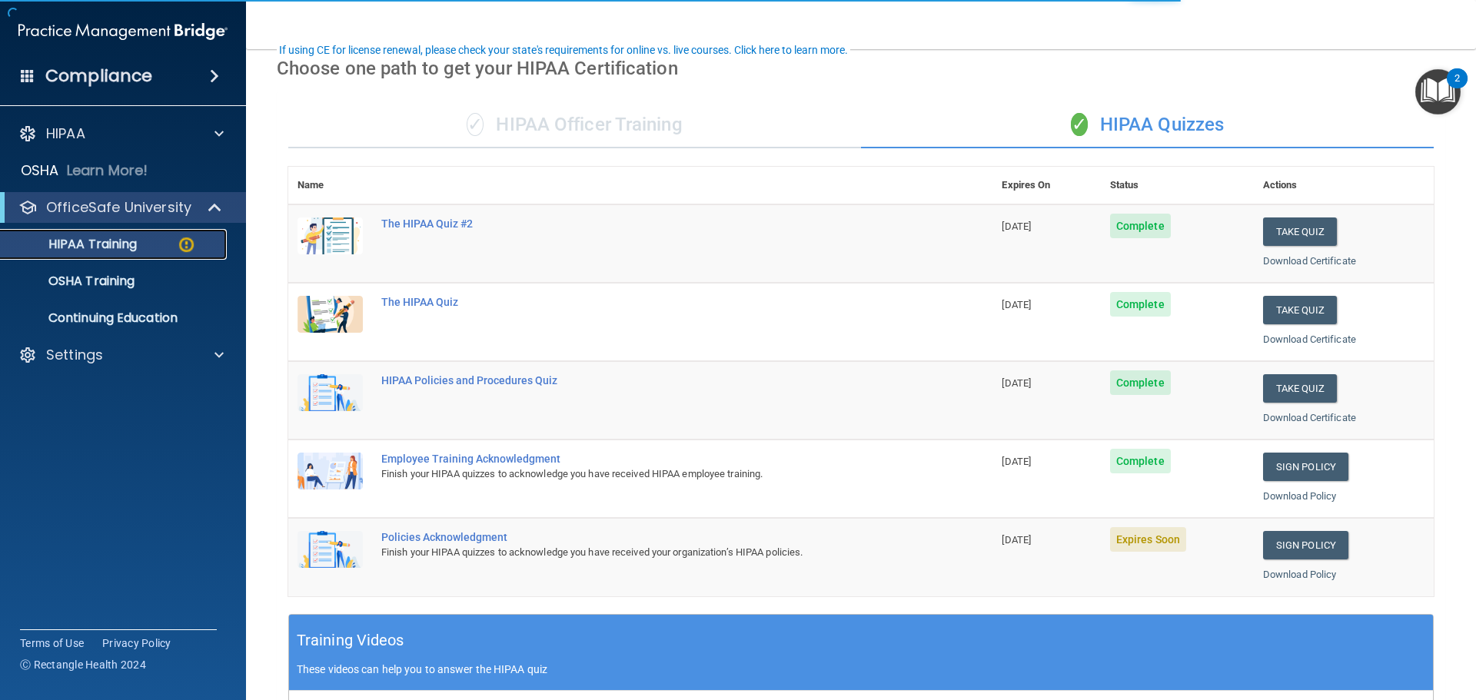
scroll to position [154, 0]
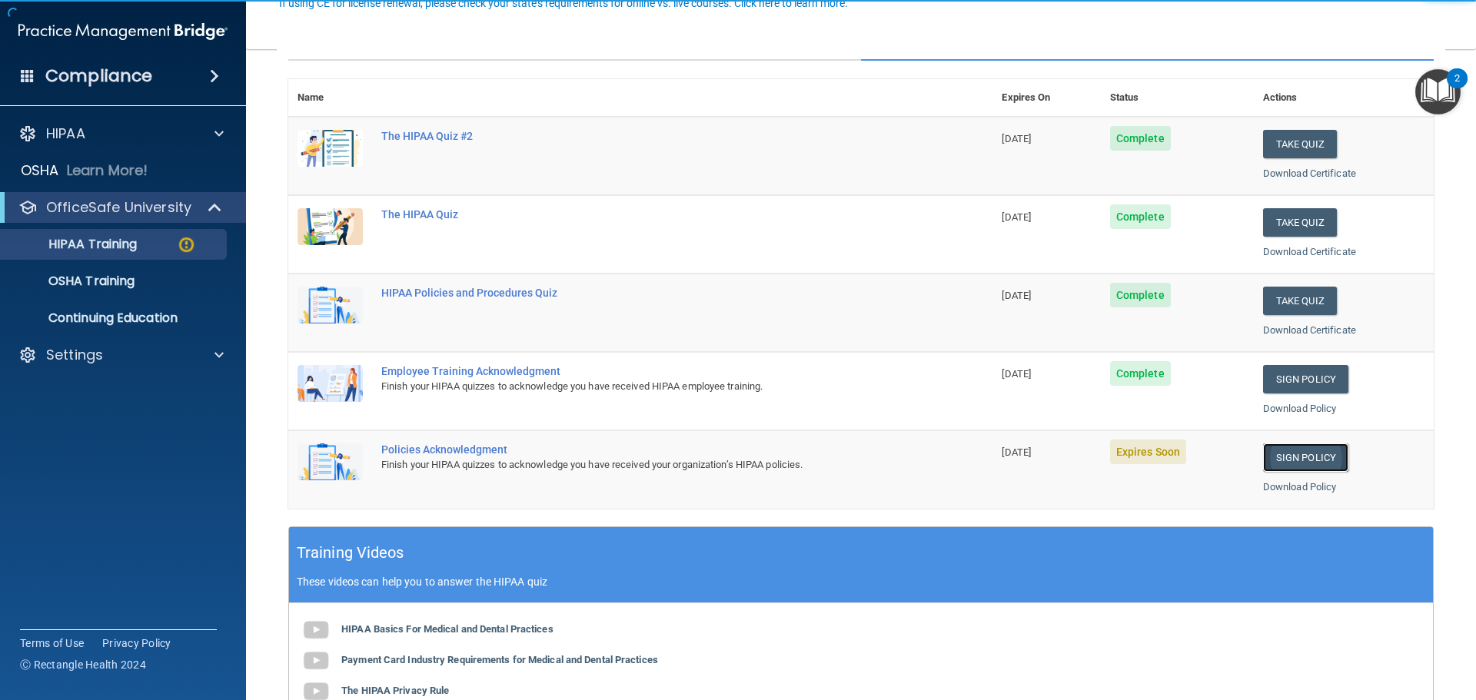
click at [1293, 457] on link "Sign Policy" at bounding box center [1305, 458] width 85 height 28
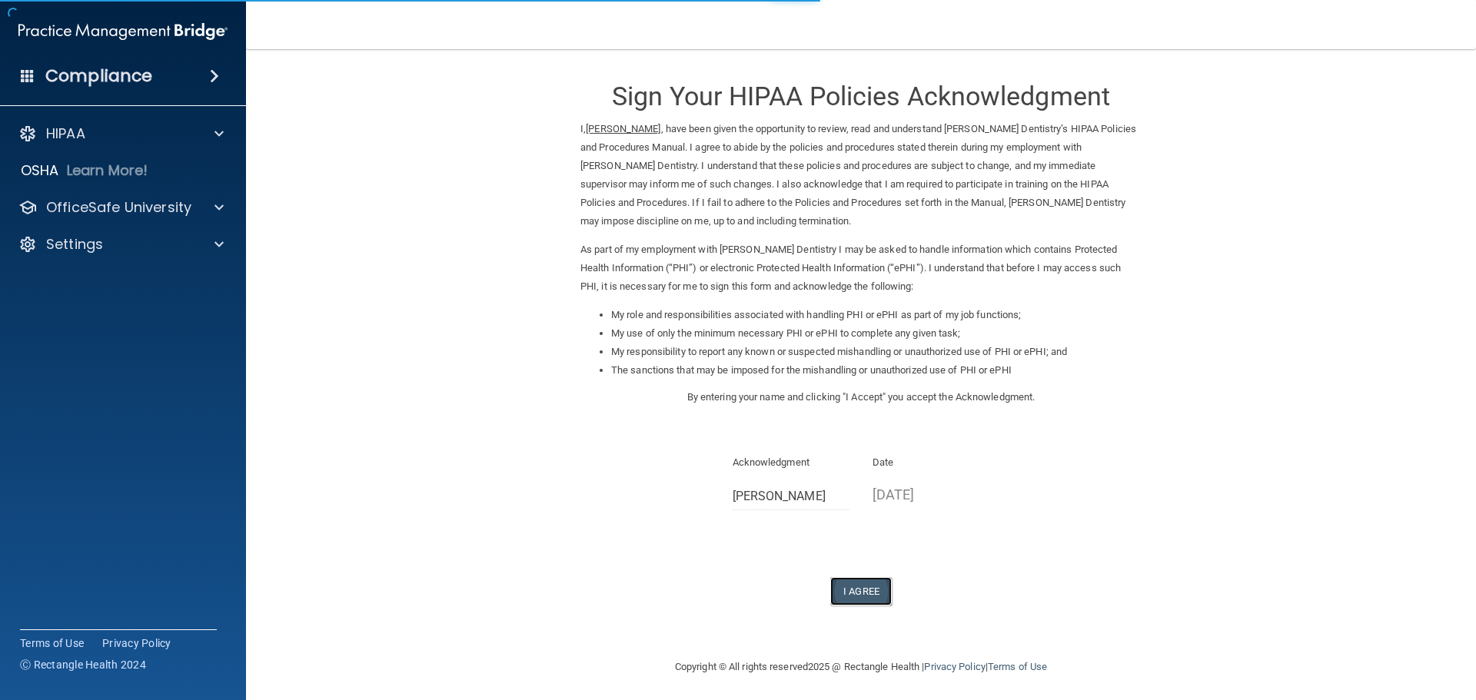
click at [876, 587] on button "I Agree" at bounding box center [860, 591] width 61 height 28
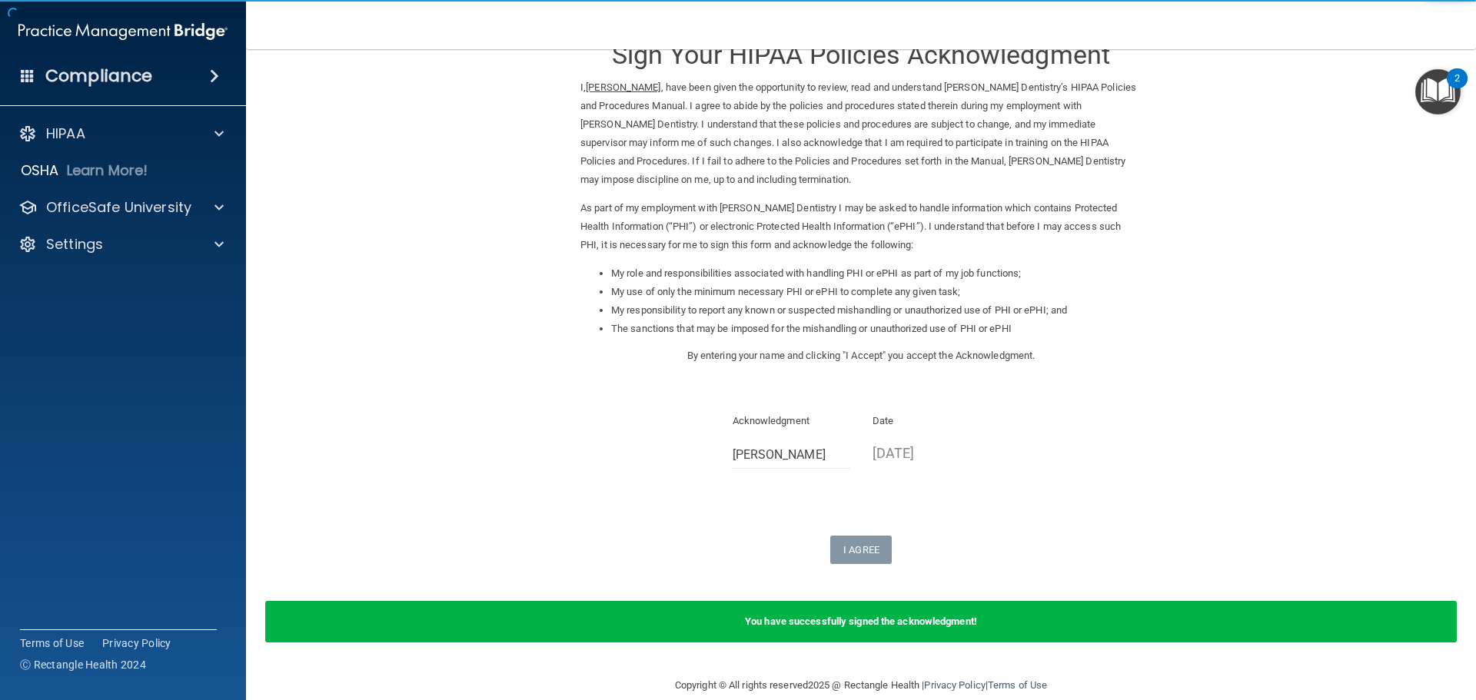
scroll to position [64, 0]
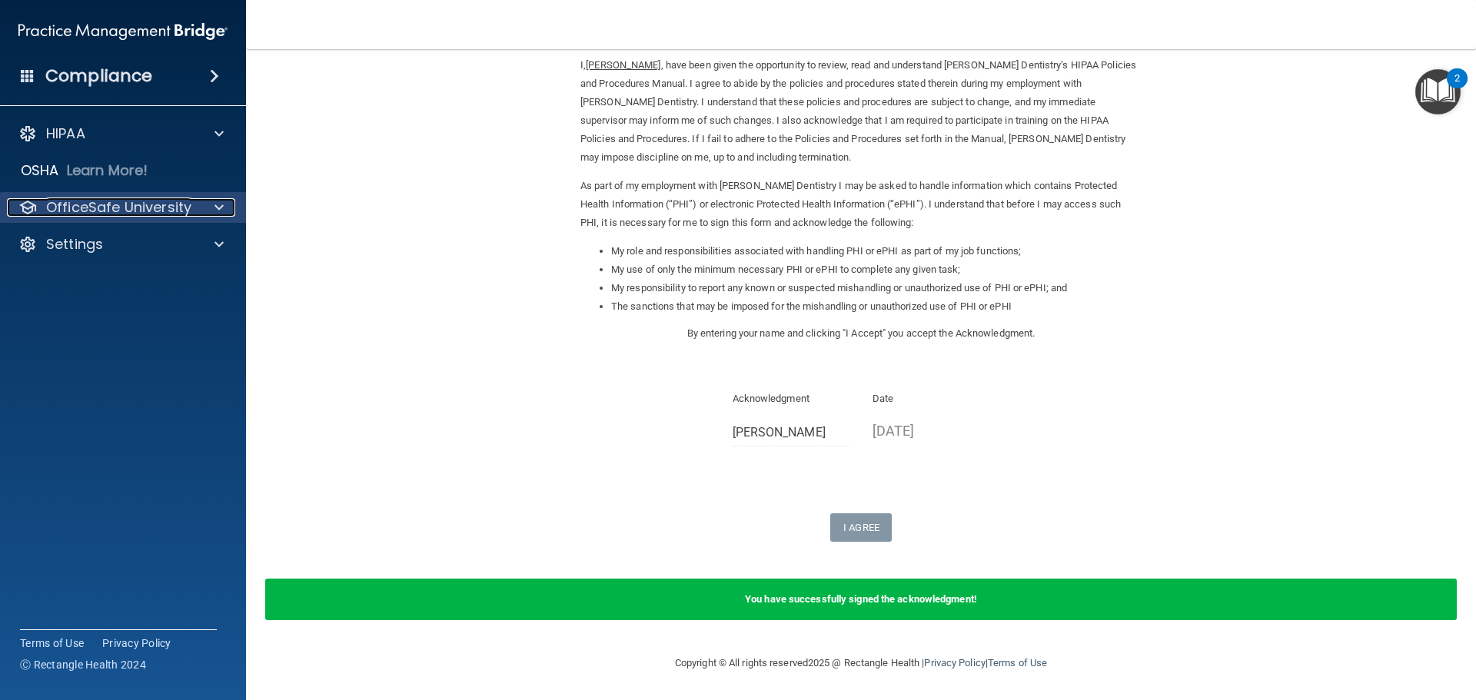
click at [109, 198] on p "OfficeSafe University" at bounding box center [118, 207] width 145 height 18
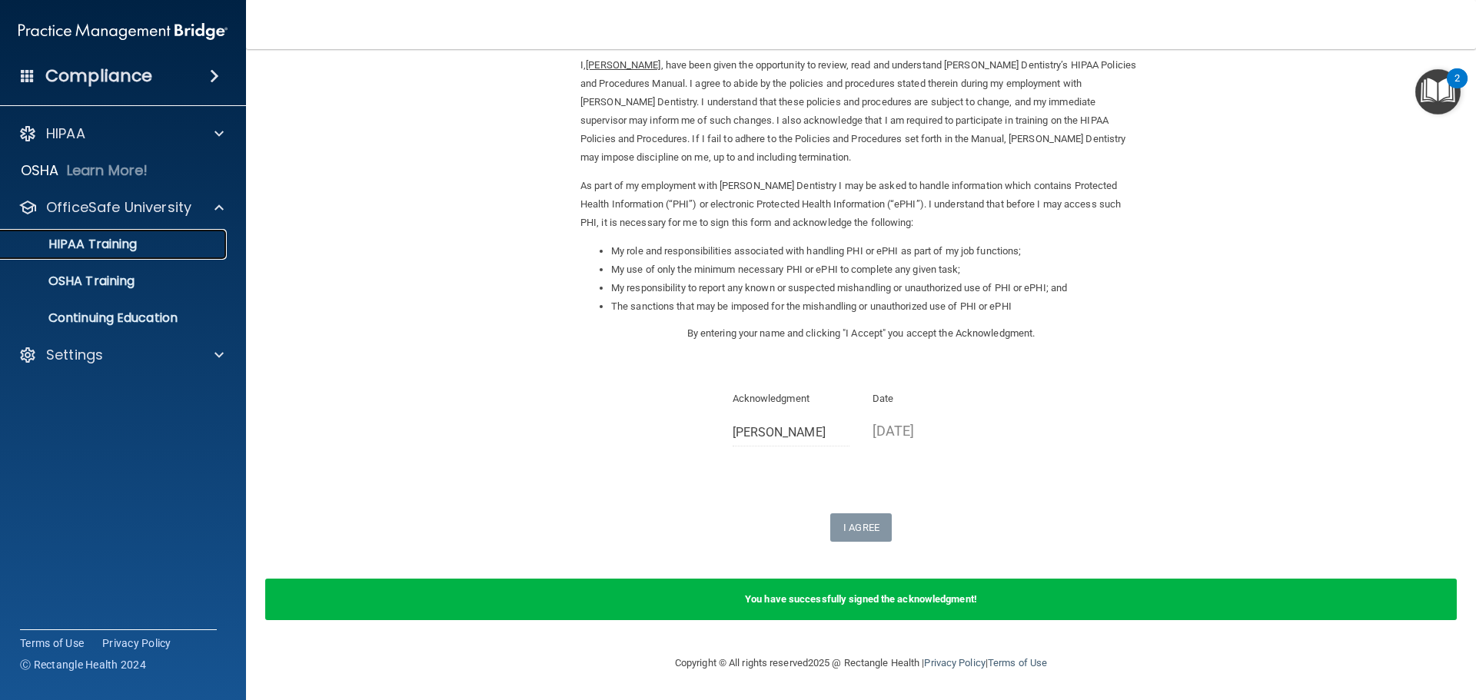
click at [148, 235] on link "HIPAA Training" at bounding box center [106, 244] width 242 height 31
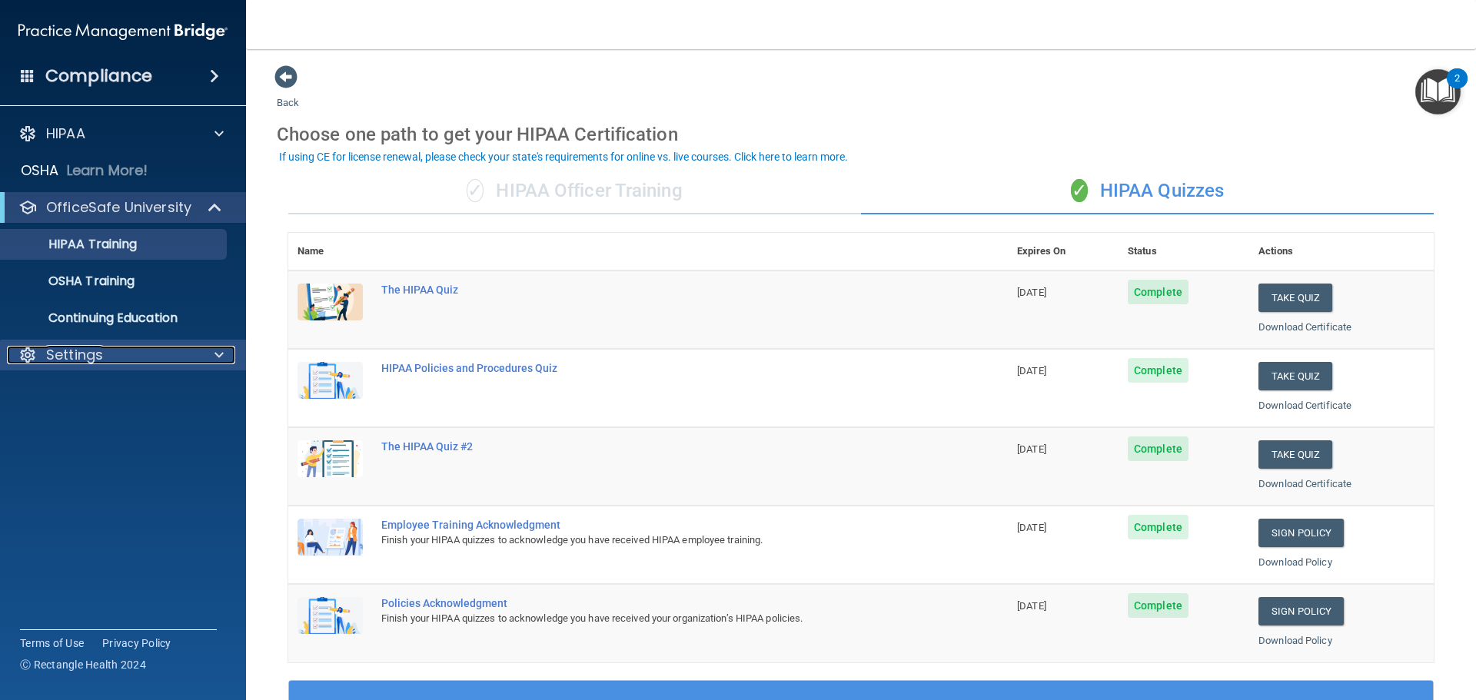
click at [224, 354] on div at bounding box center [217, 355] width 38 height 18
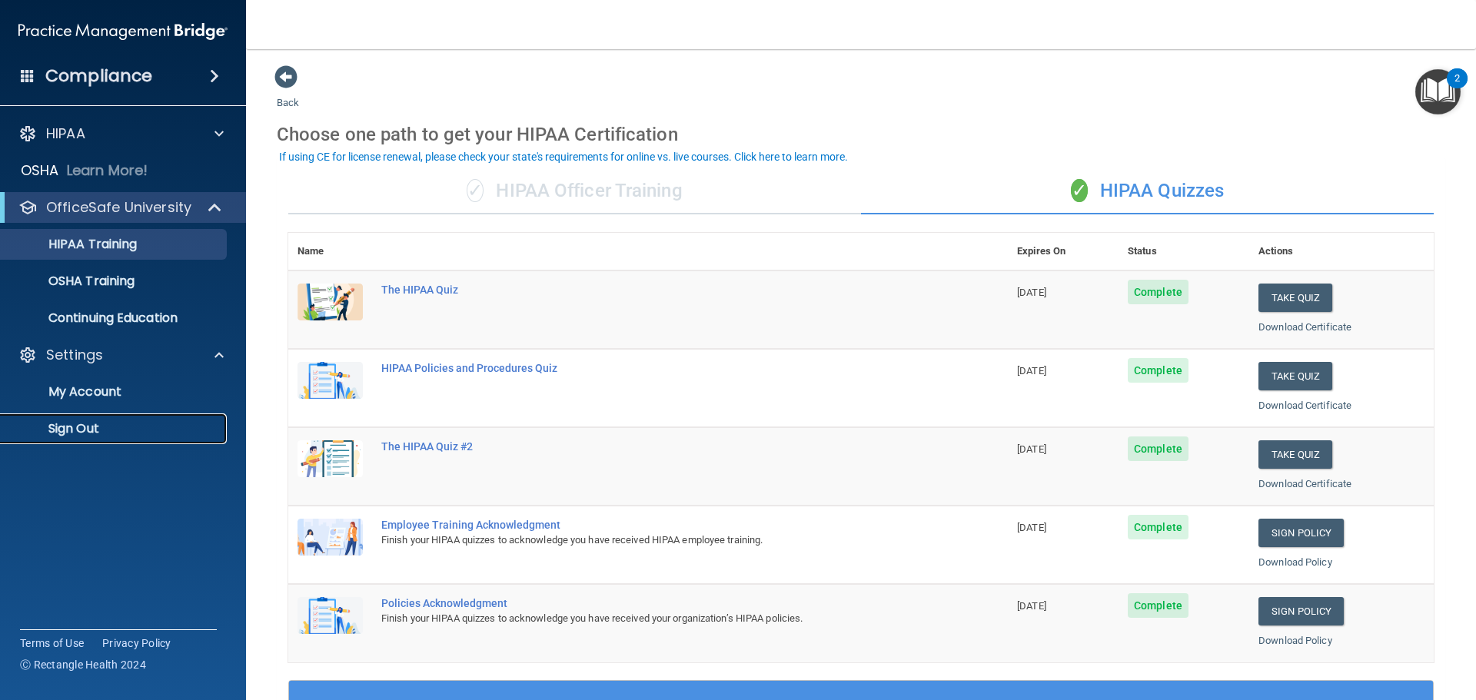
click at [88, 425] on p "Sign Out" at bounding box center [115, 428] width 210 height 15
